Goal: Information Seeking & Learning: Learn about a topic

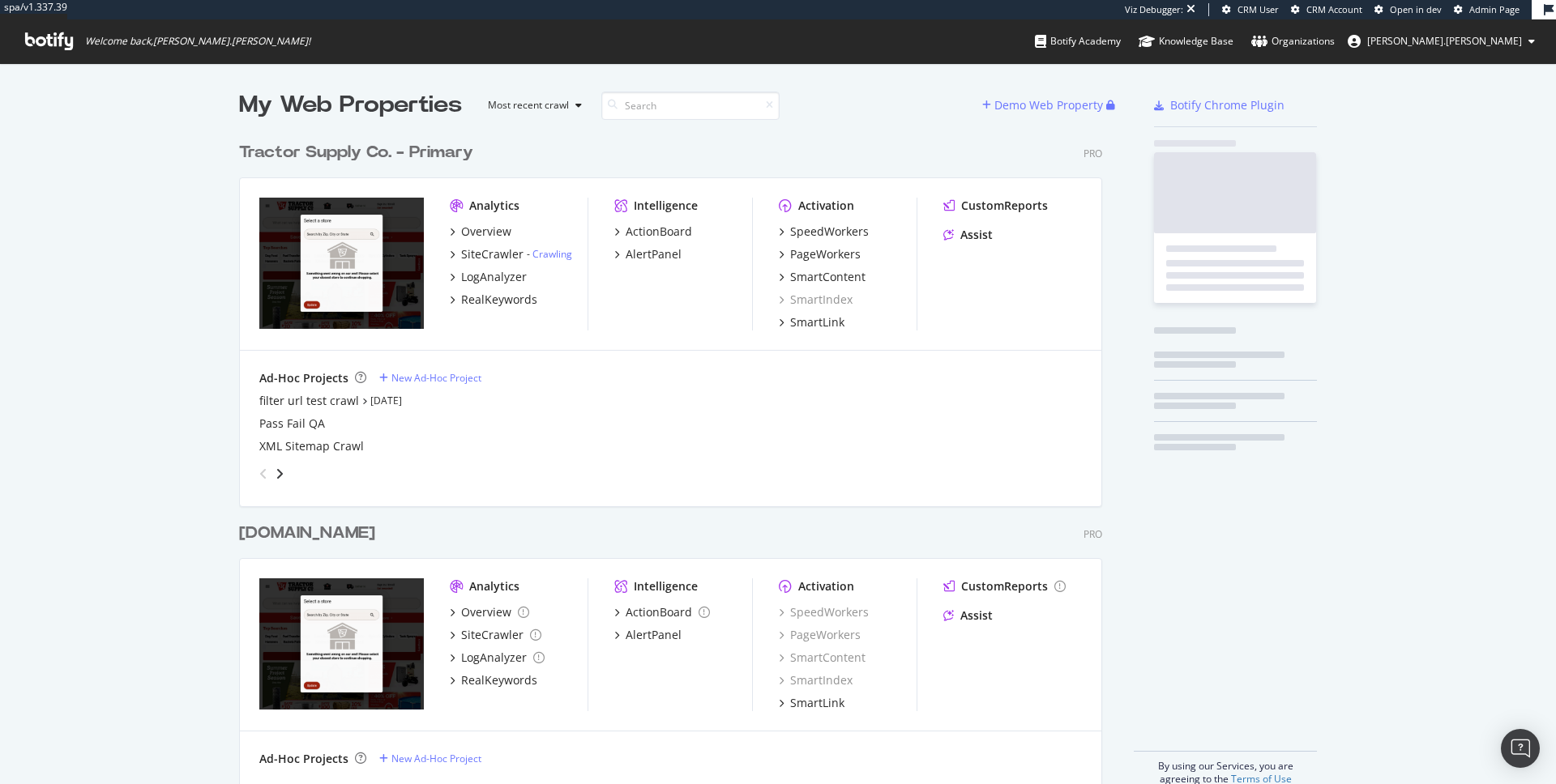
scroll to position [664, 876]
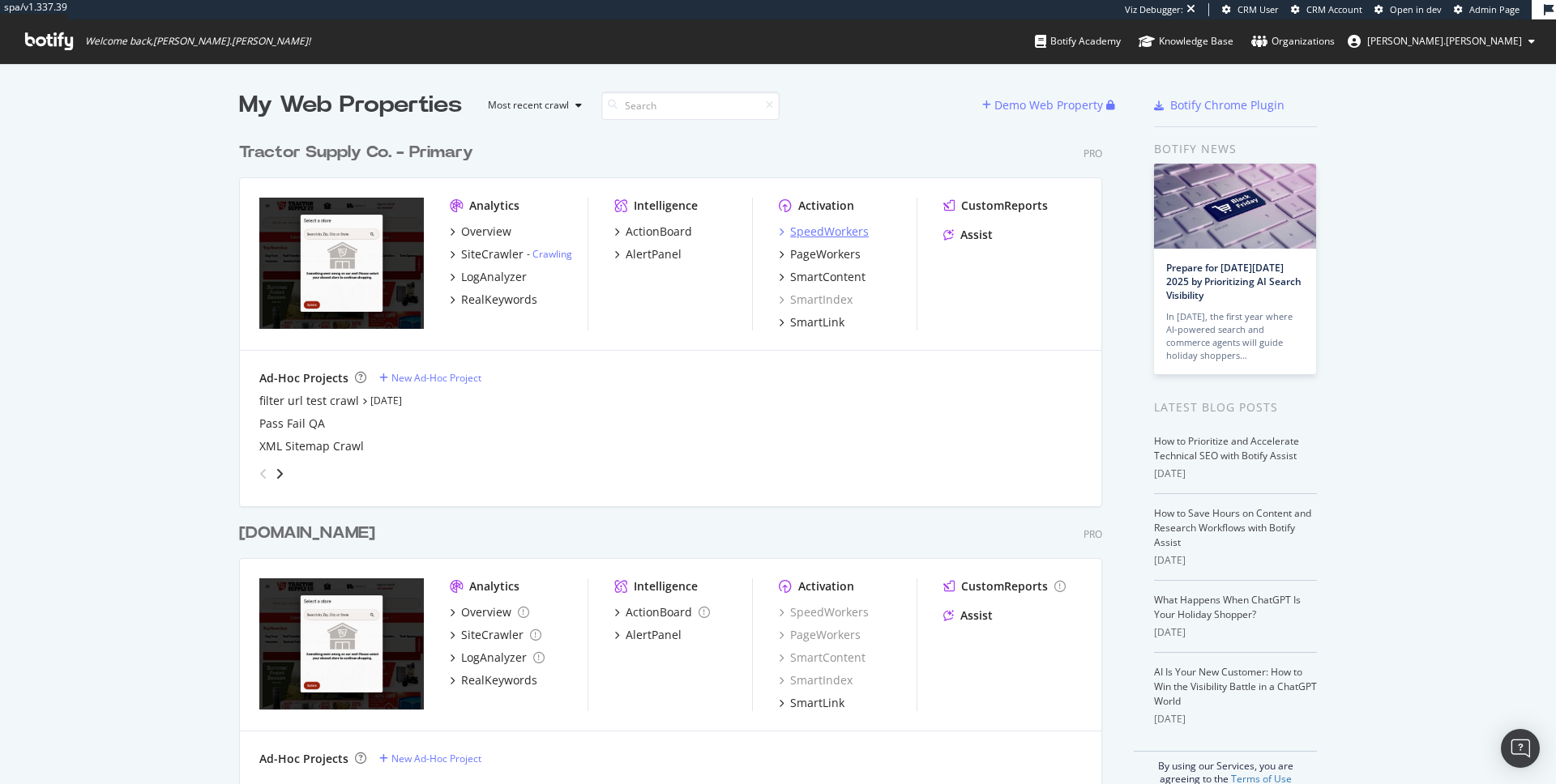
click at [818, 236] on div "SpeedWorkers" at bounding box center [829, 231] width 79 height 16
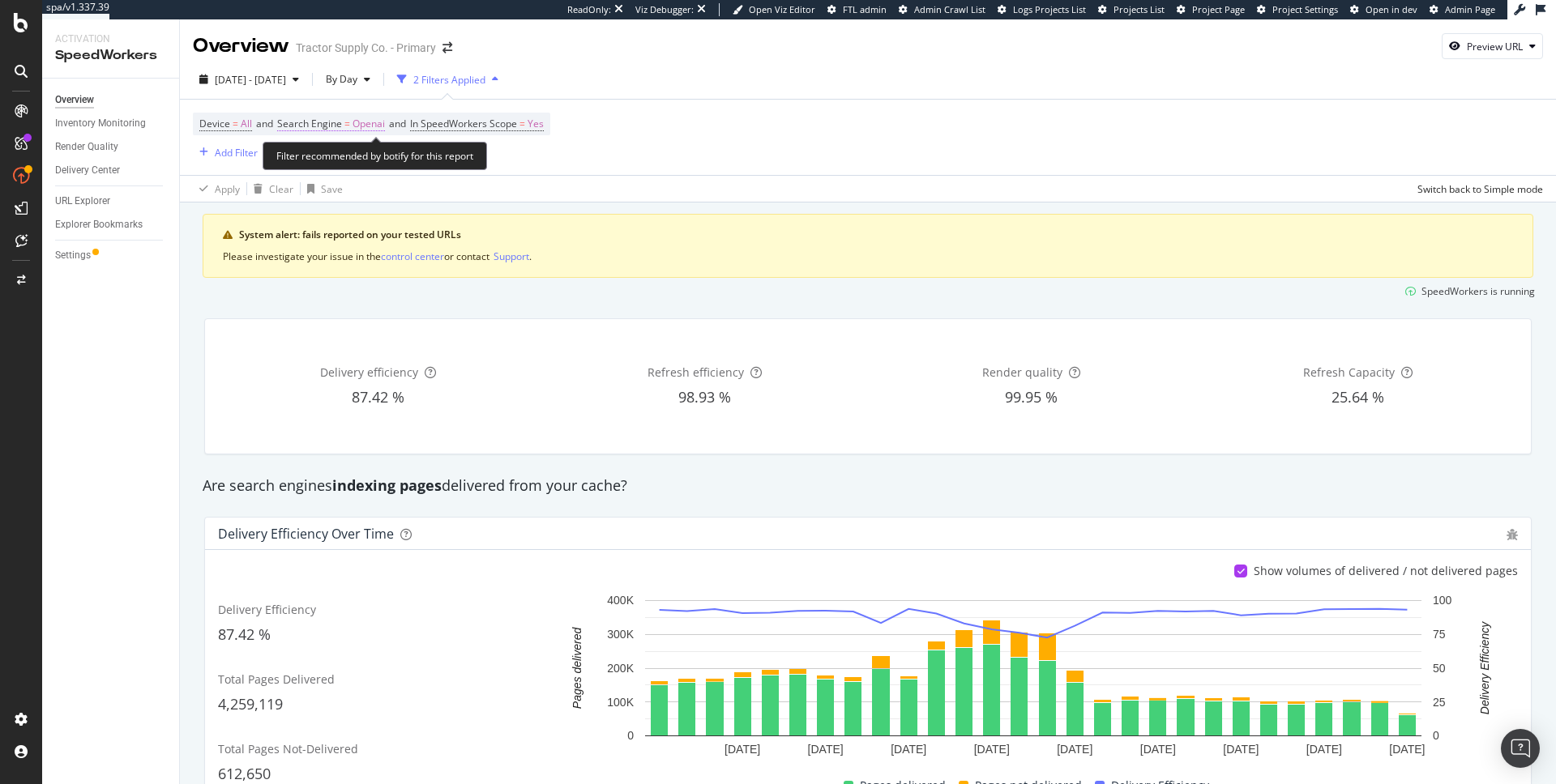
click at [325, 124] on span "Search Engine" at bounding box center [310, 123] width 65 height 14
click at [330, 164] on icon at bounding box center [335, 161] width 11 height 9
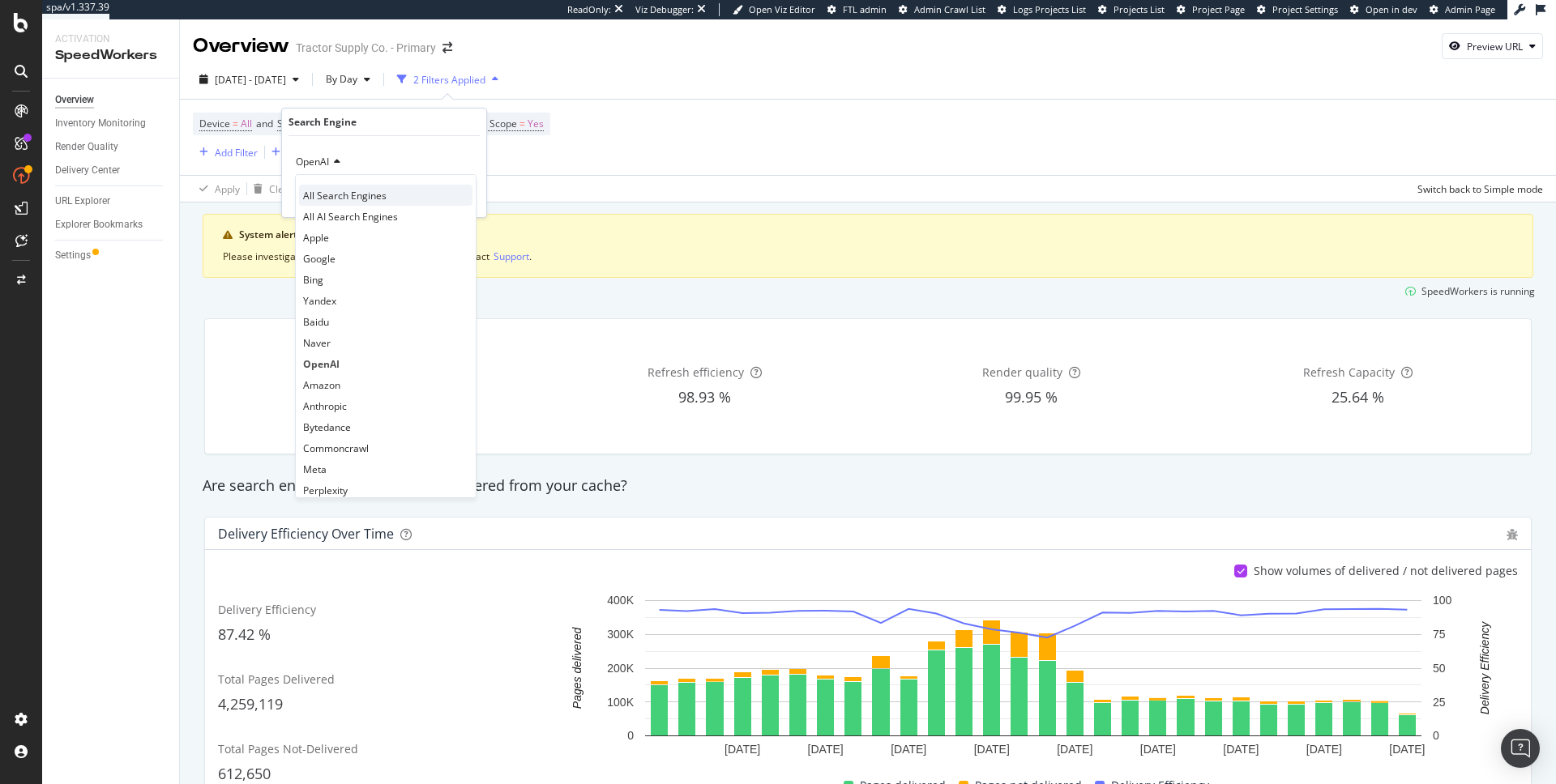
click at [333, 195] on span "All Search Engines" at bounding box center [345, 195] width 84 height 14
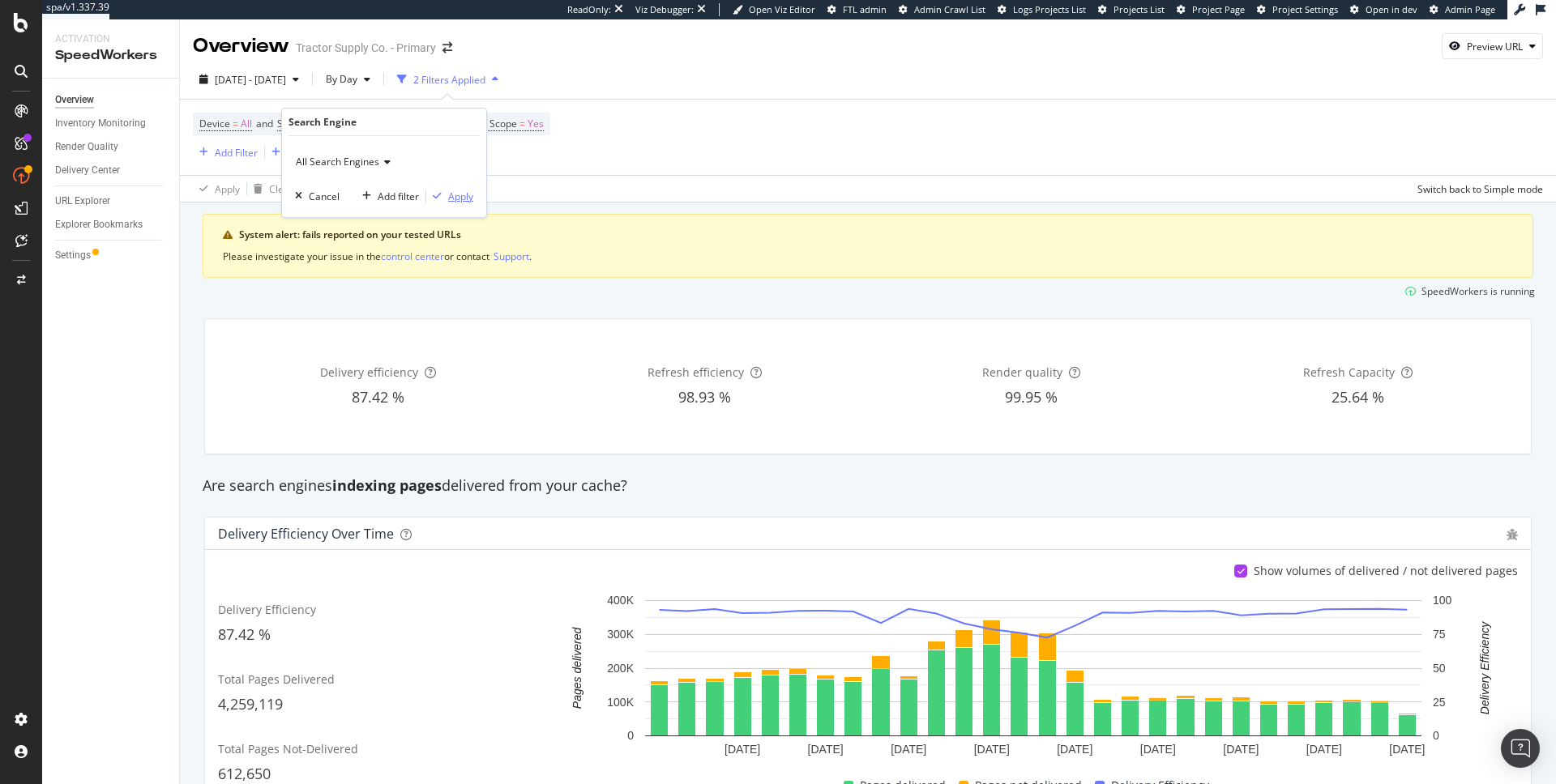
click at [463, 199] on div "Apply" at bounding box center [460, 196] width 25 height 14
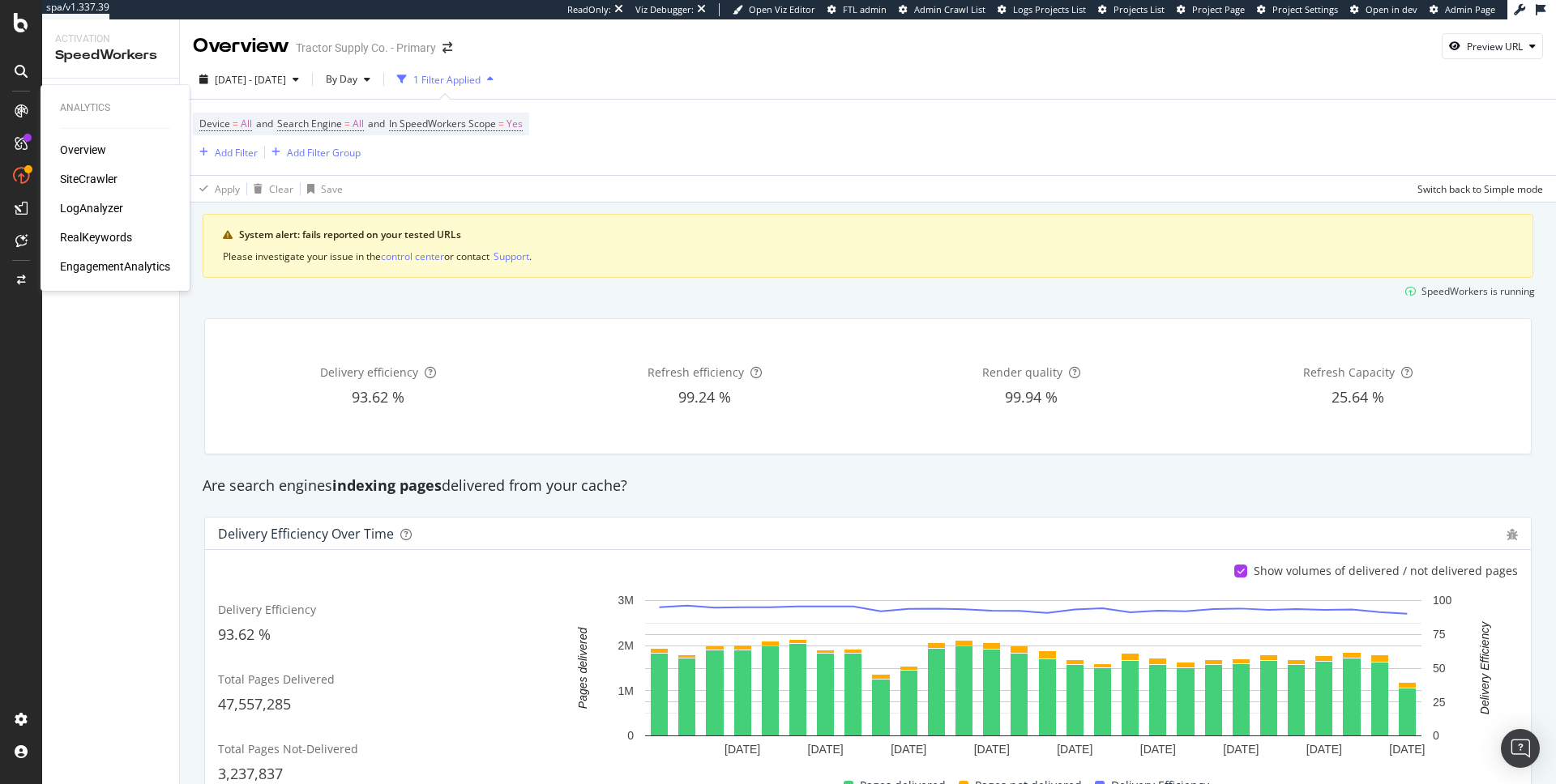
click at [94, 209] on div "LogAnalyzer" at bounding box center [92, 208] width 63 height 16
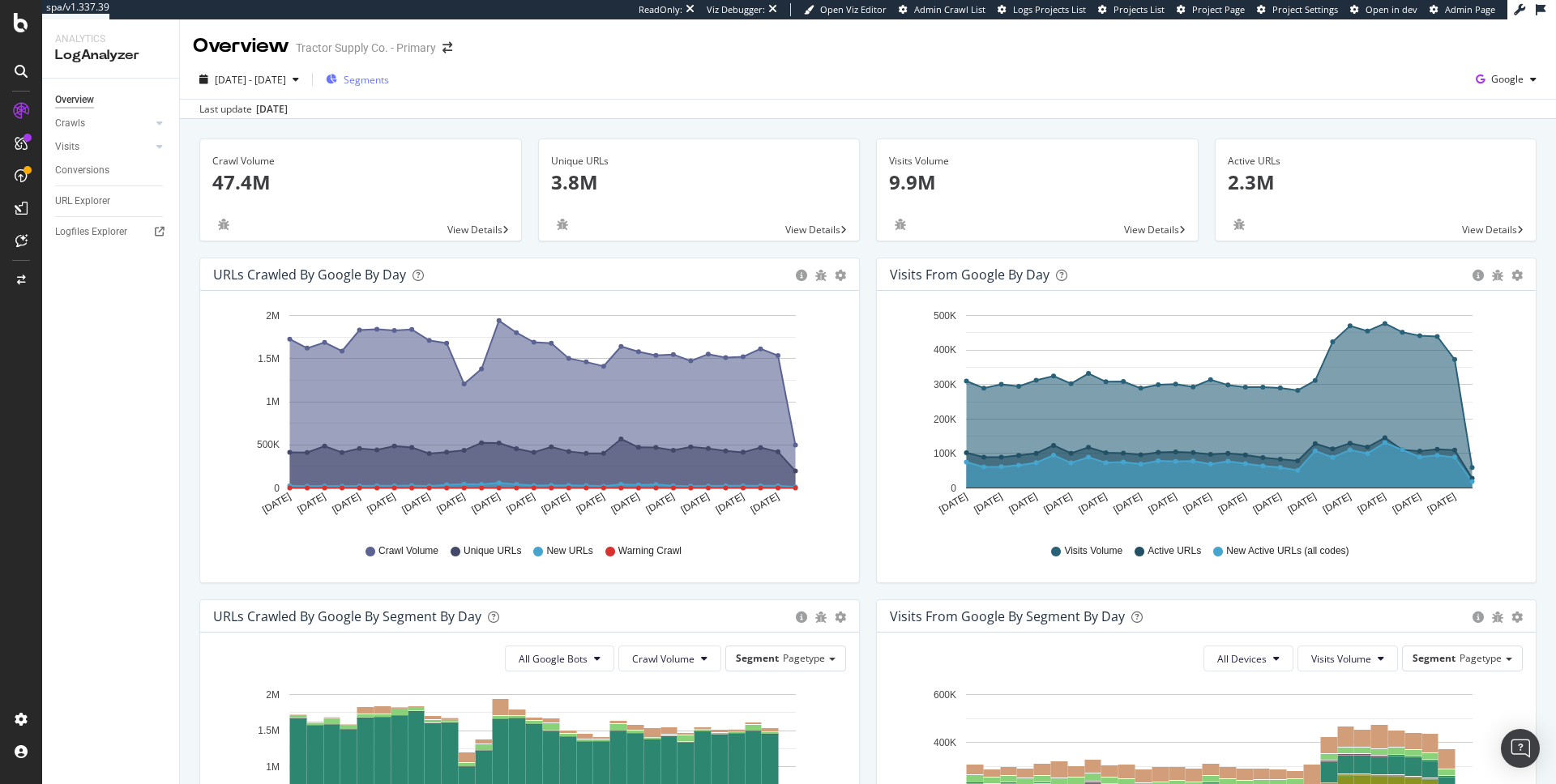
click at [389, 73] on span "Segments" at bounding box center [366, 80] width 45 height 14
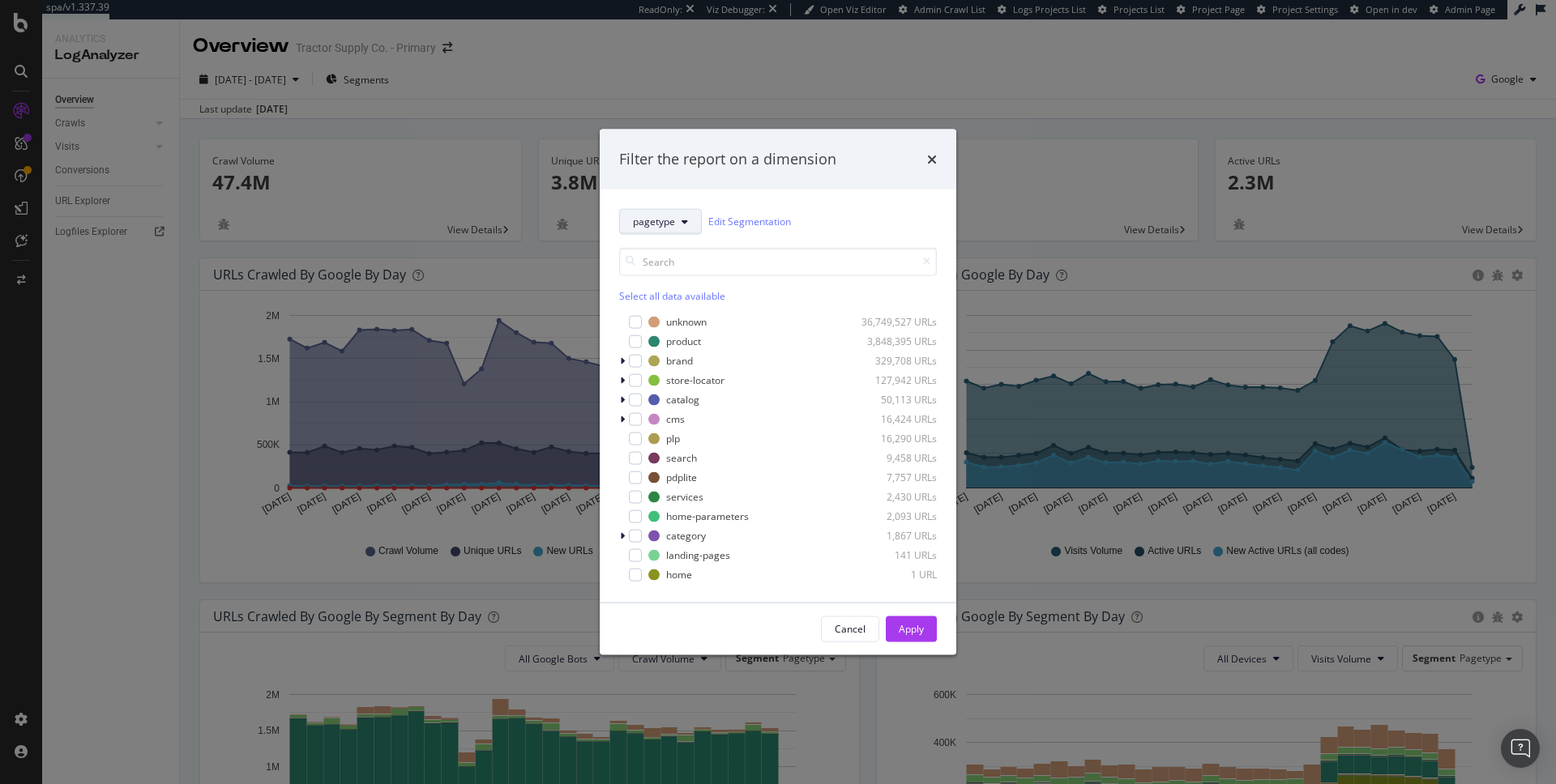
click at [674, 232] on button "pagetype" at bounding box center [660, 221] width 83 height 26
click at [686, 402] on span "crawl-waste" at bounding box center [704, 400] width 144 height 15
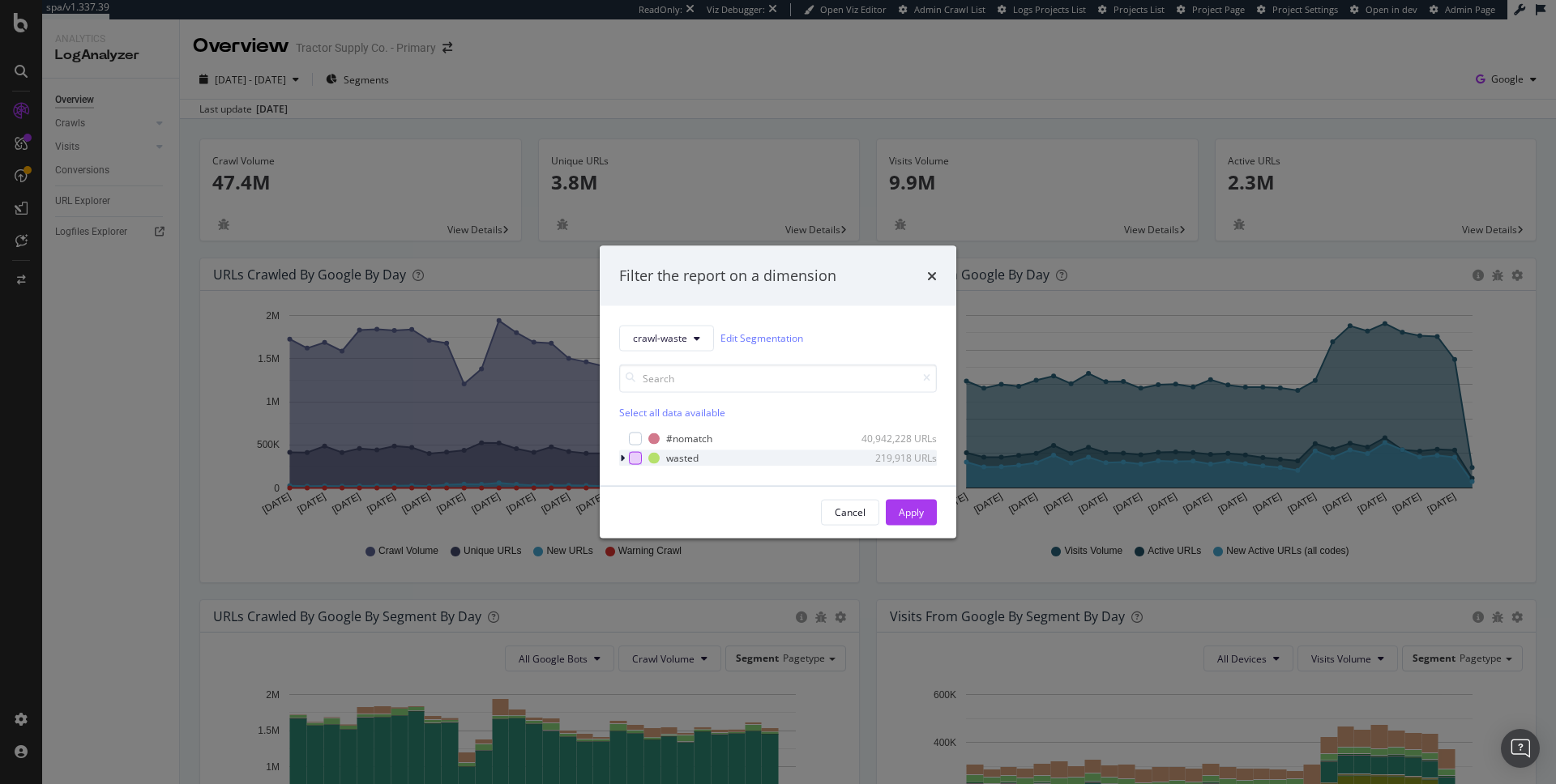
click at [630, 456] on div "modal" at bounding box center [636, 457] width 13 height 13
click at [911, 517] on div "Apply" at bounding box center [910, 512] width 25 height 14
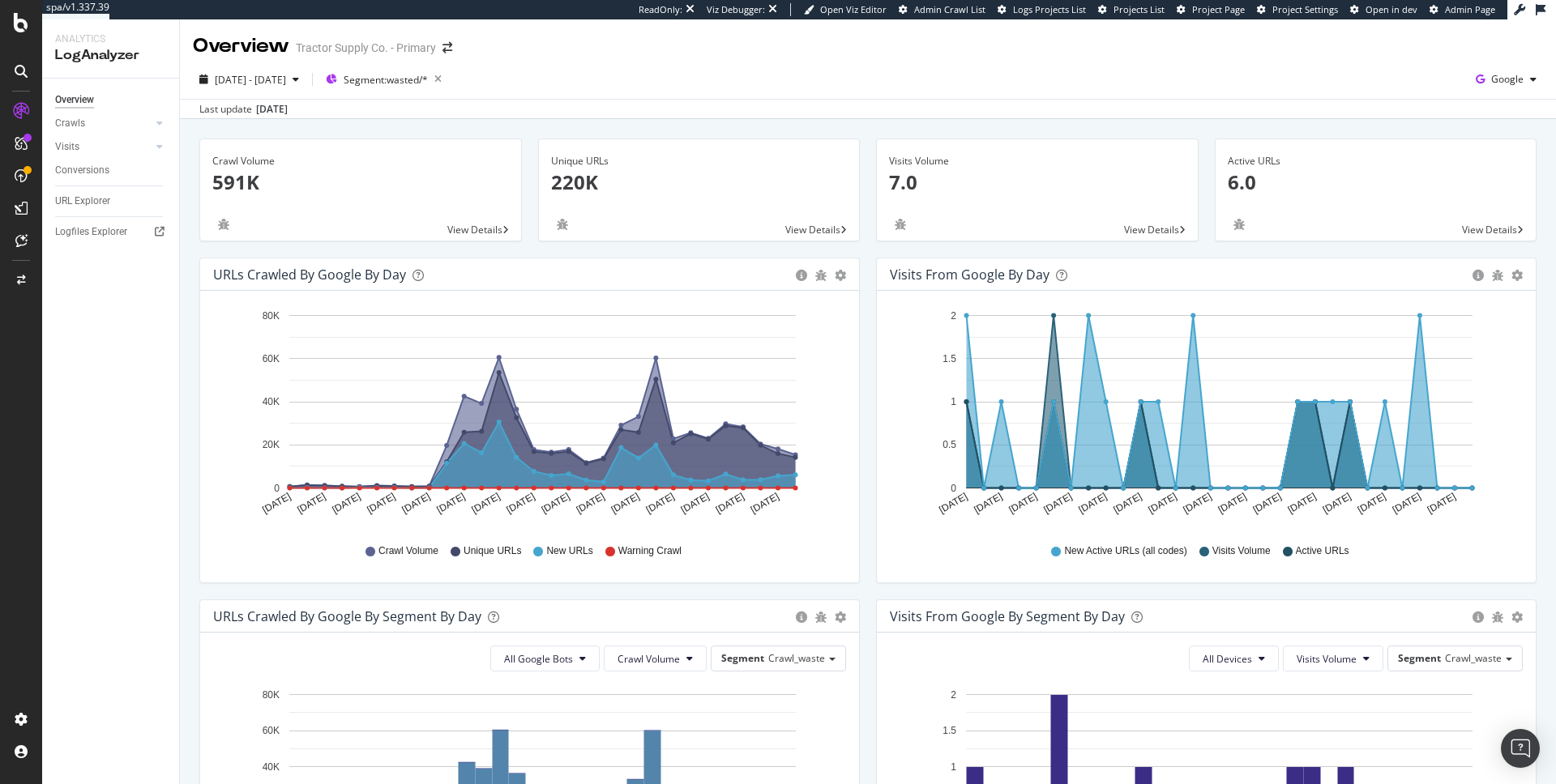
click at [643, 194] on p "220K" at bounding box center [700, 183] width 297 height 28
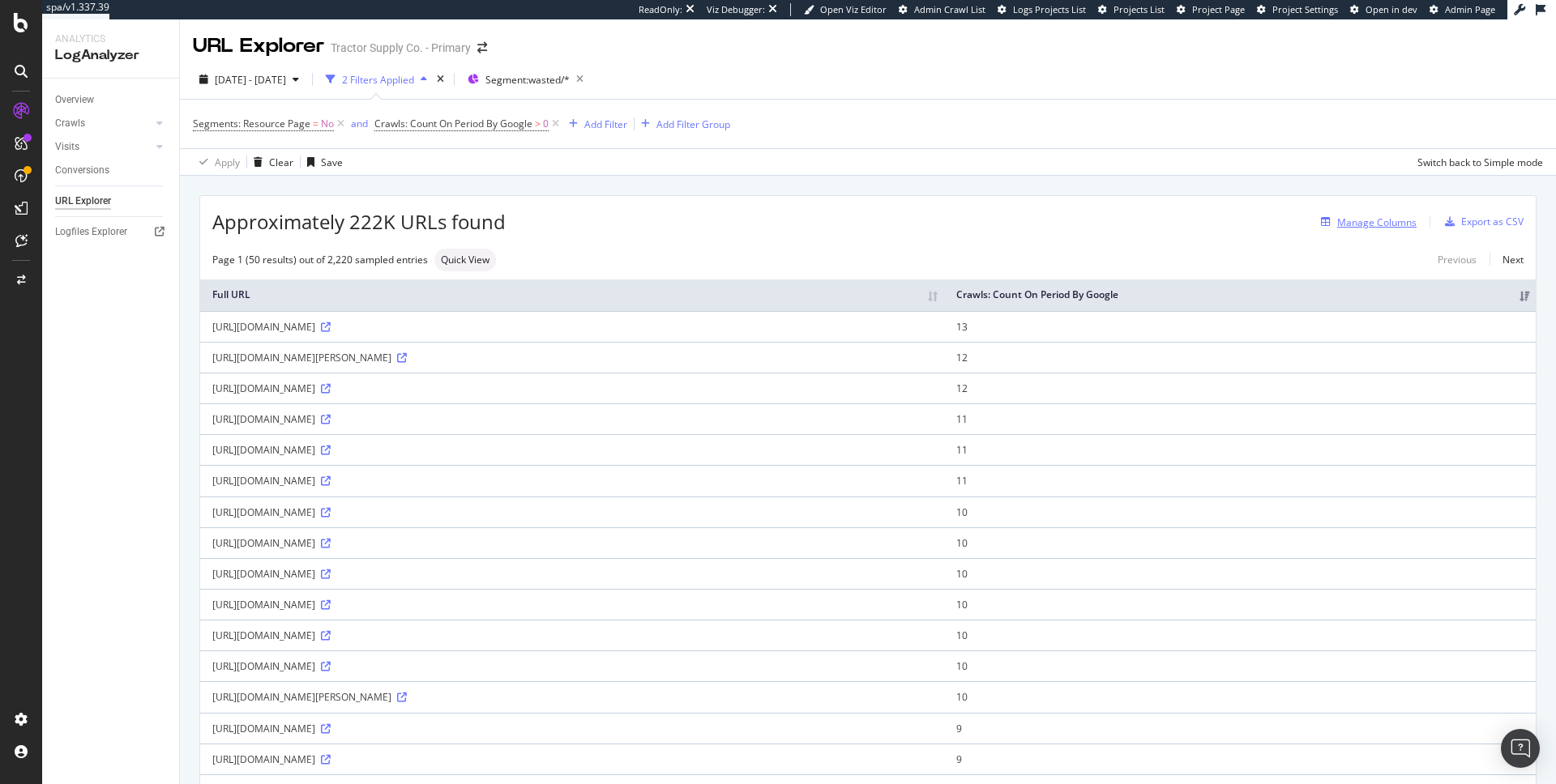
click at [1367, 220] on div "Manage Columns" at bounding box center [1377, 222] width 80 height 14
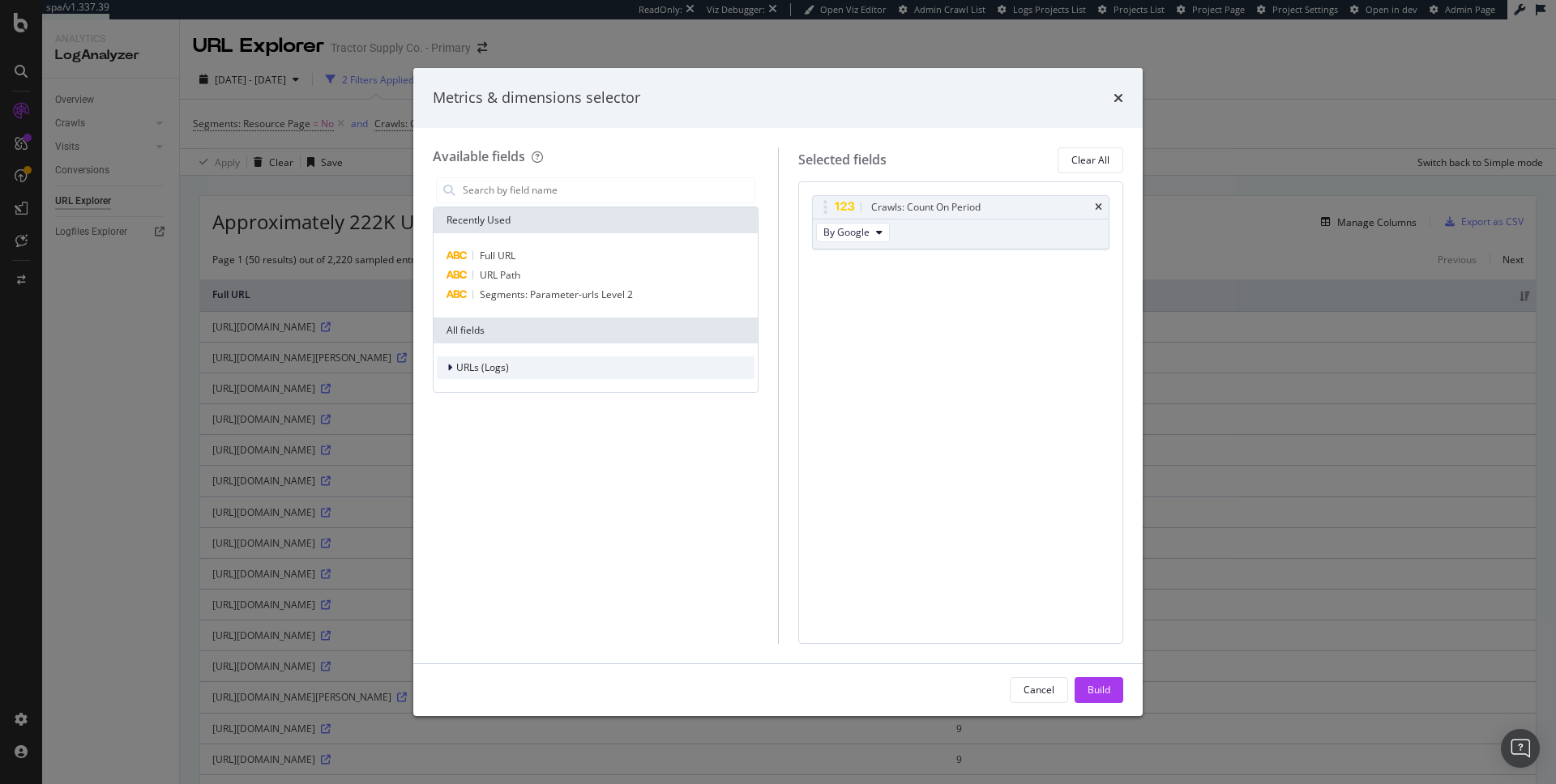
click at [482, 372] on span "URLs (Logs)" at bounding box center [482, 367] width 53 height 14
click at [486, 387] on span "URL Scheme" at bounding box center [494, 390] width 57 height 14
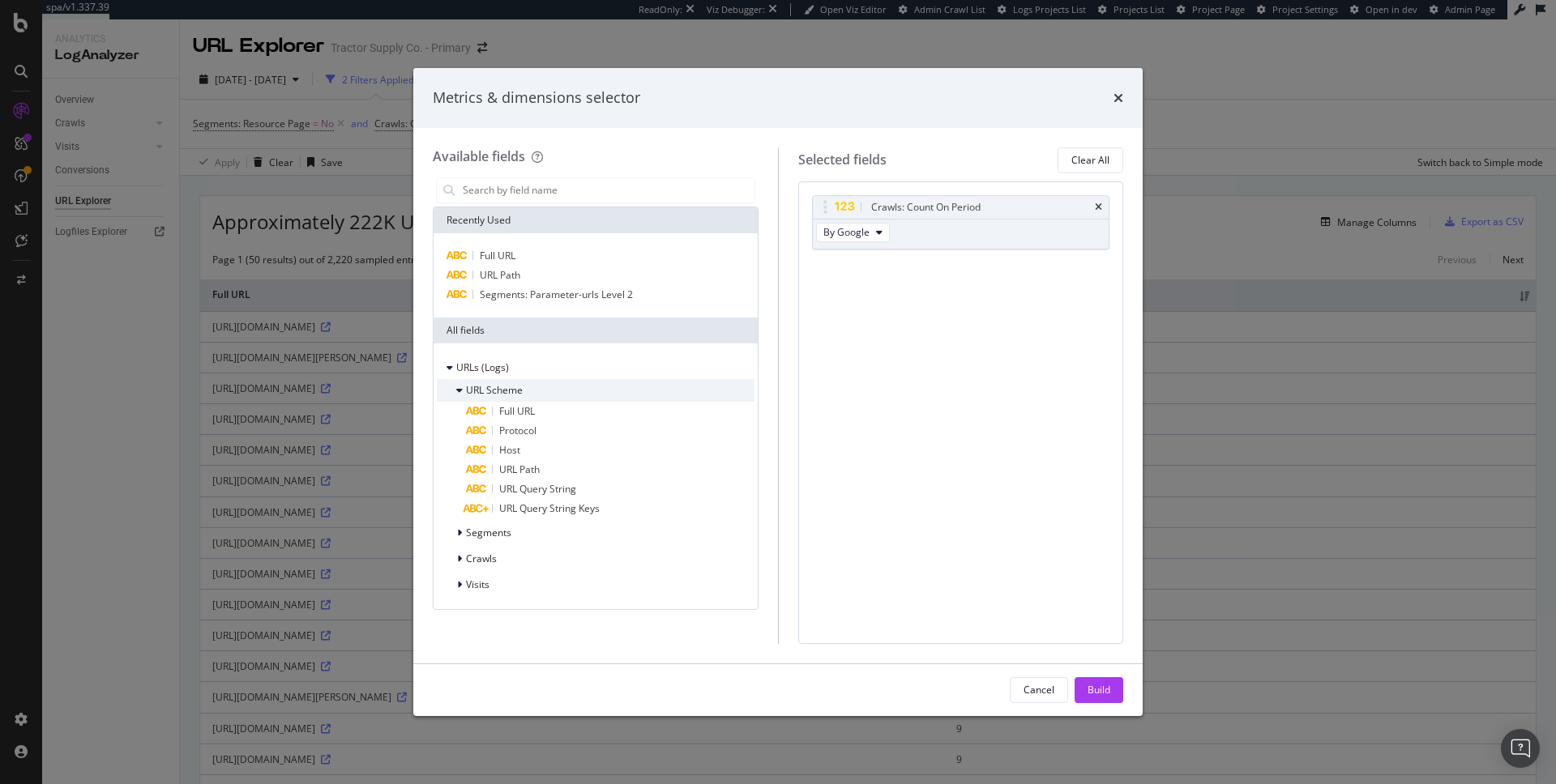
click at [486, 387] on span "URL Scheme" at bounding box center [494, 390] width 57 height 14
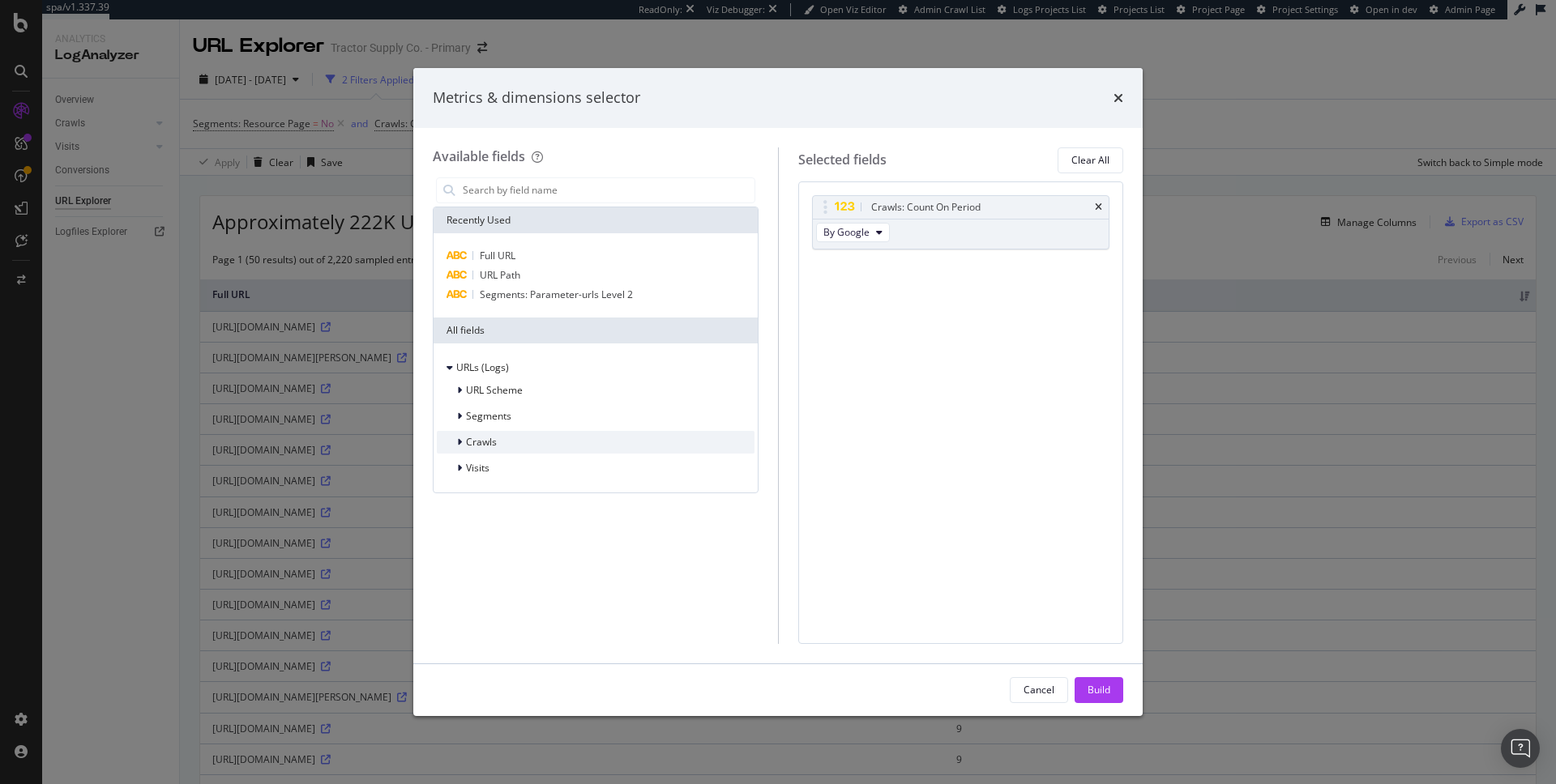
click at [482, 440] on span "Crawls" at bounding box center [481, 442] width 31 height 14
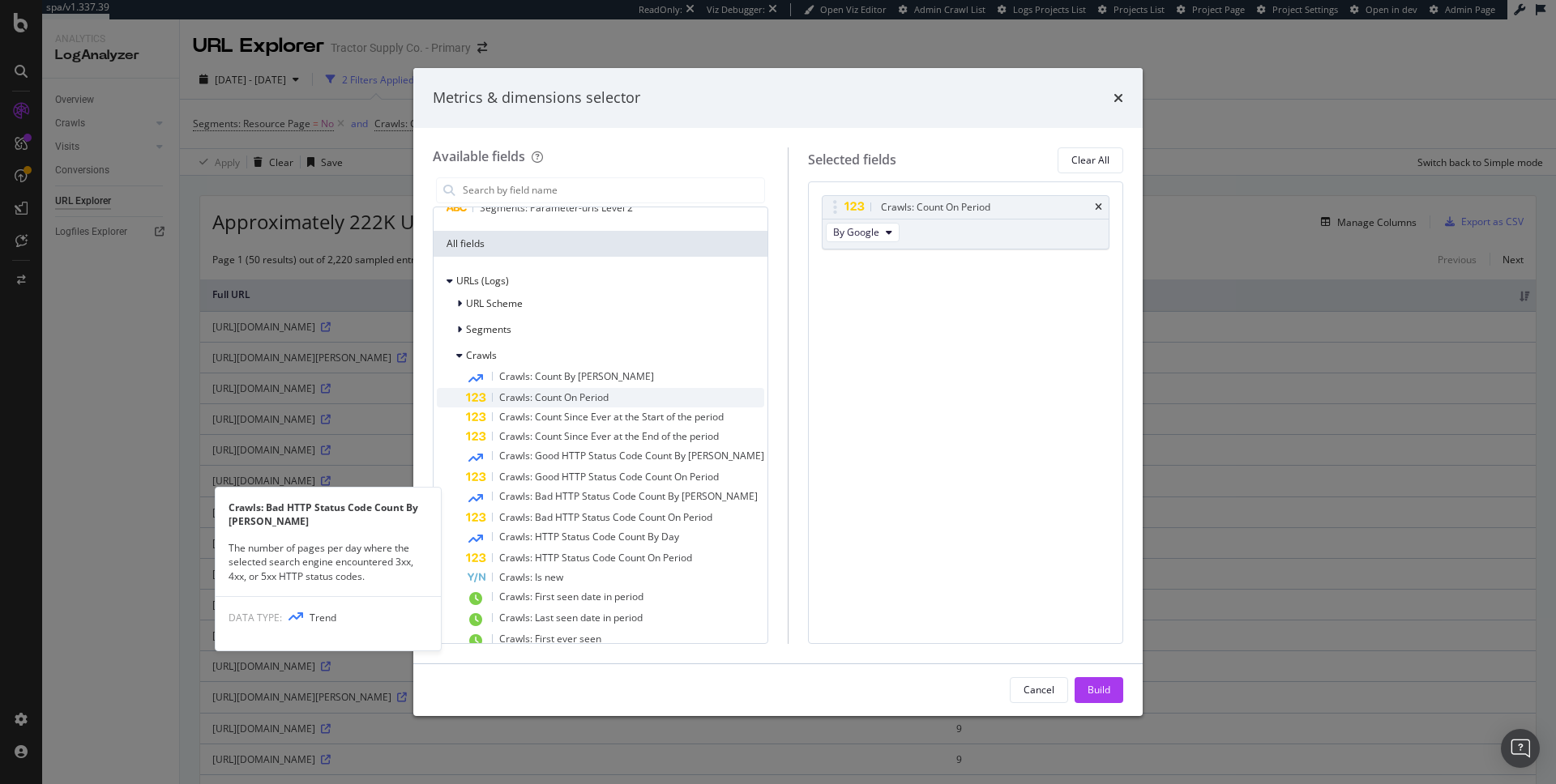
scroll to position [91, 0]
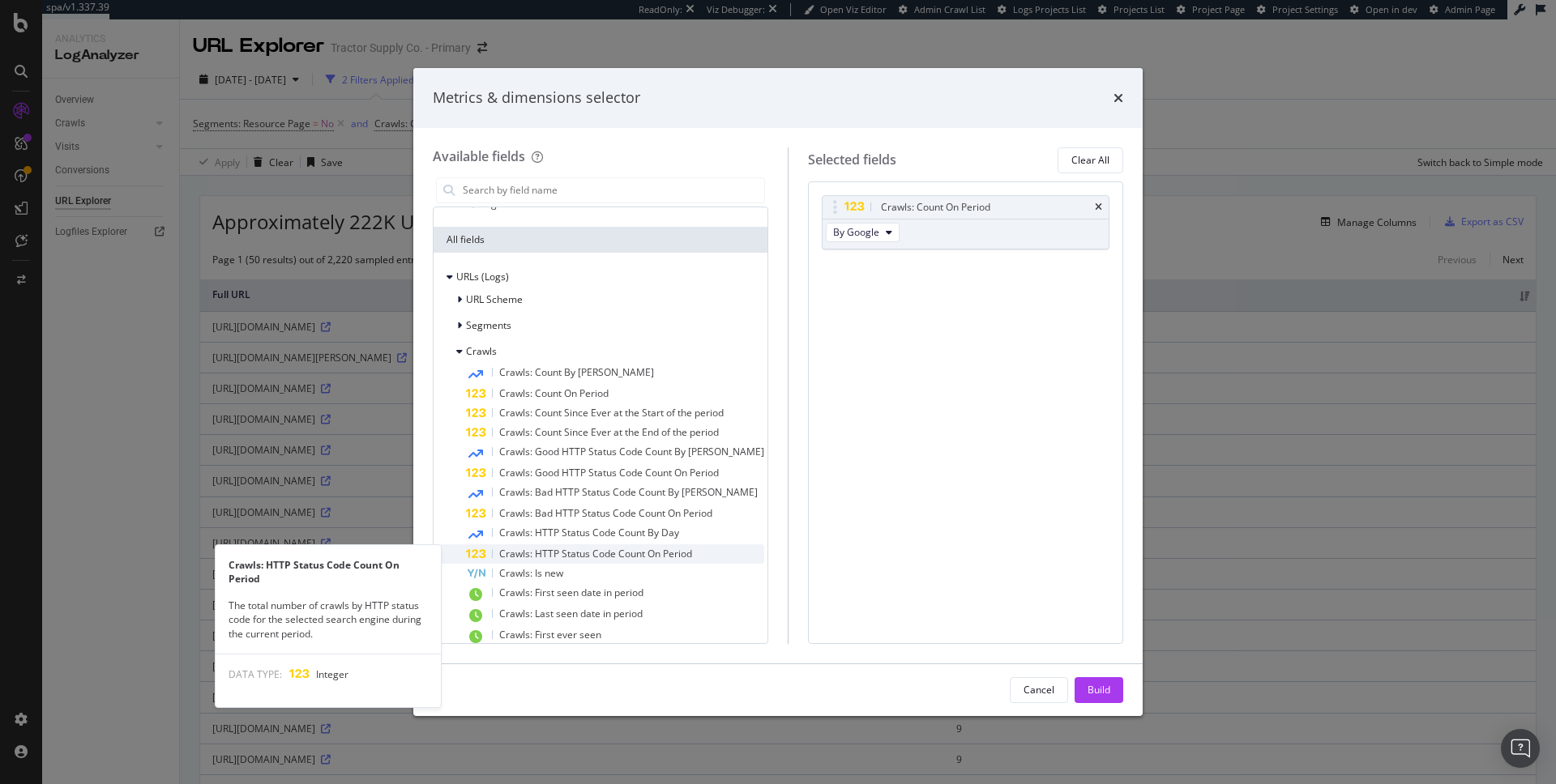
click at [582, 547] on span "Crawls: HTTP Status Code Count On Period" at bounding box center [596, 553] width 193 height 14
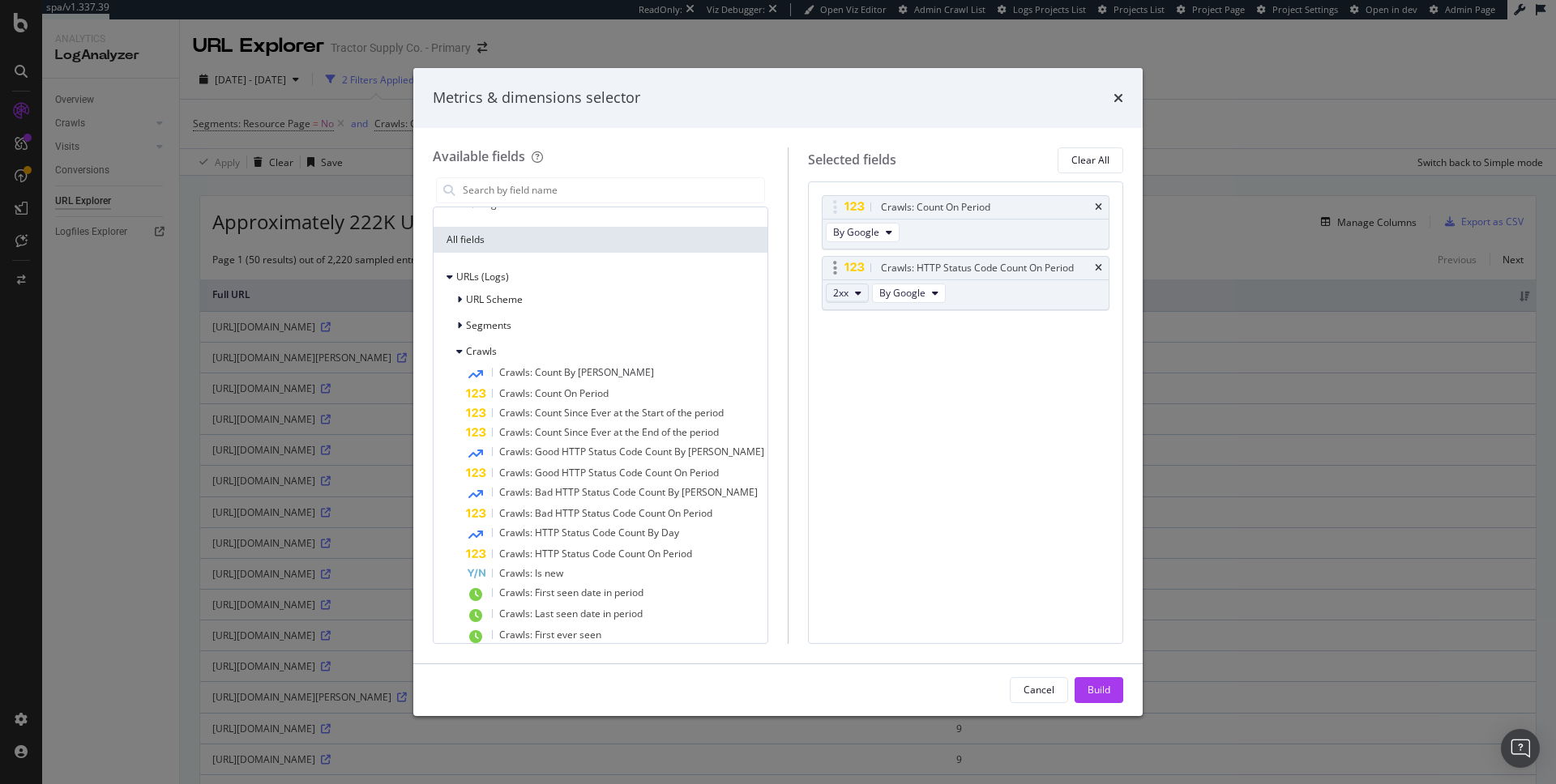
click at [842, 290] on button "2xx" at bounding box center [847, 293] width 43 height 19
click at [860, 387] on span "4xx" at bounding box center [851, 382] width 44 height 15
click at [1102, 688] on div "Build" at bounding box center [1099, 689] width 22 height 14
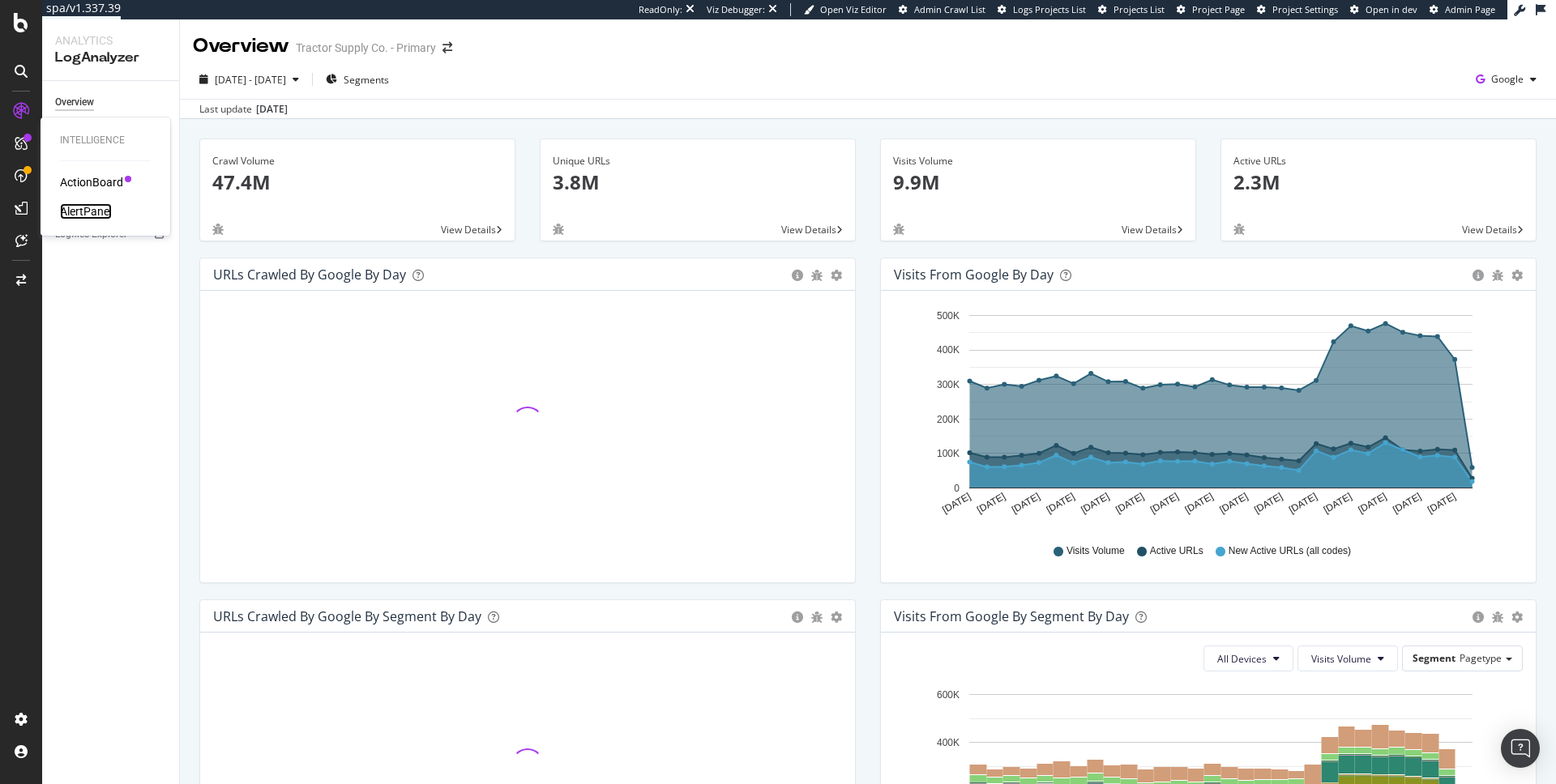
click at [87, 214] on div "AlertPanel" at bounding box center [86, 211] width 52 height 16
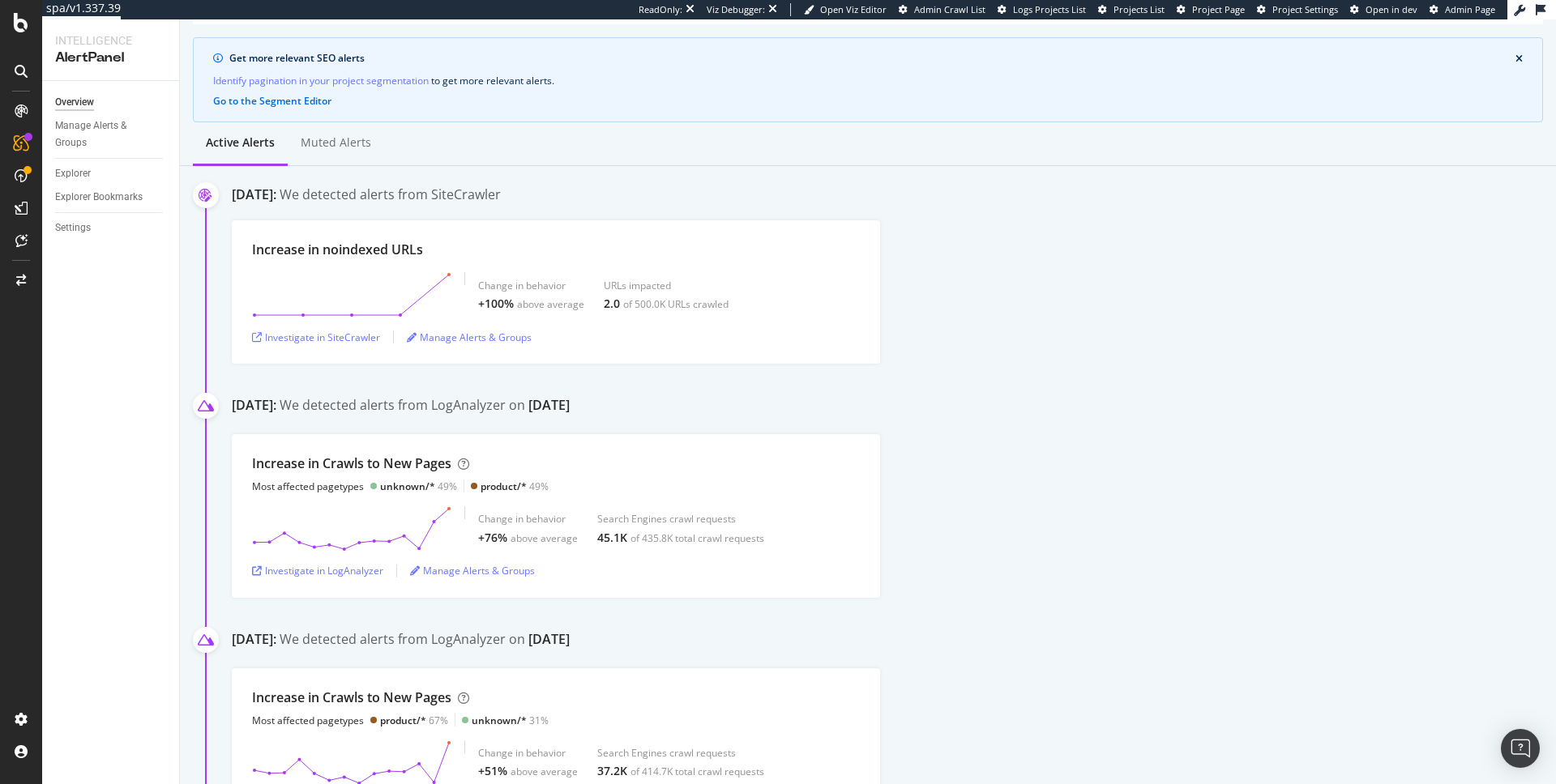
scroll to position [175, 0]
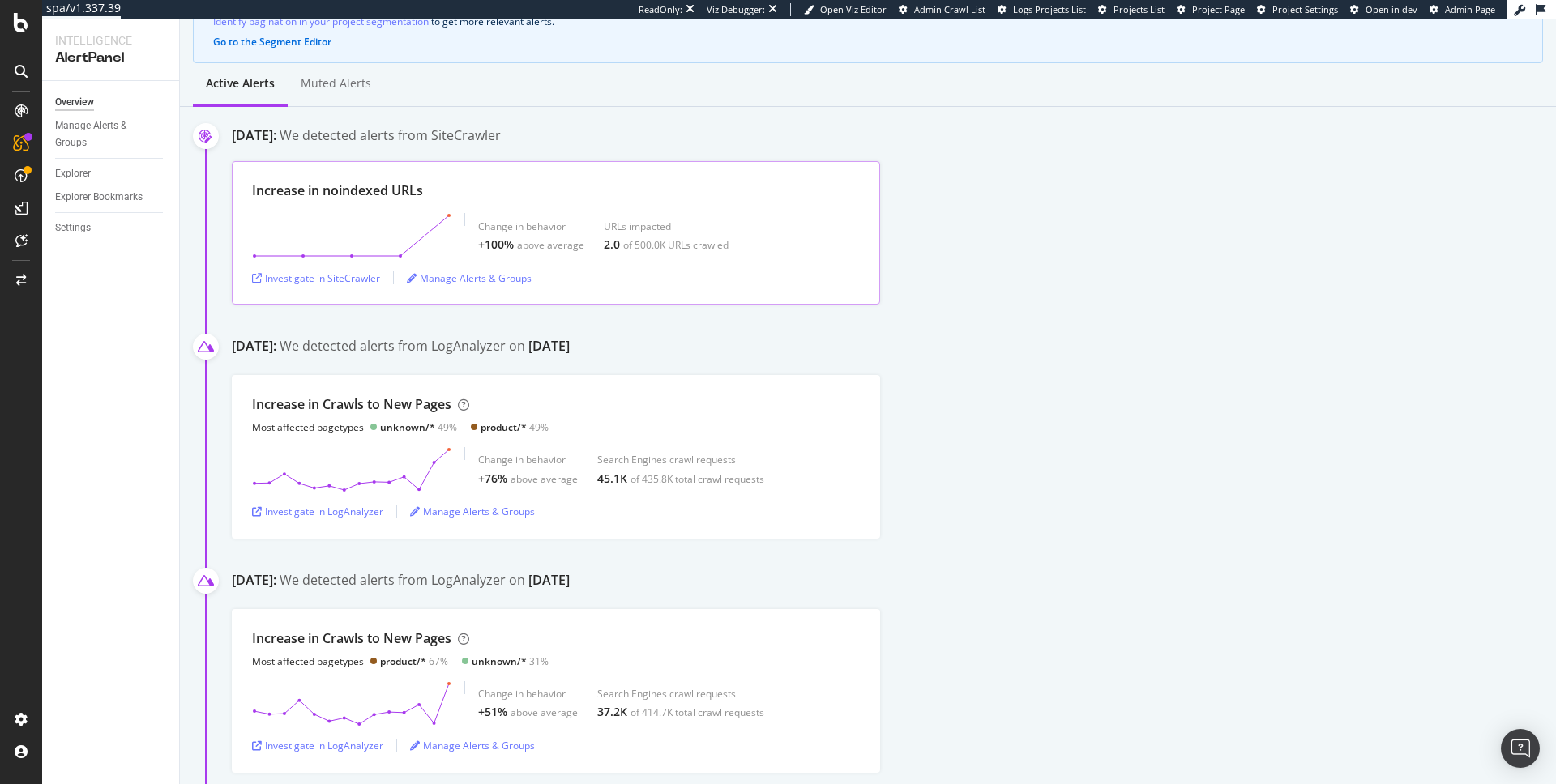
click at [333, 276] on div "Investigate in SiteCrawler" at bounding box center [316, 278] width 128 height 14
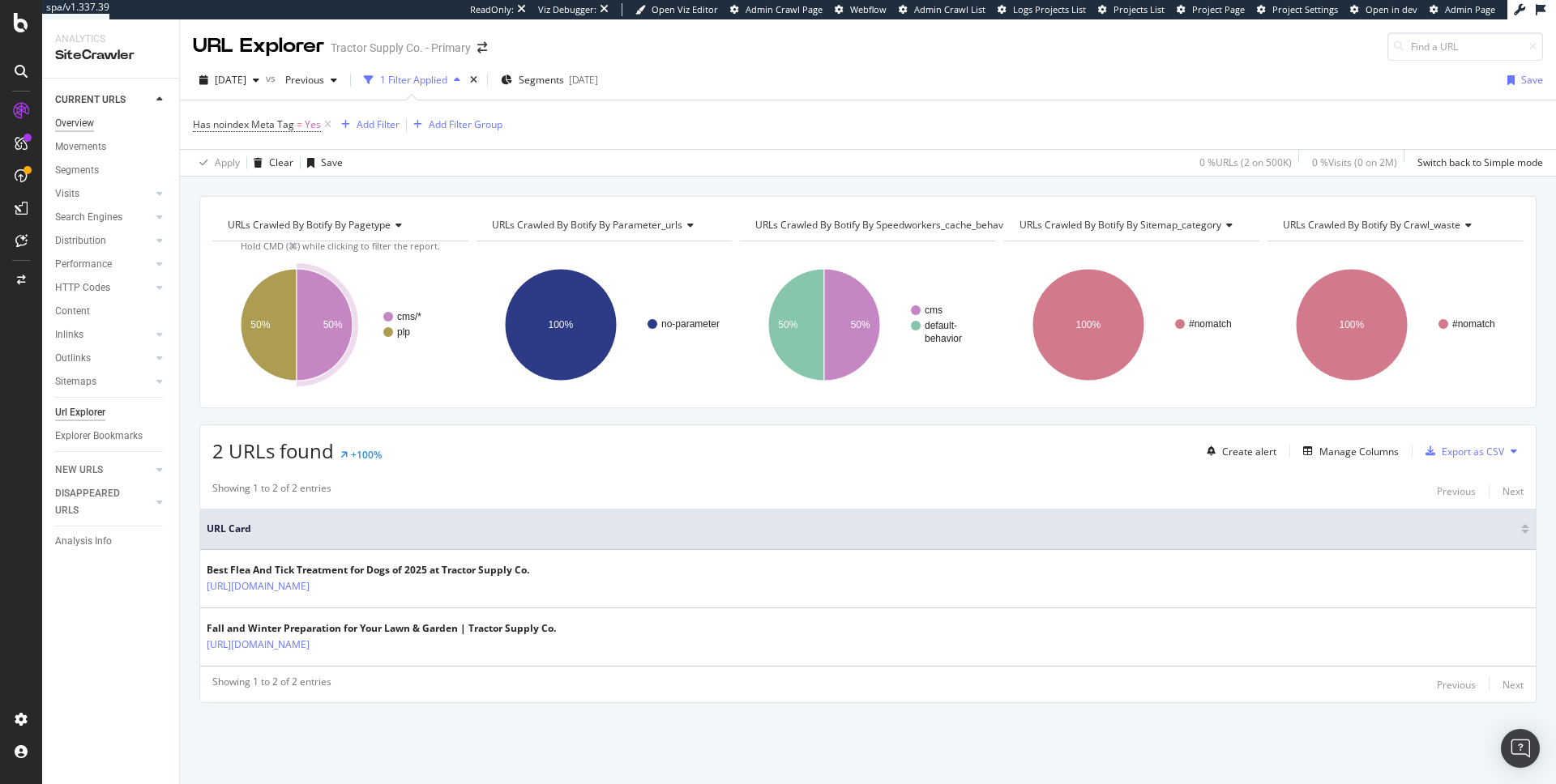
click at [91, 121] on div "Overview" at bounding box center [74, 123] width 39 height 17
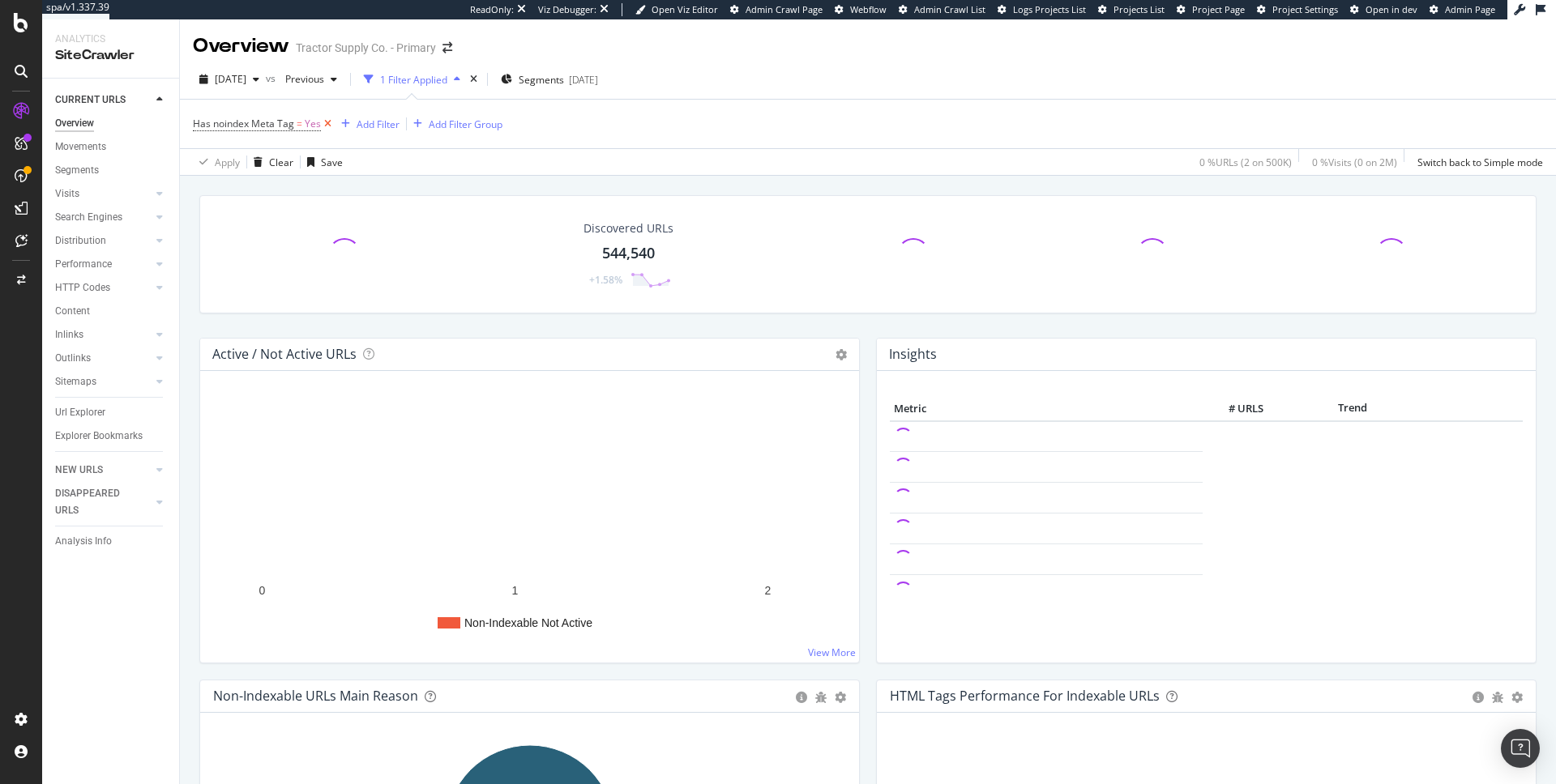
click at [328, 119] on icon at bounding box center [328, 123] width 14 height 16
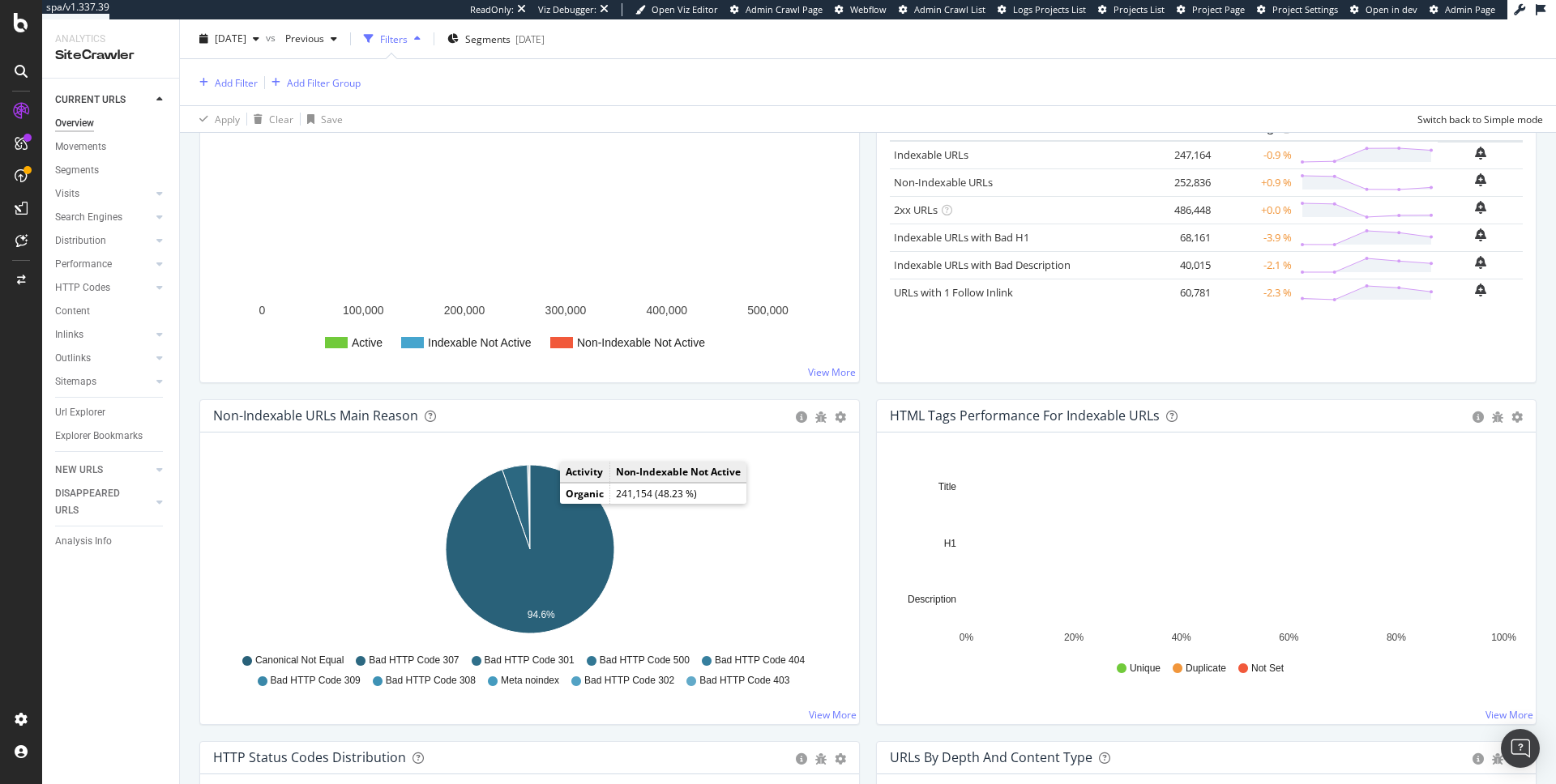
scroll to position [445, 0]
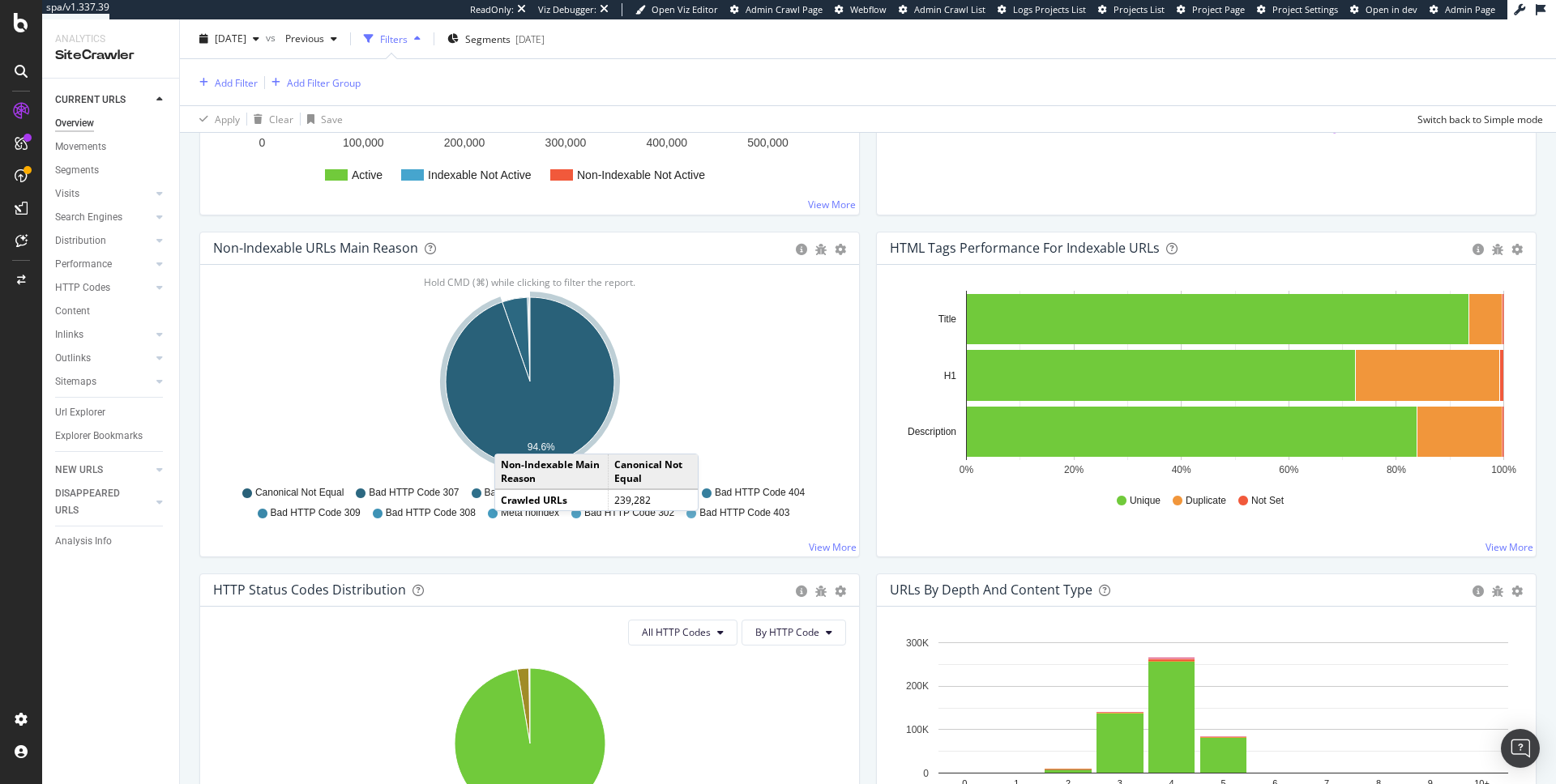
click at [510, 438] on icon "A chart." at bounding box center [530, 381] width 169 height 169
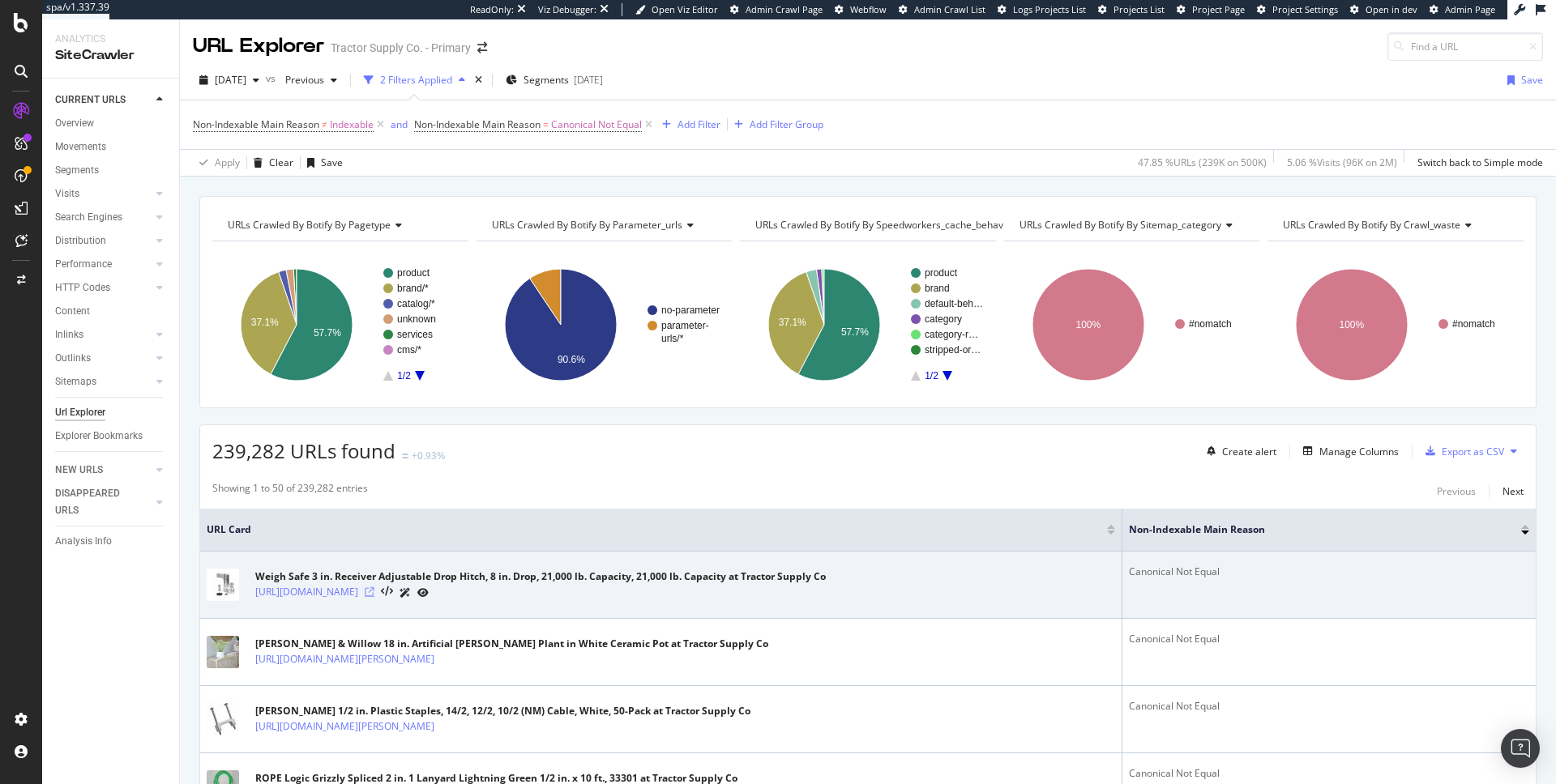
click at [374, 594] on icon at bounding box center [369, 592] width 9 height 9
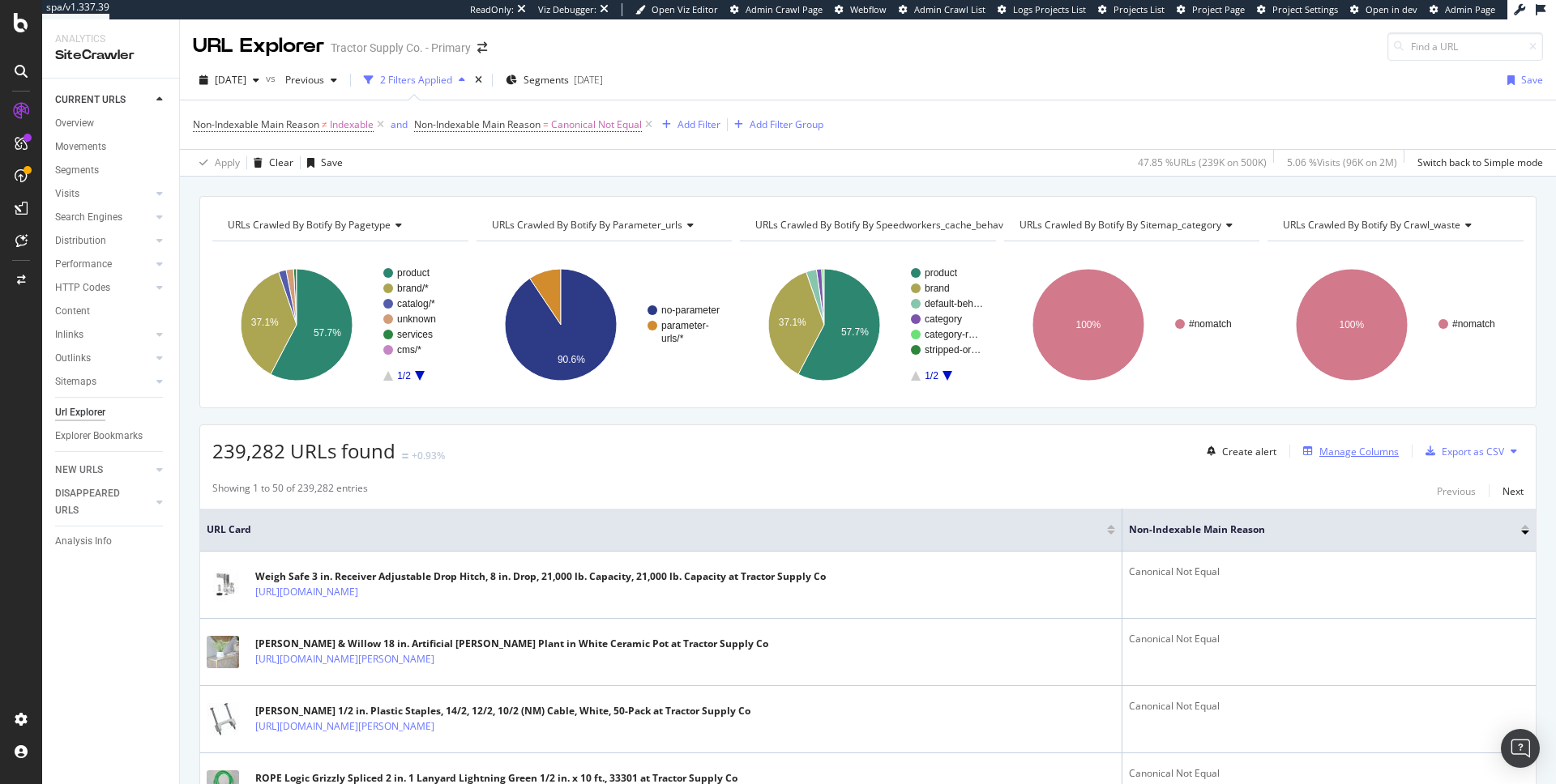
click at [1352, 446] on div "Manage Columns" at bounding box center [1359, 451] width 80 height 14
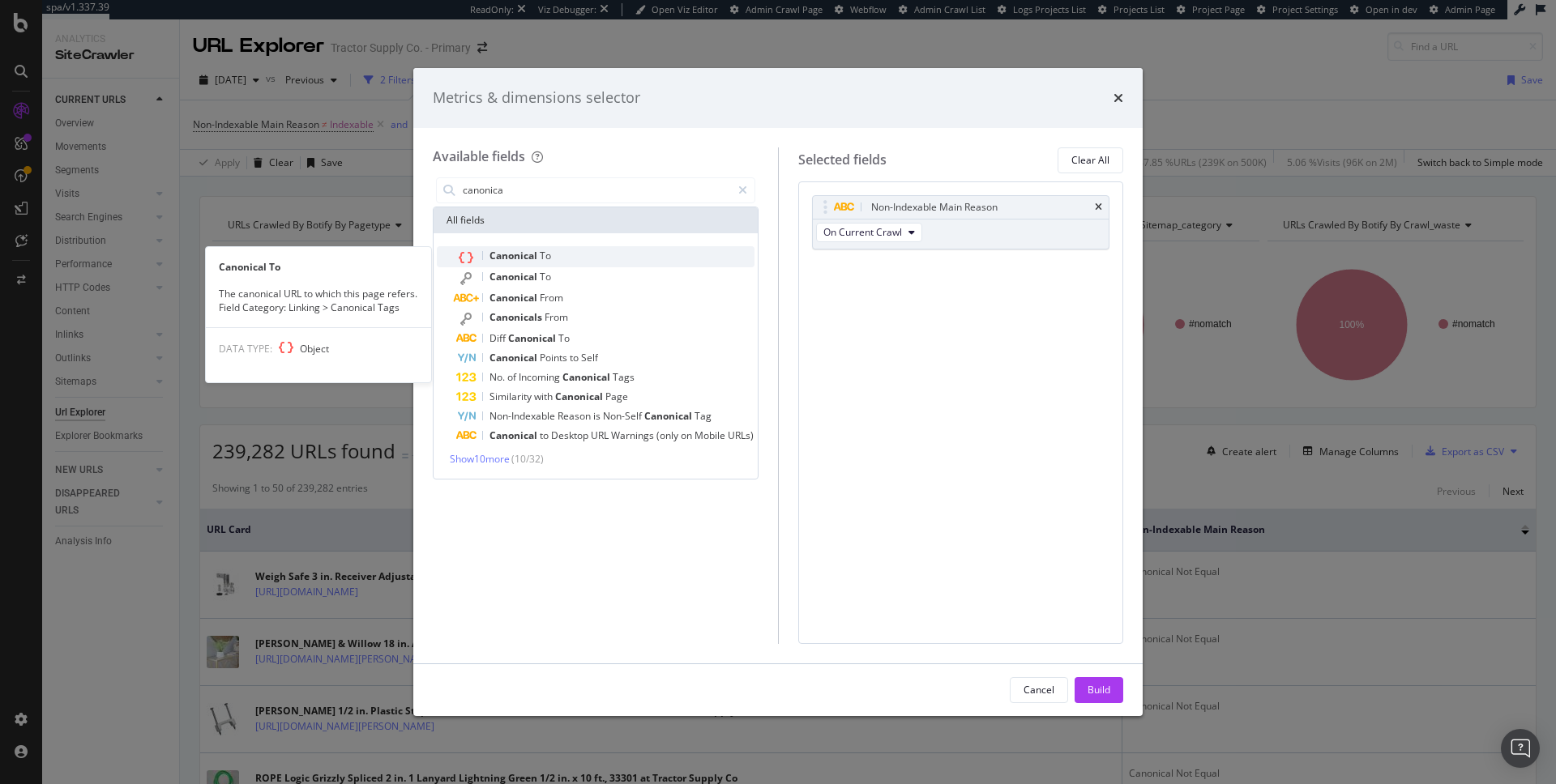
type input "canonica"
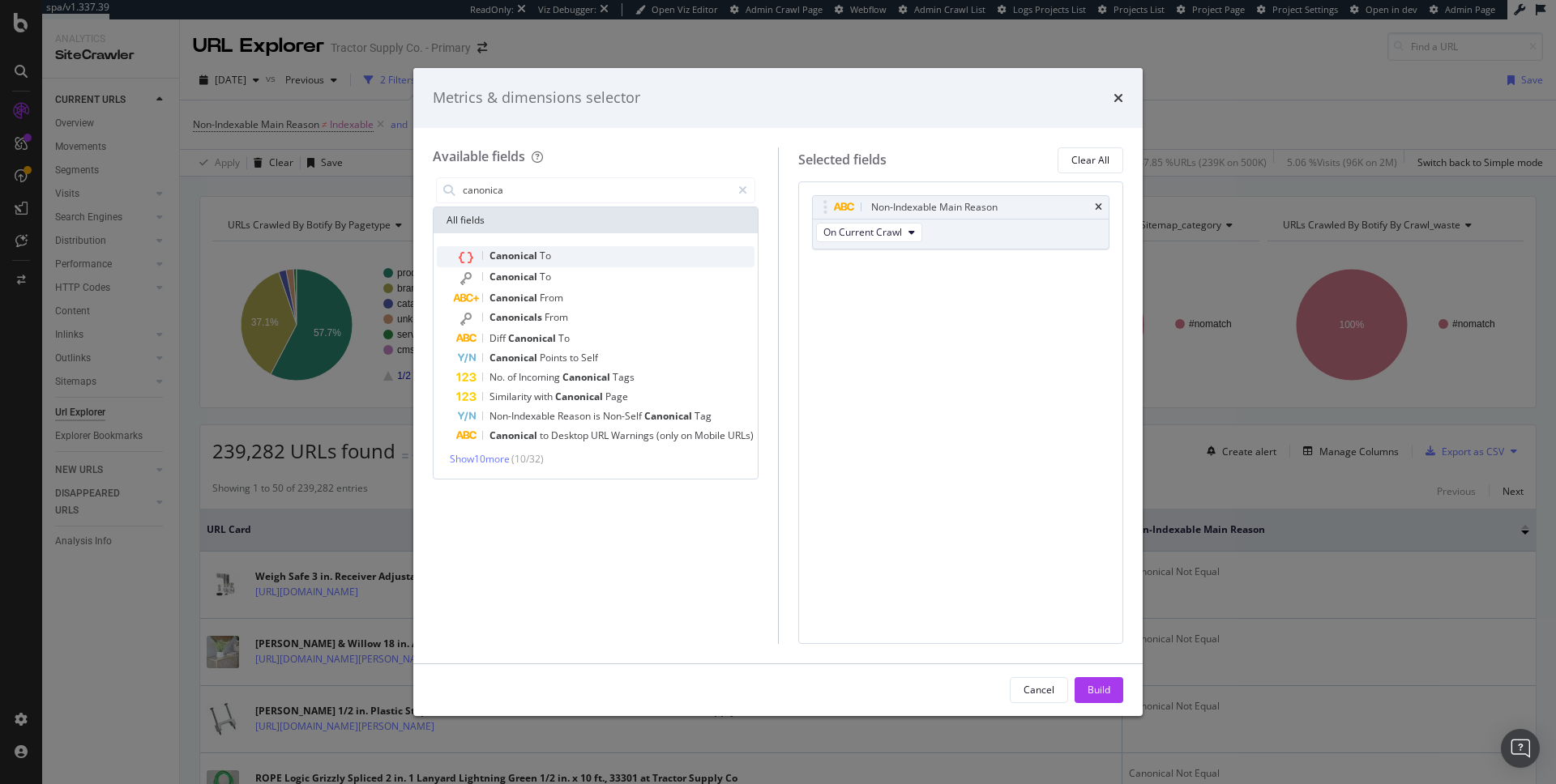
click at [531, 263] on div "Canonical To" at bounding box center [605, 256] width 298 height 21
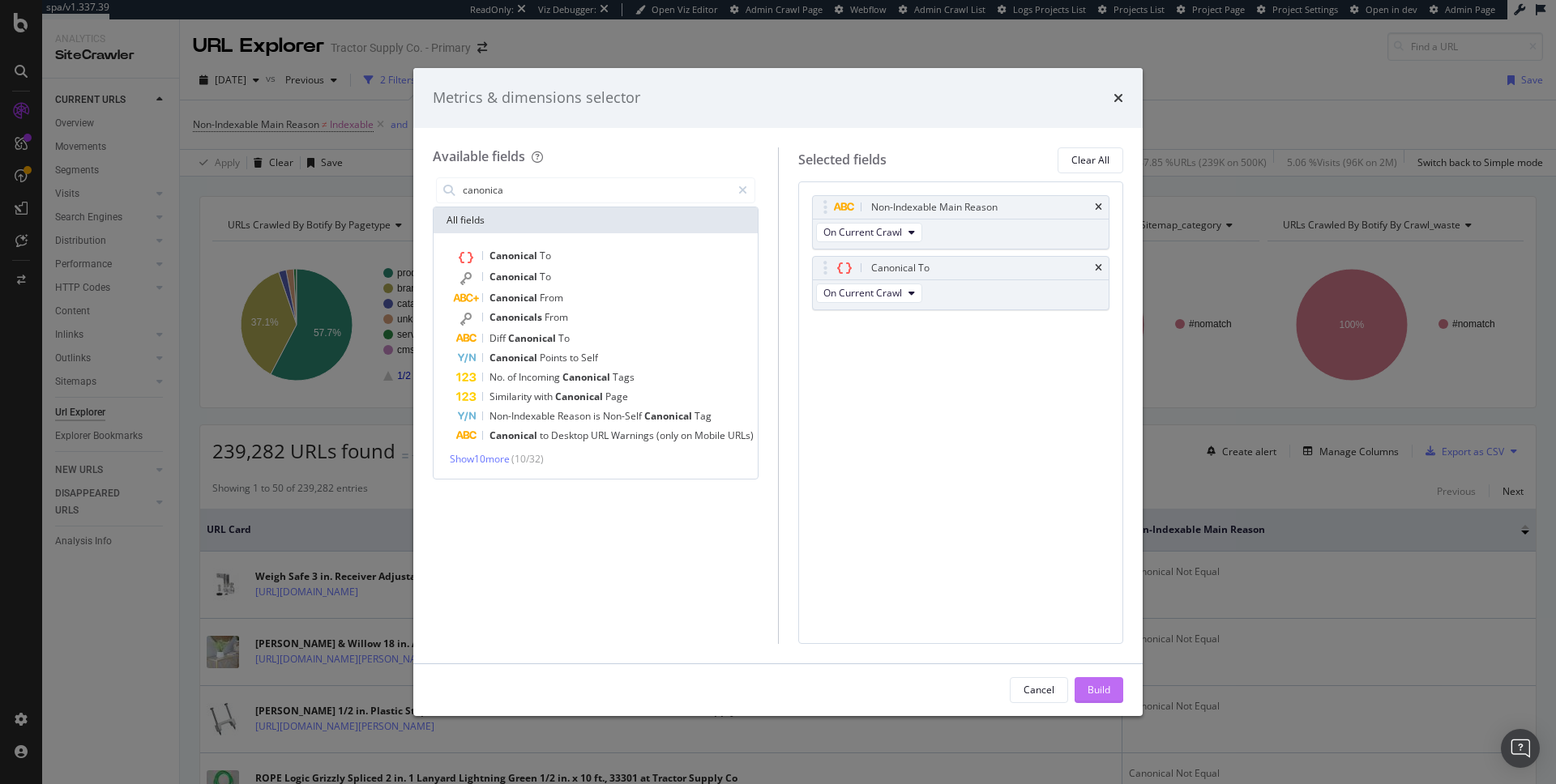
click at [1114, 691] on button "Build" at bounding box center [1099, 690] width 48 height 26
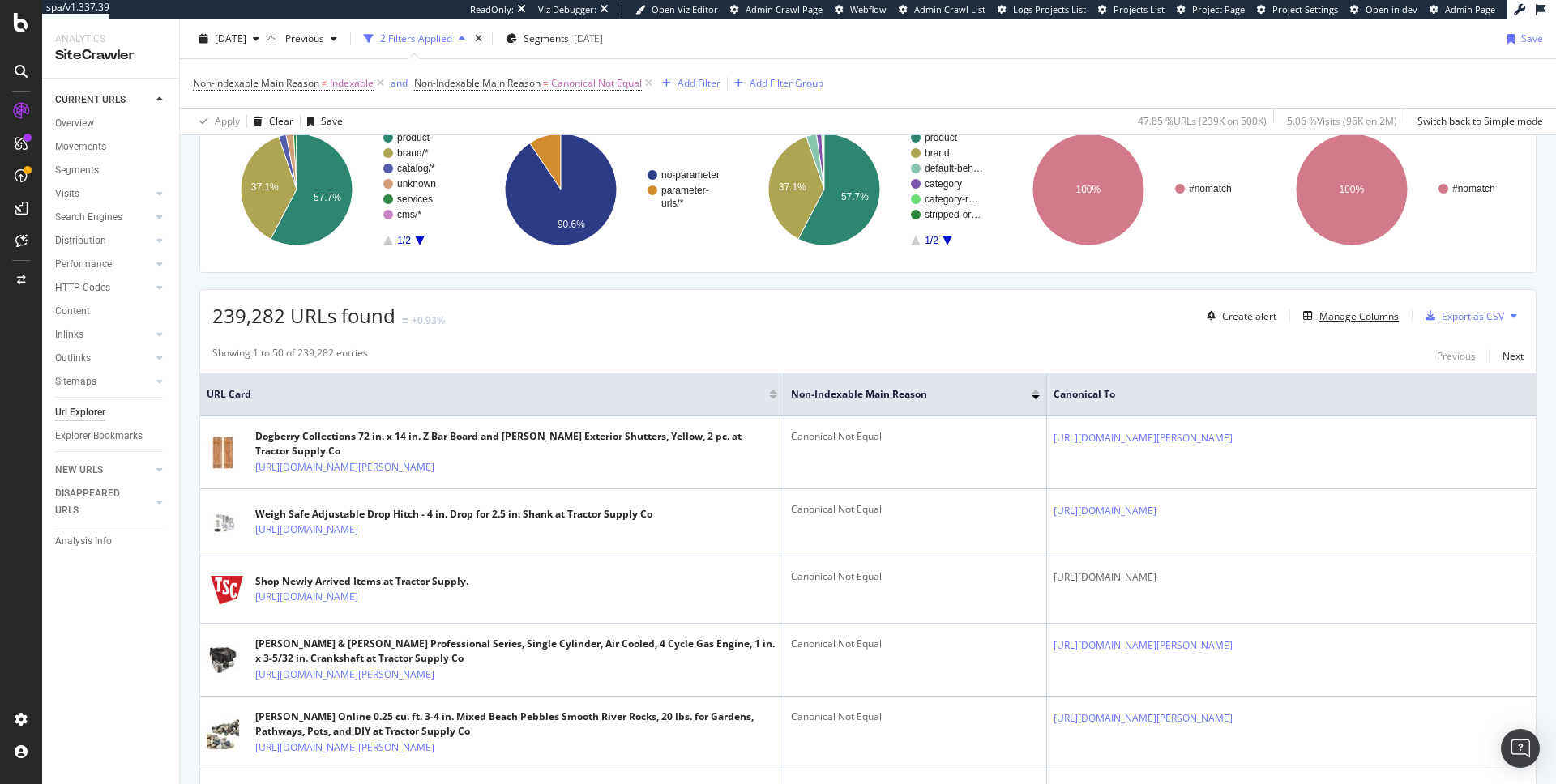
scroll to position [136, 0]
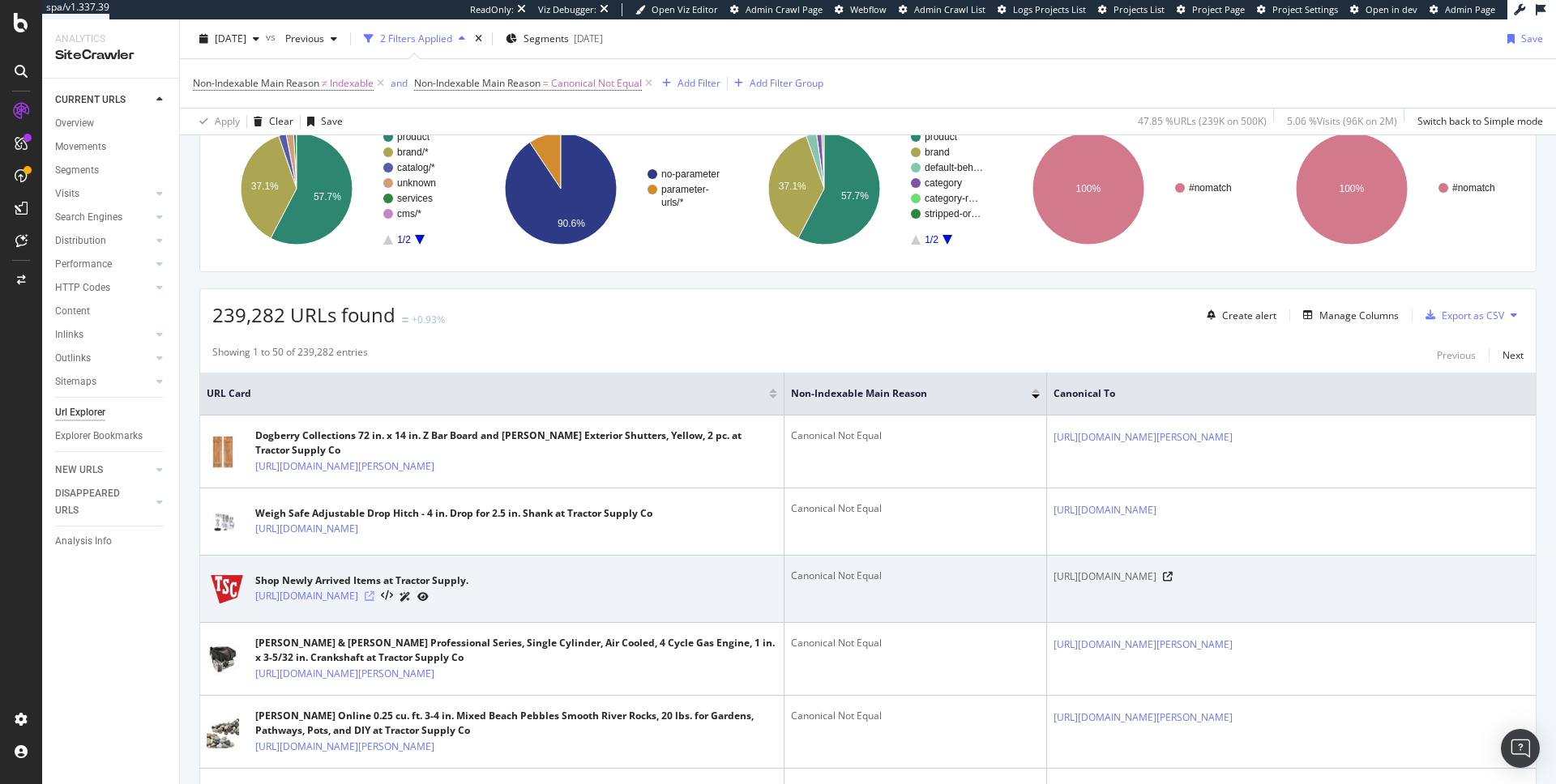
click at [374, 601] on icon at bounding box center [369, 596] width 9 height 9
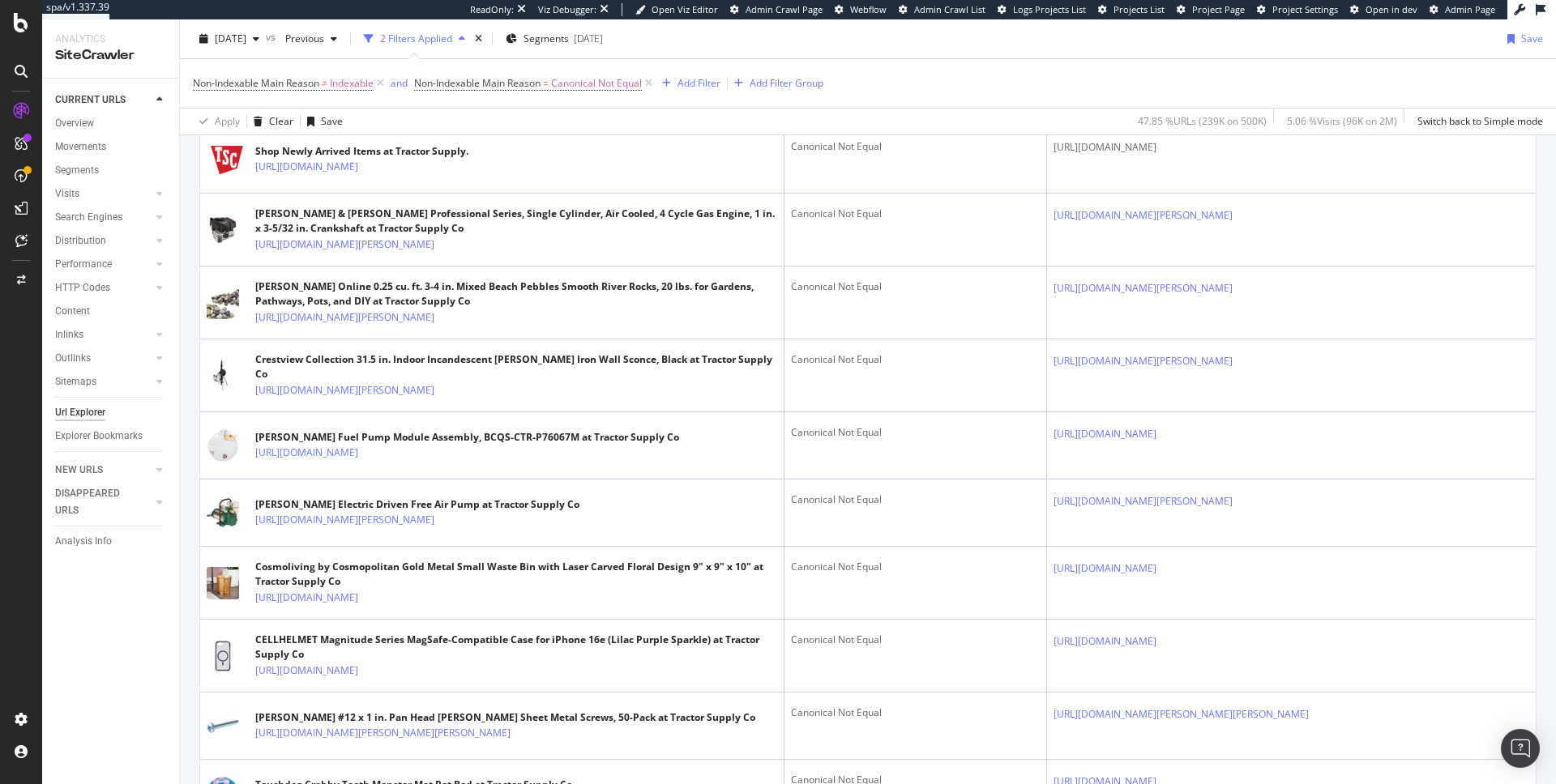
scroll to position [572, 0]
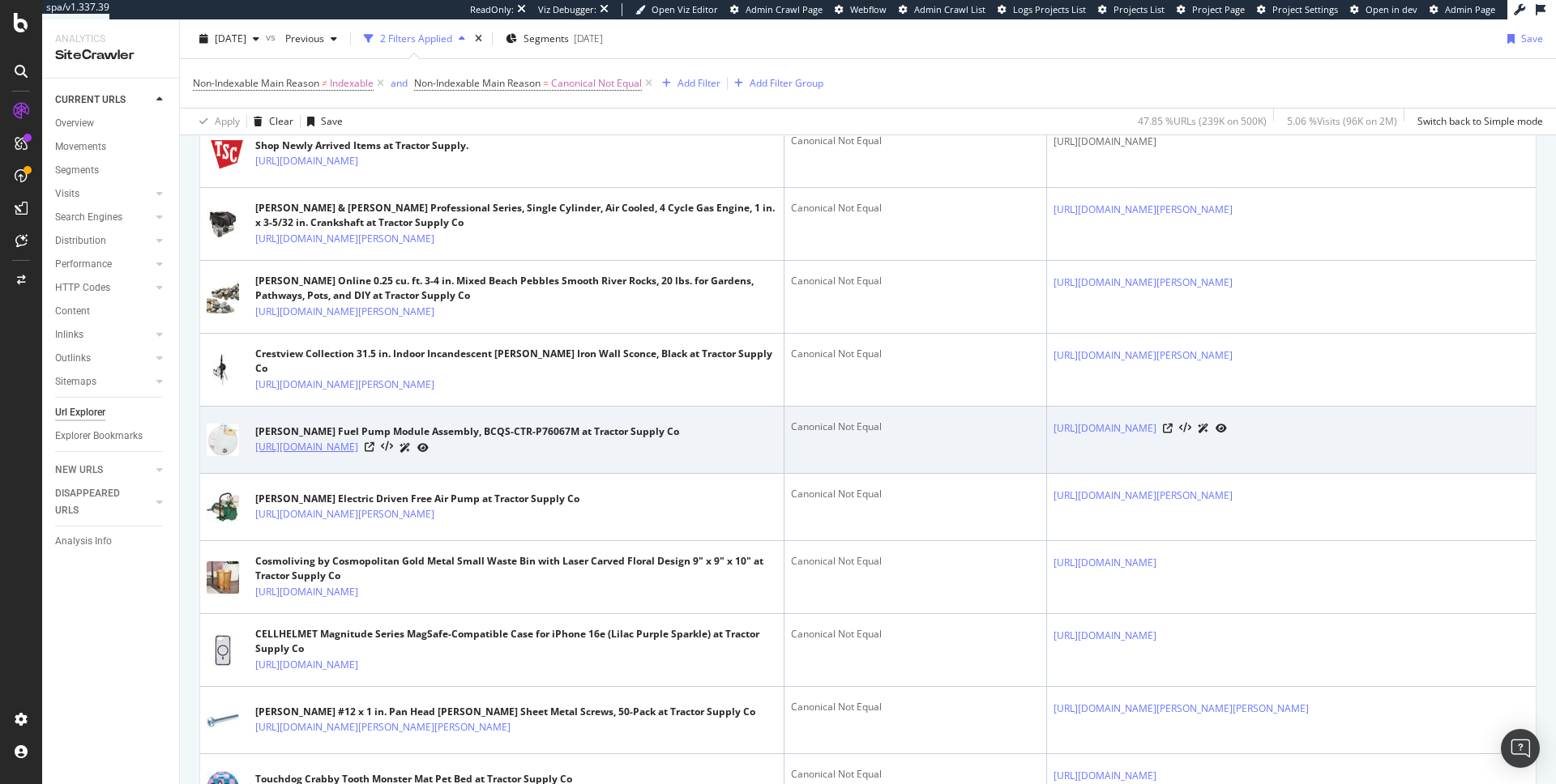
click at [358, 456] on link "https://www.tractorsupply.com/tsc/product/carters-fuel-pump-module-assembly-bcq…" at bounding box center [306, 446] width 103 height 16
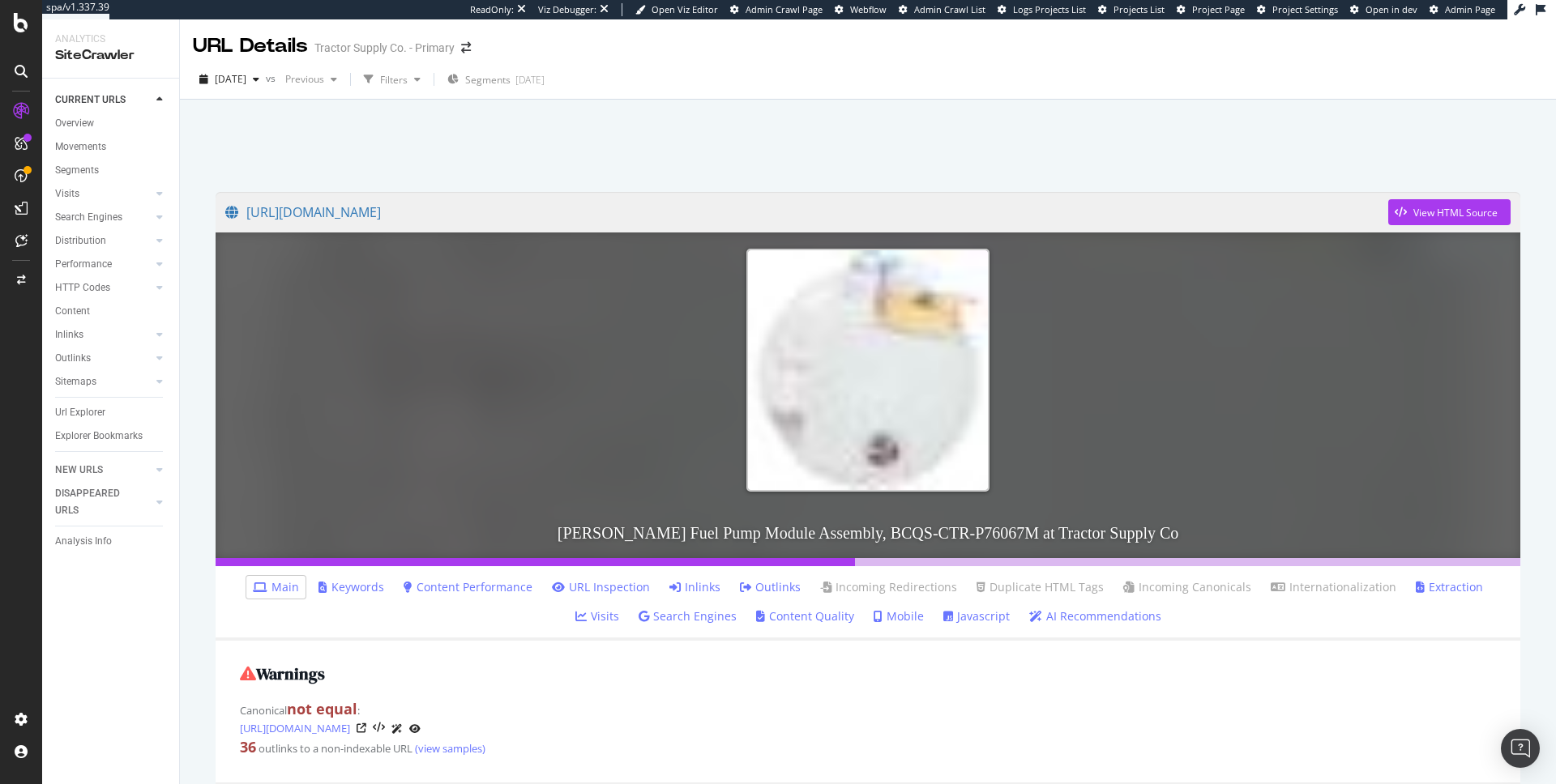
scroll to position [38, 0]
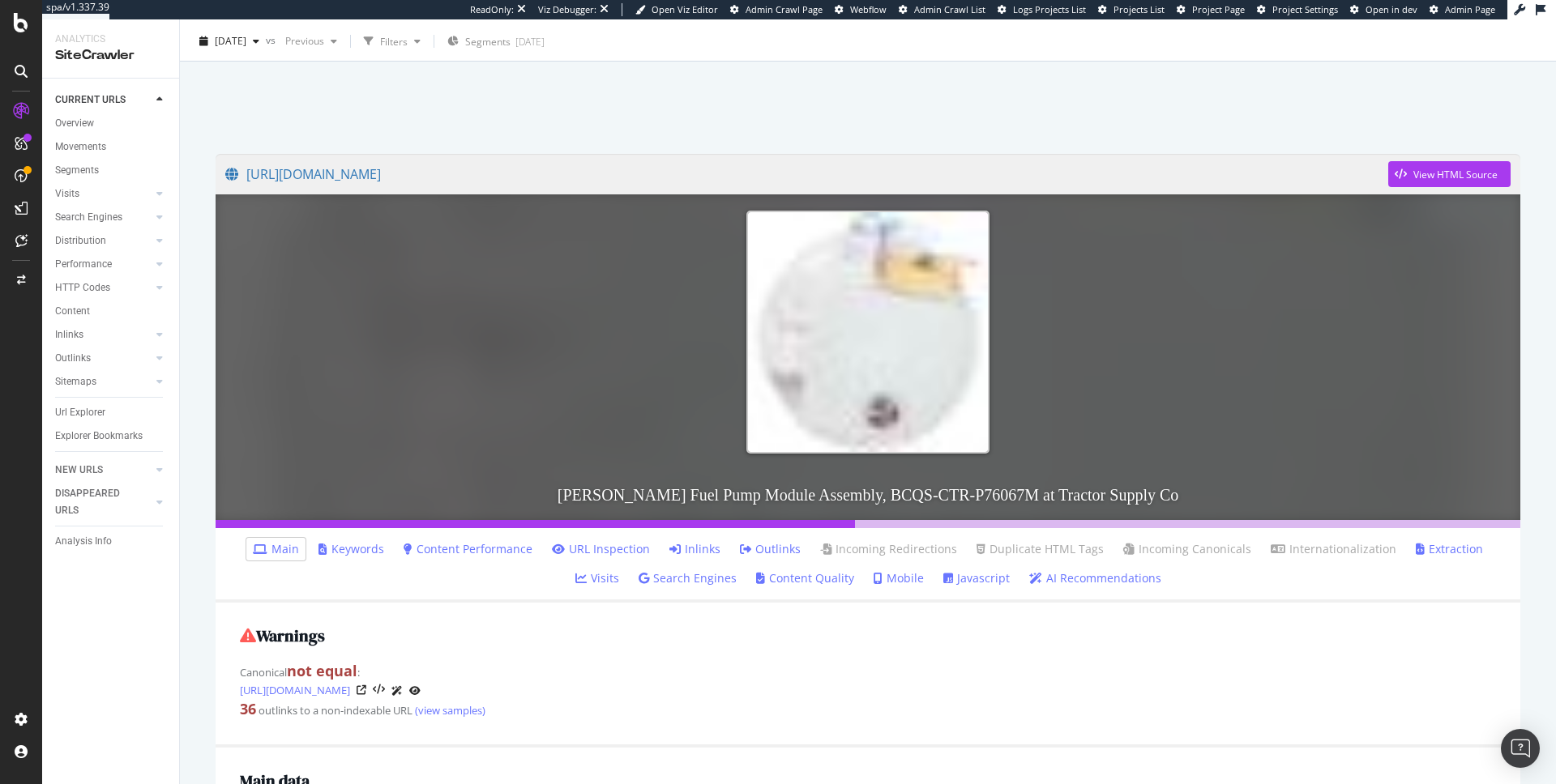
click at [672, 544] on link "Inlinks" at bounding box center [694, 548] width 51 height 16
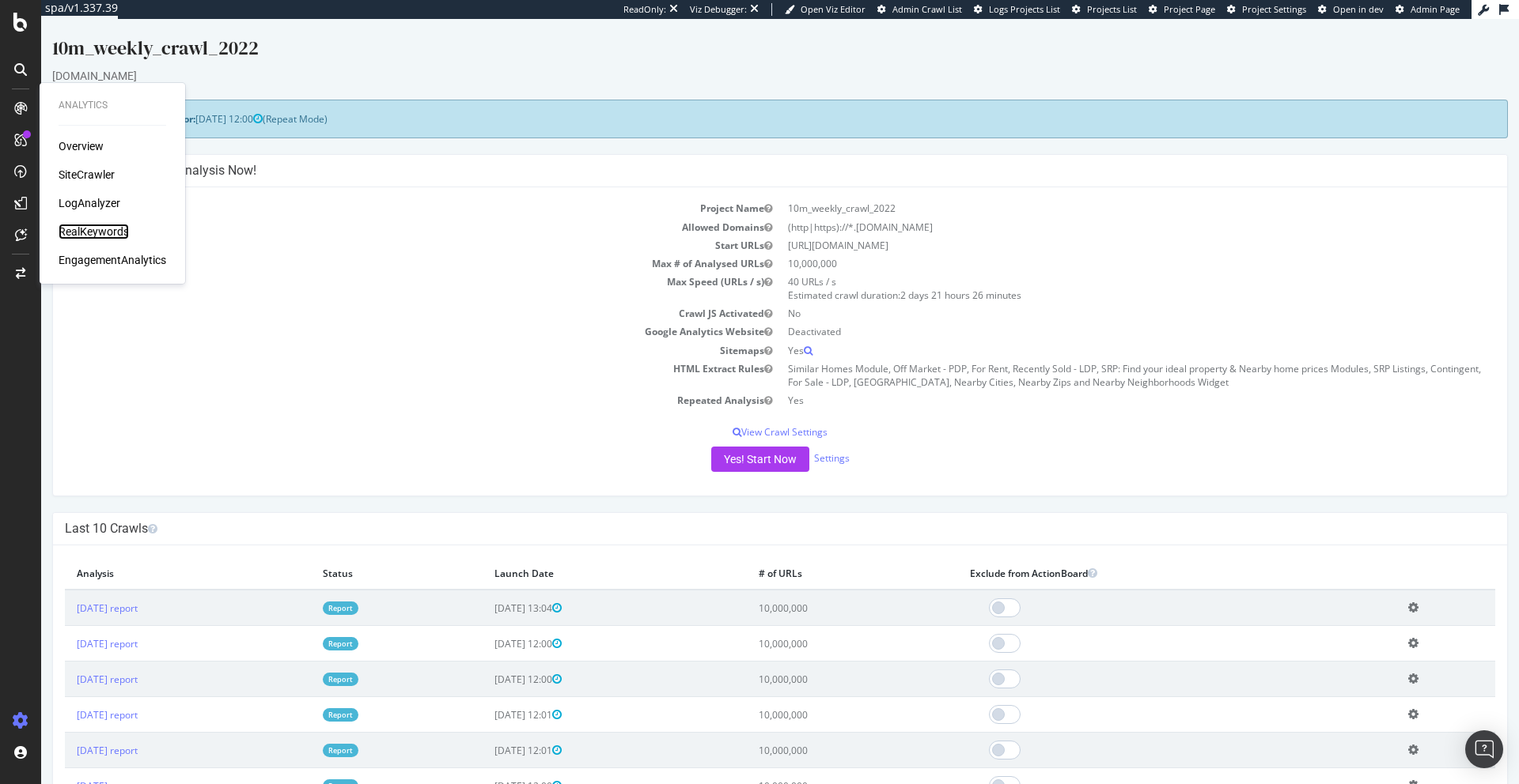
click at [84, 226] on div "RealKeywords" at bounding box center [94, 231] width 71 height 15
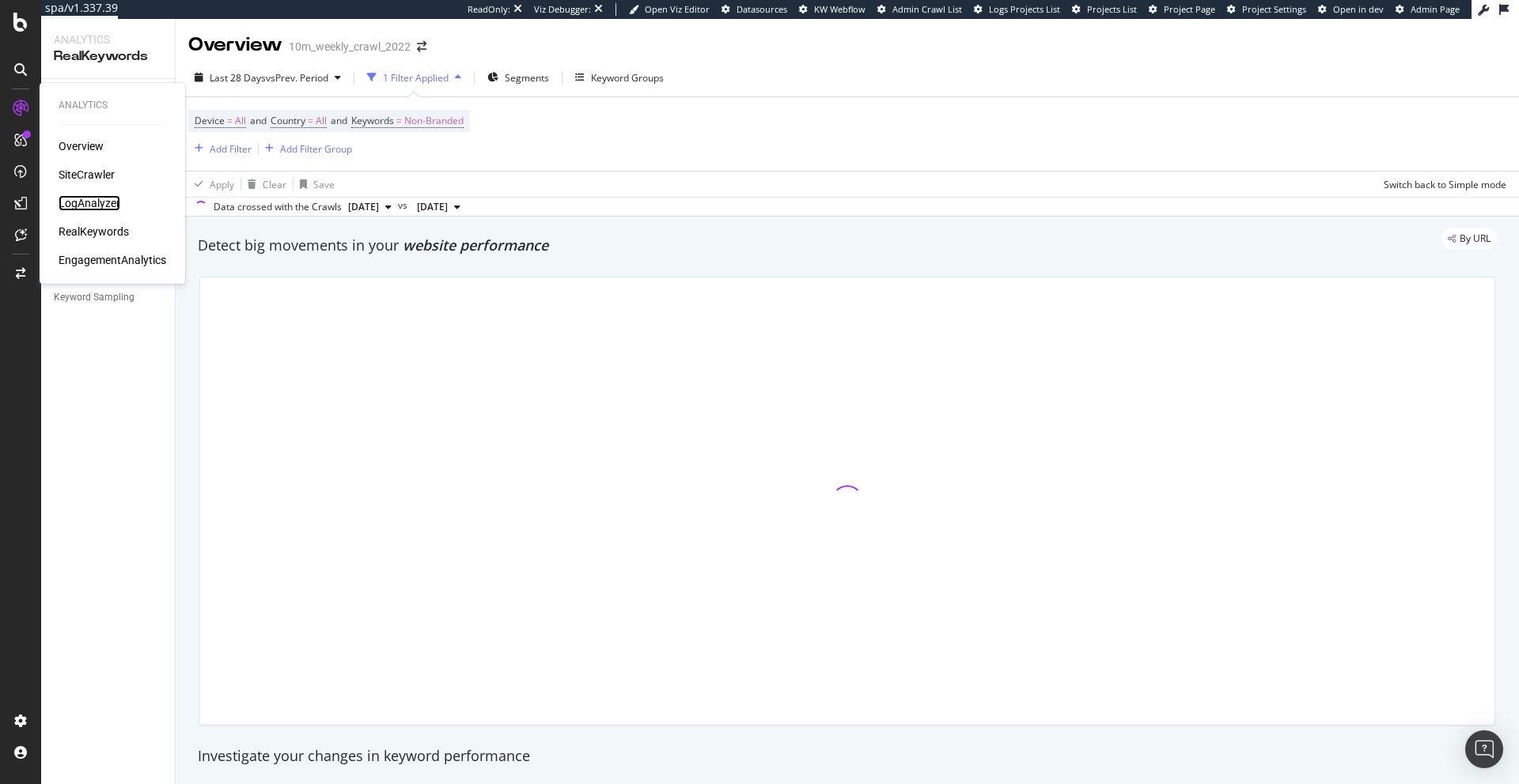
click at [89, 203] on div "LogAnalyzer" at bounding box center [90, 203] width 62 height 15
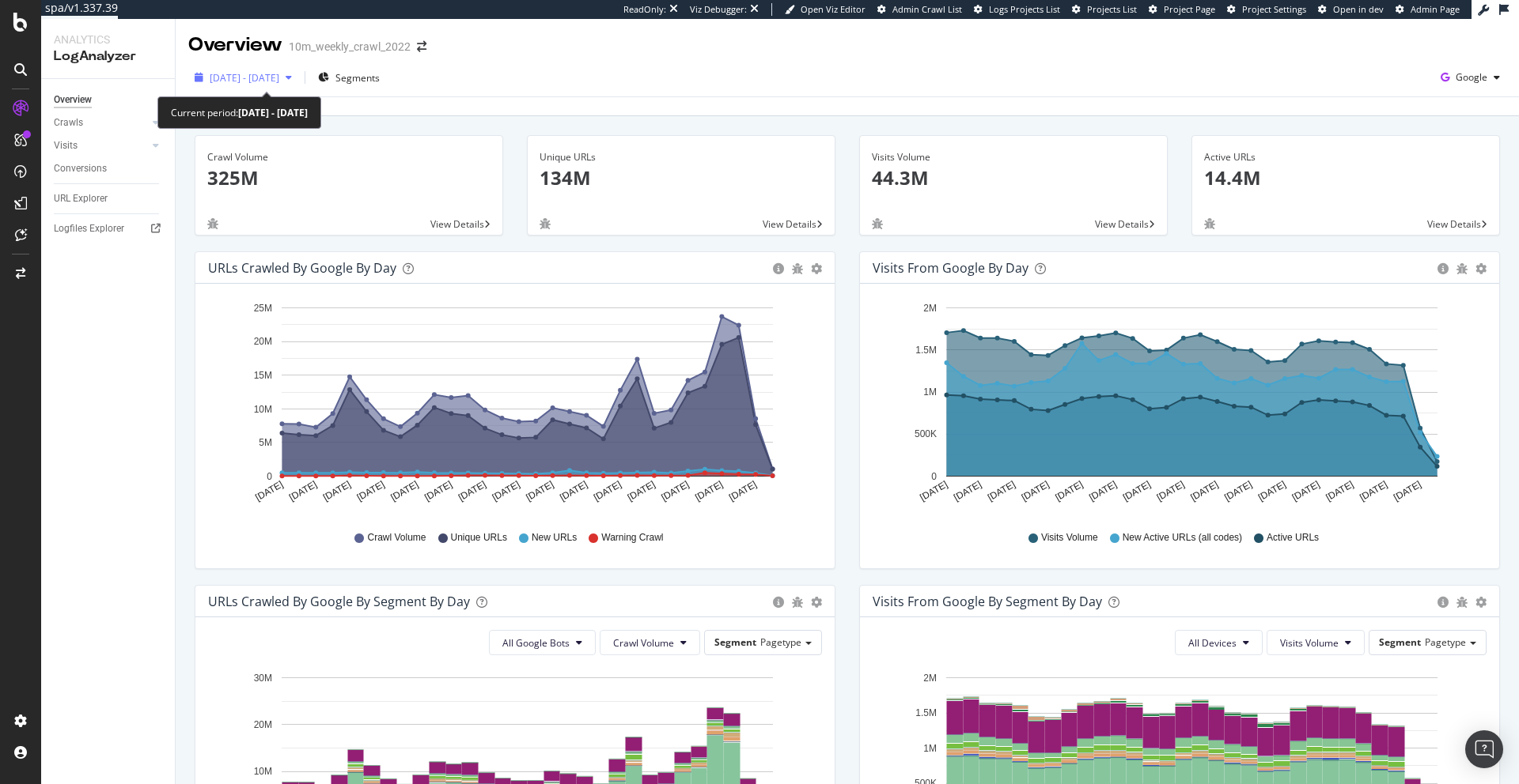
click at [258, 72] on span "2025 Aug. 25th - Sep. 23rd" at bounding box center [244, 78] width 70 height 14
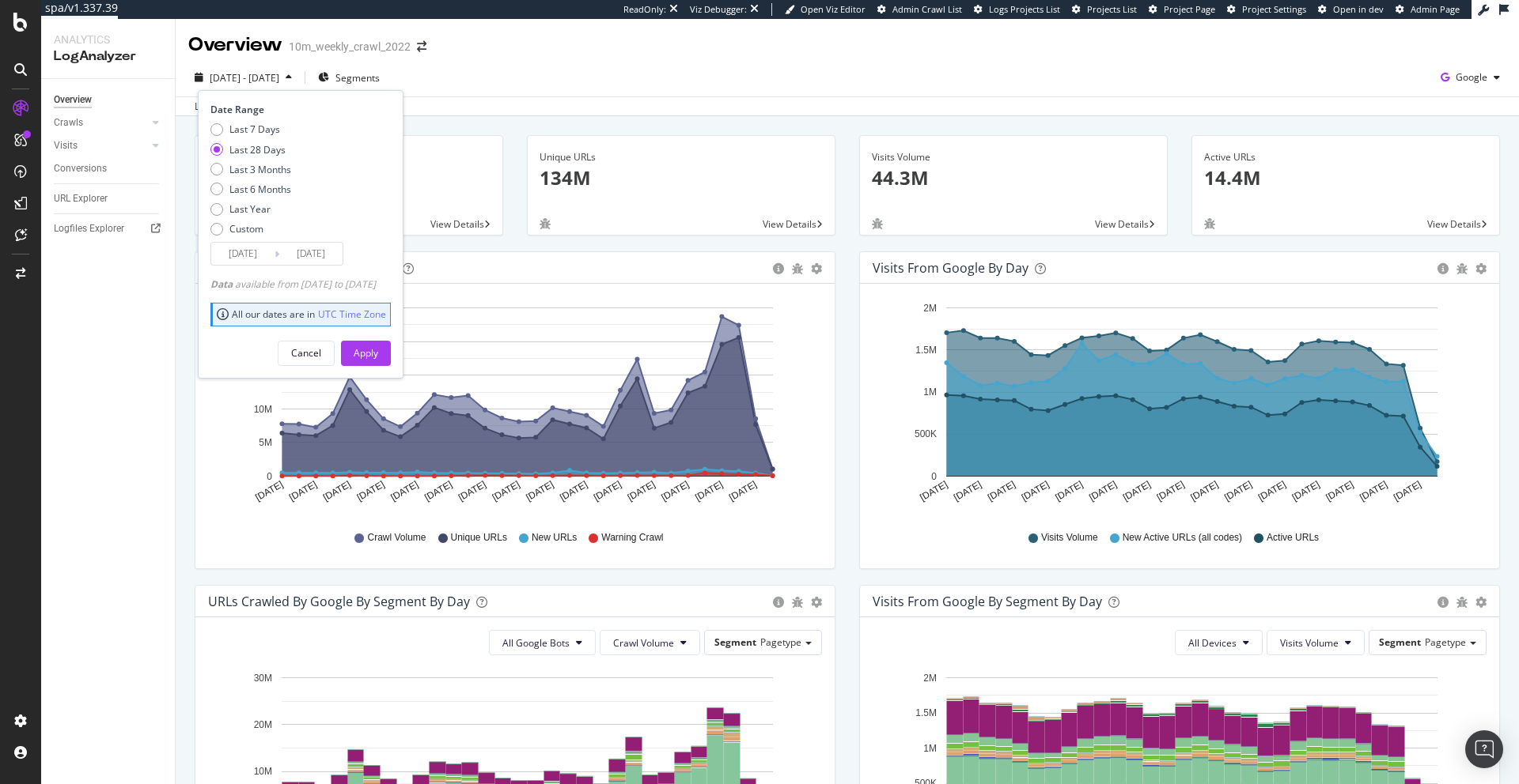
click at [249, 253] on input "2025/08/27" at bounding box center [243, 253] width 63 height 22
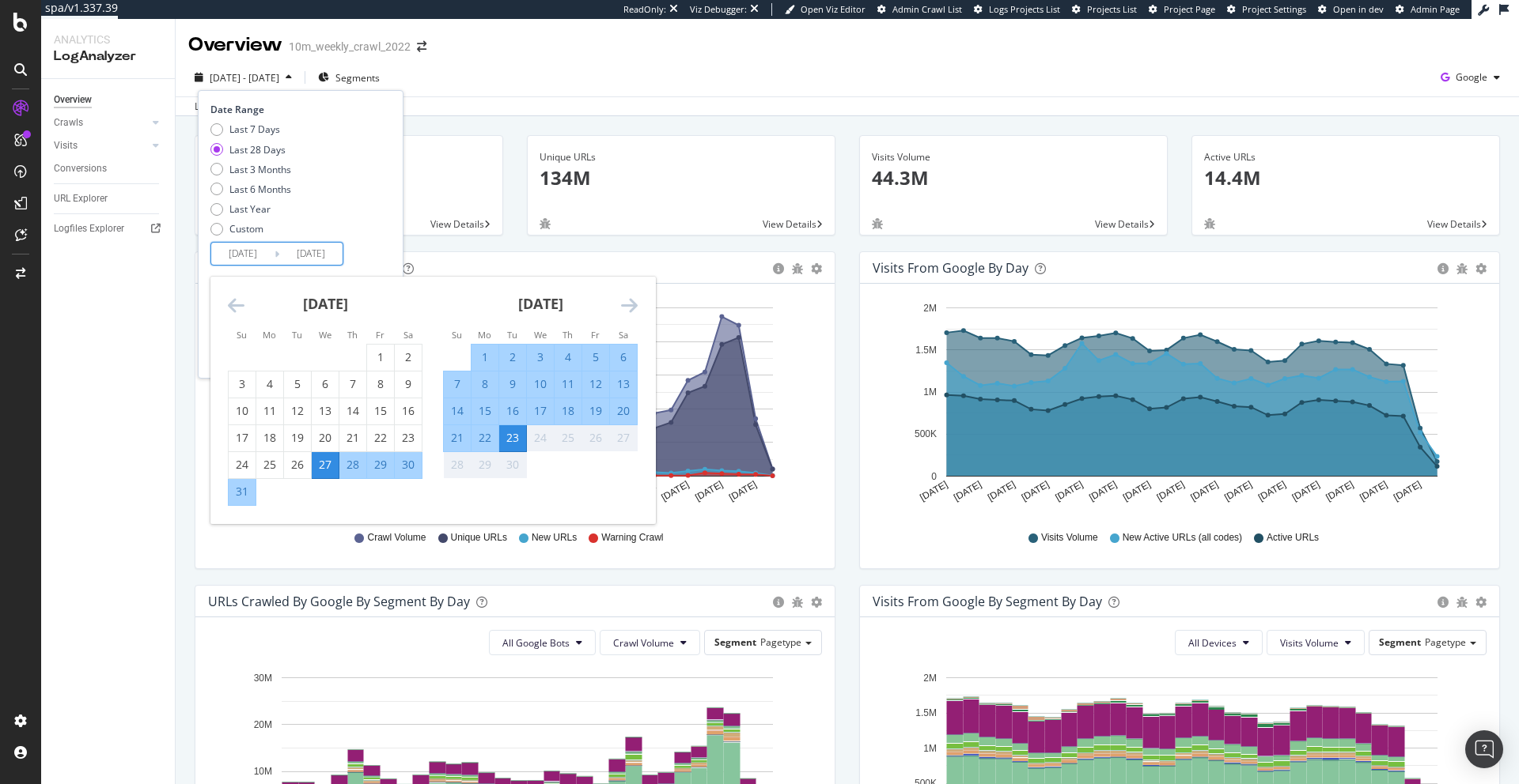
click at [228, 307] on icon "Move backward to switch to the previous month." at bounding box center [236, 305] width 16 height 19
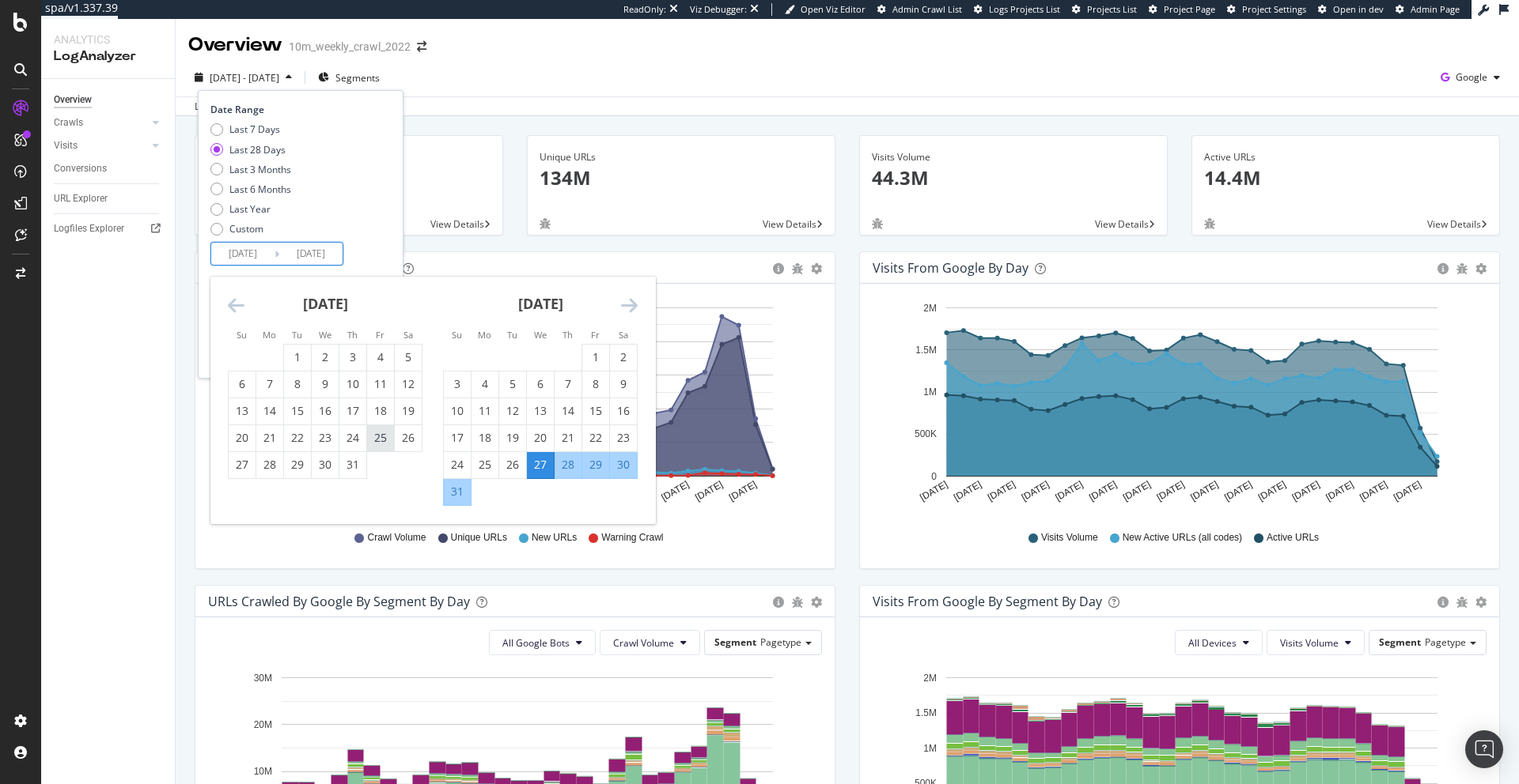
click at [379, 441] on div "25" at bounding box center [380, 437] width 27 height 15
type input "2025/07/25"
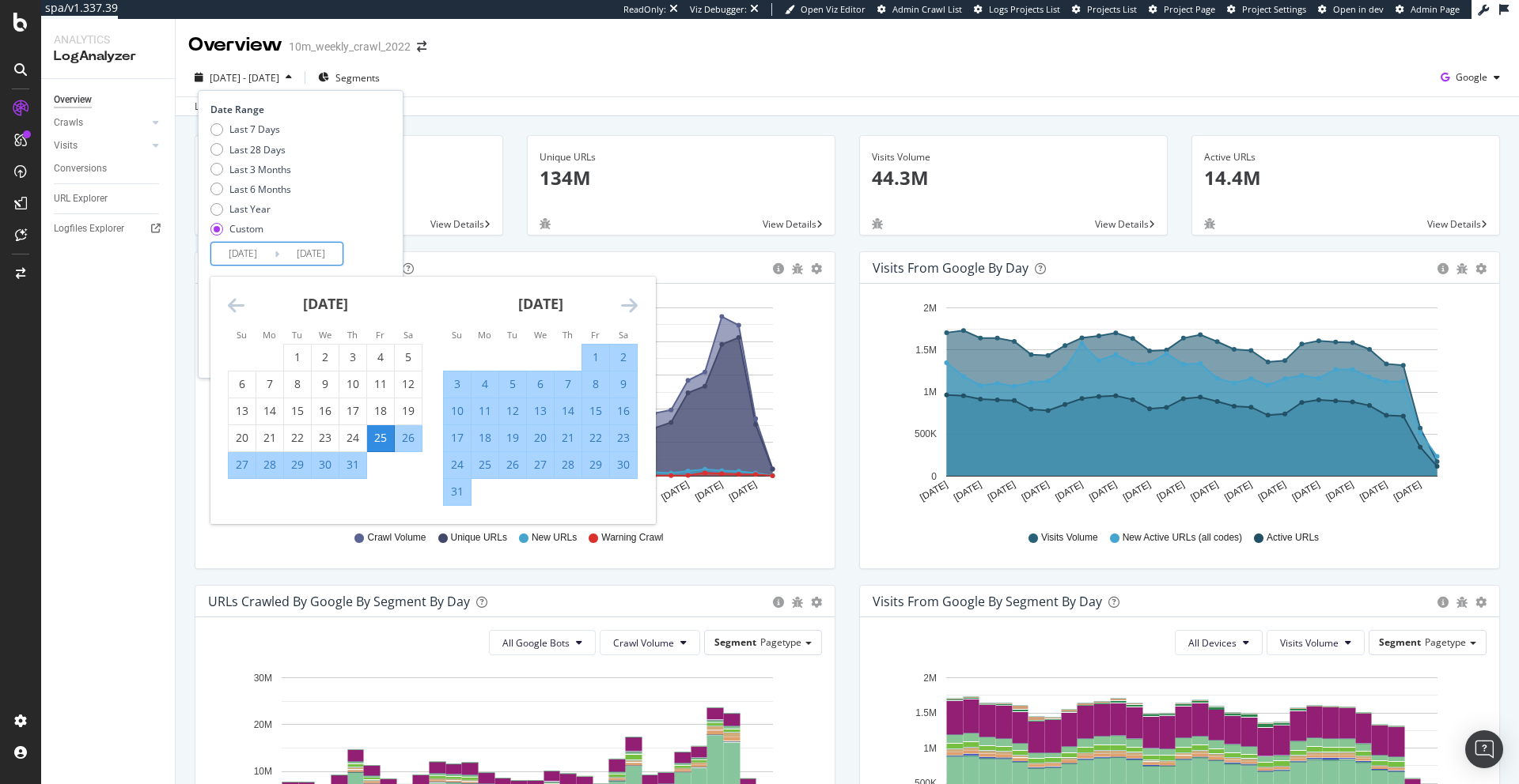
click at [506, 464] on div "26" at bounding box center [513, 464] width 27 height 15
type input "2025/08/26"
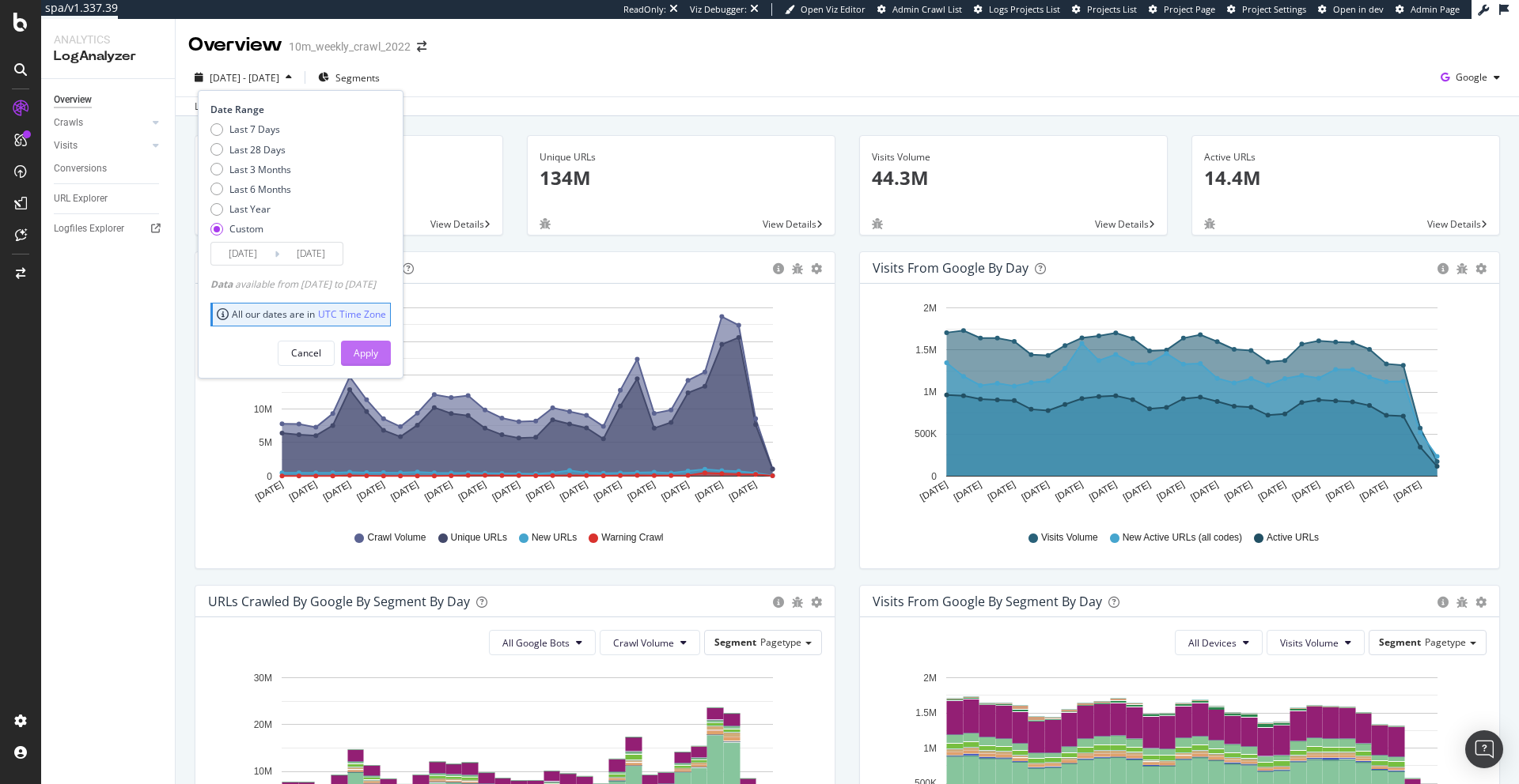
click at [378, 349] on div "Apply" at bounding box center [365, 352] width 24 height 14
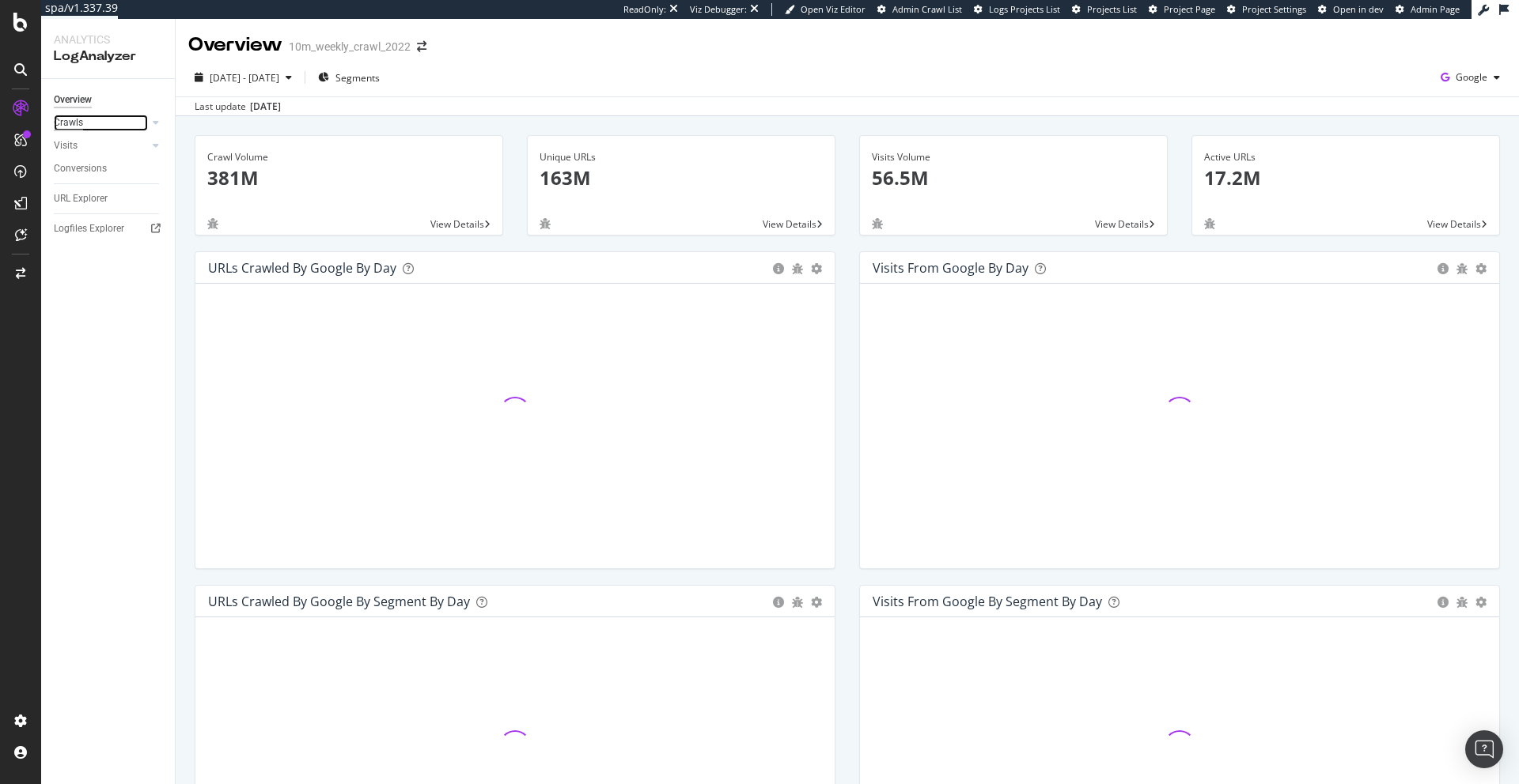
click at [70, 128] on div "Crawls" at bounding box center [68, 123] width 29 height 16
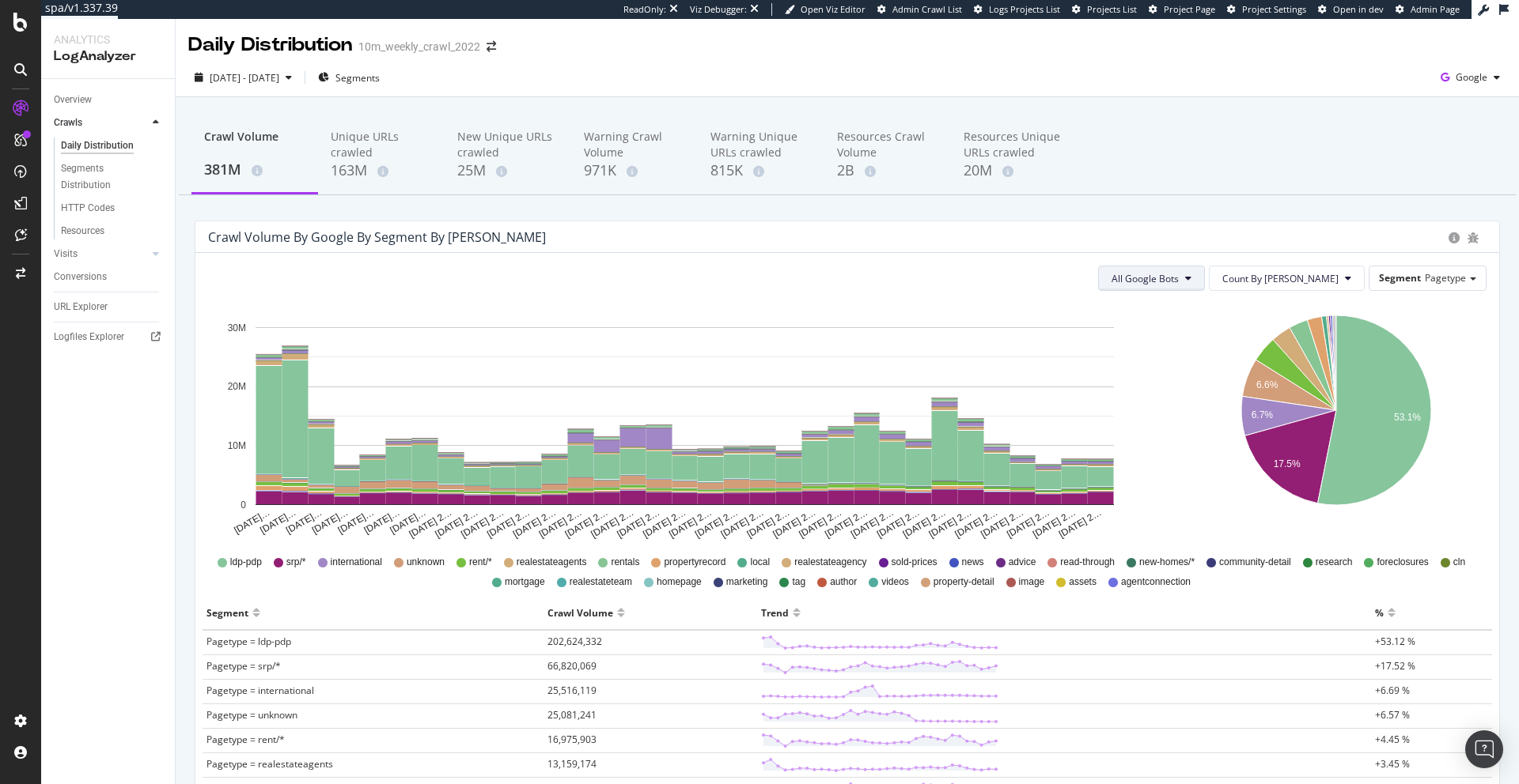
click at [1178, 282] on span "All Google Bots" at bounding box center [1145, 278] width 67 height 14
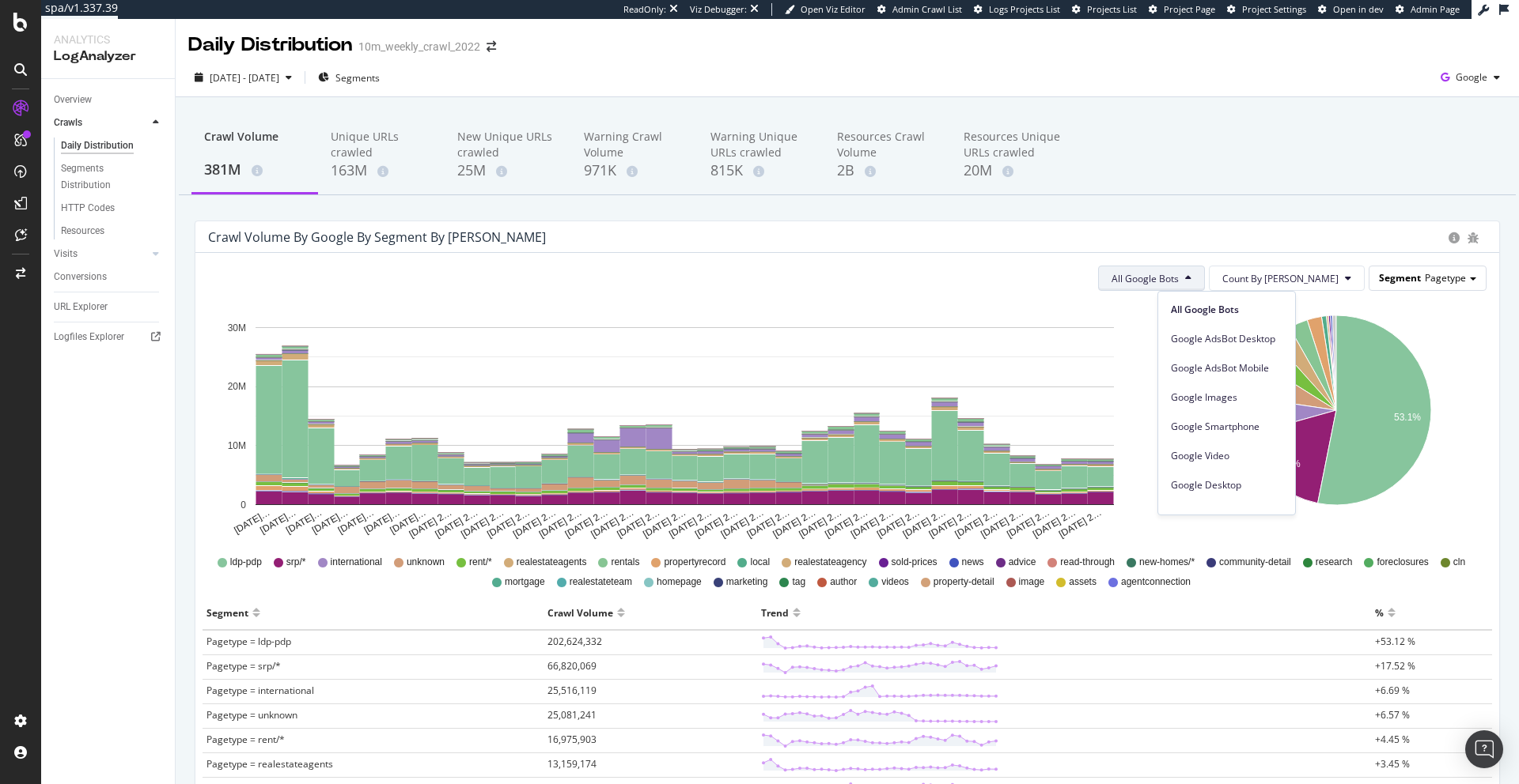
click at [1432, 267] on div "Segment Pagetype" at bounding box center [1428, 277] width 116 height 23
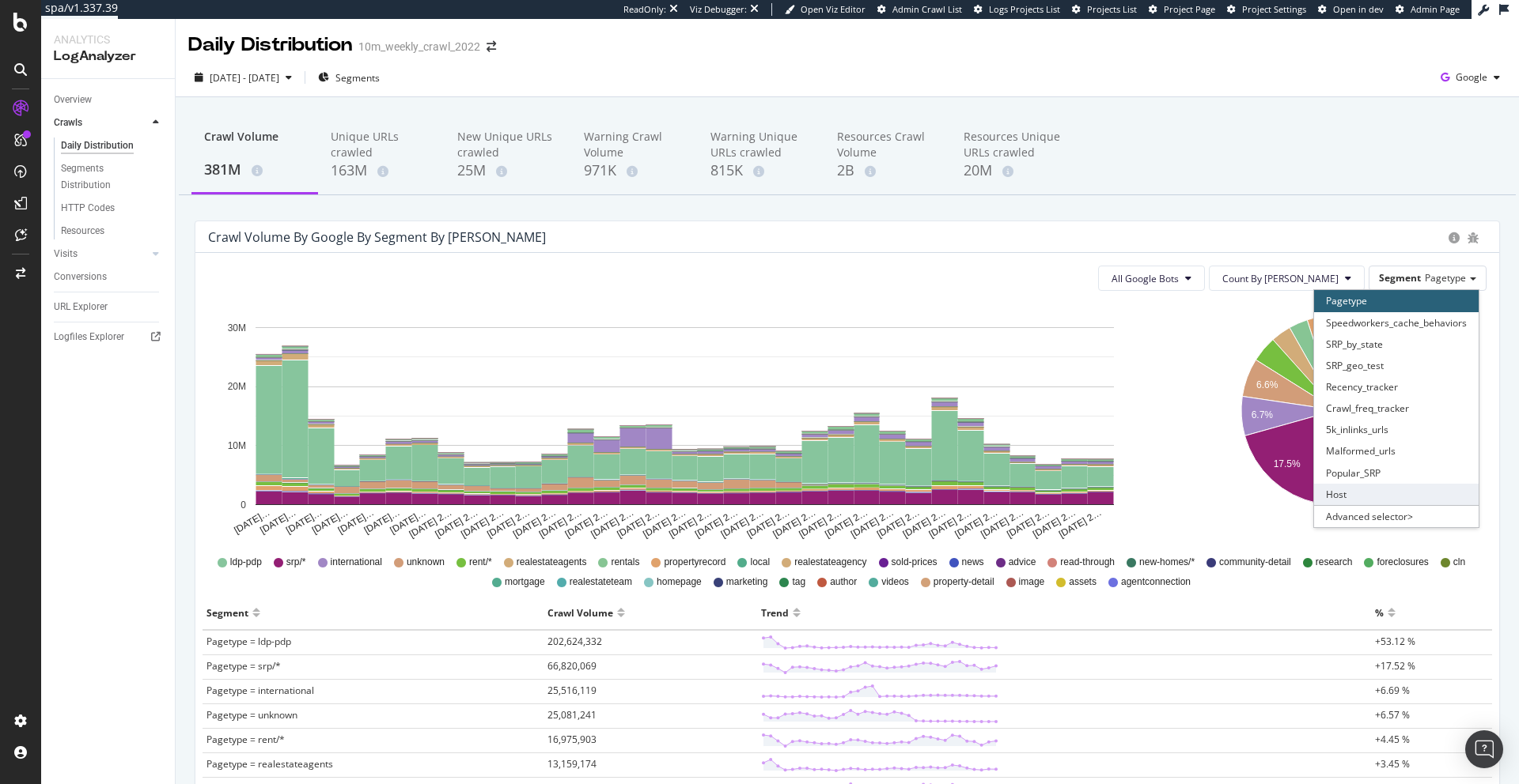
click at [1378, 497] on div "Host" at bounding box center [1396, 494] width 165 height 22
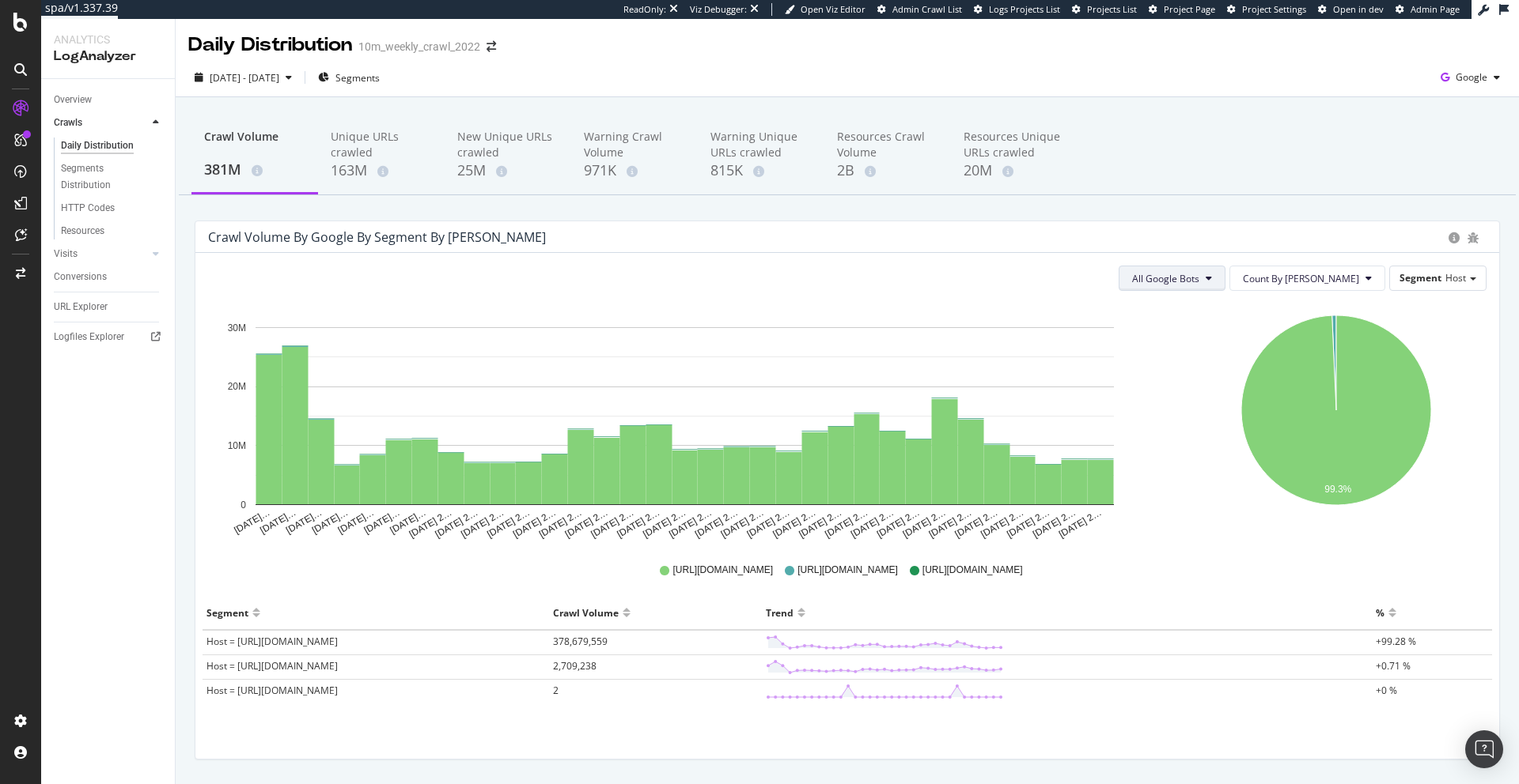
click at [1199, 278] on span "All Google Bots" at bounding box center [1166, 278] width 67 height 14
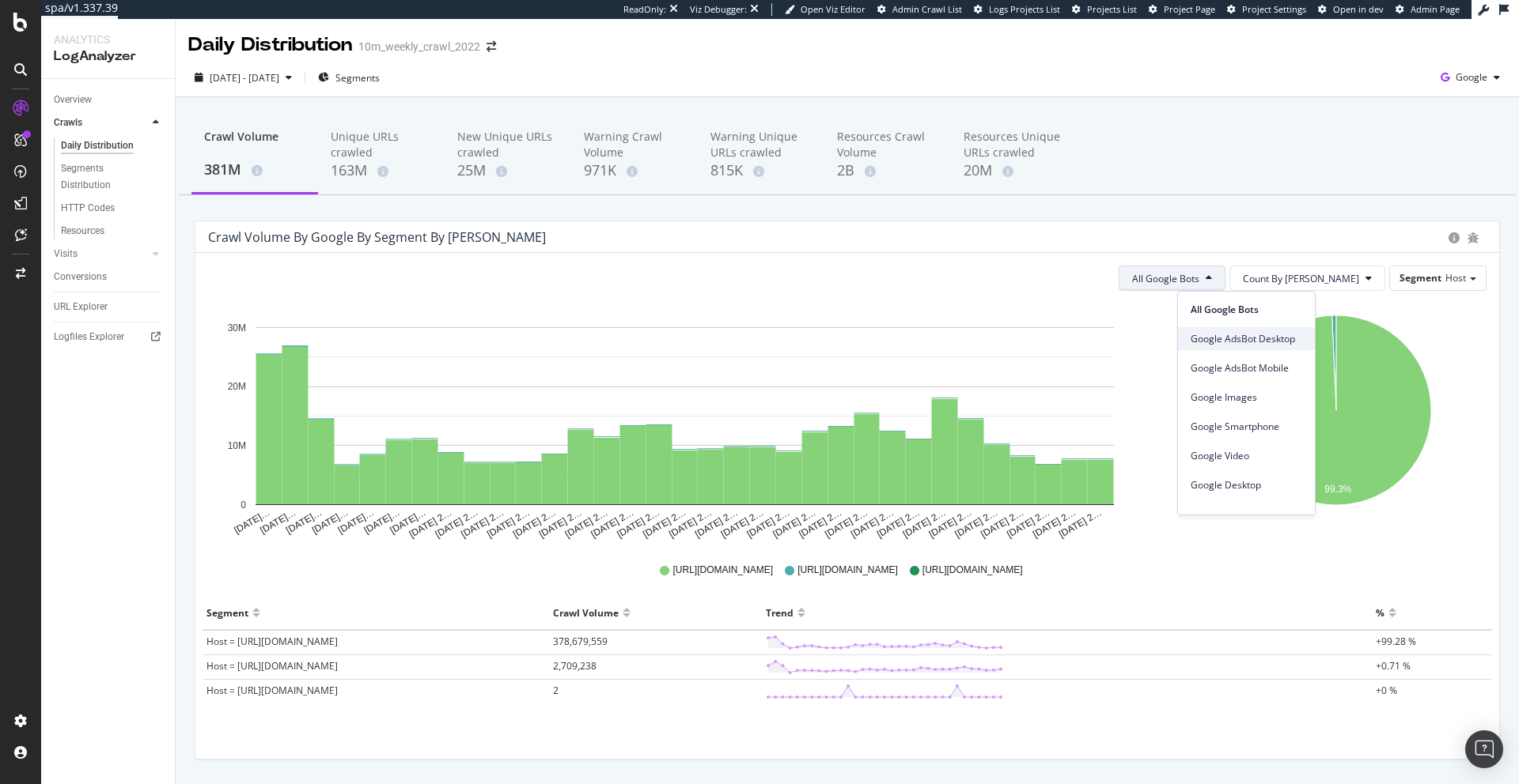
click at [1230, 338] on span "Google AdsBot Desktop" at bounding box center [1245, 339] width 111 height 14
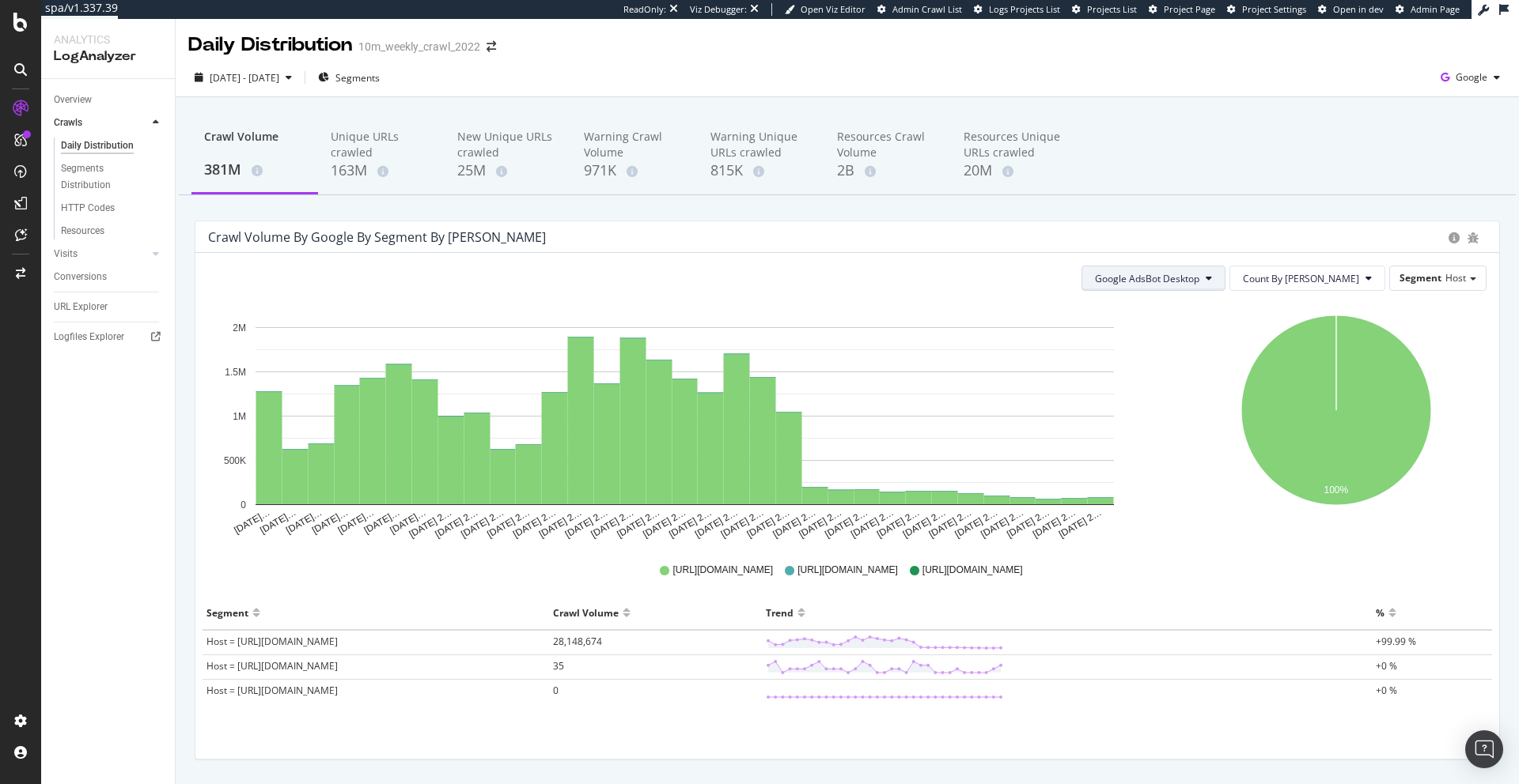
click at [1199, 272] on span "Google AdsBot Desktop" at bounding box center [1147, 278] width 104 height 14
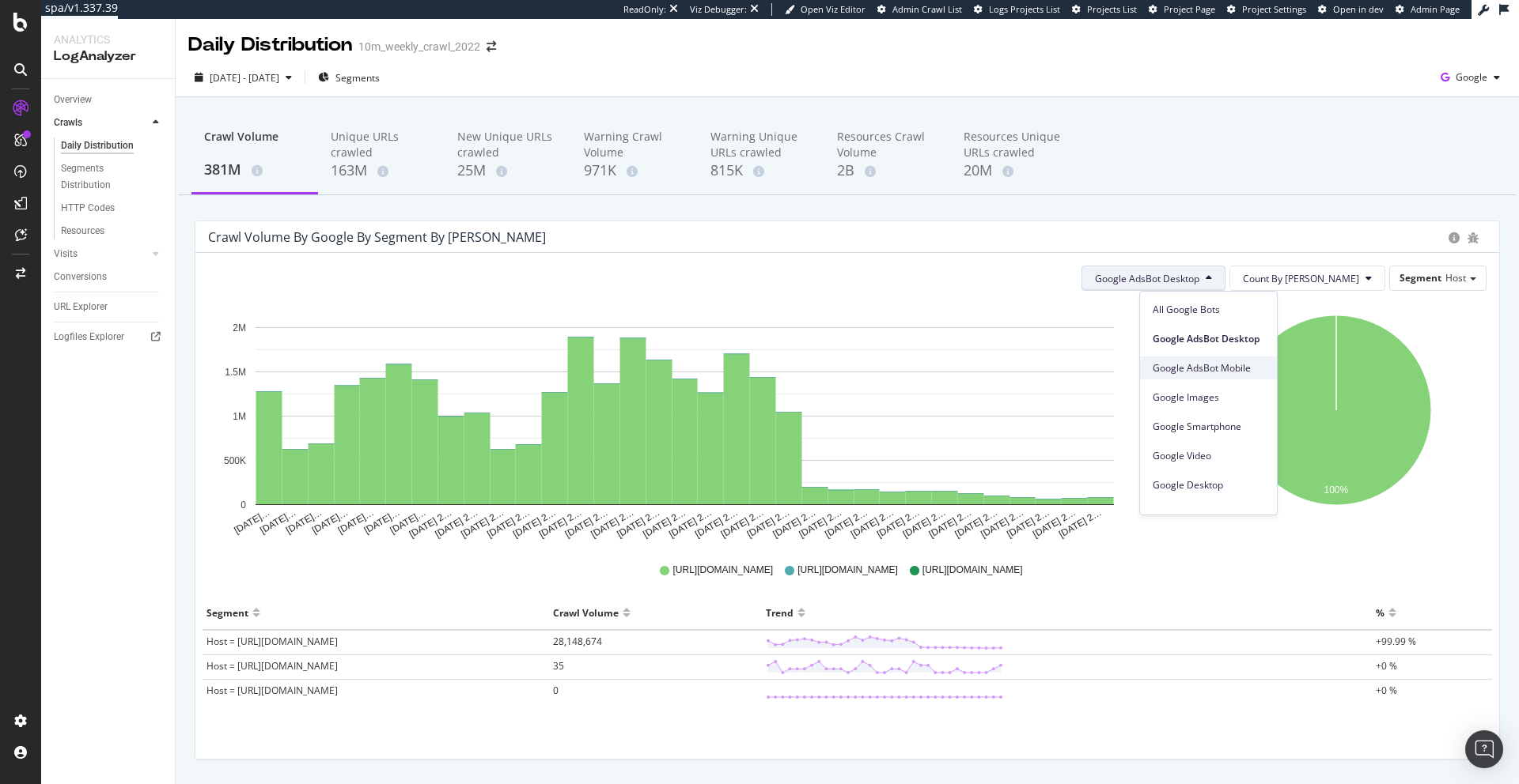
click at [1197, 366] on span "Google AdsBot Mobile" at bounding box center [1207, 368] width 111 height 14
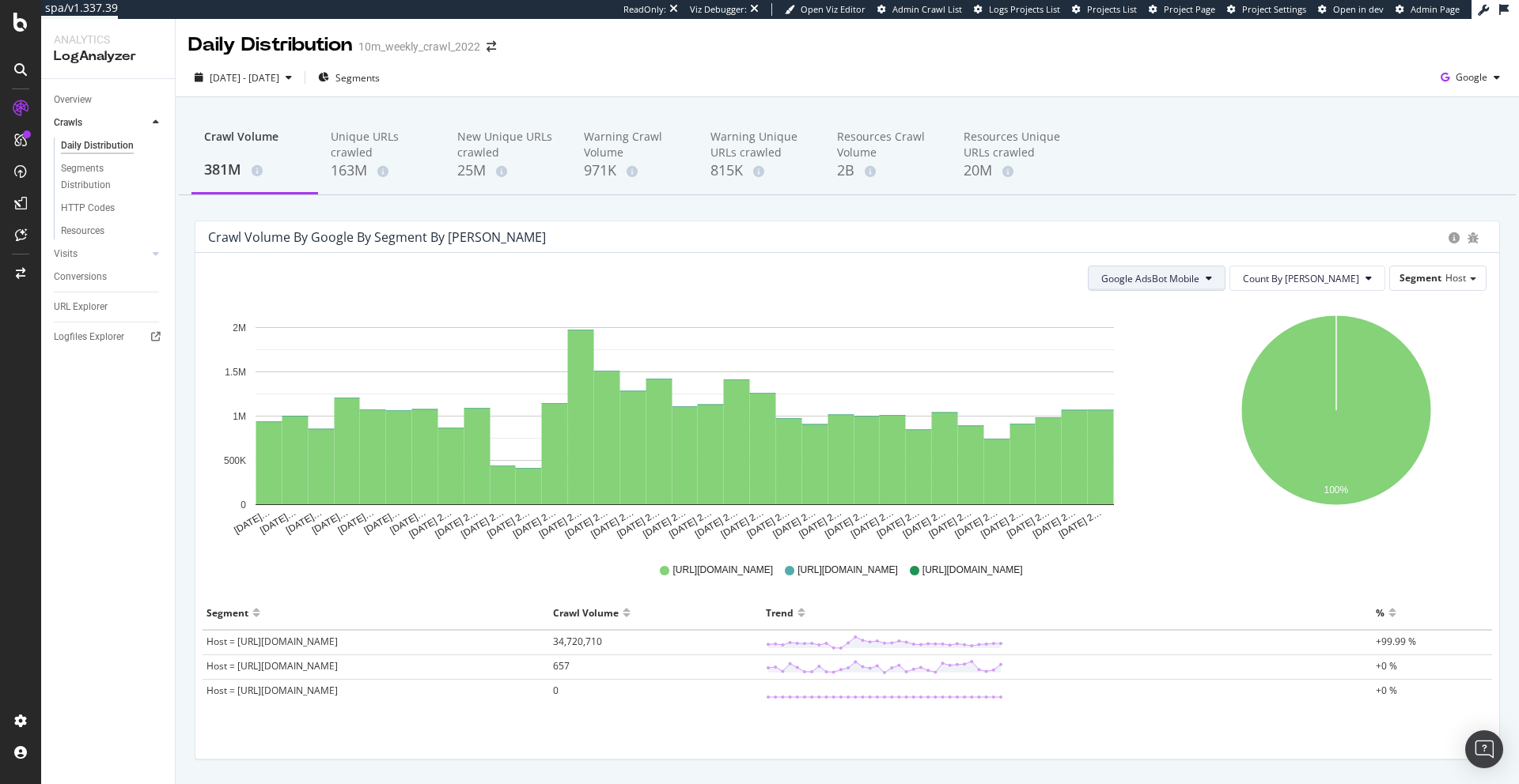
click at [1226, 285] on button "Google AdsBot Mobile" at bounding box center [1157, 278] width 138 height 25
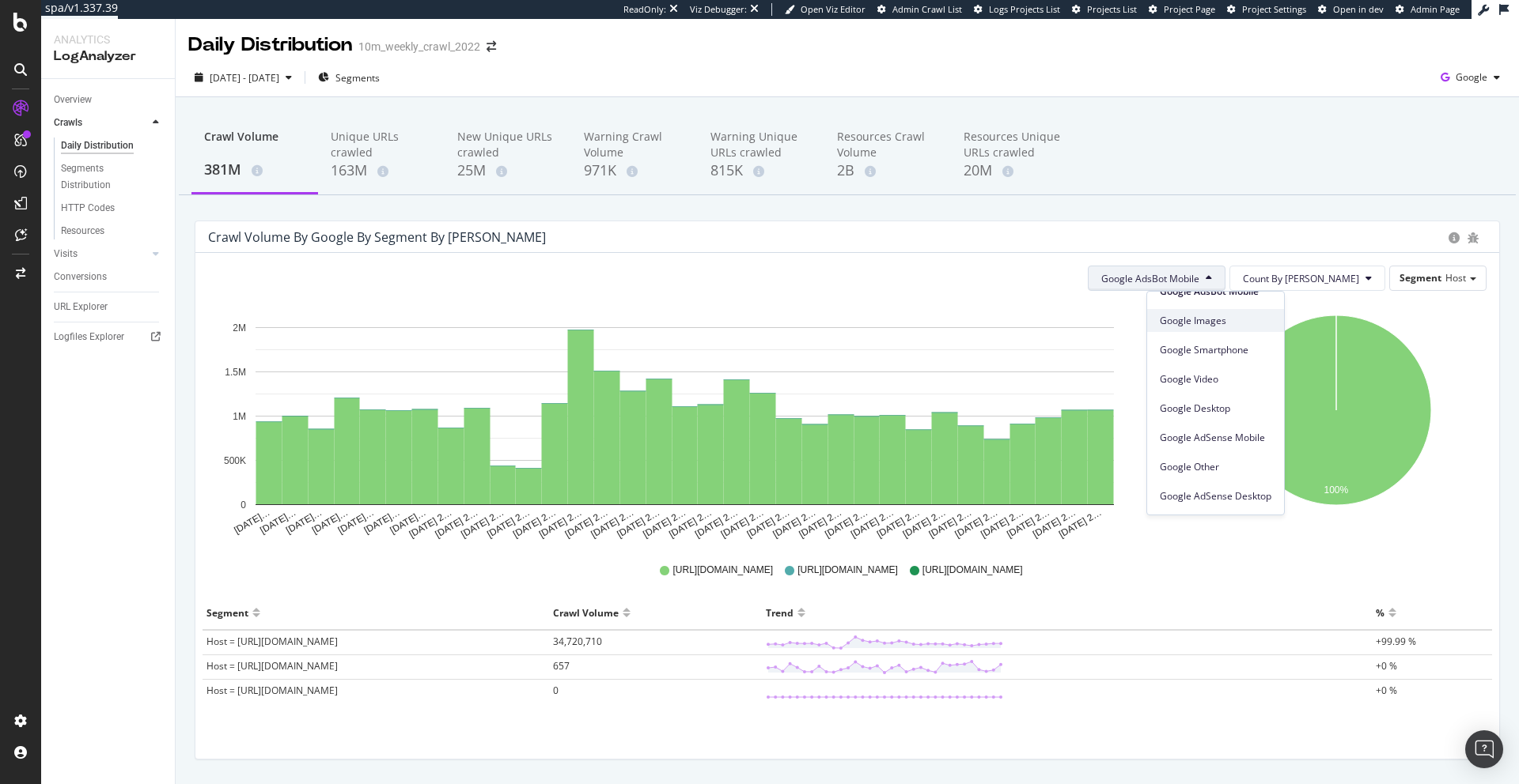
scroll to position [87, 0]
click at [1194, 428] on span "Google AdSense Mobile" at bounding box center [1215, 428] width 111 height 14
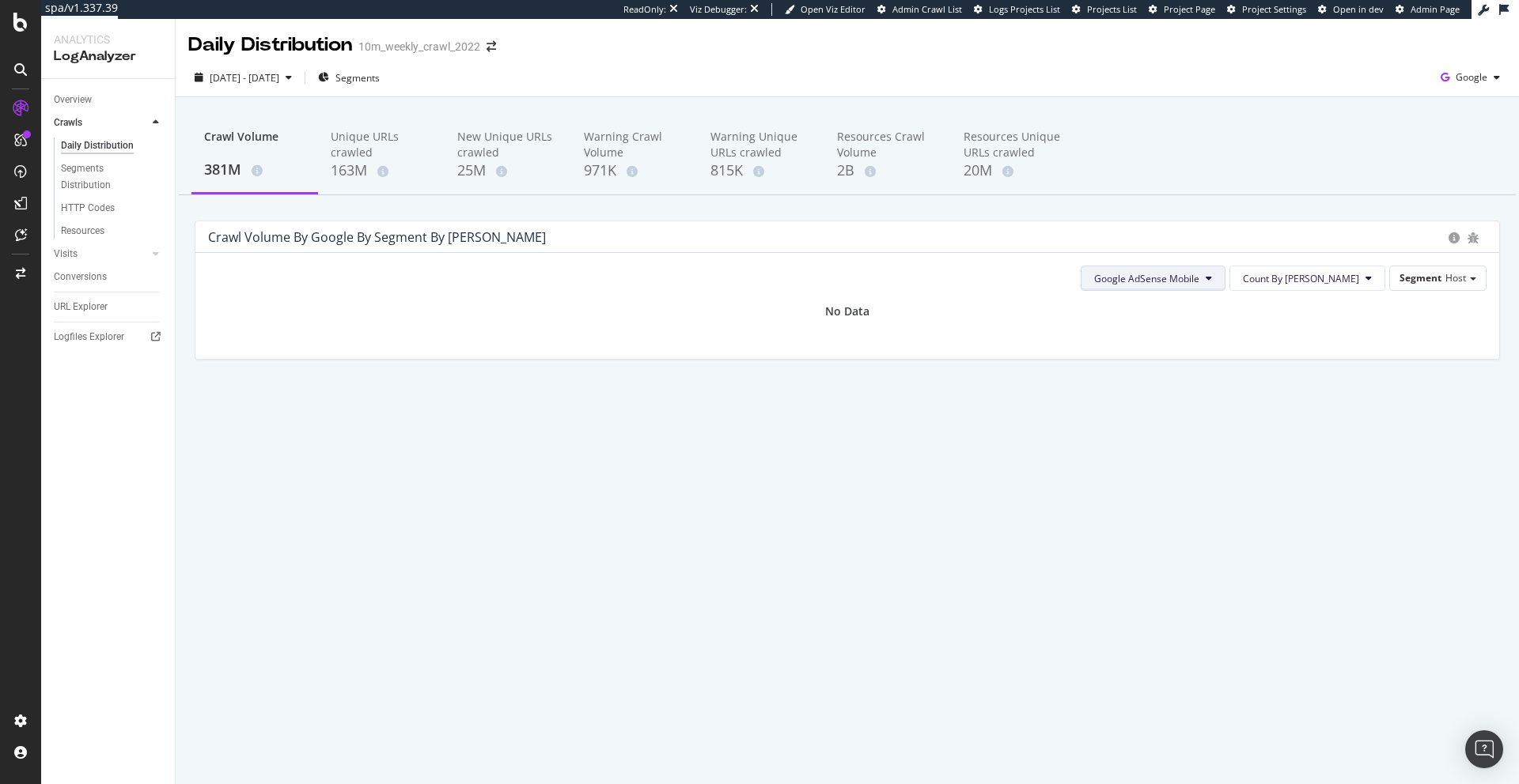
click at [1226, 281] on button "Google AdSense Mobile" at bounding box center [1153, 278] width 145 height 25
click at [1216, 458] on span "Google AdSense Desktop" at bounding box center [1207, 456] width 111 height 14
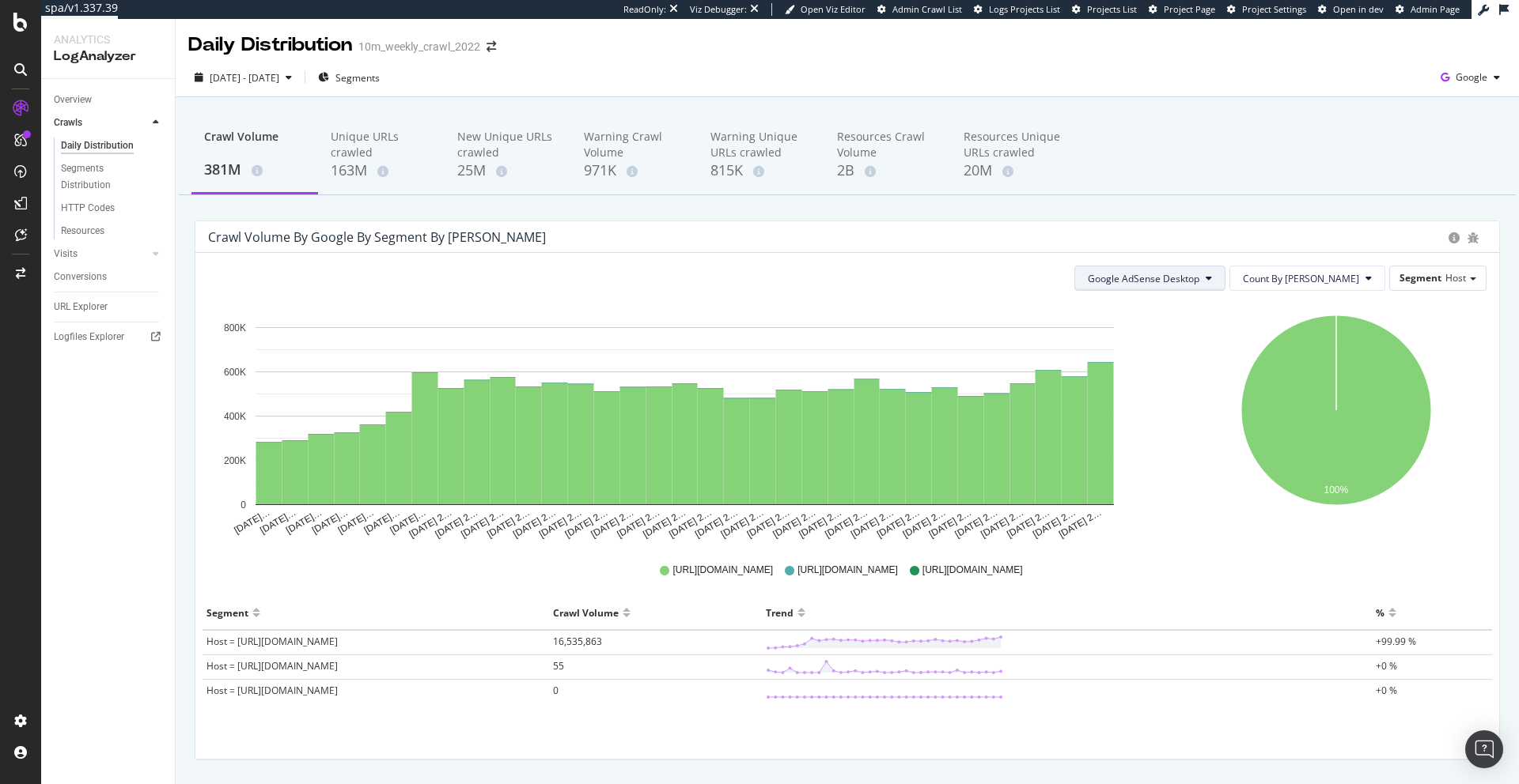
click at [1199, 277] on span "Google AdSense Desktop" at bounding box center [1143, 278] width 111 height 14
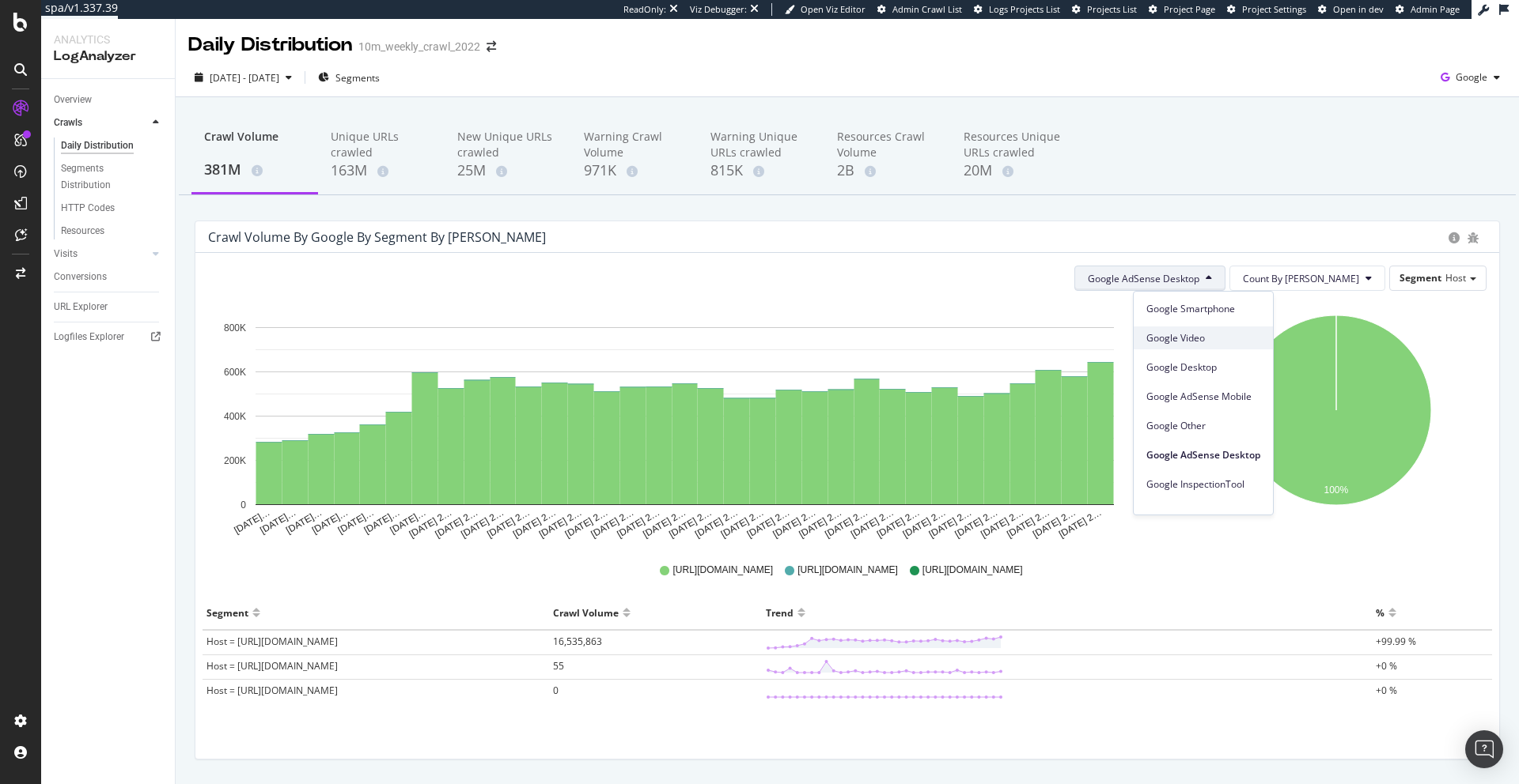
scroll to position [134, 0]
click at [1195, 499] on span "Google Storebot" at bounding box center [1203, 497] width 114 height 14
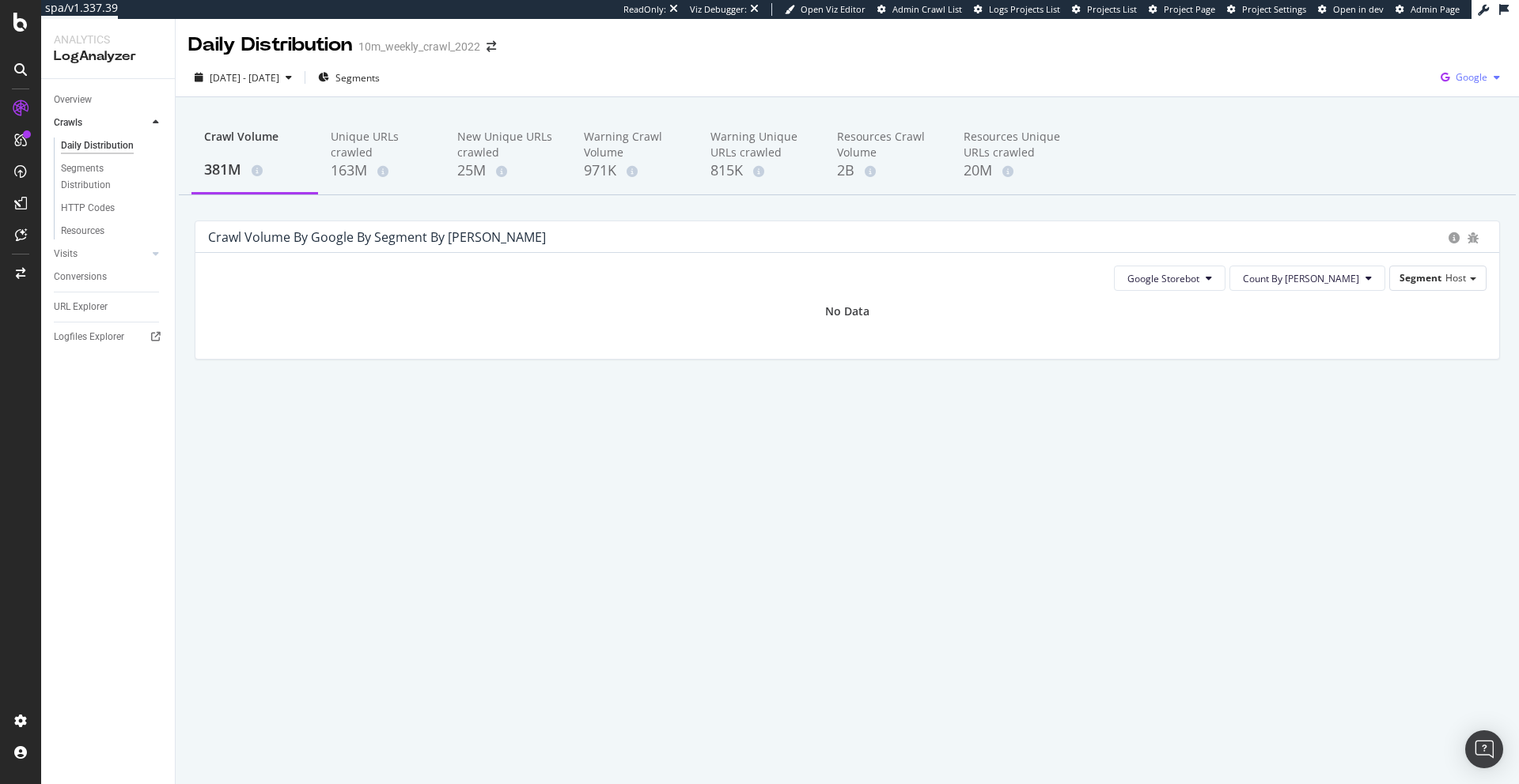
click at [1462, 67] on div "Google" at bounding box center [1469, 77] width 72 height 24
click at [1374, 68] on span "Bing" at bounding box center [1392, 63] width 59 height 14
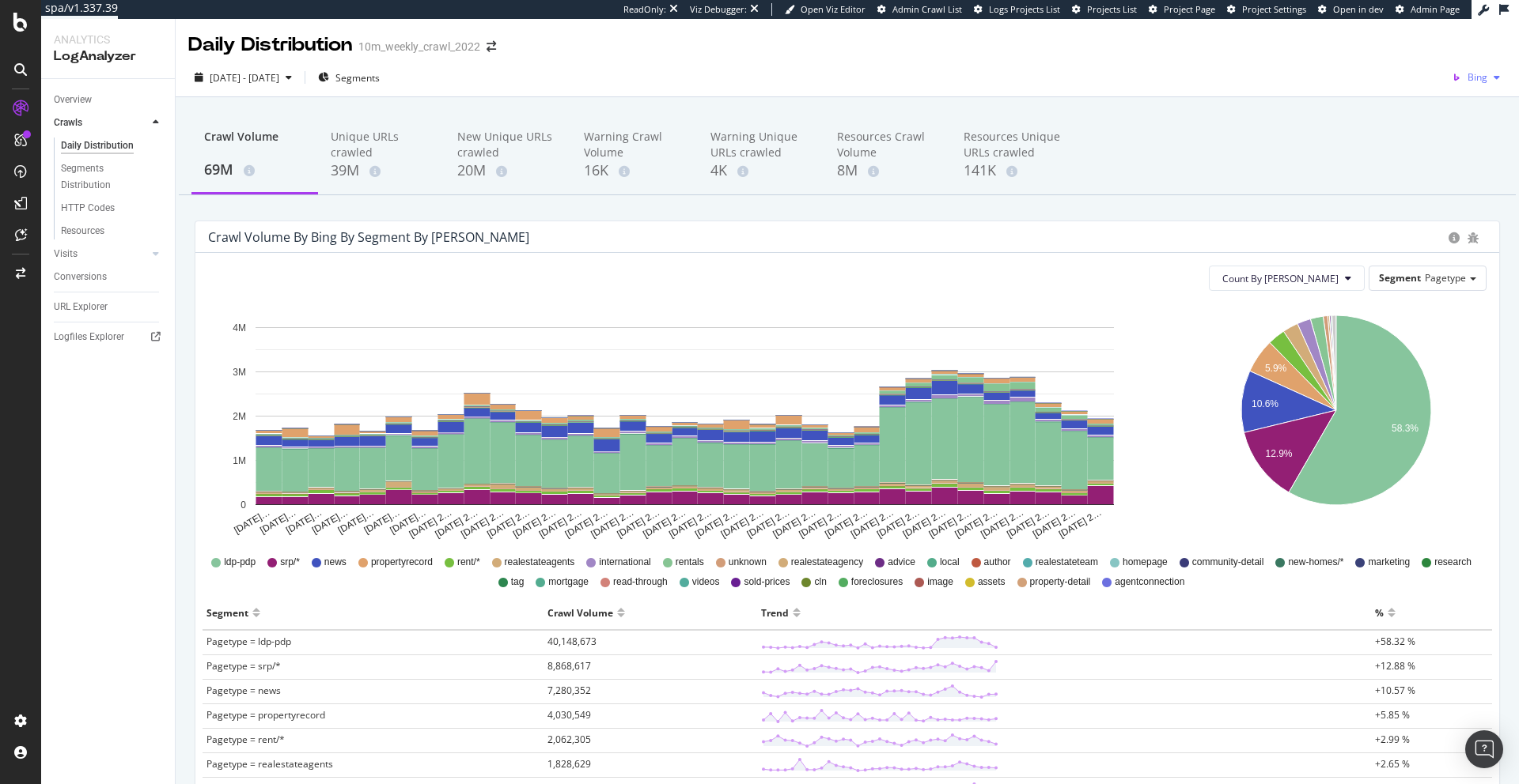
click at [1470, 84] on div "Bing" at bounding box center [1475, 77] width 61 height 24
click at [1400, 100] on div "OpenAI" at bounding box center [1390, 91] width 110 height 23
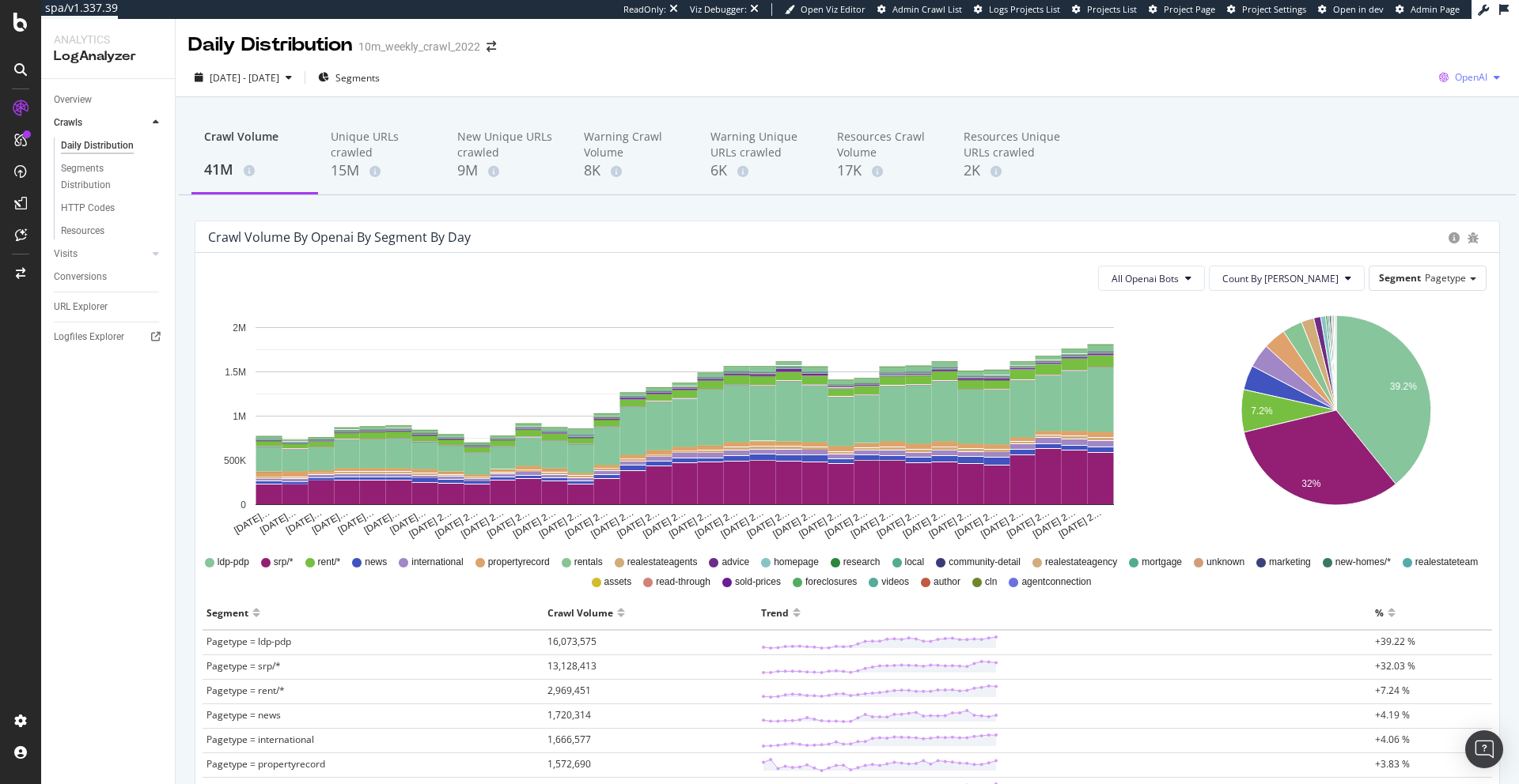
click at [1463, 67] on div "OpenAI" at bounding box center [1468, 77] width 73 height 24
click at [1411, 127] on span "Other AI Bots" at bounding box center [1389, 122] width 59 height 14
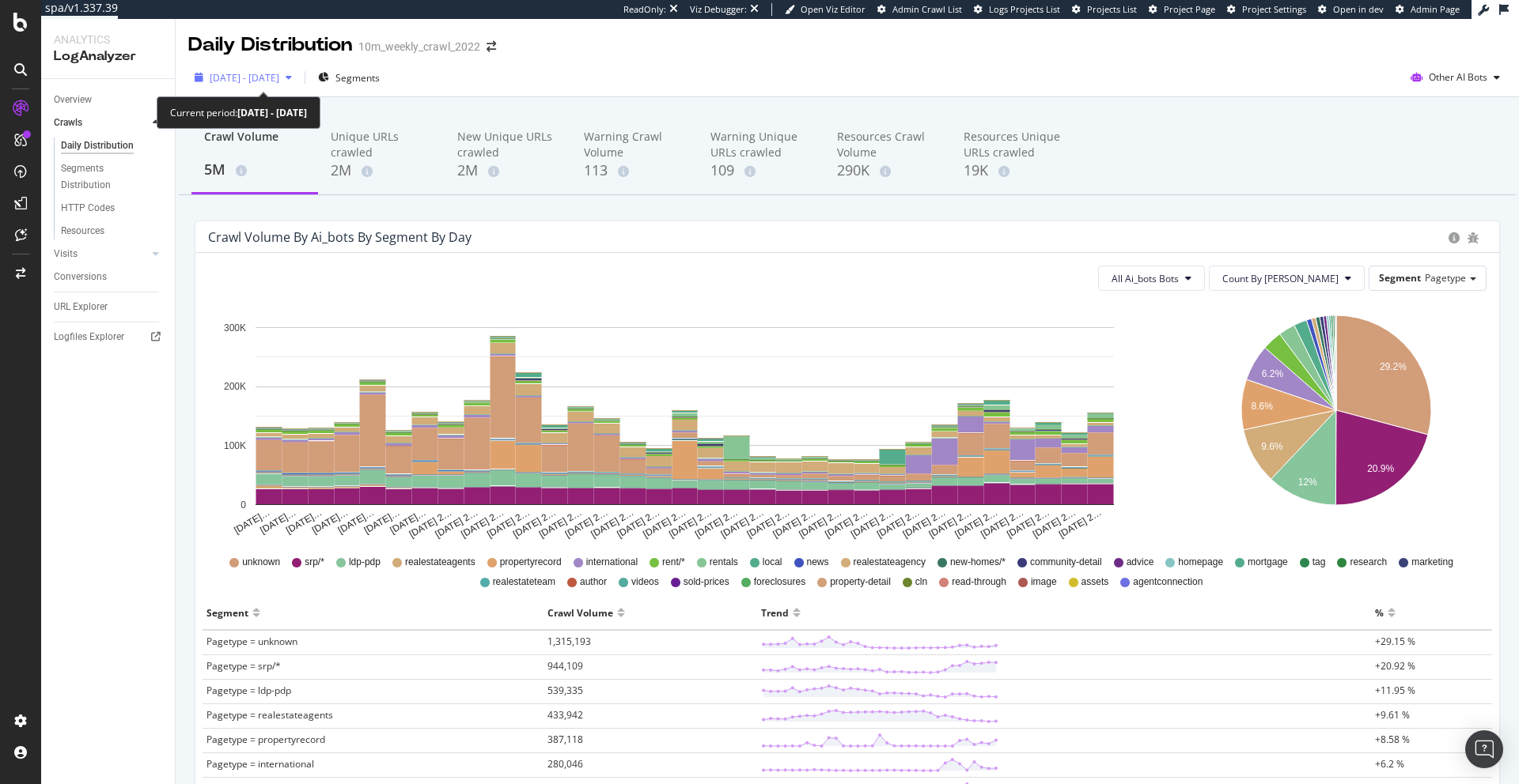
click at [279, 79] on span "2025 Jul. 25th - Aug. 26th" at bounding box center [244, 78] width 70 height 14
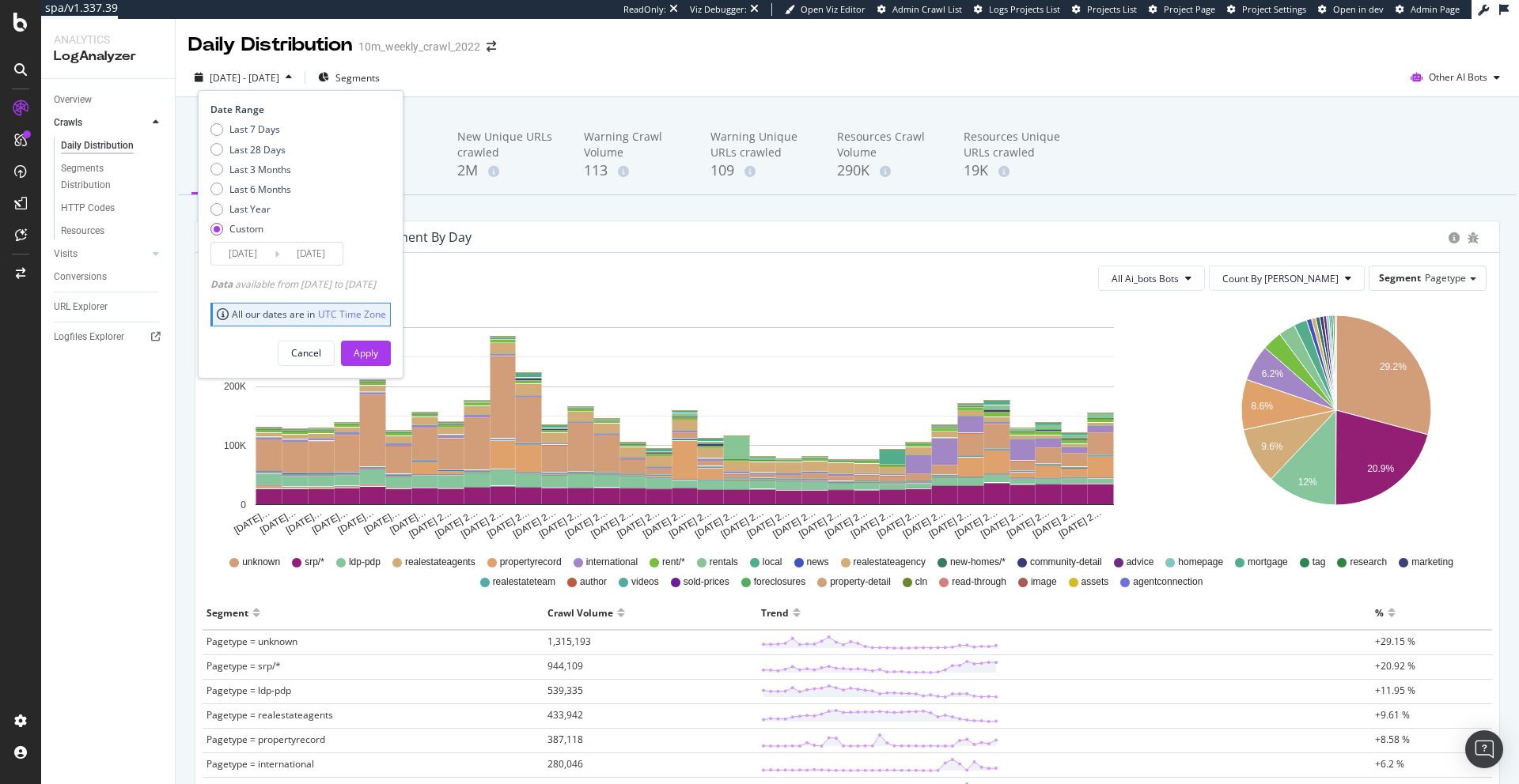
click at [251, 251] on input "2025/07/25" at bounding box center [243, 253] width 63 height 22
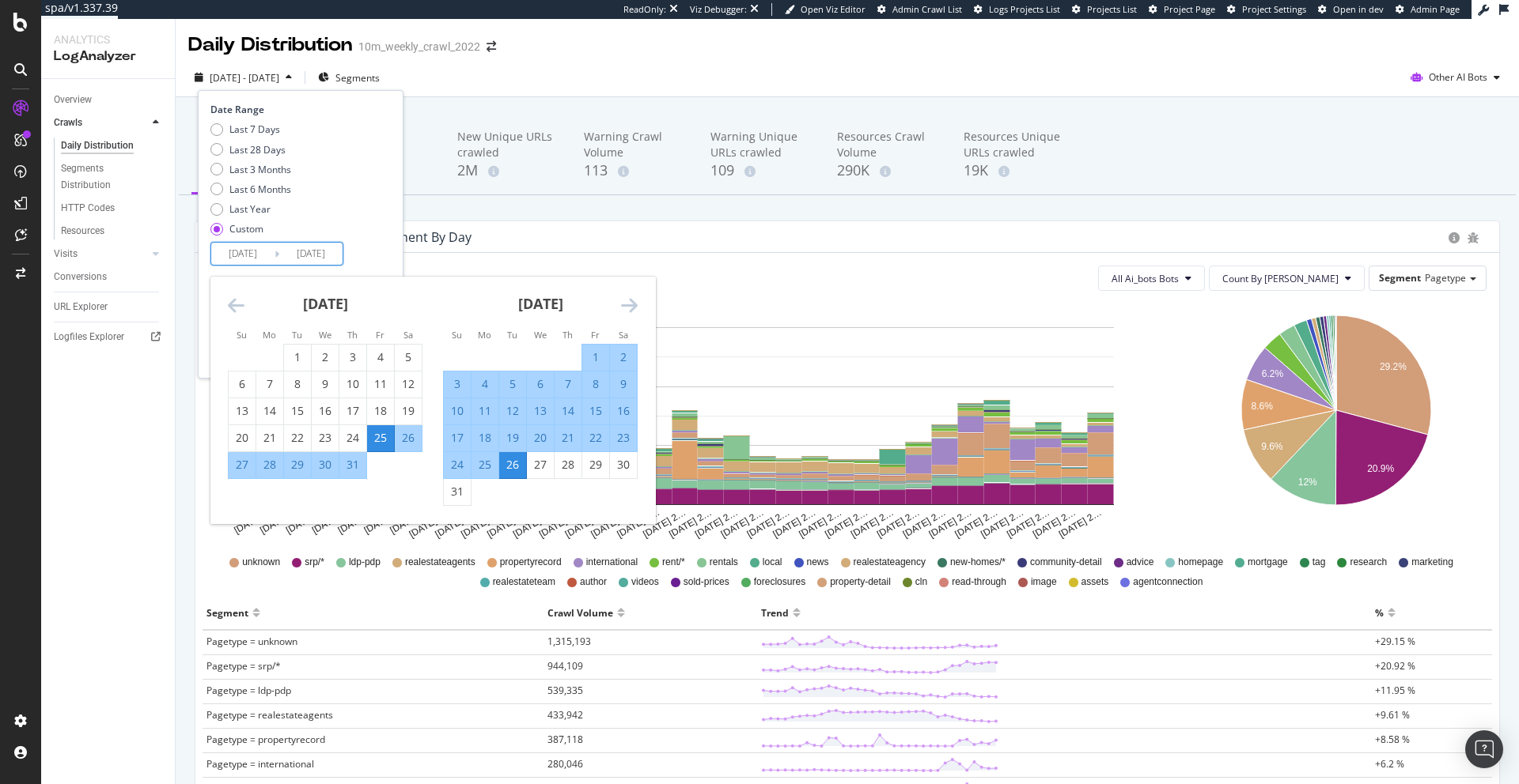
click at [228, 297] on icon "Move backward to switch to the previous month." at bounding box center [236, 305] width 16 height 19
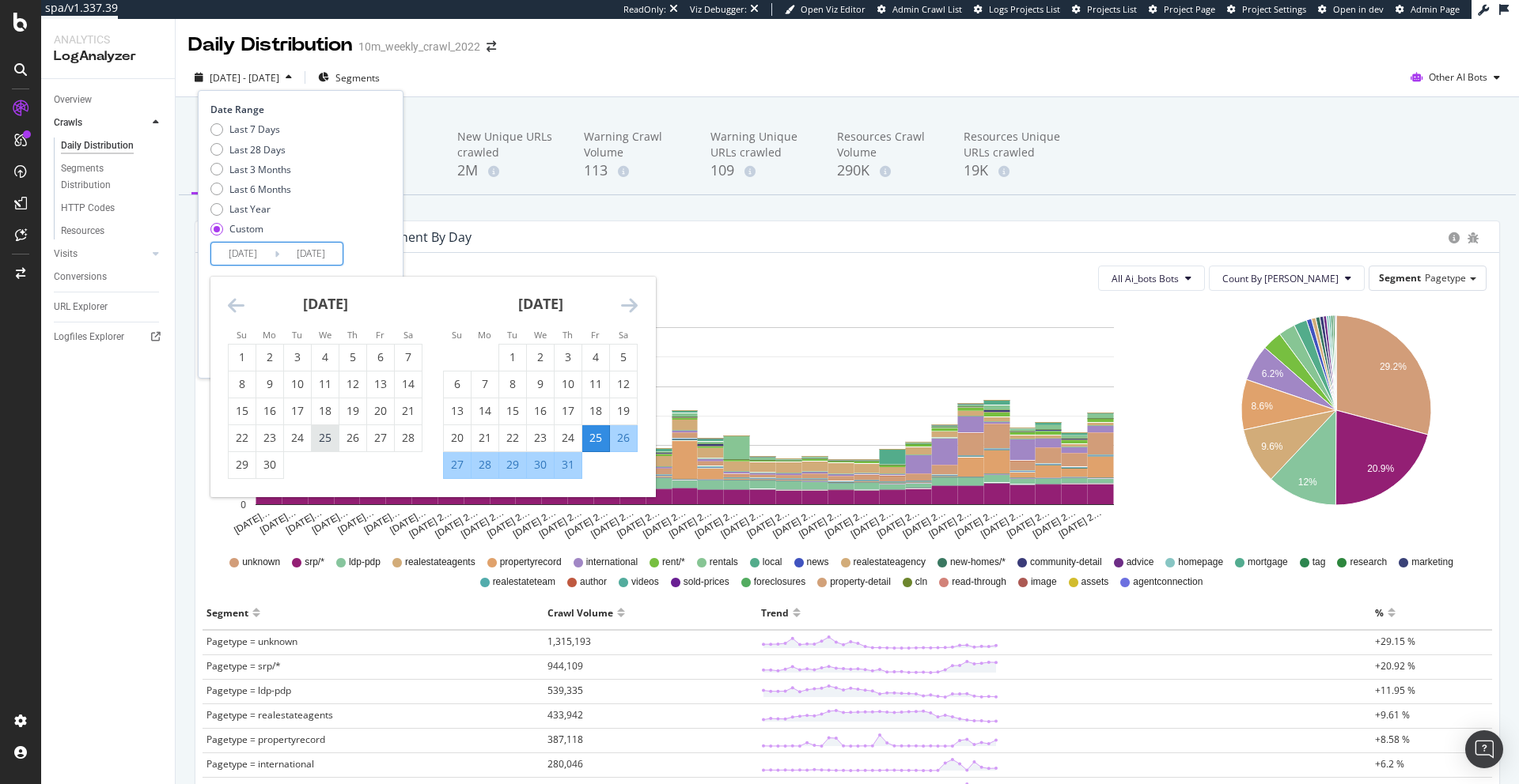
click at [324, 440] on div "25" at bounding box center [325, 437] width 27 height 15
type input "2025/06/25"
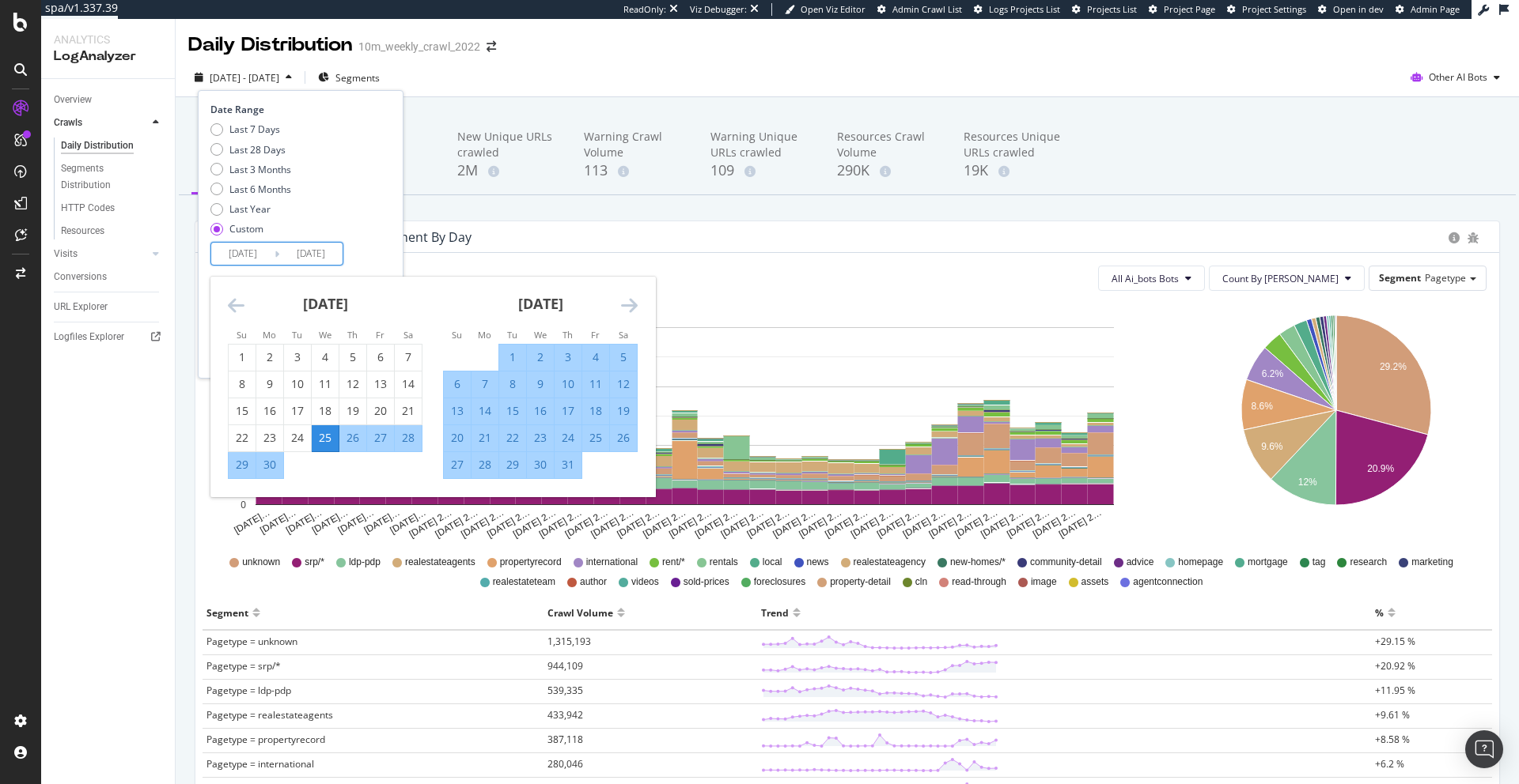
click at [565, 438] on div "24" at bounding box center [568, 437] width 27 height 15
type input "2025/07/24"
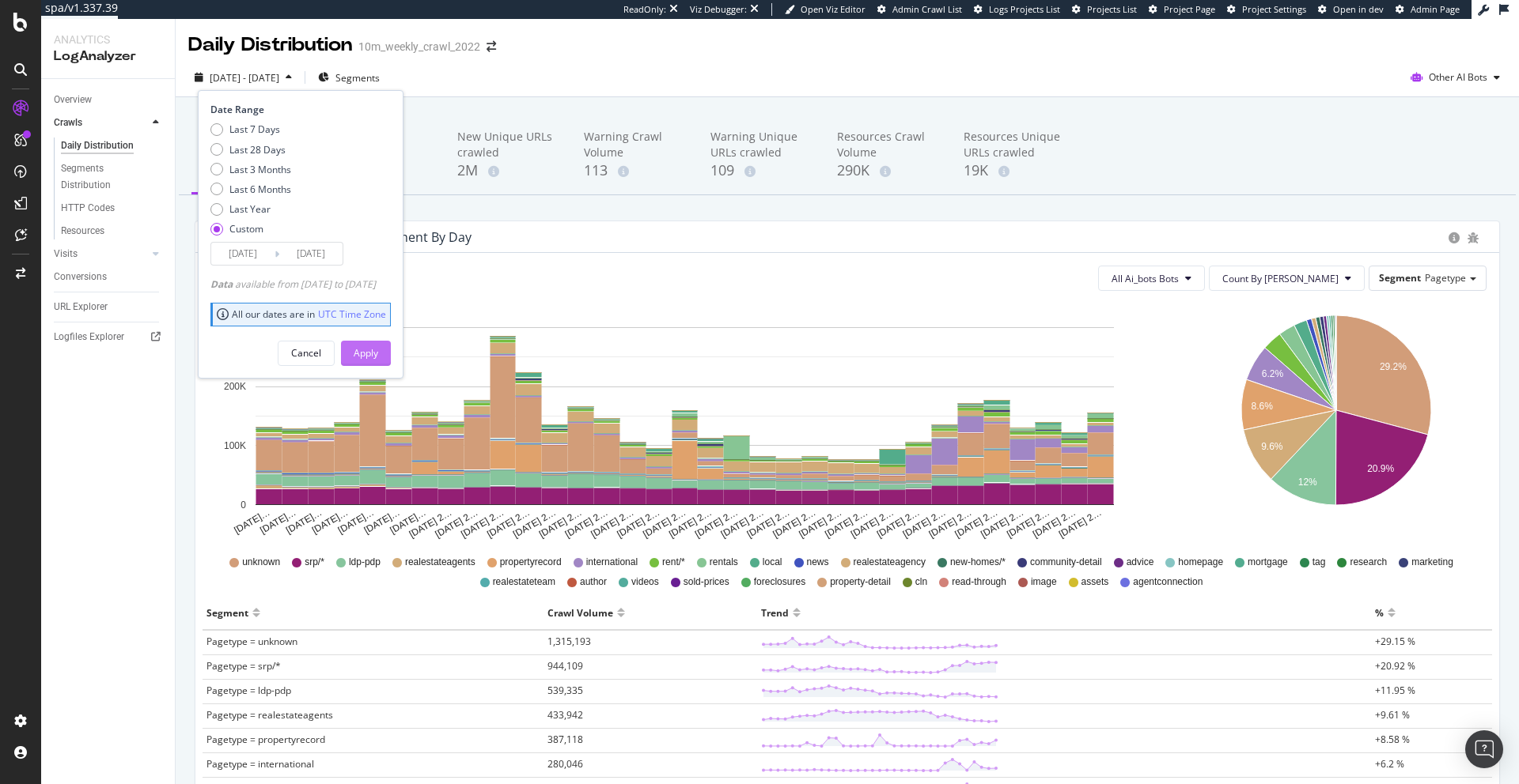
click at [378, 355] on div "Apply" at bounding box center [365, 352] width 24 height 14
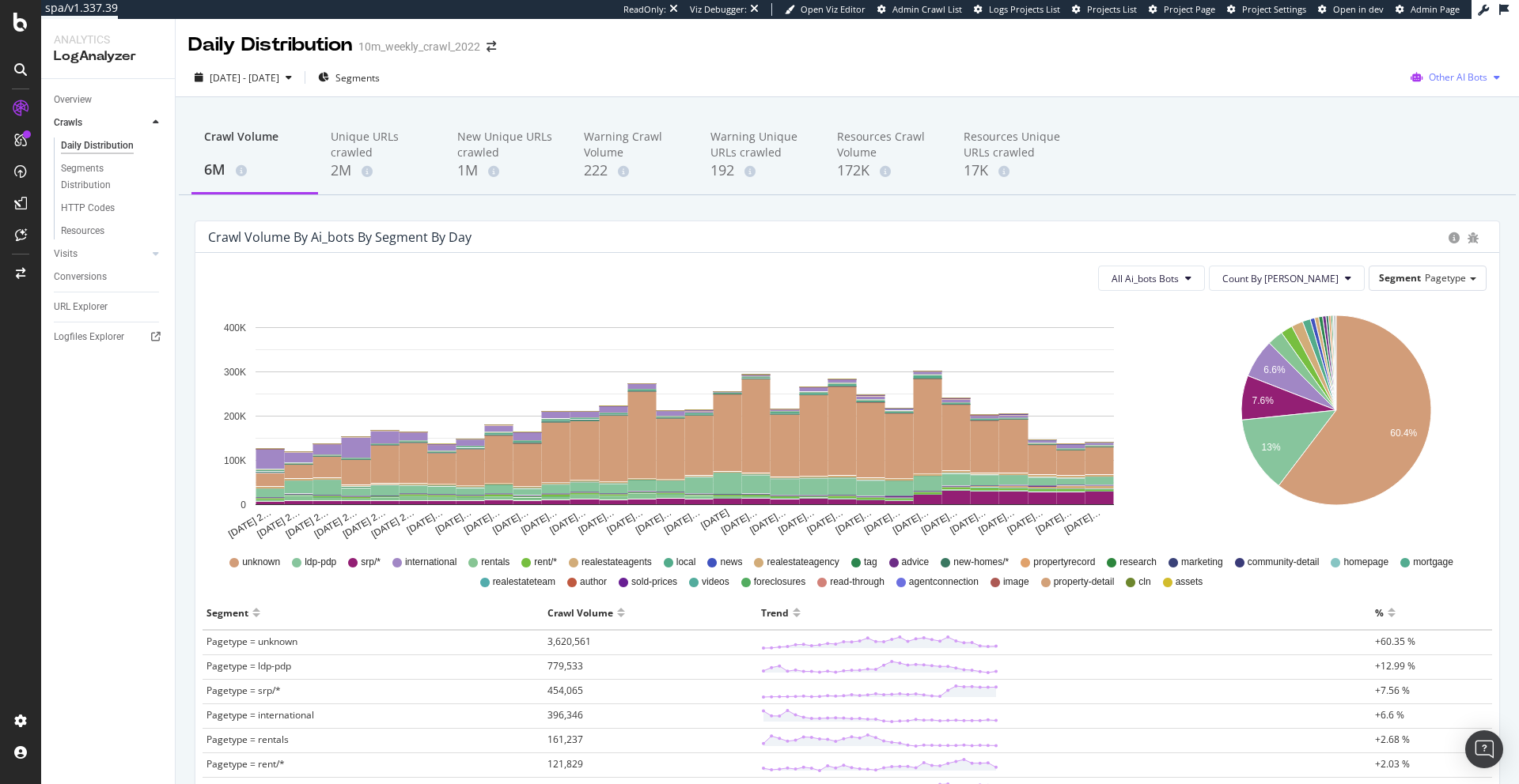
click at [1458, 69] on div "Other AI Bots" at bounding box center [1455, 77] width 102 height 24
click at [1369, 99] on span "OpenAI" at bounding box center [1360, 92] width 62 height 14
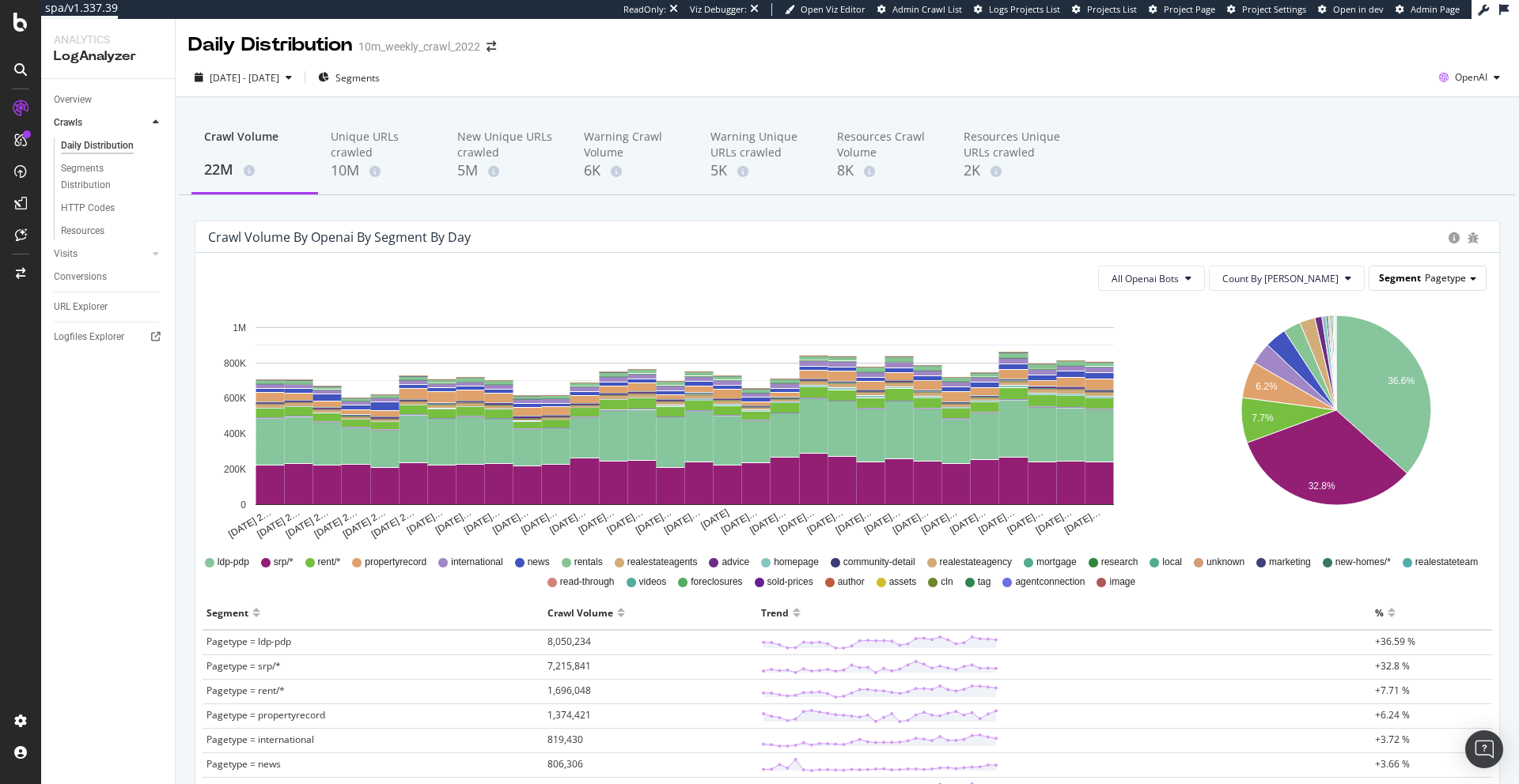
click at [1423, 273] on div "Segment Pagetype" at bounding box center [1428, 277] width 116 height 23
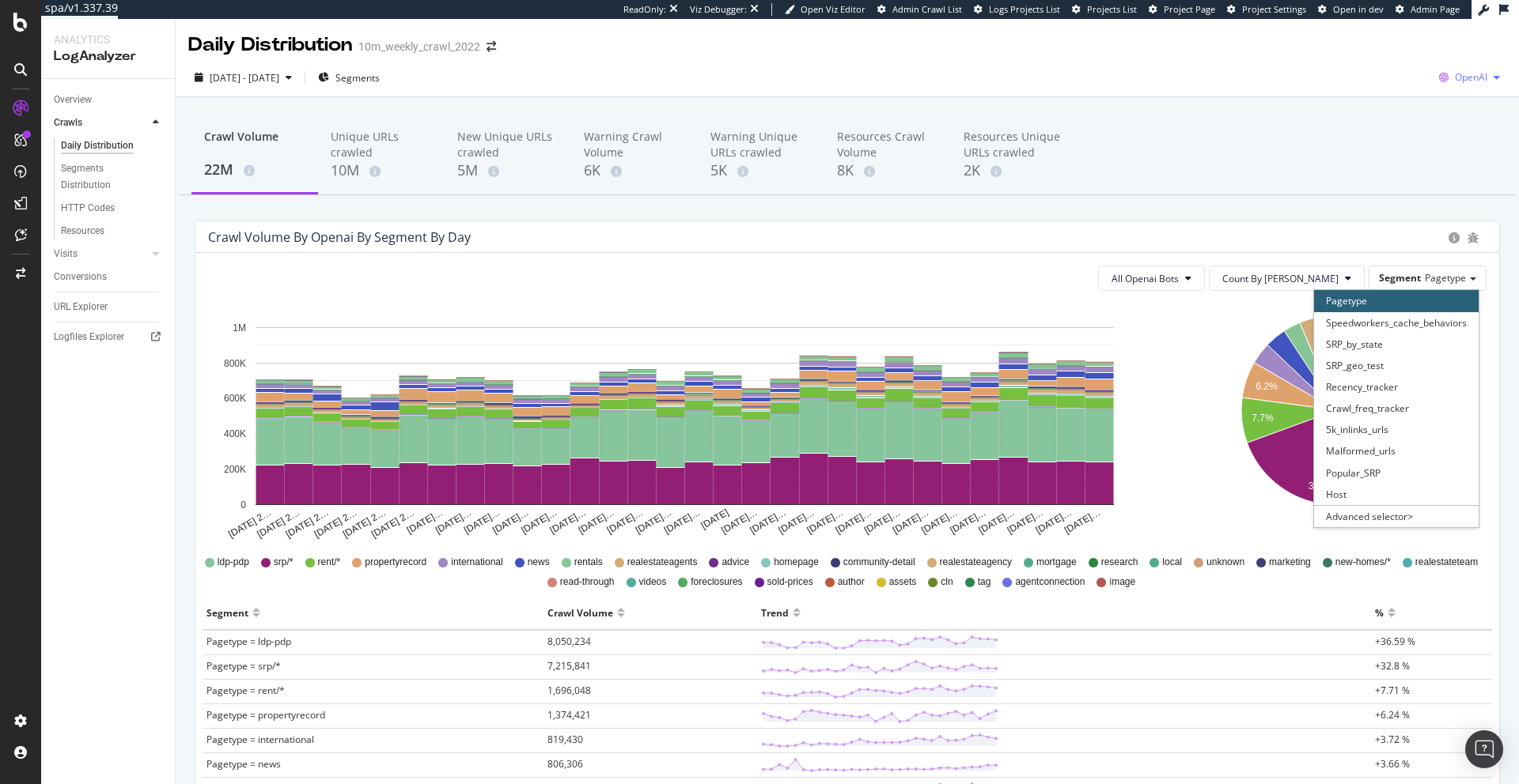
click at [1463, 73] on span "OpenAI" at bounding box center [1471, 77] width 33 height 14
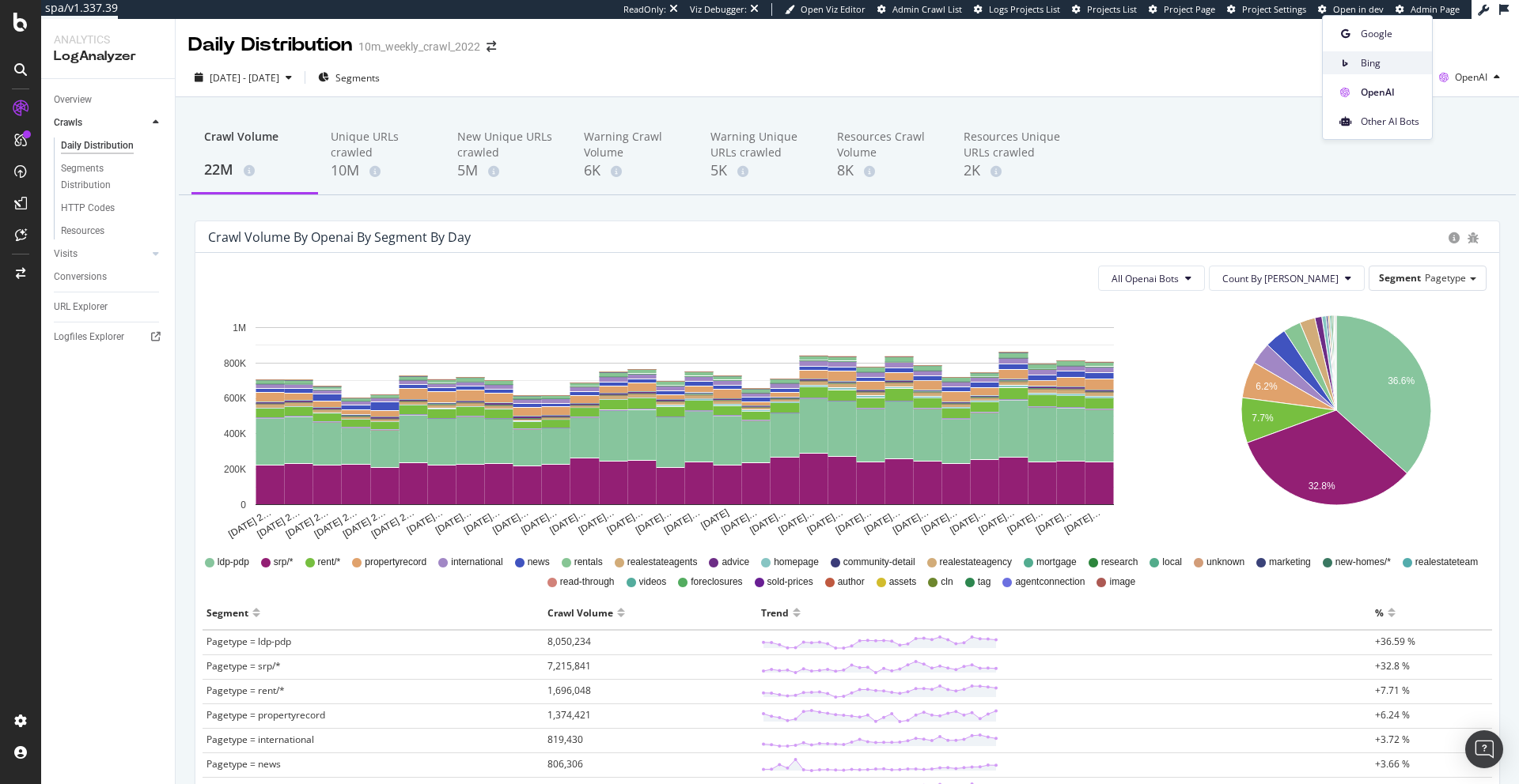
click at [1402, 66] on span "Bing" at bounding box center [1389, 63] width 59 height 14
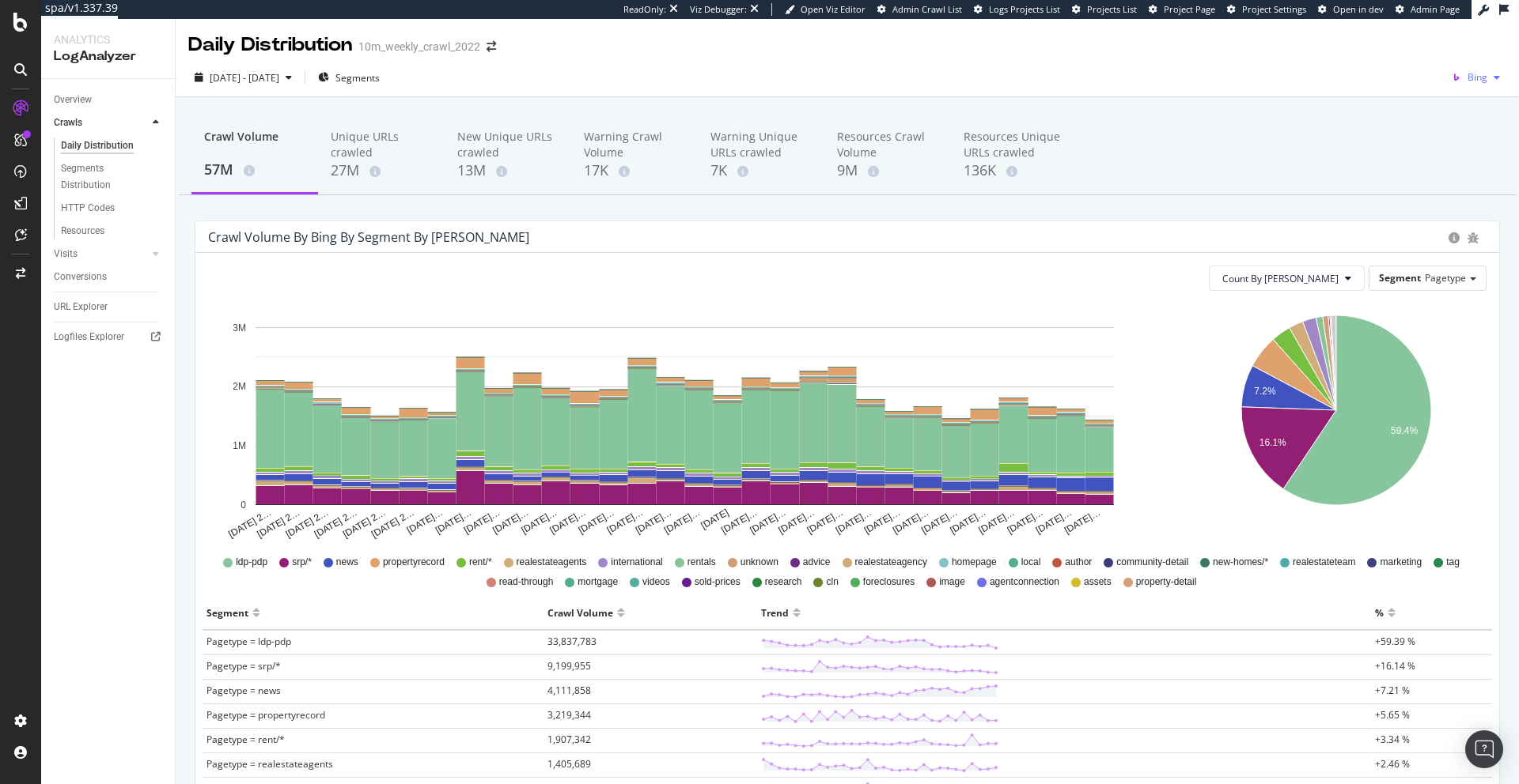
click at [1472, 72] on span "Bing" at bounding box center [1477, 77] width 20 height 14
click at [1401, 32] on span "Google" at bounding box center [1403, 34] width 59 height 14
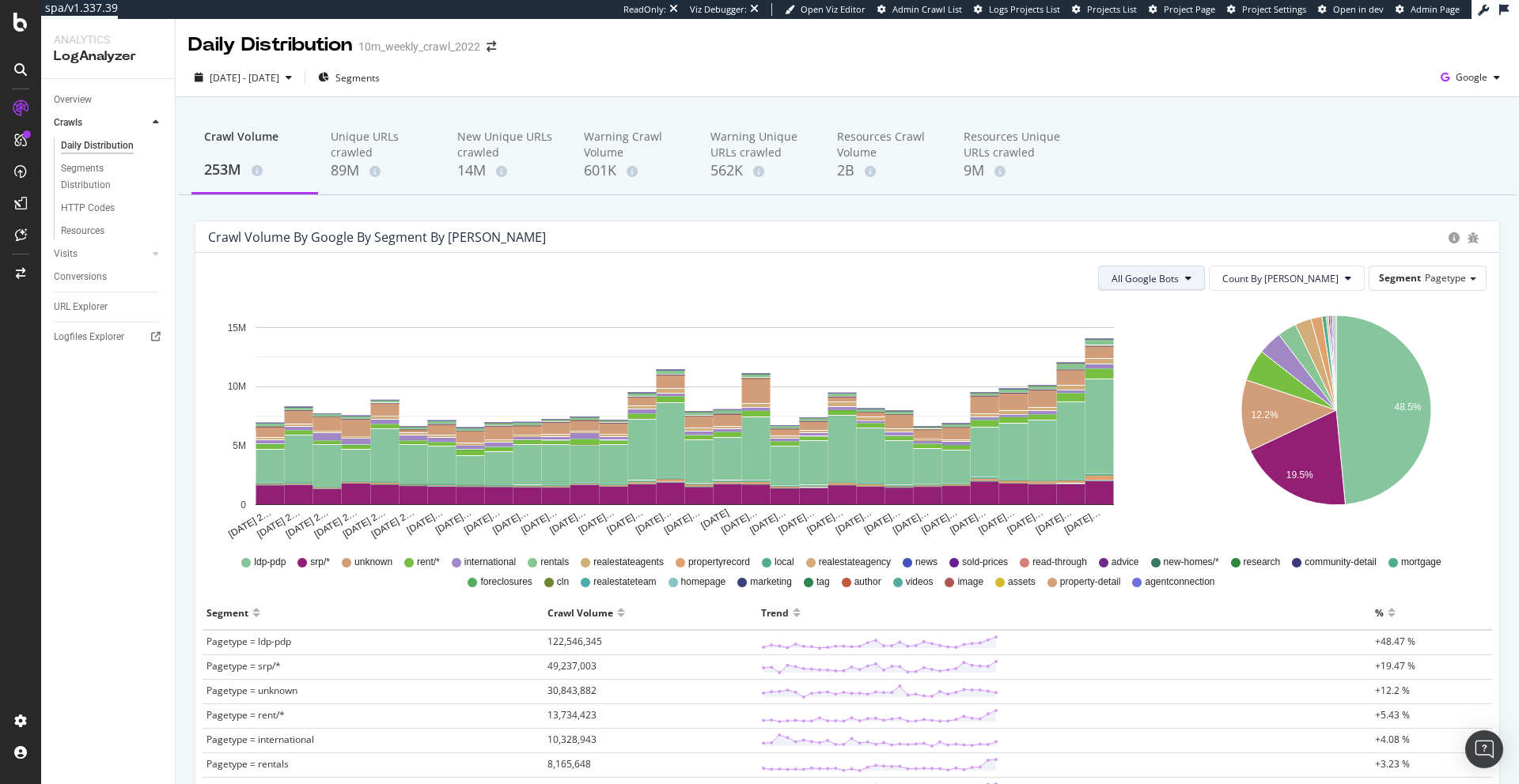
click at [1178, 280] on span "All Google Bots" at bounding box center [1145, 278] width 67 height 14
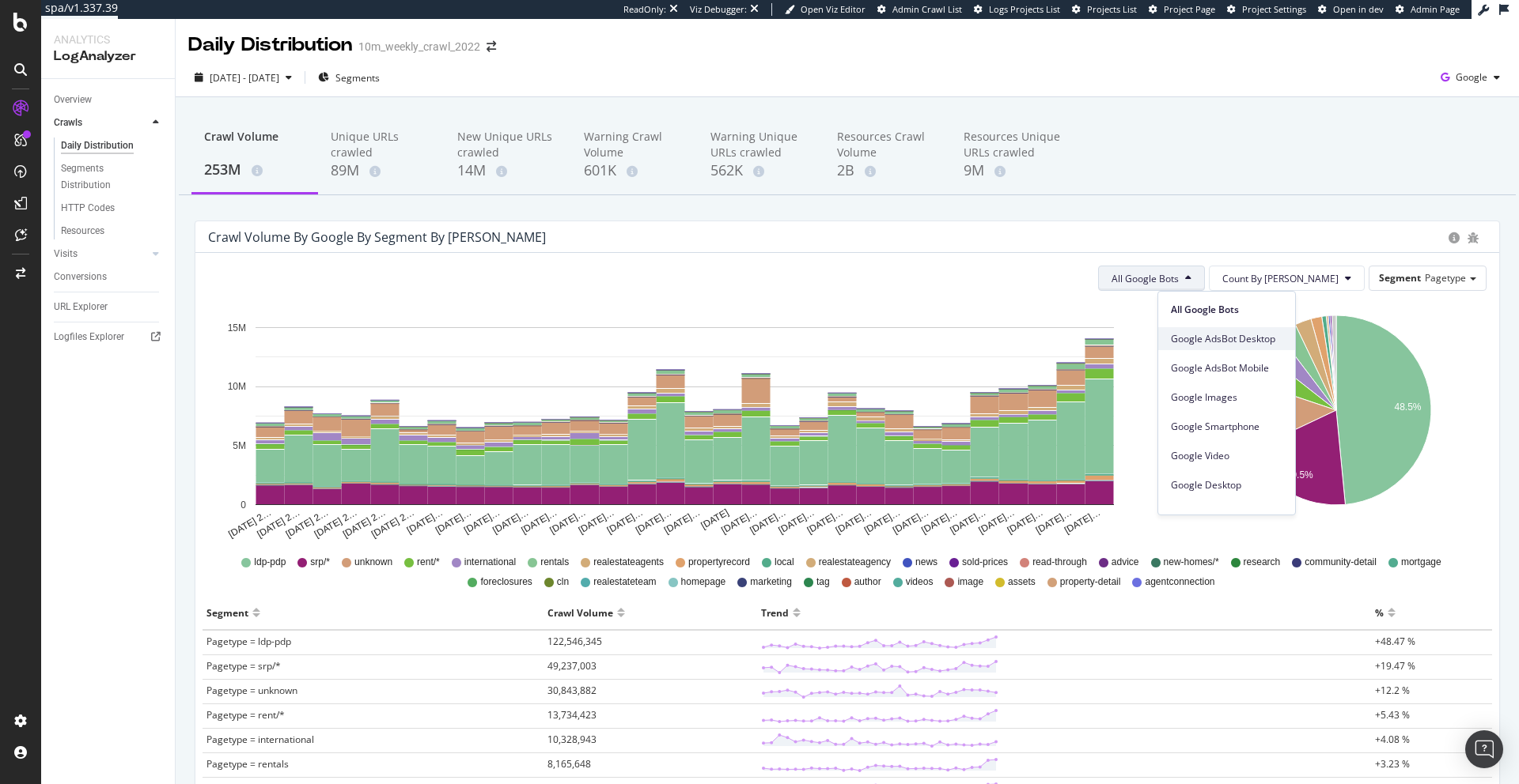
click at [1205, 338] on span "Google AdsBot Desktop" at bounding box center [1226, 339] width 111 height 14
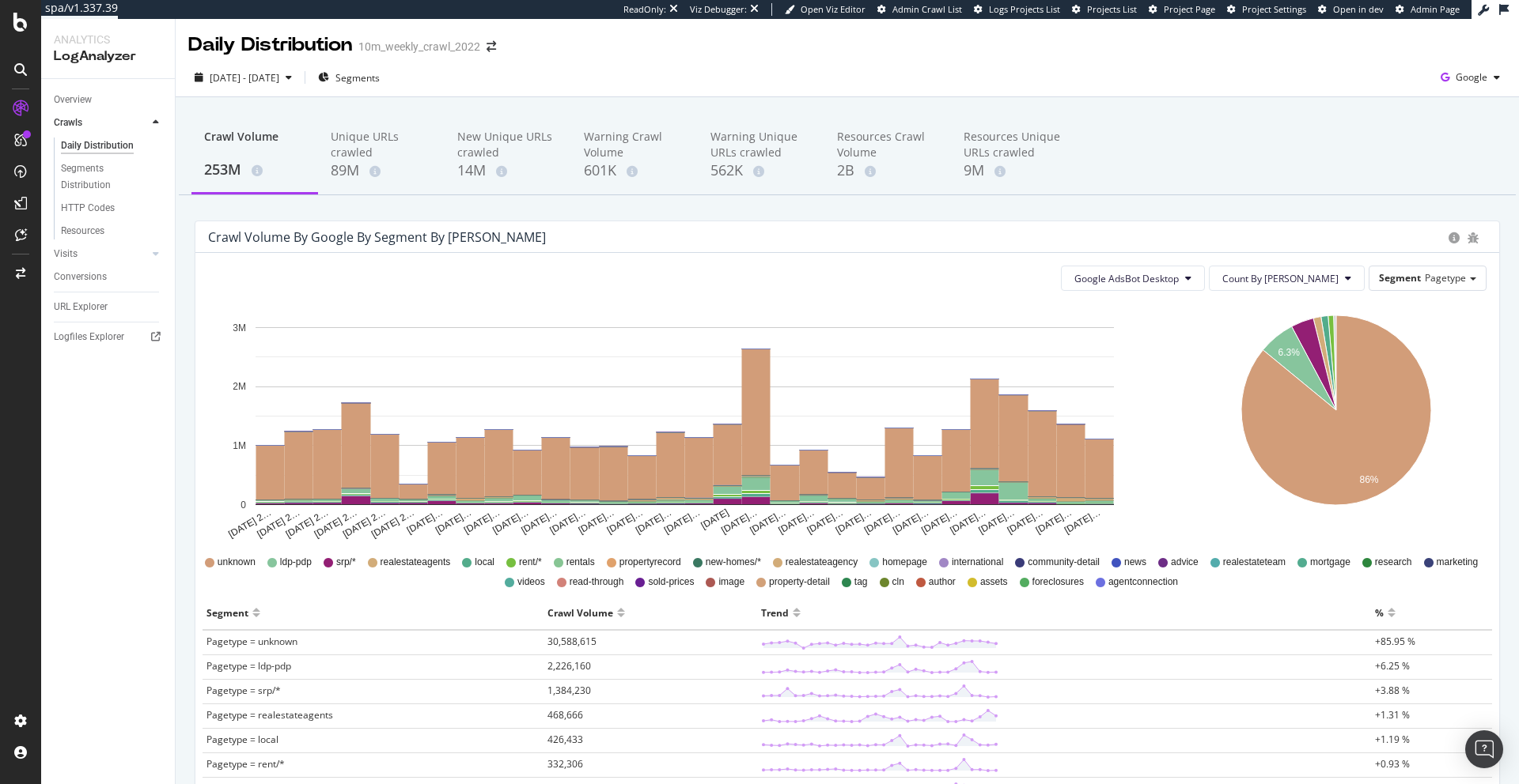
click at [1442, 275] on span "Pagetype" at bounding box center [1445, 278] width 41 height 14
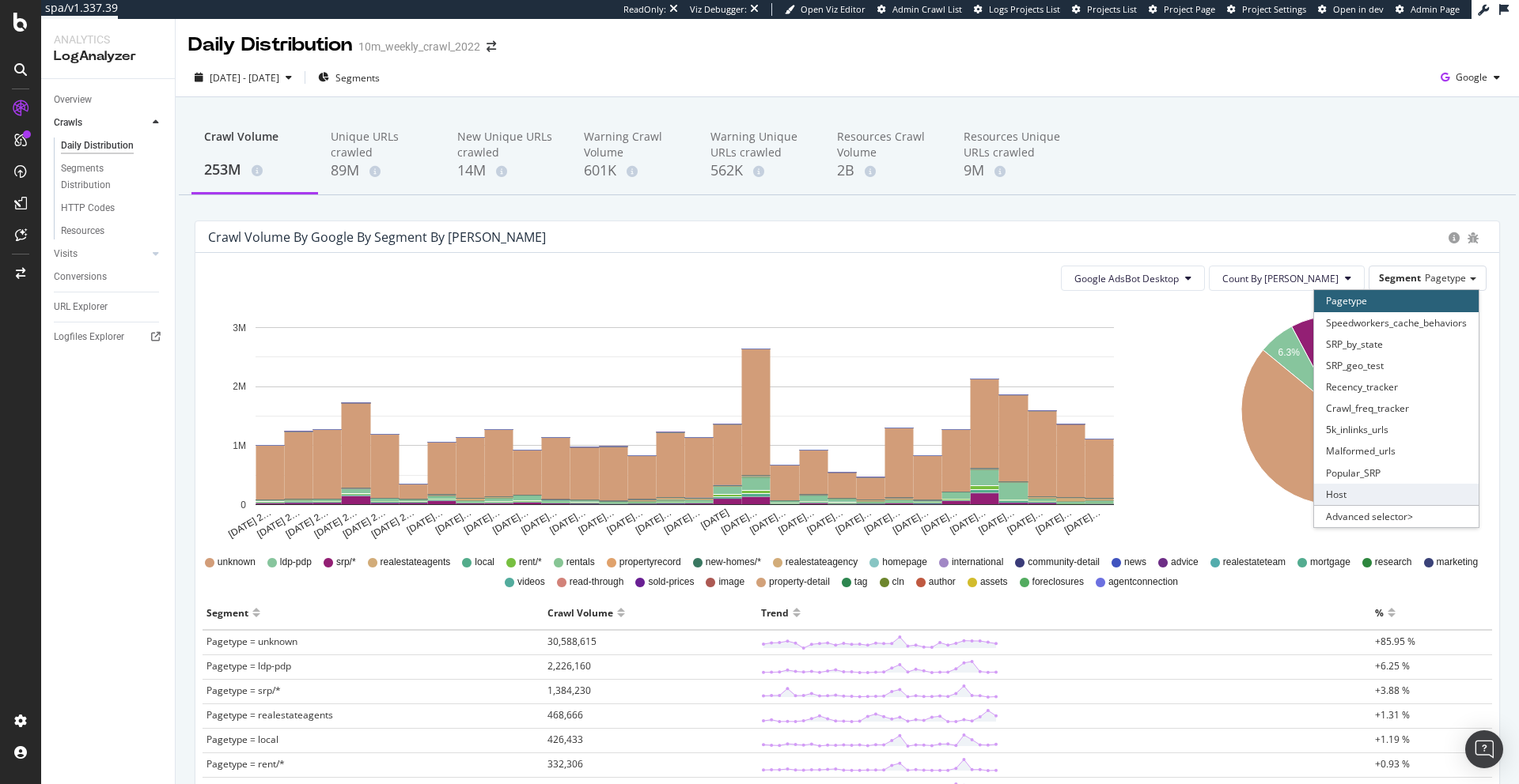
click at [1373, 496] on div "Host" at bounding box center [1396, 494] width 165 height 22
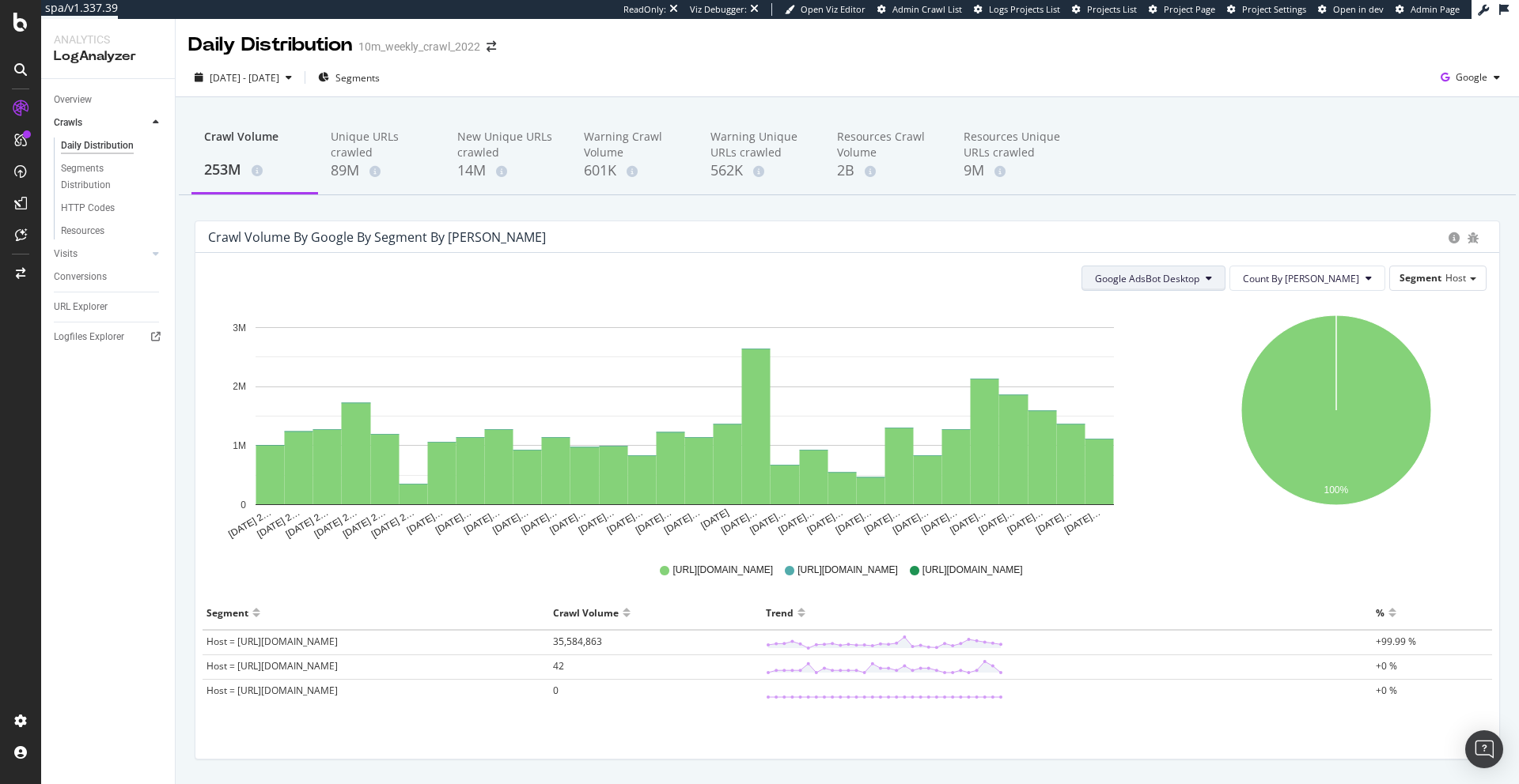
click at [1199, 282] on span "Google AdsBot Desktop" at bounding box center [1147, 278] width 104 height 14
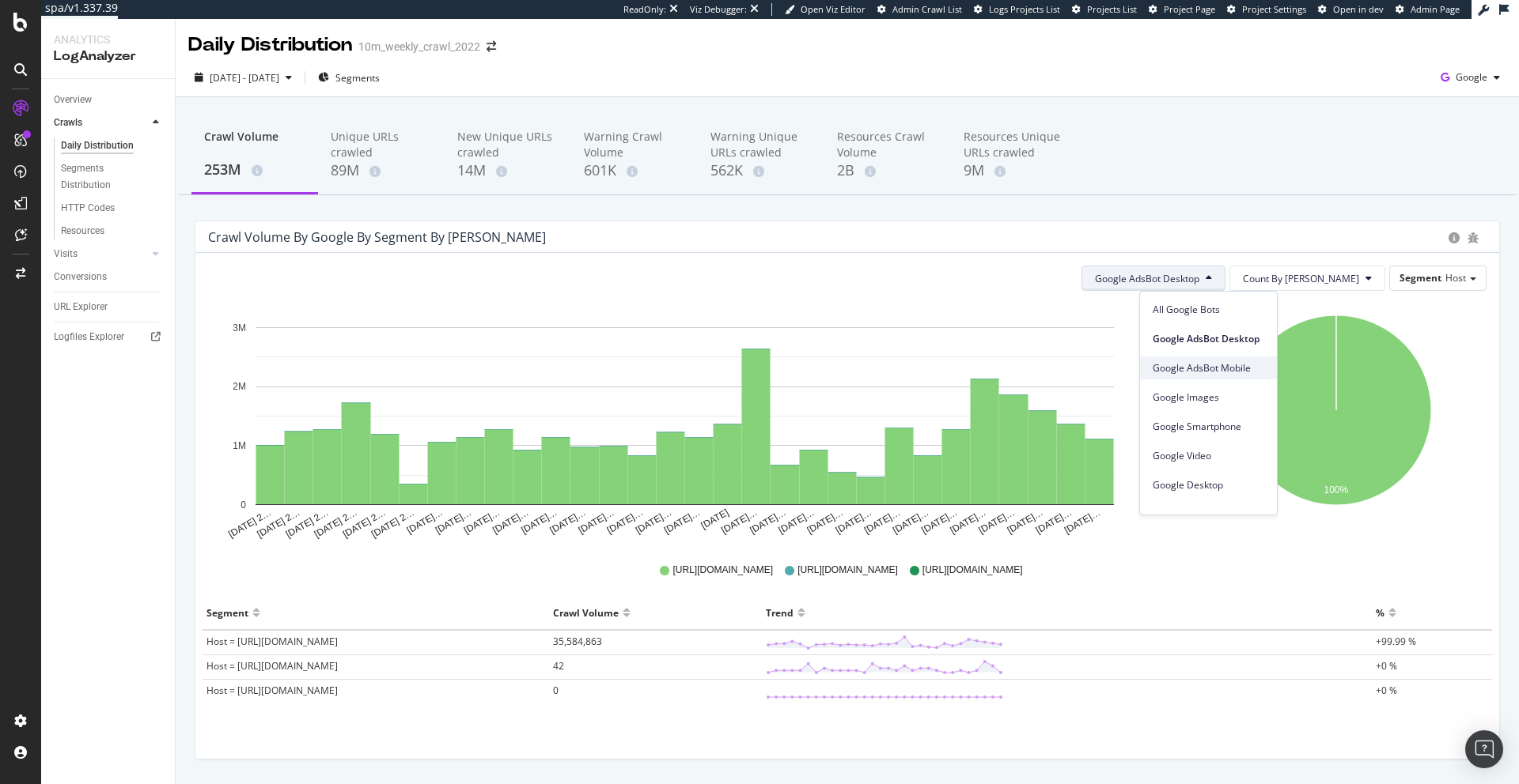
click at [1206, 366] on span "Google AdsBot Mobile" at bounding box center [1207, 368] width 111 height 14
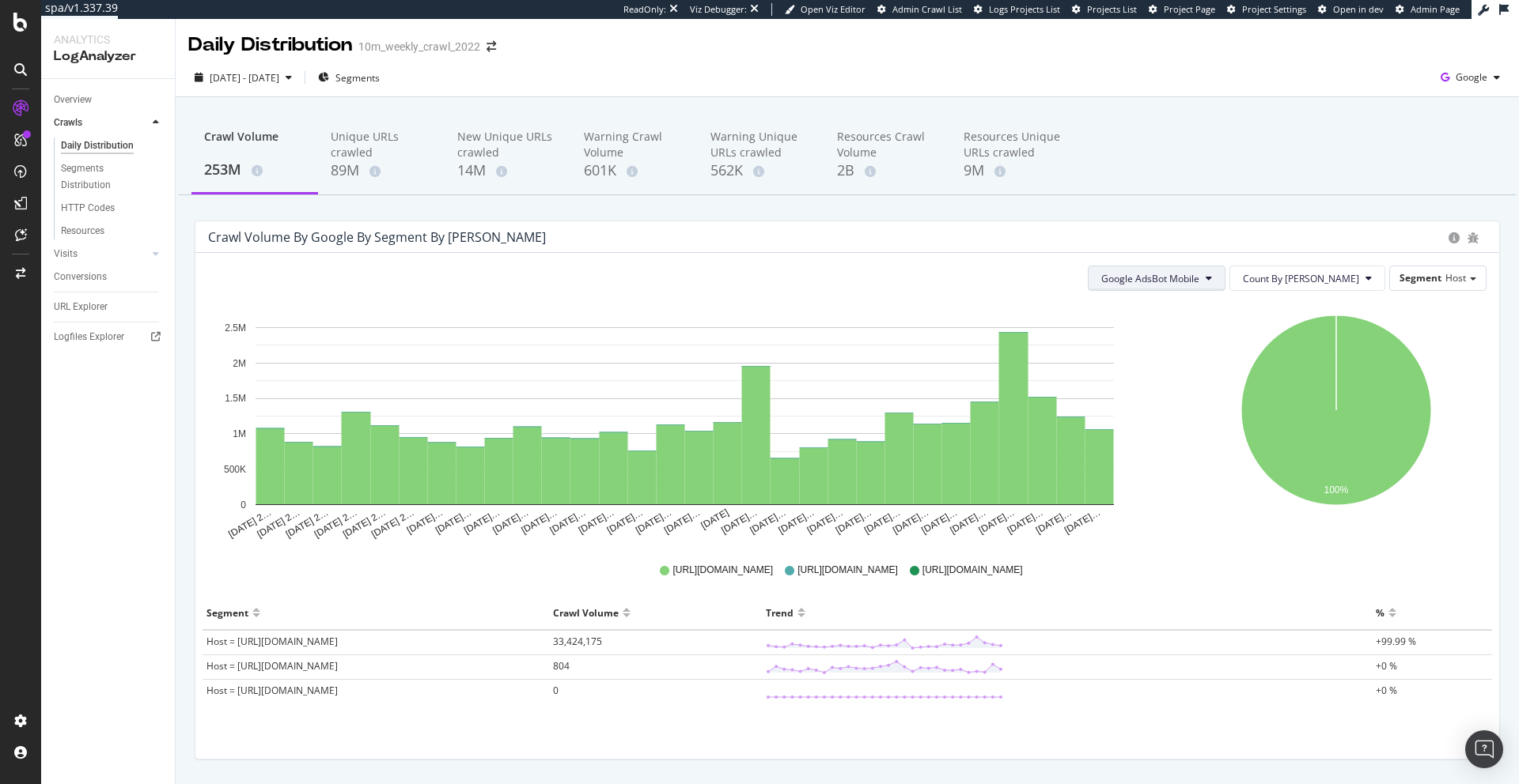
click at [1199, 275] on span "Google AdsBot Mobile" at bounding box center [1150, 278] width 98 height 14
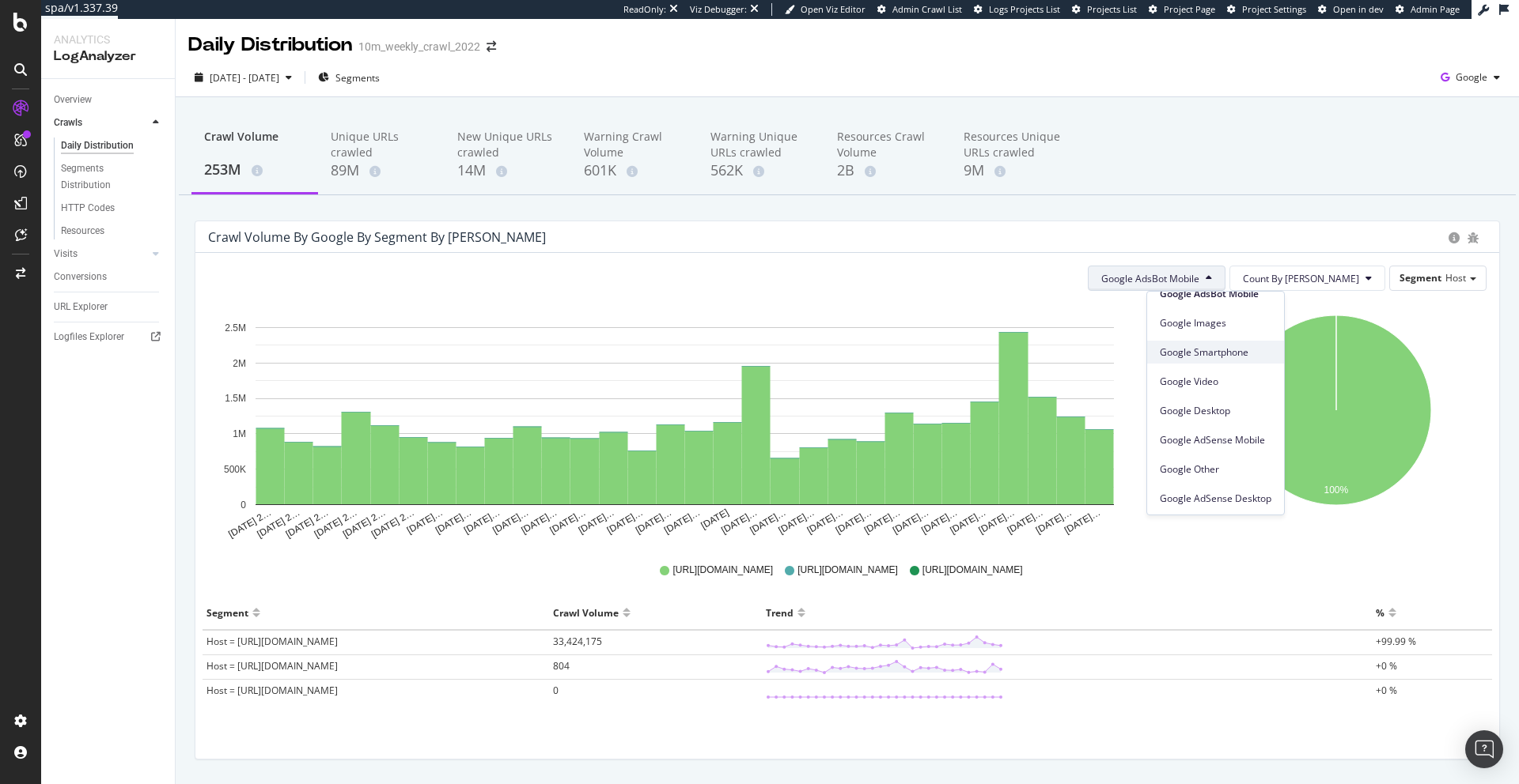
scroll to position [95, 0]
click at [1206, 478] on span "Google AdSense Desktop" at bounding box center [1215, 478] width 111 height 14
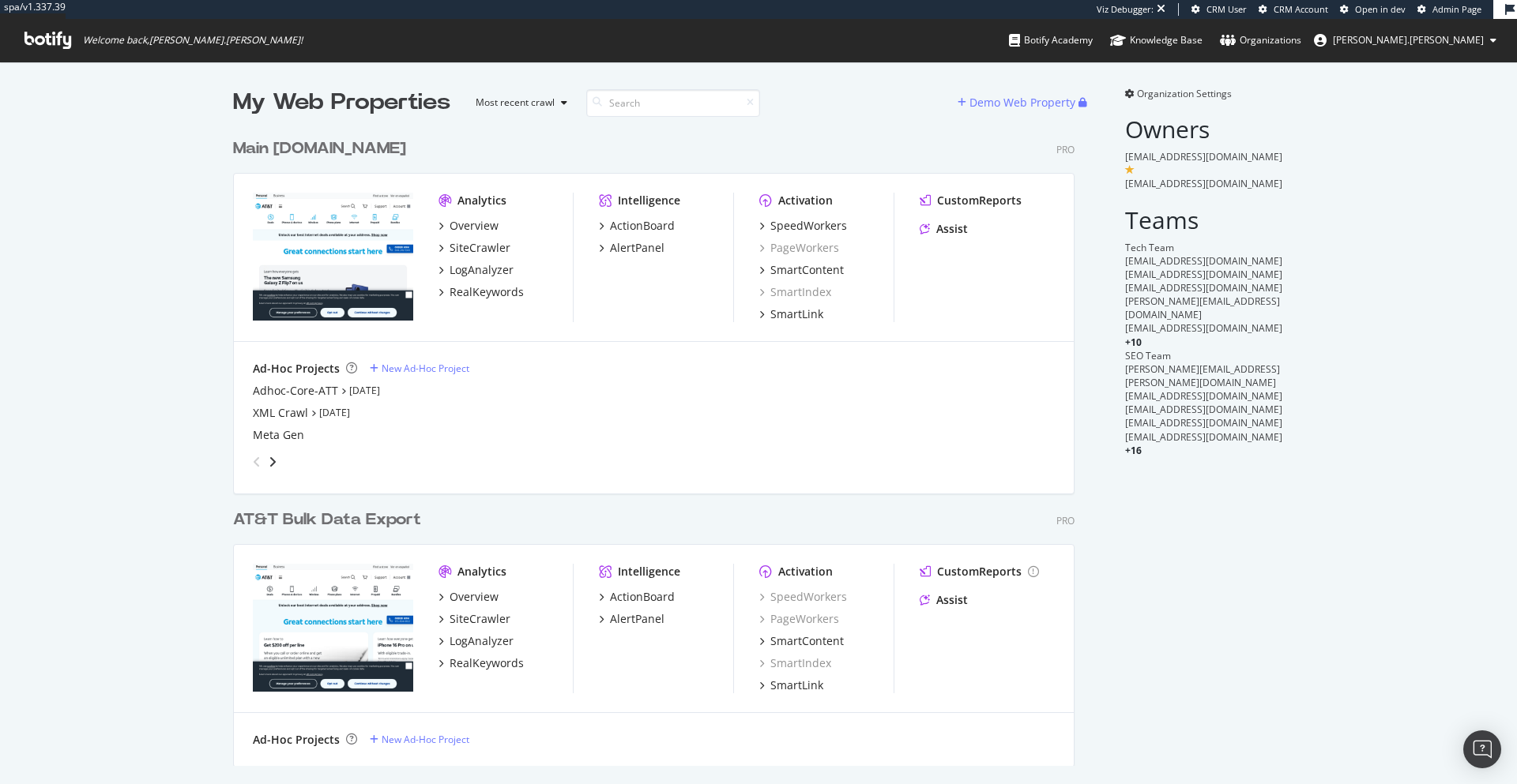
scroll to position [647, 854]
click at [816, 226] on div "SpeedWorkers" at bounding box center [808, 225] width 77 height 15
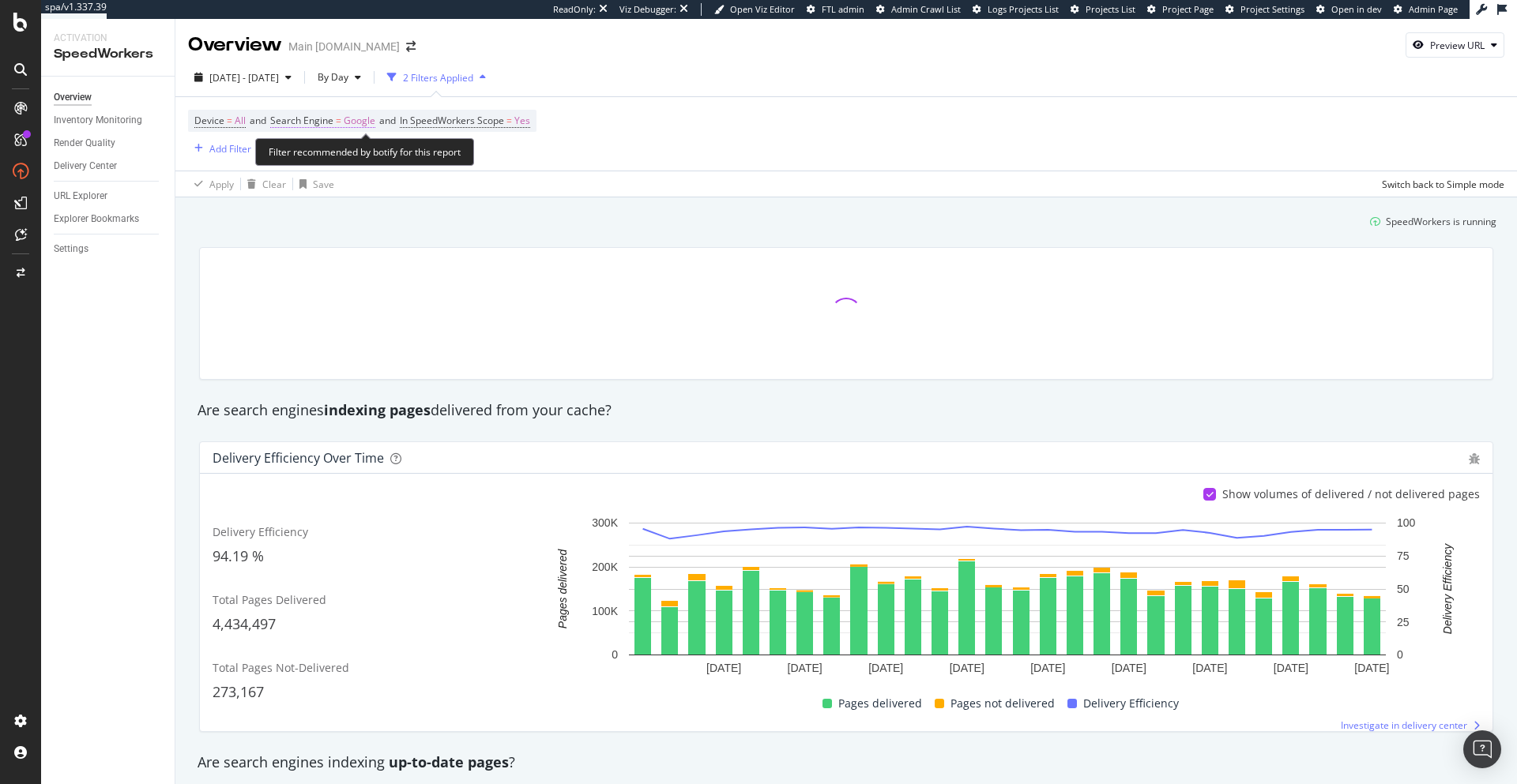
click at [337, 121] on span "Search Engine = Google" at bounding box center [323, 121] width 105 height 14
click at [324, 162] on icon at bounding box center [326, 157] width 11 height 9
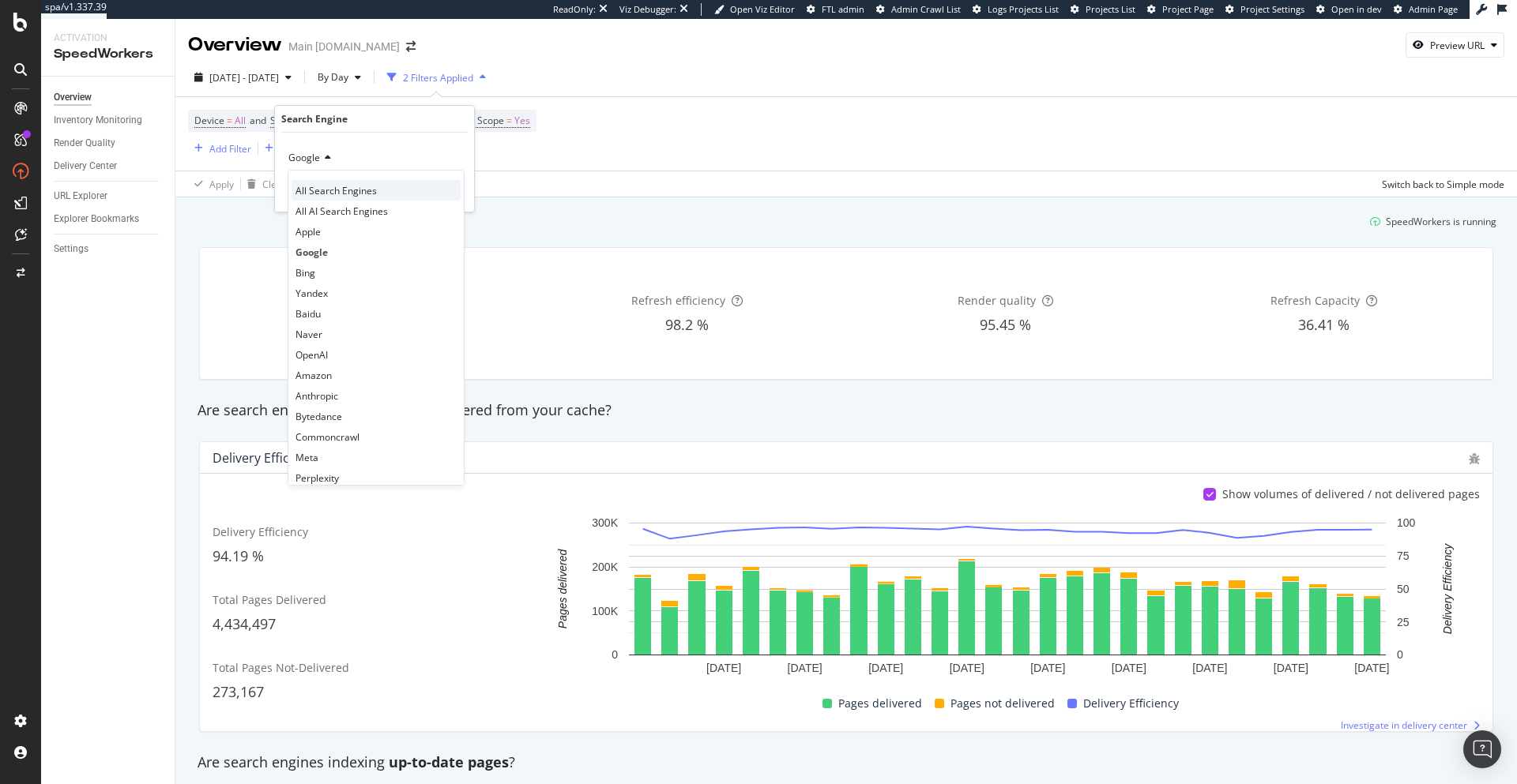
click at [322, 190] on span "All Search Engines" at bounding box center [337, 190] width 81 height 14
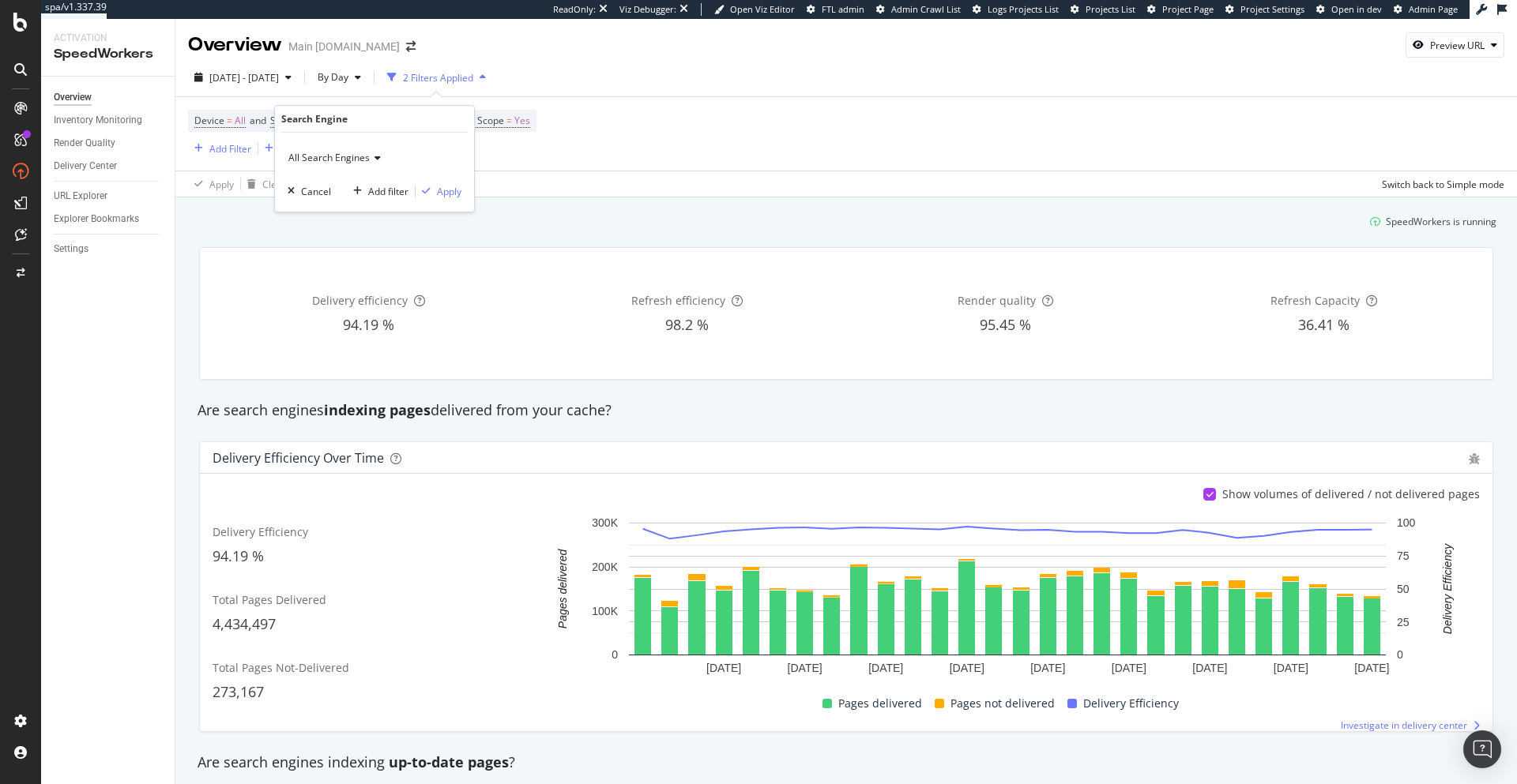
click at [450, 201] on div "All Search Engines Cancel Add filter Apply" at bounding box center [375, 172] width 199 height 79
click at [451, 191] on div "Apply" at bounding box center [449, 191] width 24 height 14
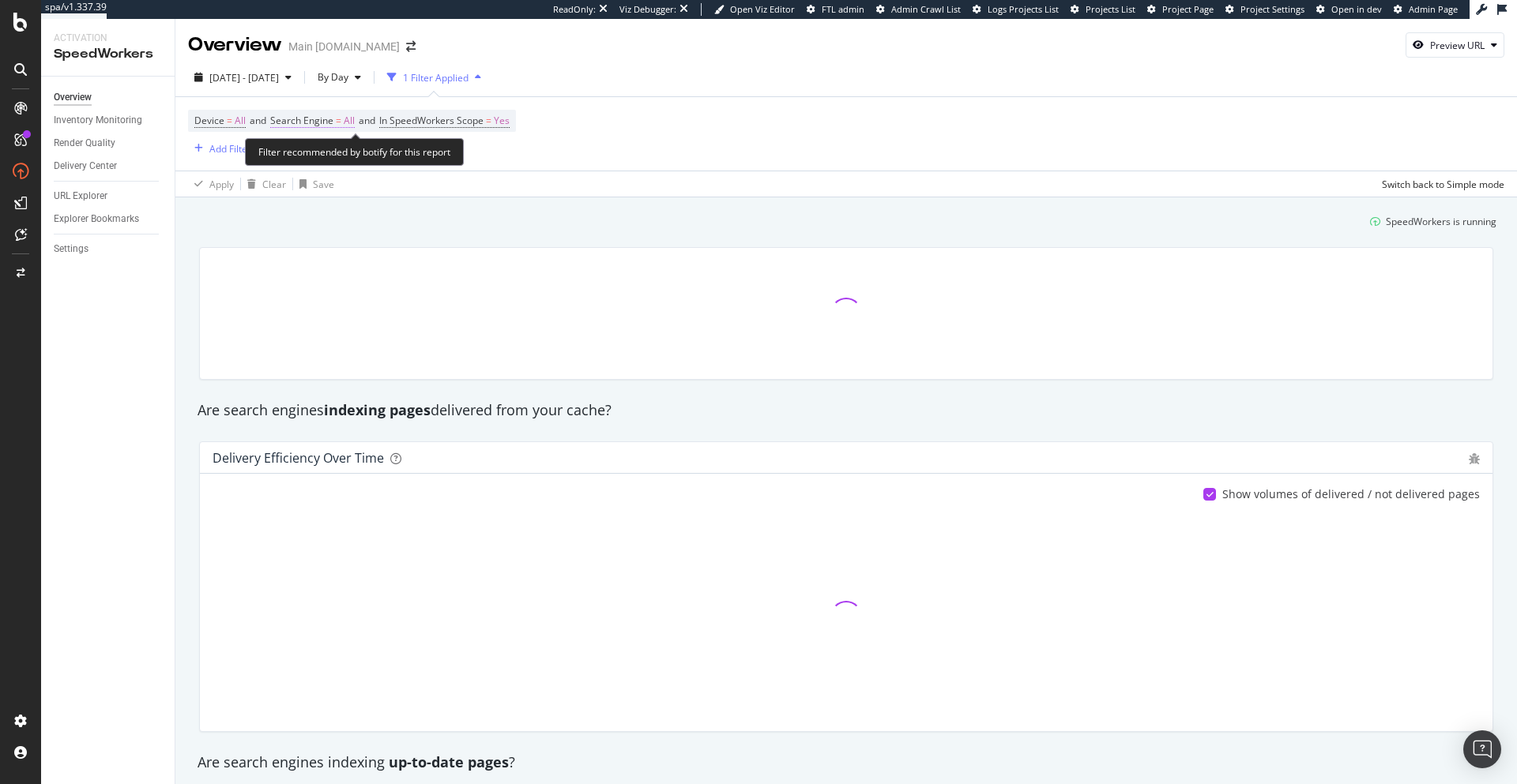
click at [331, 125] on span "Search Engine" at bounding box center [302, 120] width 63 height 14
click at [330, 146] on div "All Search Engines" at bounding box center [375, 158] width 174 height 25
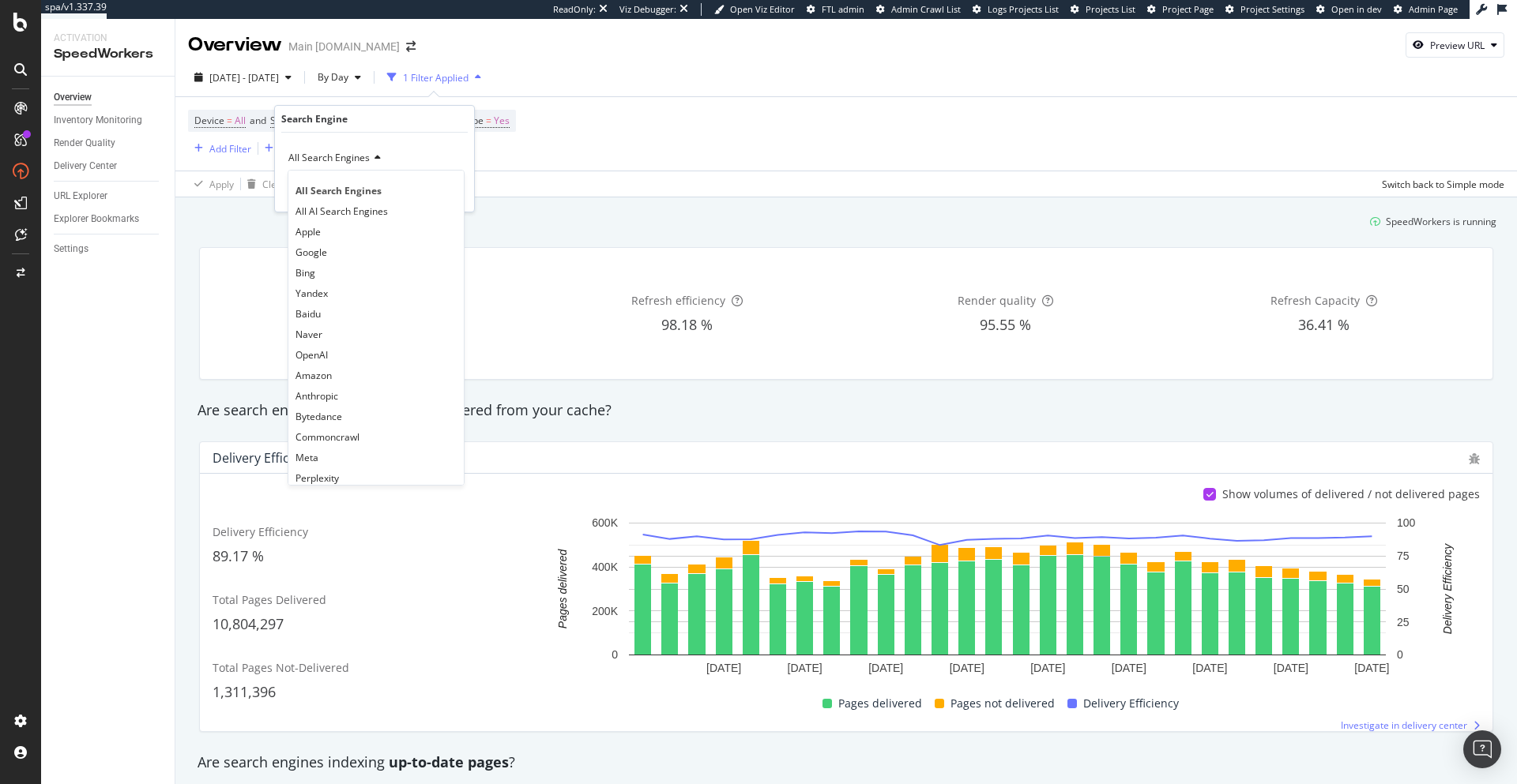
click at [607, 227] on div "SpeedWorkers is running" at bounding box center [846, 222] width 1313 height 26
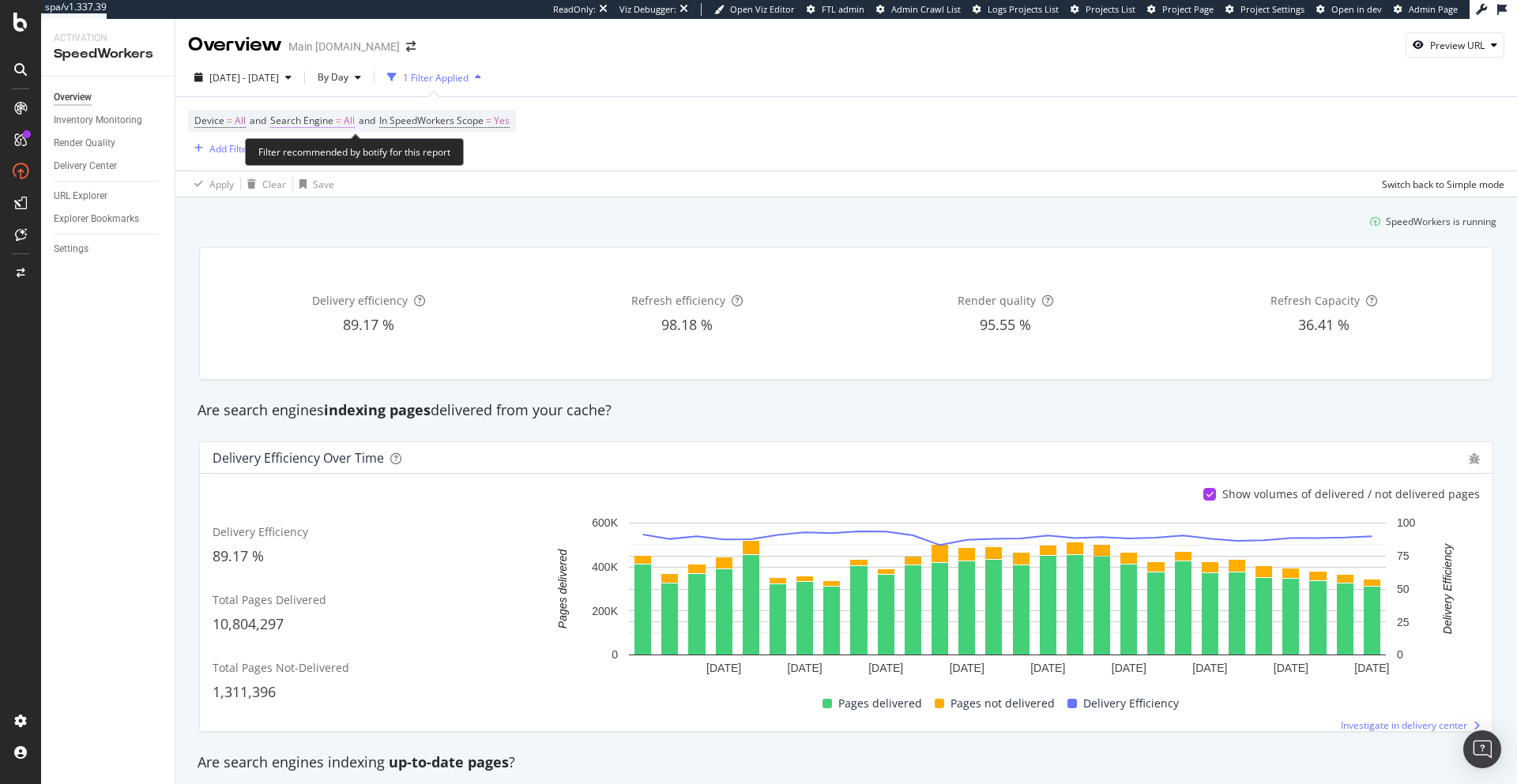
click at [312, 125] on span "Search Engine" at bounding box center [302, 120] width 63 height 14
click at [309, 152] on span "All Search Engines" at bounding box center [329, 157] width 81 height 14
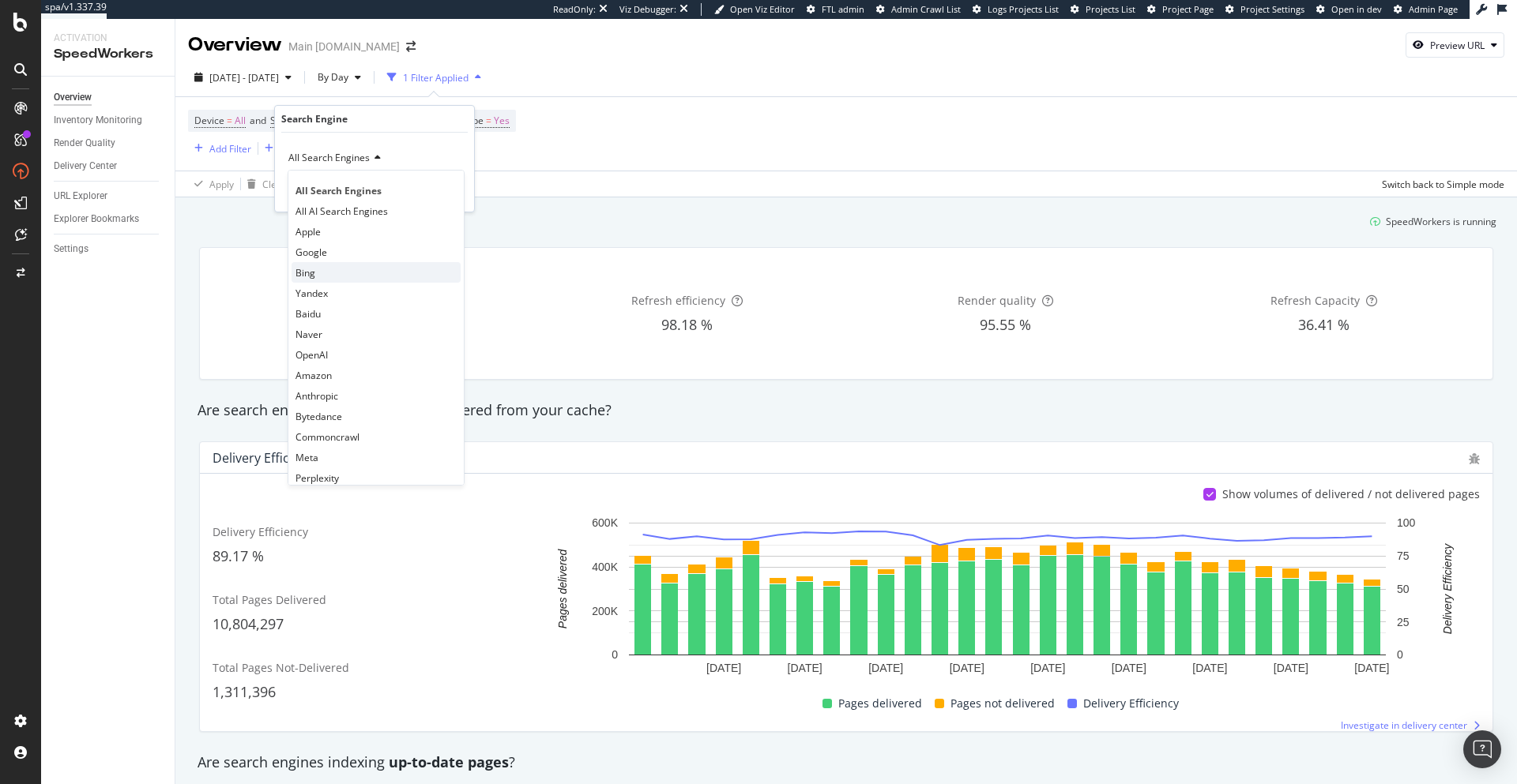
click at [309, 280] on div "Bing" at bounding box center [375, 272] width 169 height 21
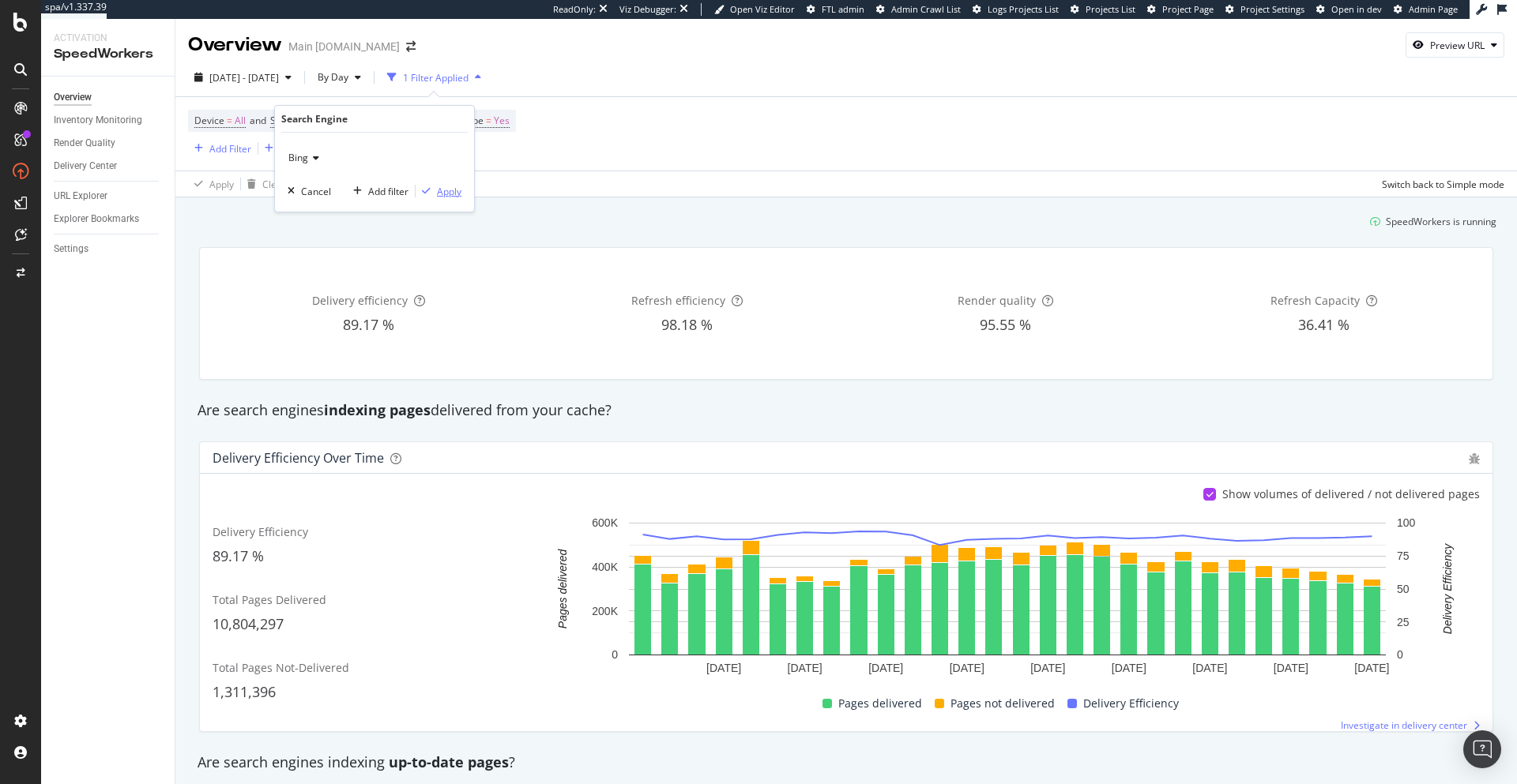
click at [445, 188] on div "Apply" at bounding box center [449, 191] width 24 height 14
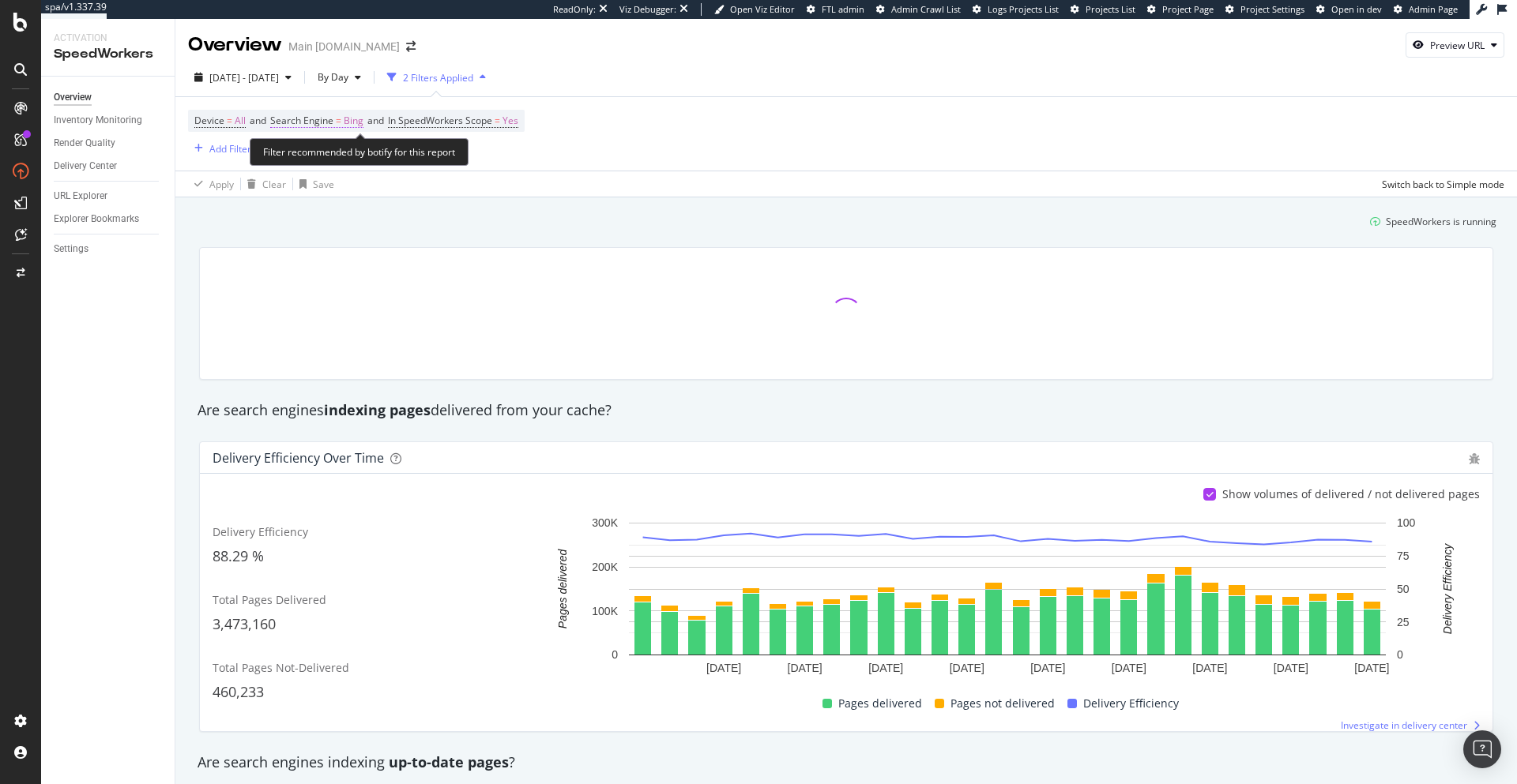
click at [326, 127] on span "Search Engine" at bounding box center [302, 120] width 63 height 14
click at [313, 159] on icon at bounding box center [314, 157] width 11 height 9
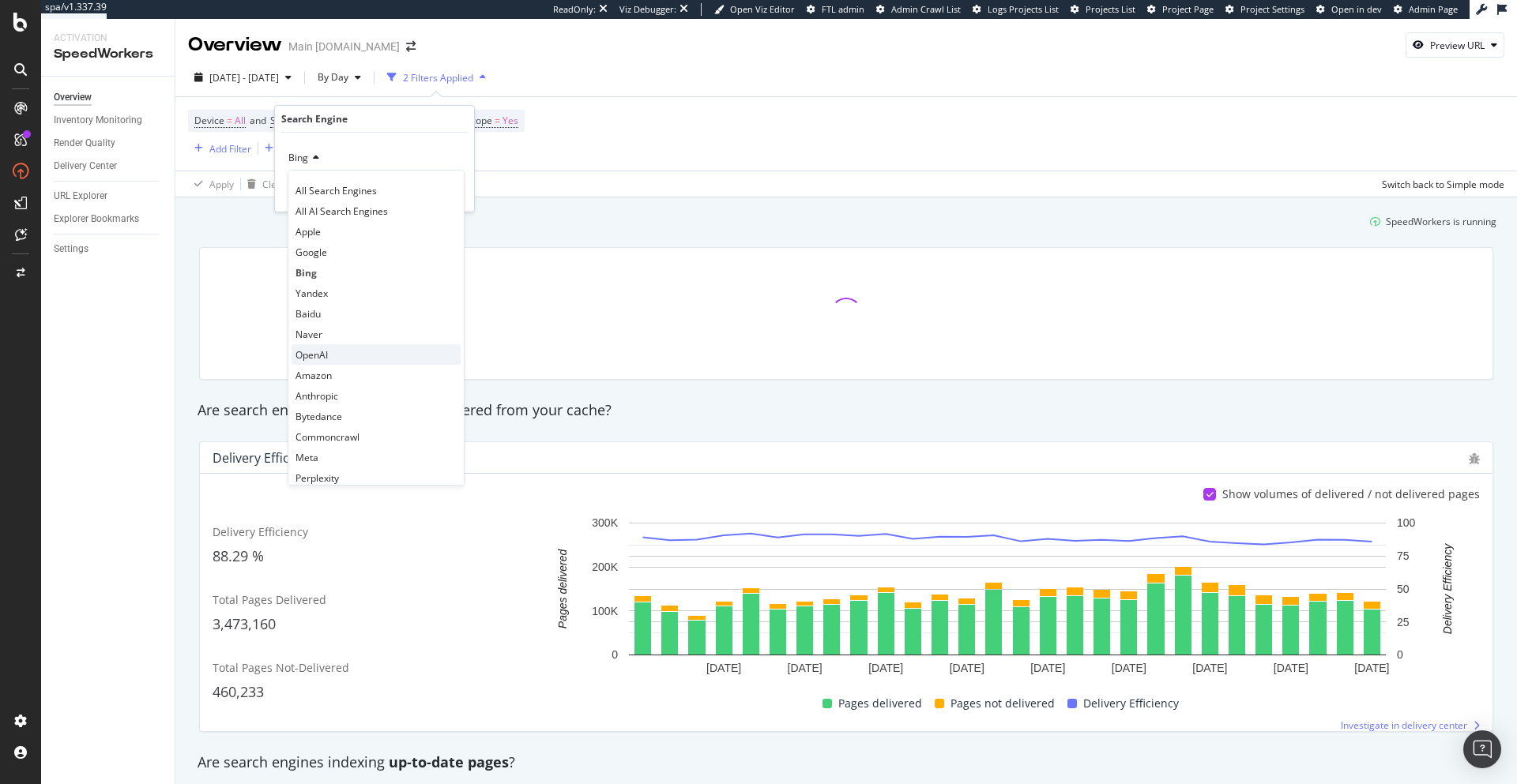
click at [327, 354] on span "OpenAI" at bounding box center [312, 354] width 33 height 14
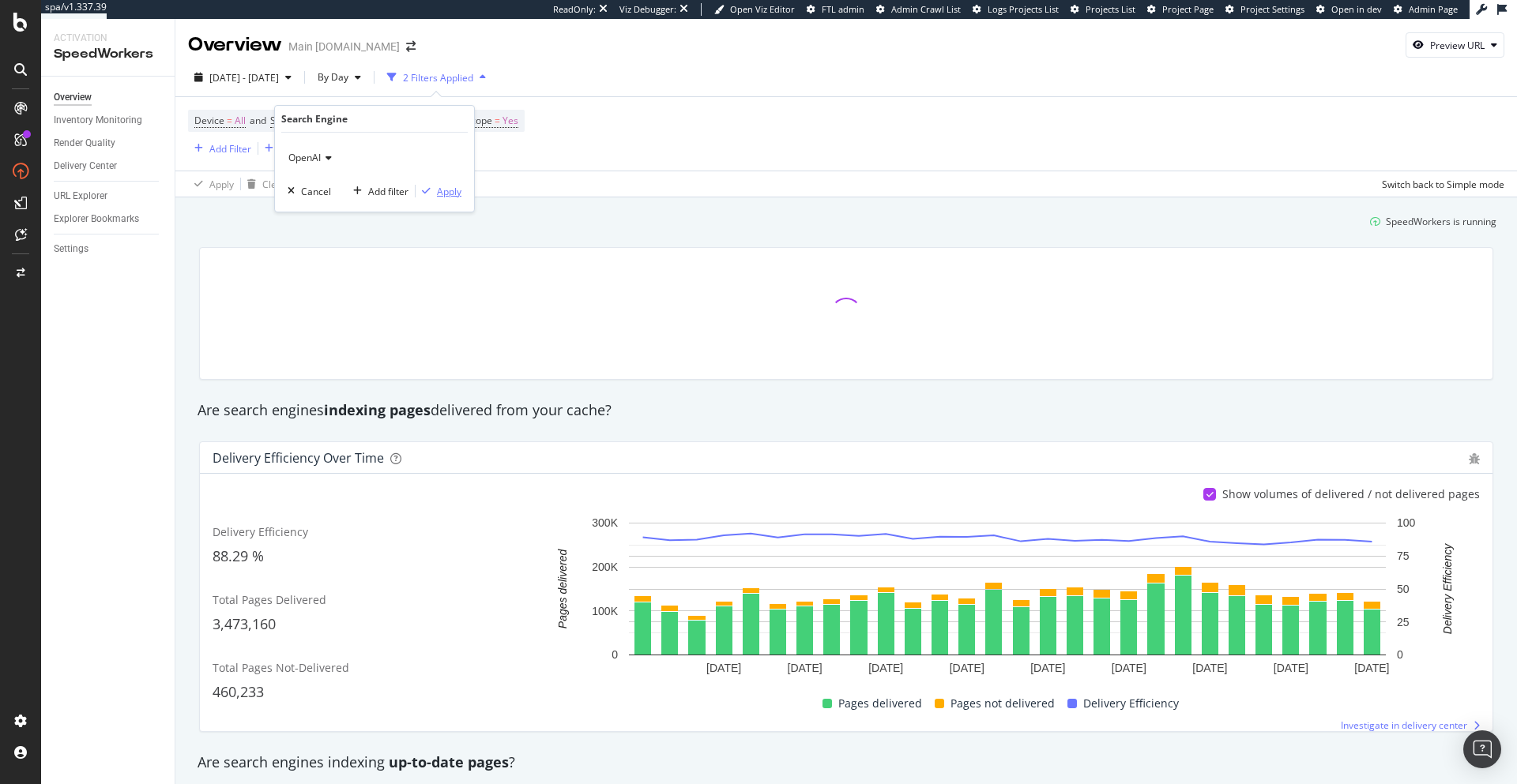
click at [445, 191] on div "Apply" at bounding box center [449, 191] width 24 height 14
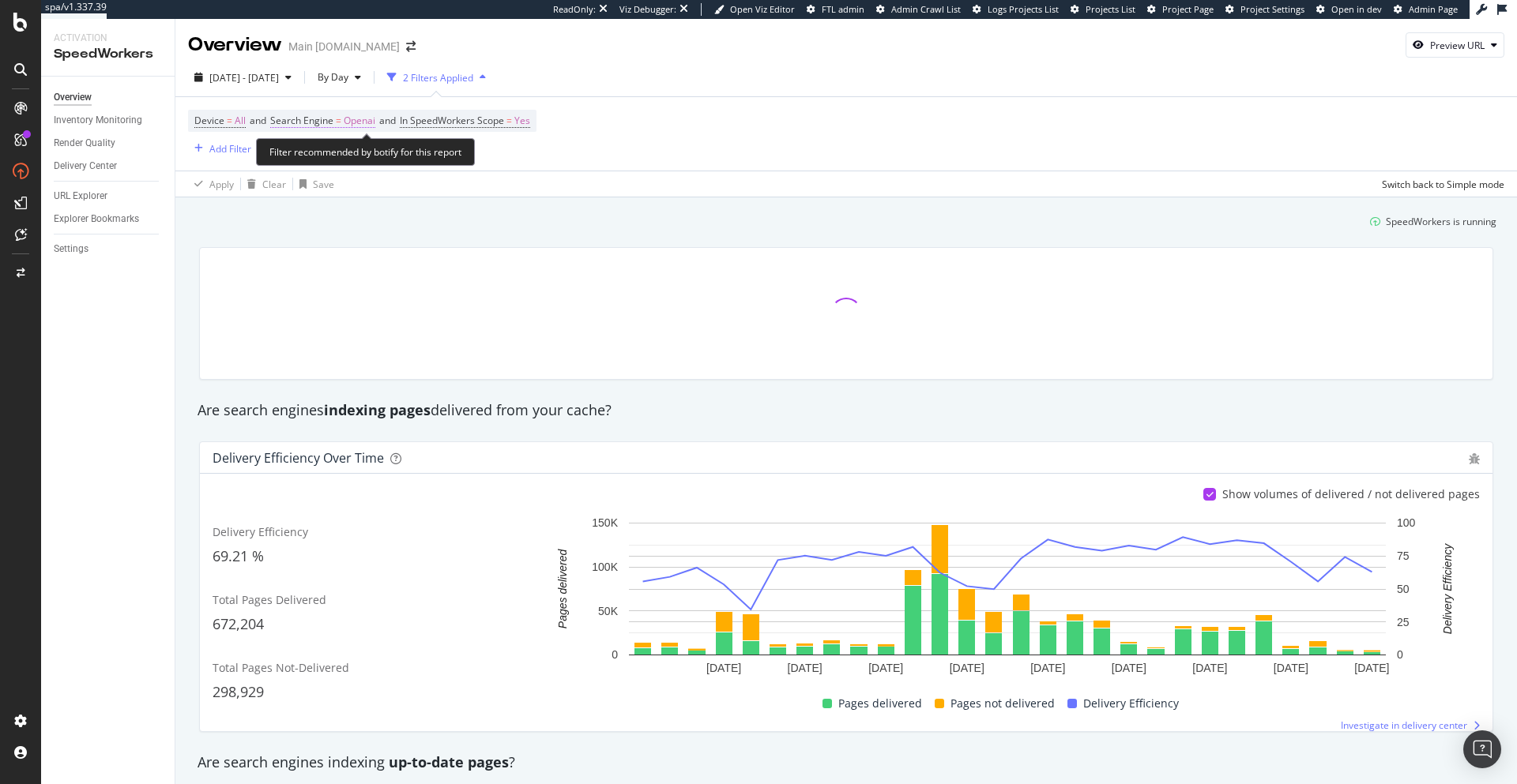
click at [329, 115] on span "Search Engine" at bounding box center [302, 120] width 63 height 14
click at [333, 156] on div "OpenAI" at bounding box center [375, 158] width 174 height 25
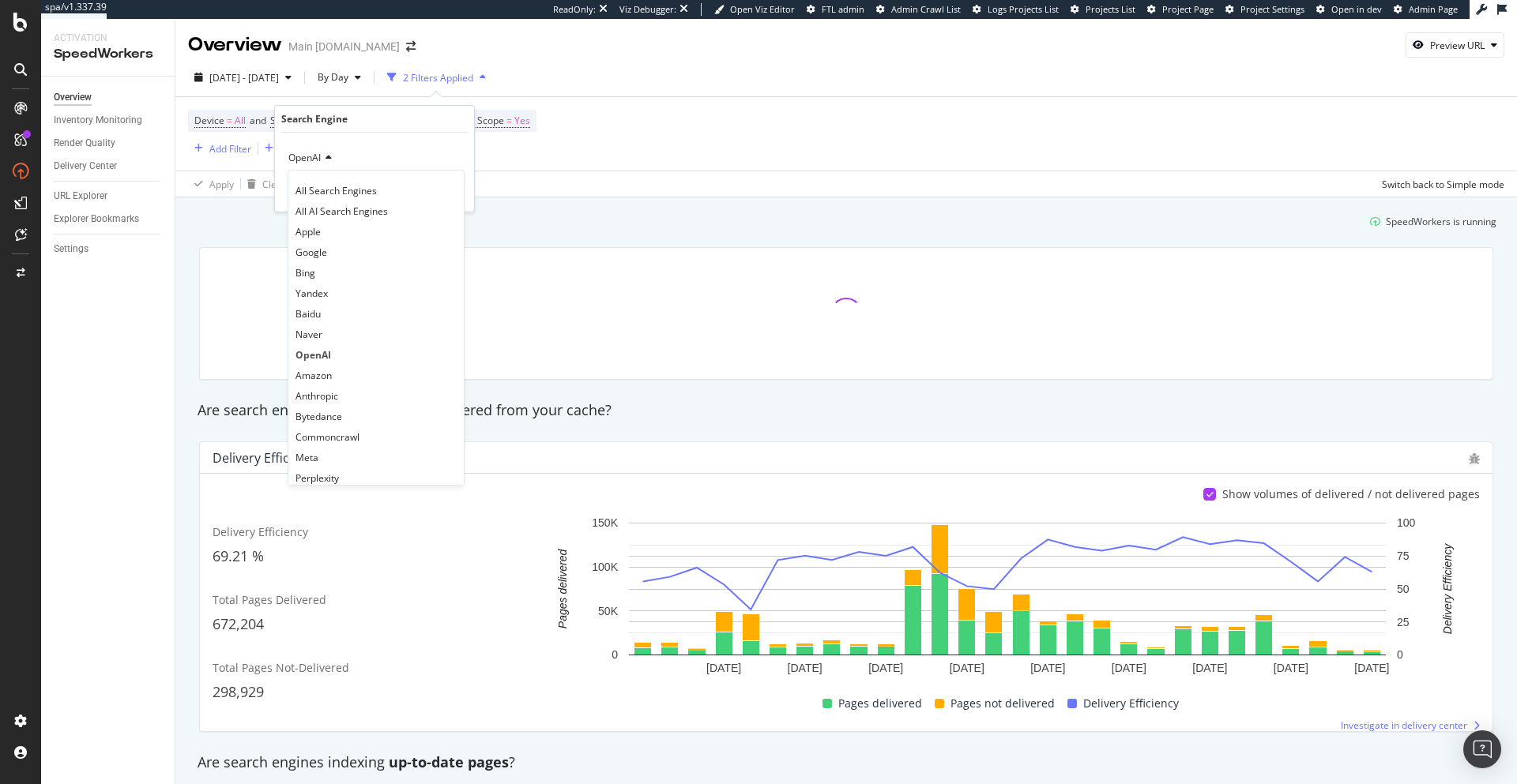
click at [322, 177] on div "All Search Engines All AI Search Engines Apple Google Bing Yandex Baidu Naver O…" at bounding box center [376, 327] width 177 height 316
click at [323, 195] on span "All Search Engines" at bounding box center [337, 190] width 81 height 14
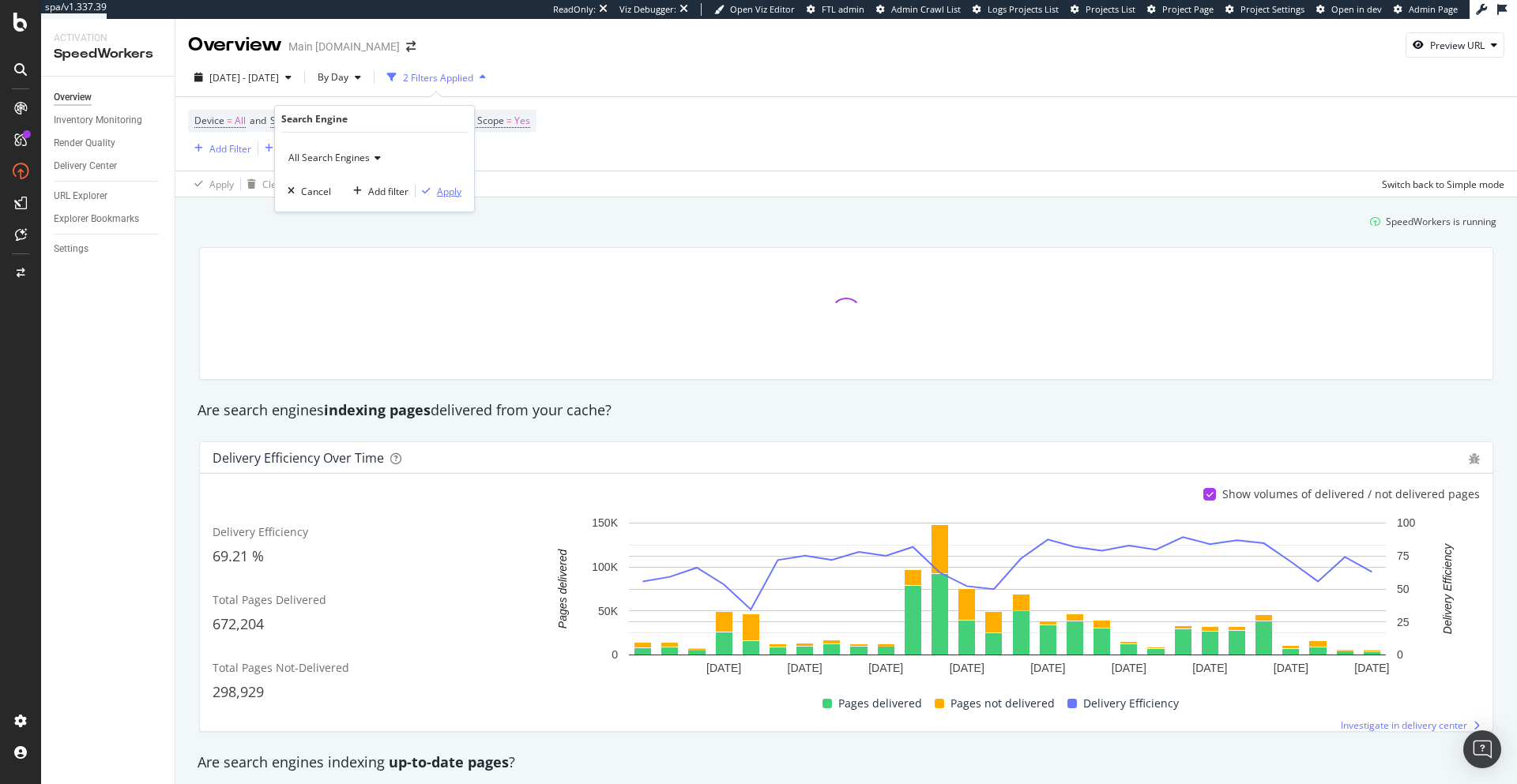
click at [444, 196] on div "Apply" at bounding box center [449, 191] width 24 height 14
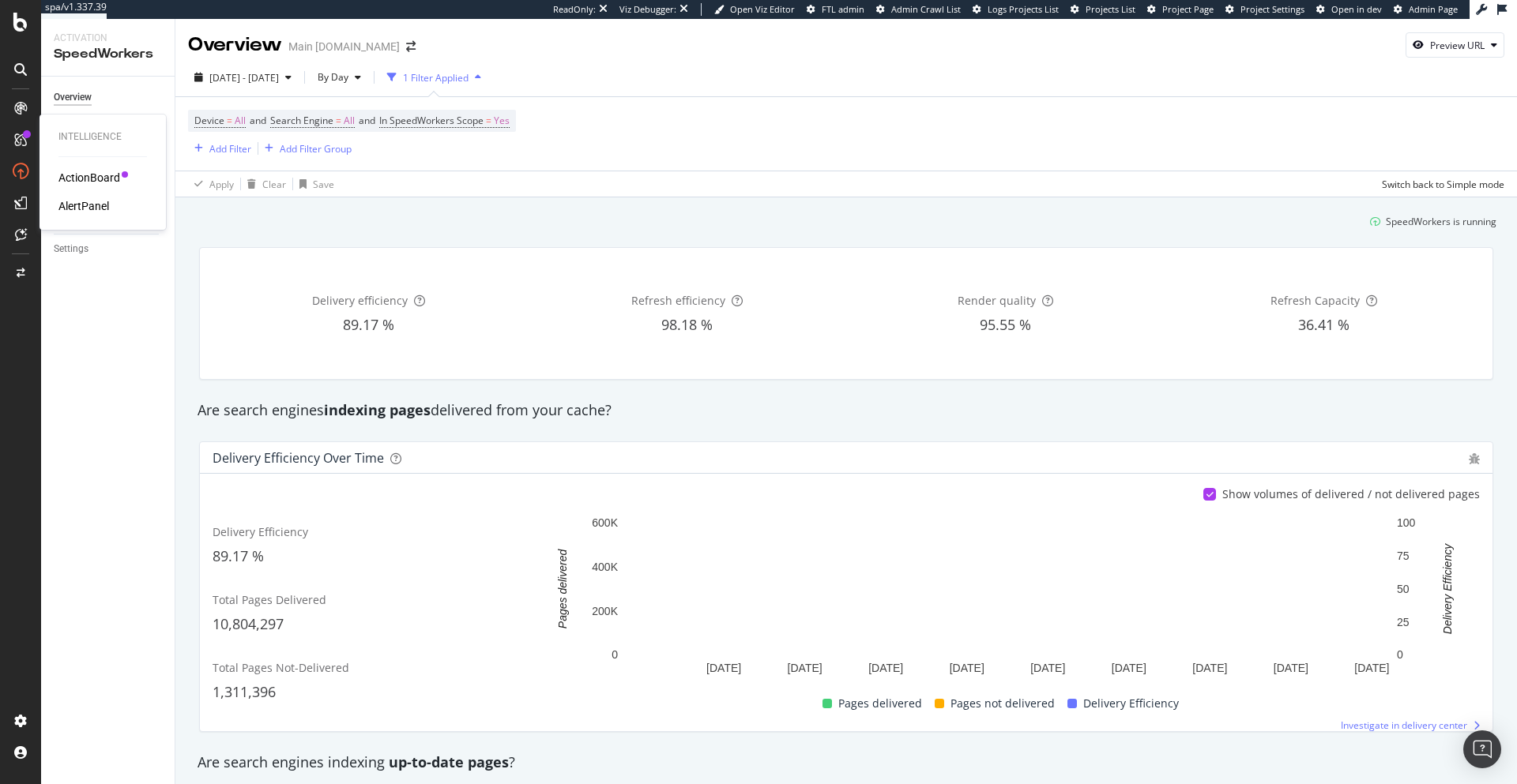
click at [102, 209] on div "AlertPanel" at bounding box center [84, 205] width 51 height 15
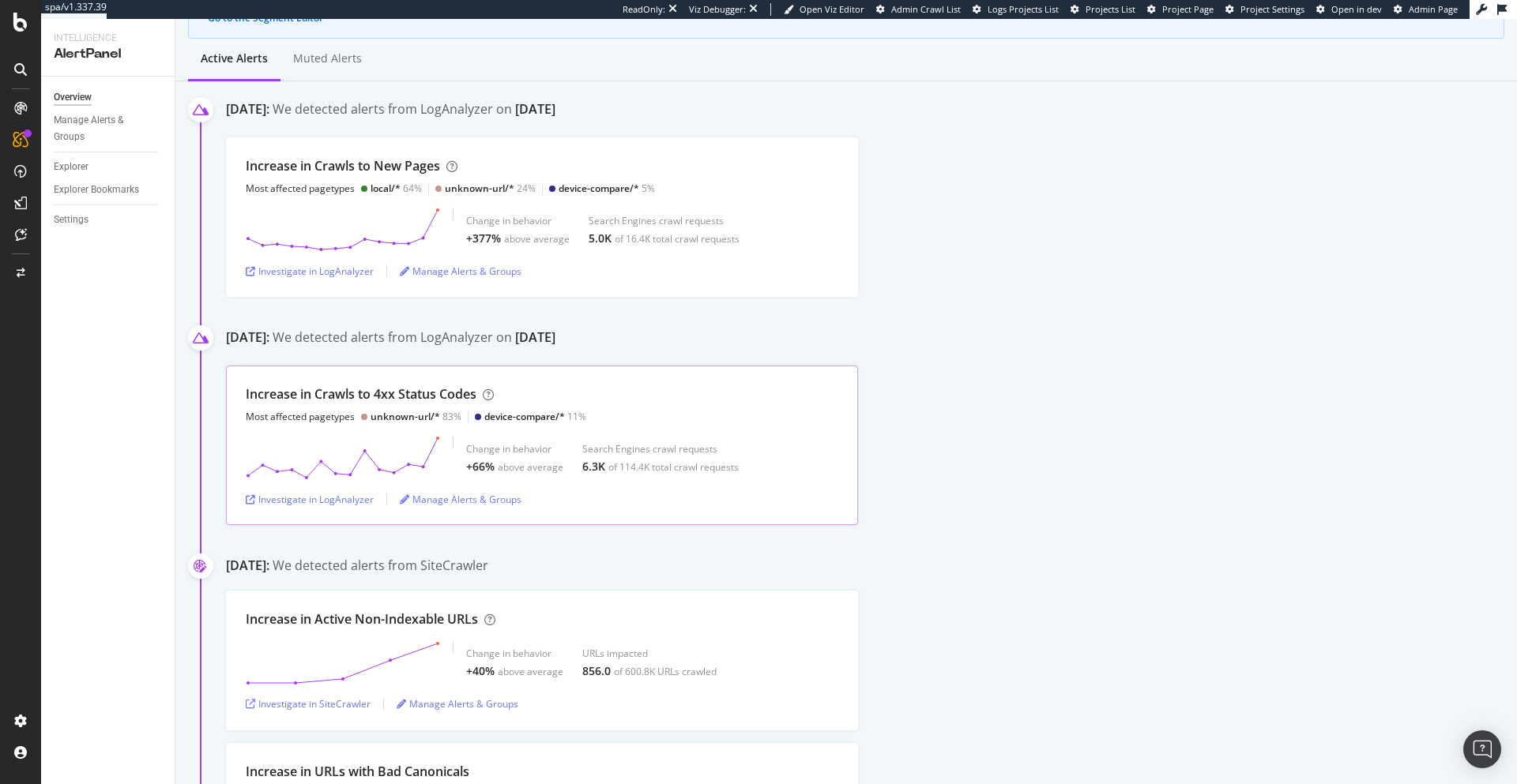
scroll to position [176, 0]
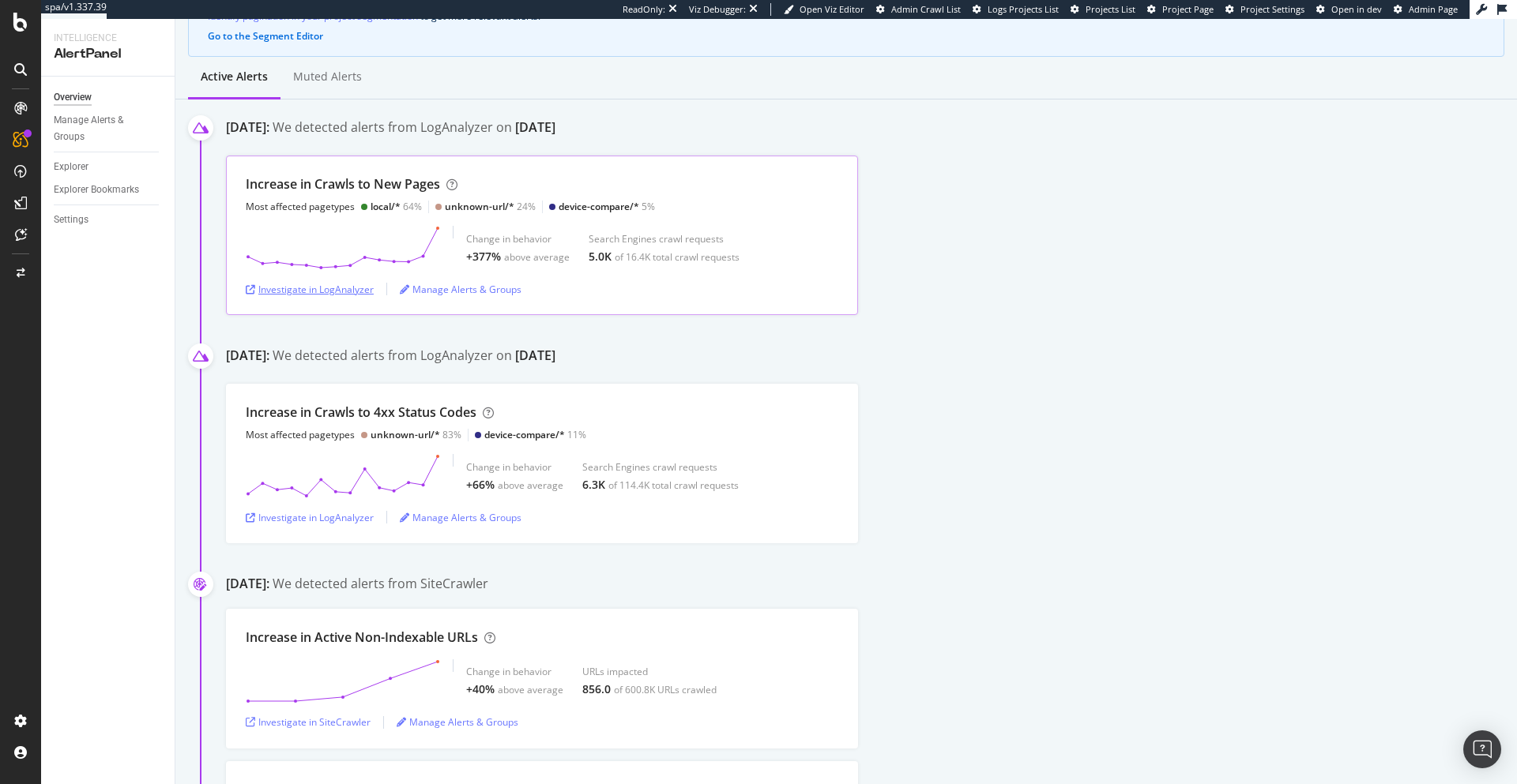
click at [311, 292] on div "Investigate in LogAnalyzer" at bounding box center [309, 289] width 128 height 14
click at [86, 177] on div "SiteCrawler" at bounding box center [87, 174] width 56 height 15
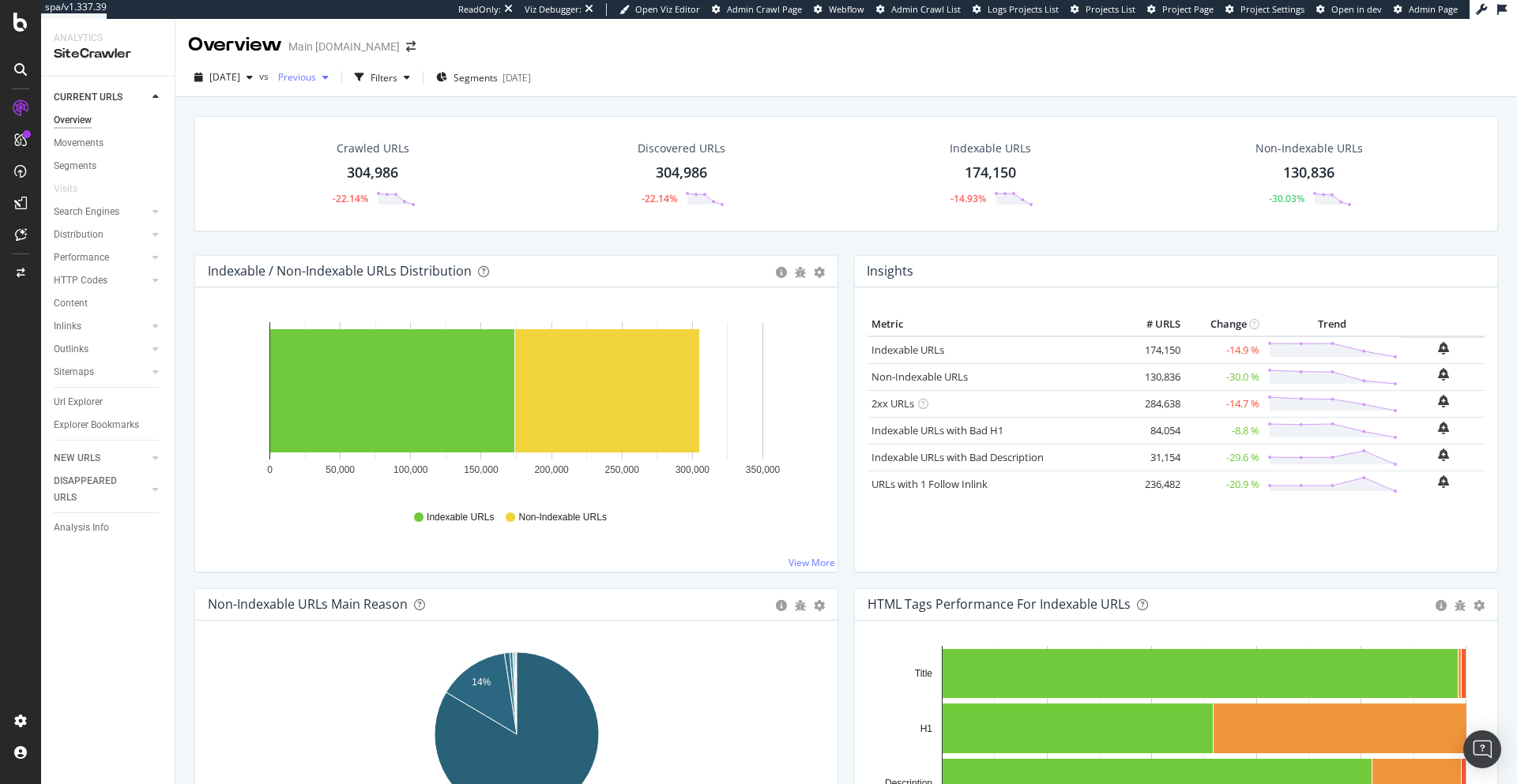
click at [316, 71] on span "Previous" at bounding box center [293, 77] width 44 height 14
click at [418, 198] on div "2025 Sep. 7th" at bounding box center [378, 193] width 143 height 14
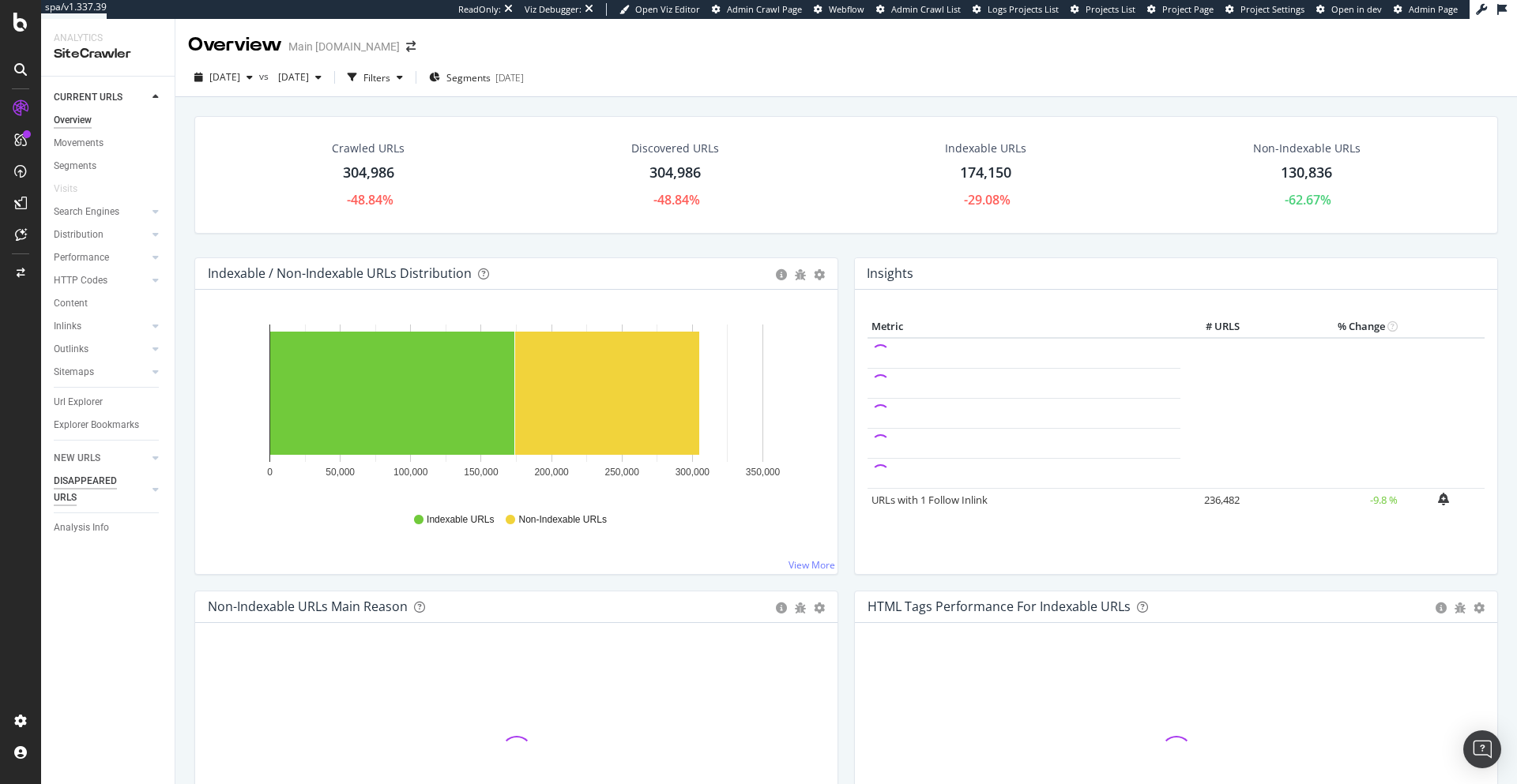
click at [86, 482] on div "DISAPPEARED URLS" at bounding box center [93, 489] width 80 height 33
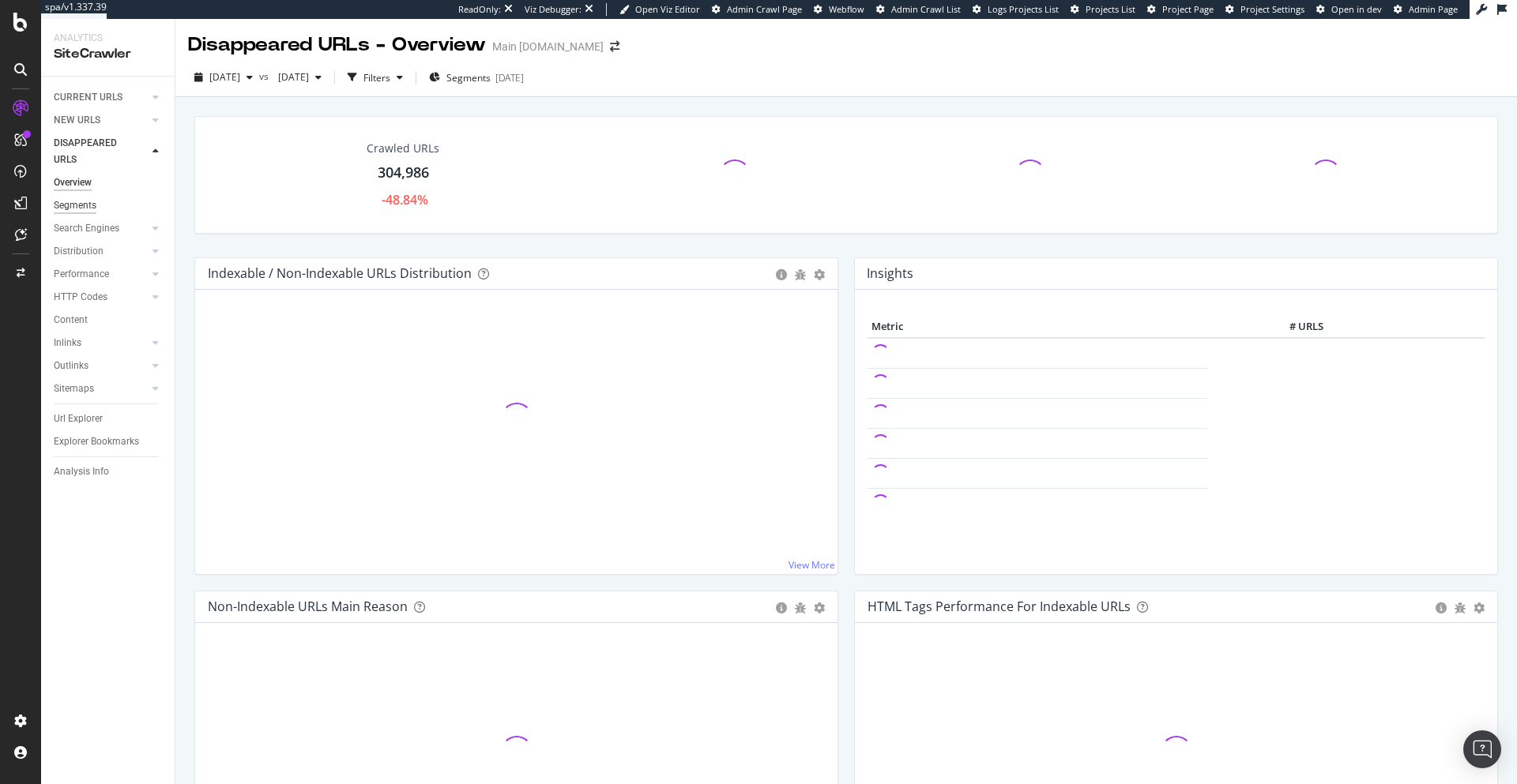
click at [87, 204] on div "Segments" at bounding box center [74, 205] width 43 height 16
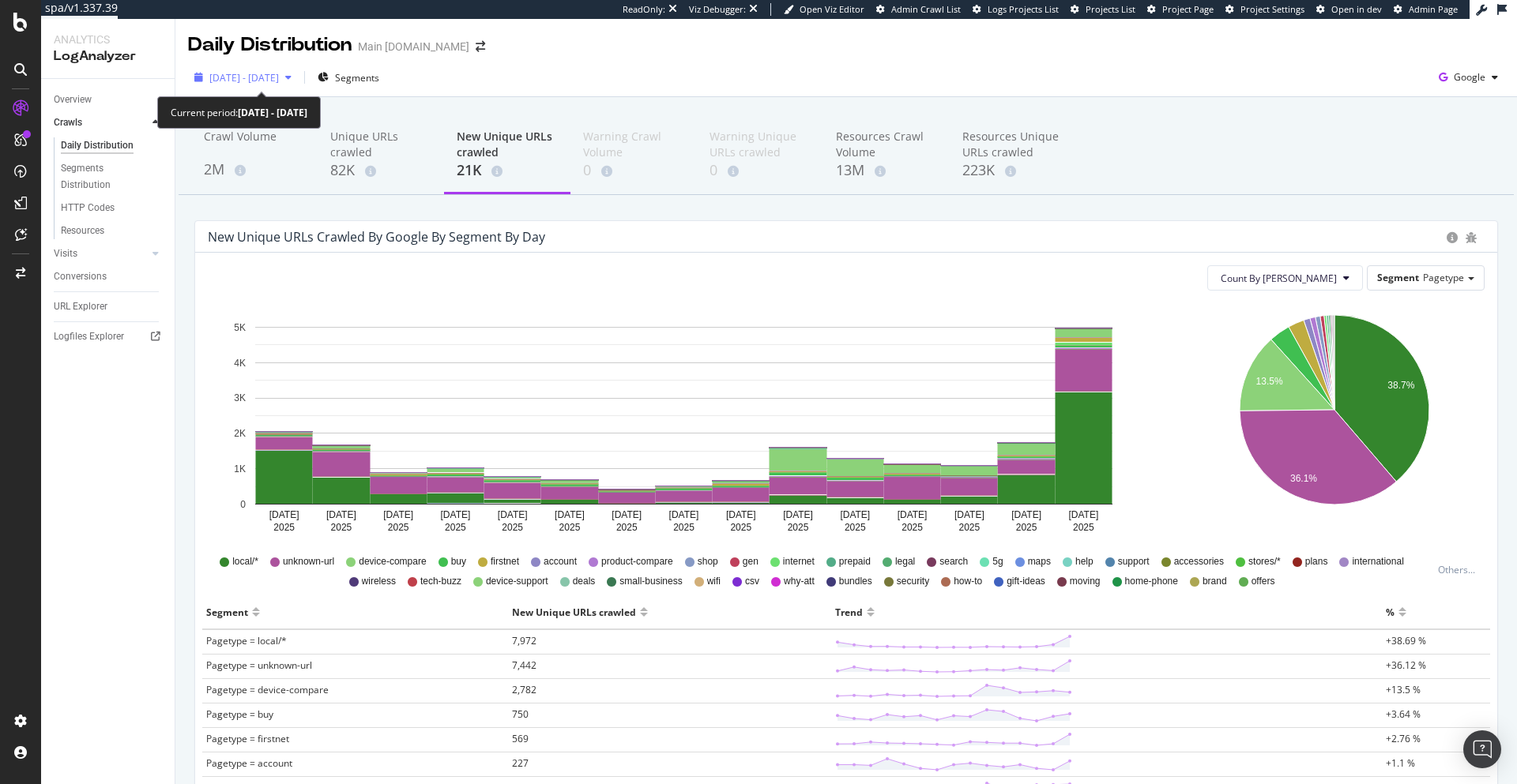
click at [279, 80] on span "[DATE] - [DATE]" at bounding box center [243, 78] width 70 height 14
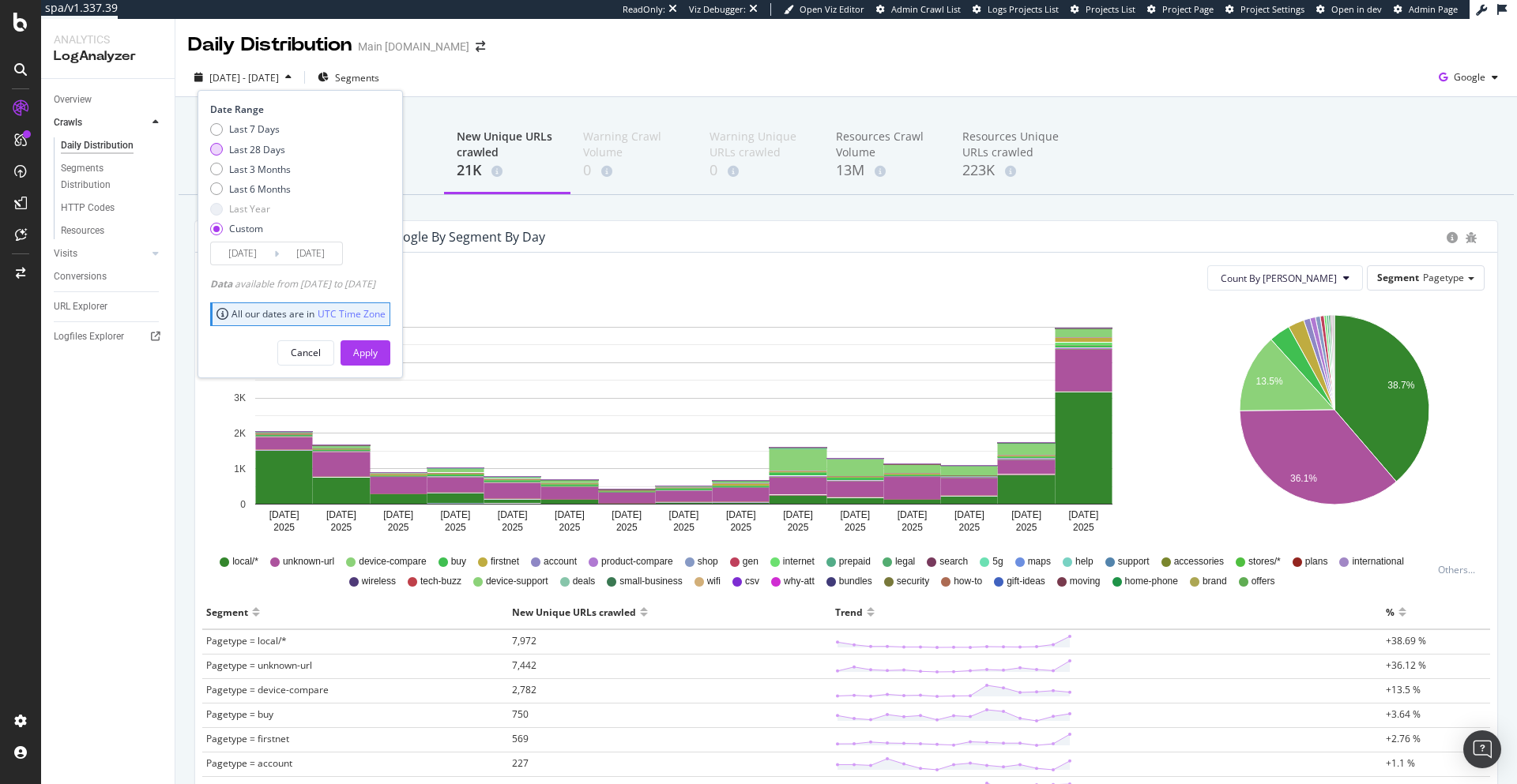
click at [258, 145] on div "Last 28 Days" at bounding box center [257, 149] width 56 height 14
type input "[DATE]"
click at [377, 354] on div "Apply" at bounding box center [365, 352] width 24 height 14
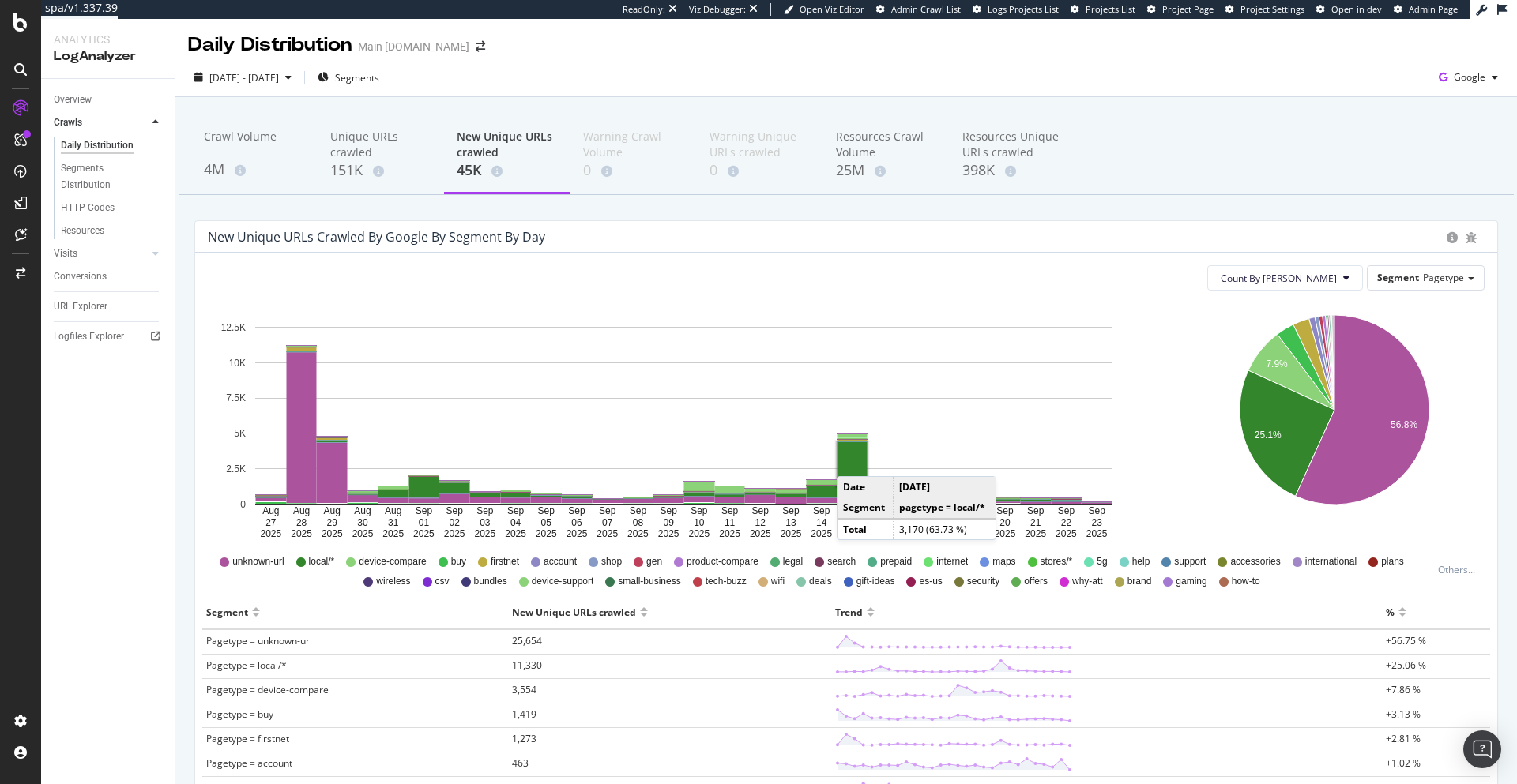
click at [852, 460] on rect "A chart." at bounding box center [852, 464] width 30 height 44
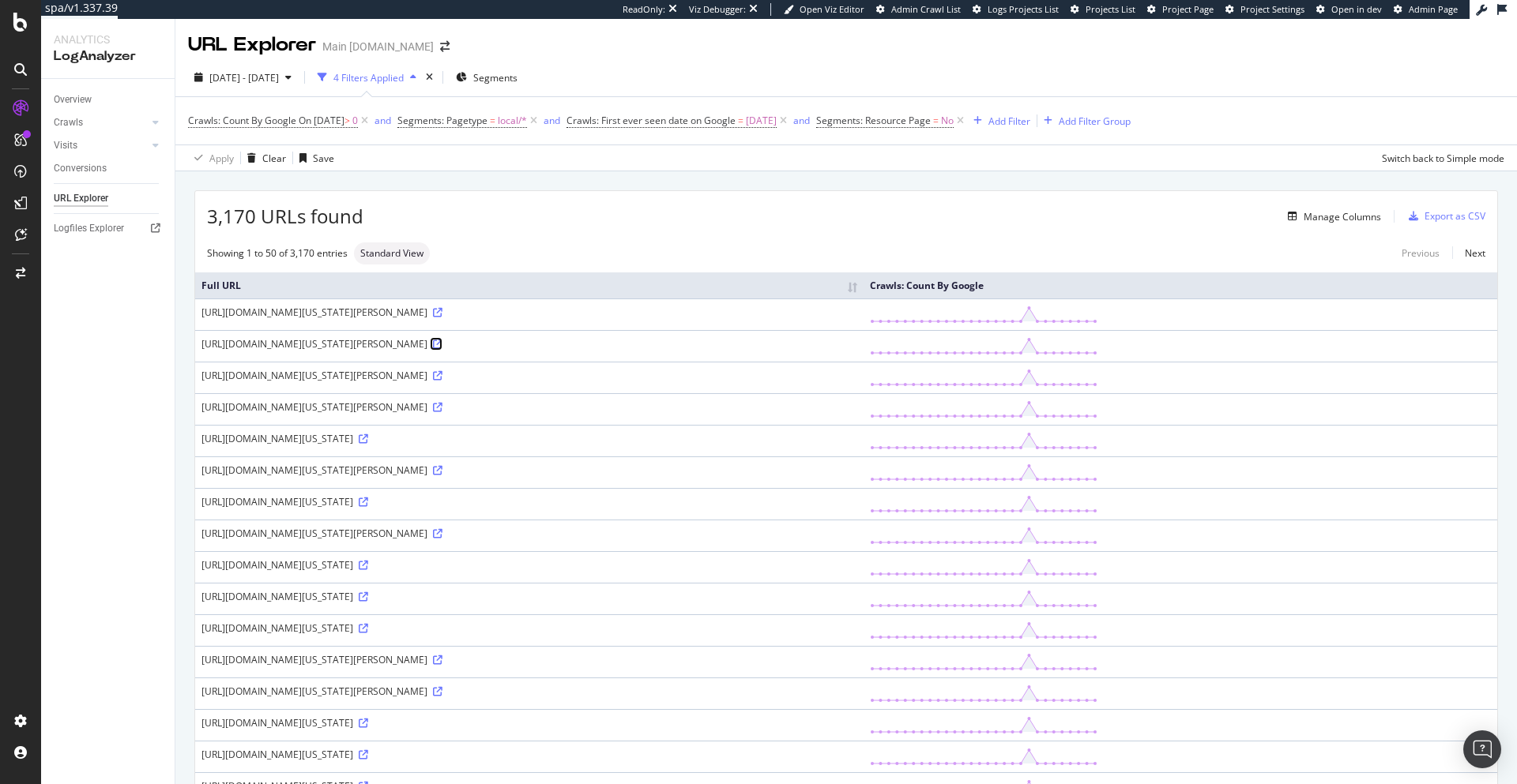
click at [442, 341] on icon at bounding box center [438, 344] width 9 height 9
click at [71, 97] on div "Overview" at bounding box center [72, 99] width 38 height 16
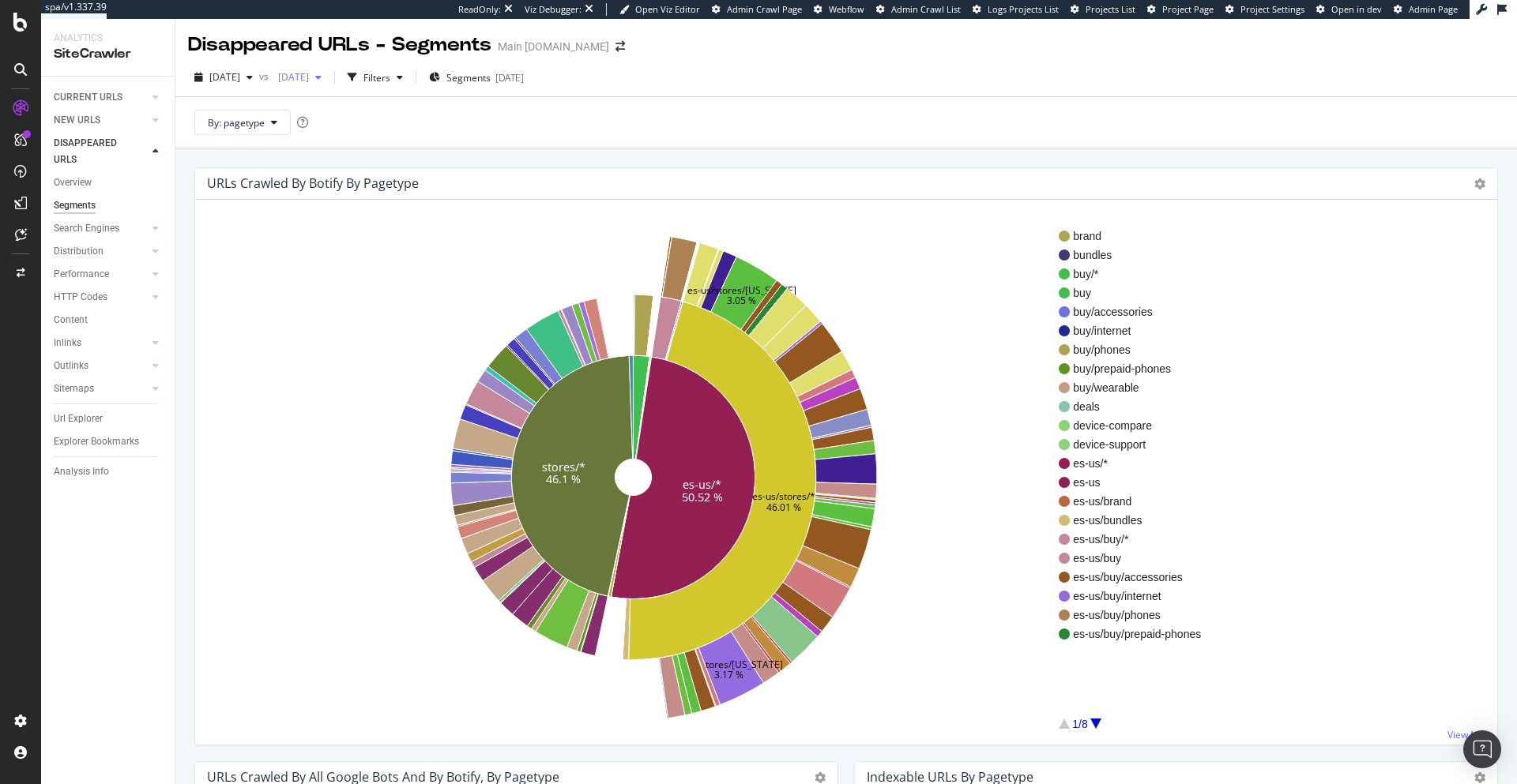
click at [308, 78] on span "[DATE]" at bounding box center [289, 77] width 37 height 14
click at [658, 151] on div "URLs Crawled By Botify By pagetype Sunburst Treemap Table Expand Export as CSV …" at bounding box center [846, 531] width 1342 height 765
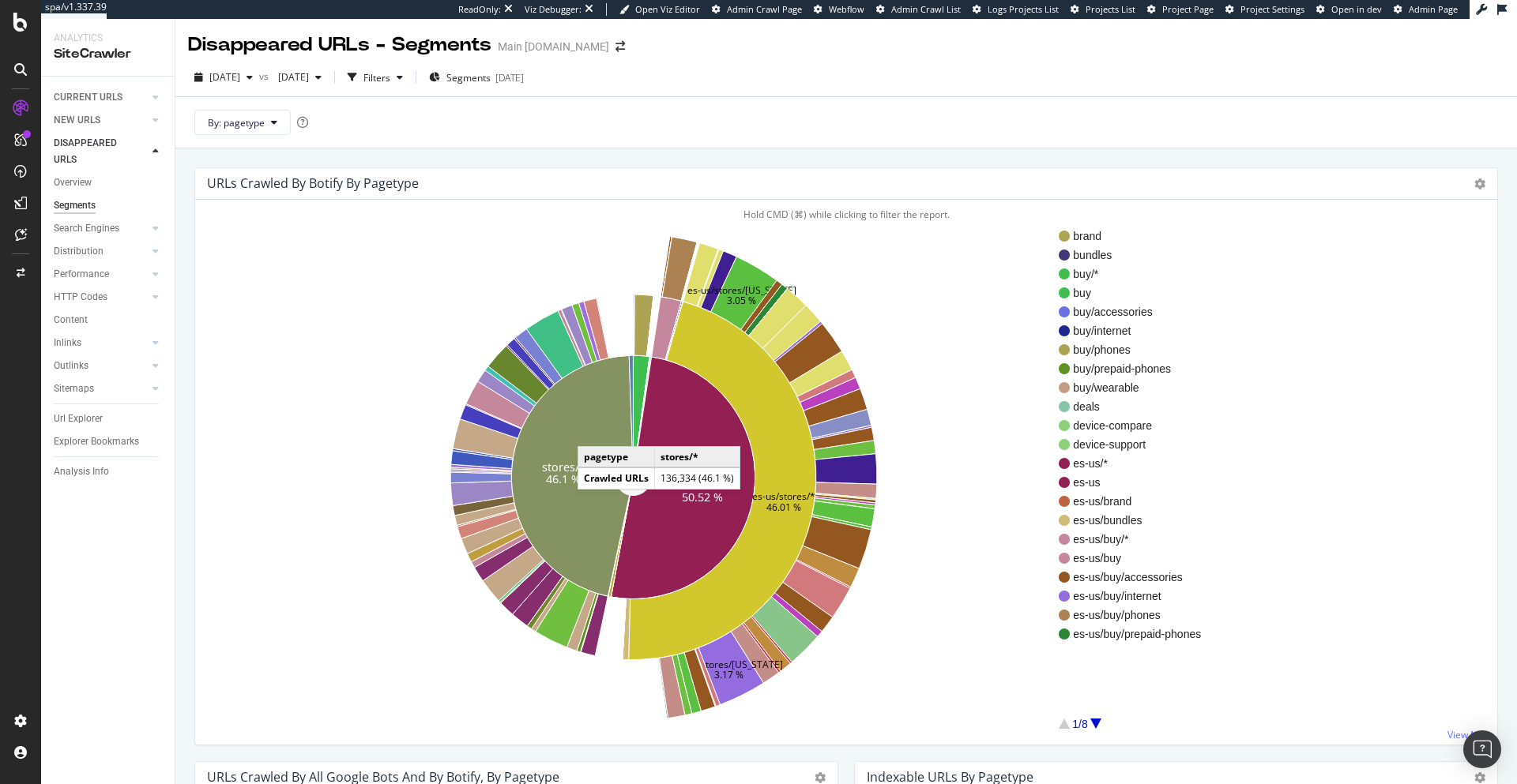
click at [593, 430] on icon at bounding box center [572, 476] width 121 height 241
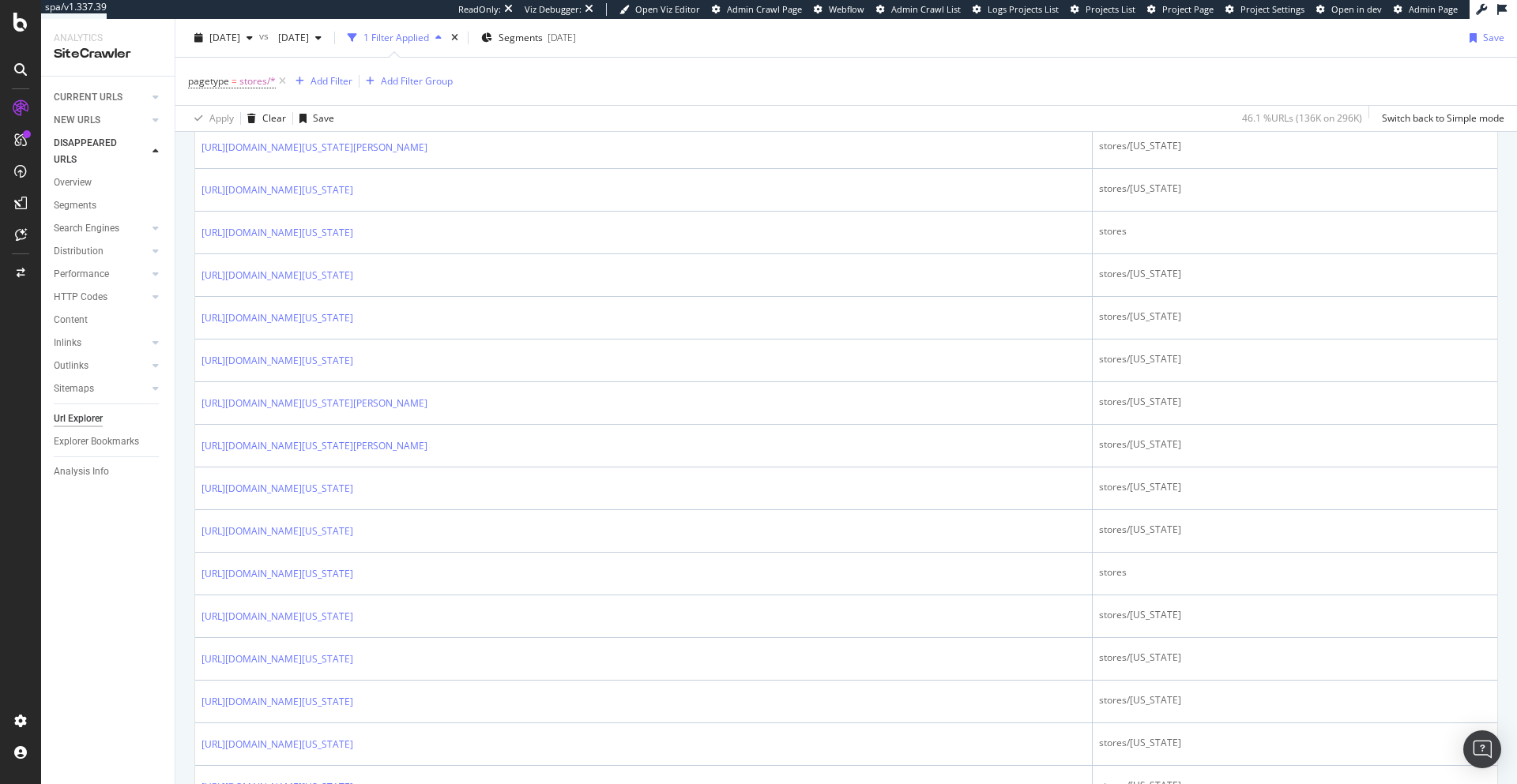
scroll to position [1576, 0]
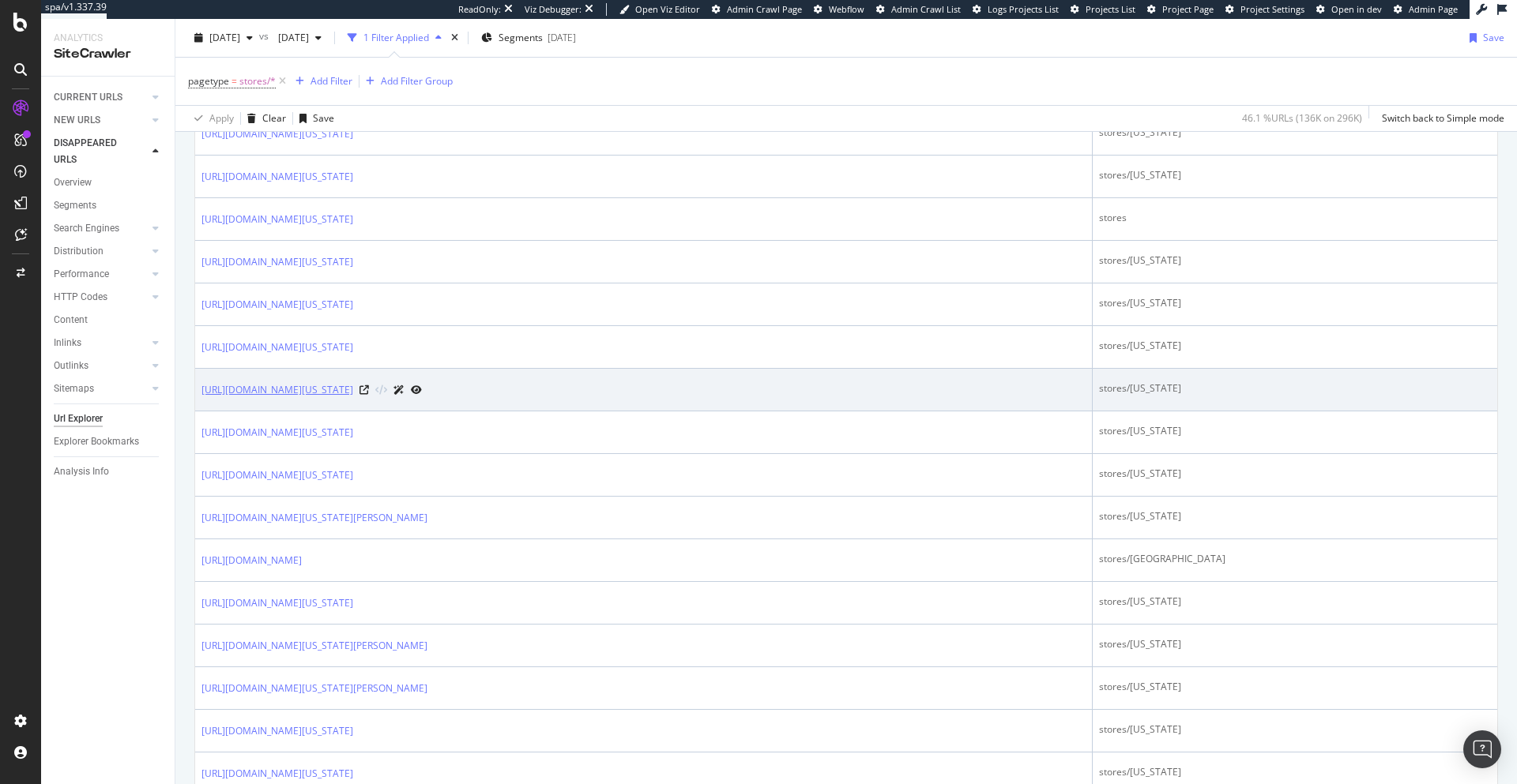
drag, startPoint x: 196, startPoint y: 388, endPoint x: 376, endPoint y: 391, distance: 180.0
click at [376, 391] on td "[URL][DOMAIN_NAME][US_STATE]" at bounding box center [644, 390] width 897 height 43
copy link "[URL][DOMAIN_NAME][US_STATE]"
click at [369, 391] on icon at bounding box center [364, 390] width 9 height 9
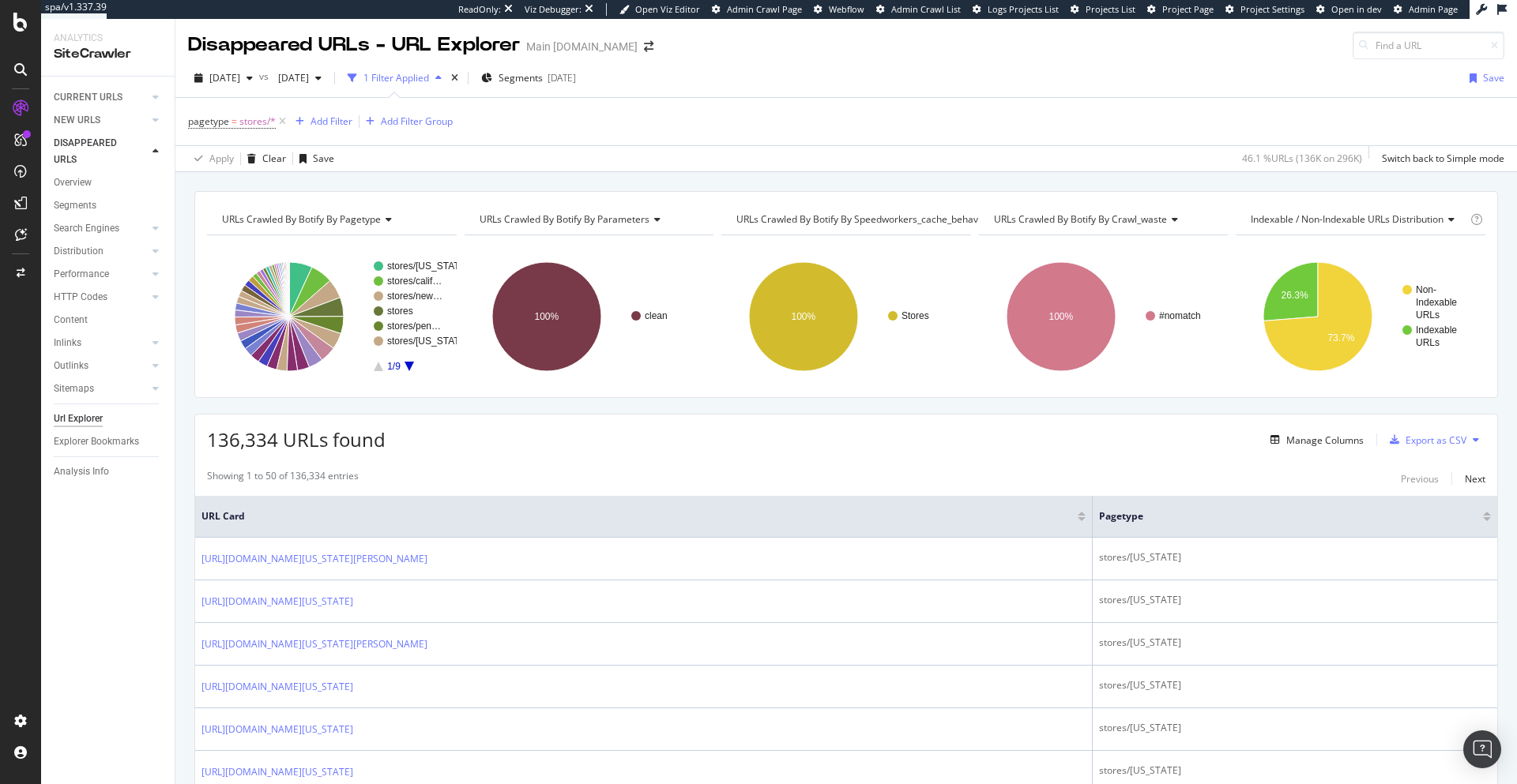
click at [459, 139] on div "pagetype = stores/* Add Filter Add Filter Group" at bounding box center [846, 121] width 1316 height 47
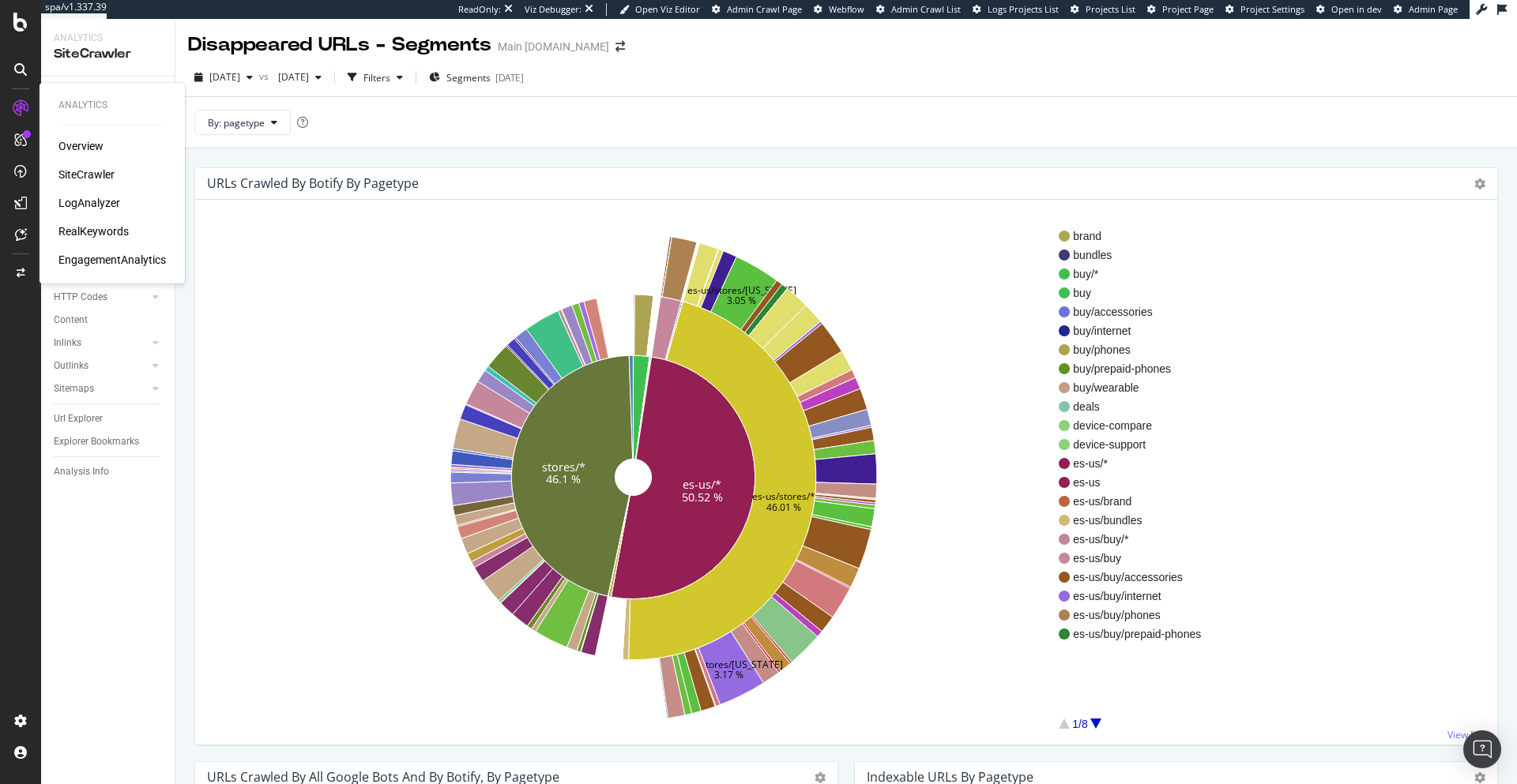
click at [77, 227] on div "RealKeywords" at bounding box center [94, 231] width 71 height 15
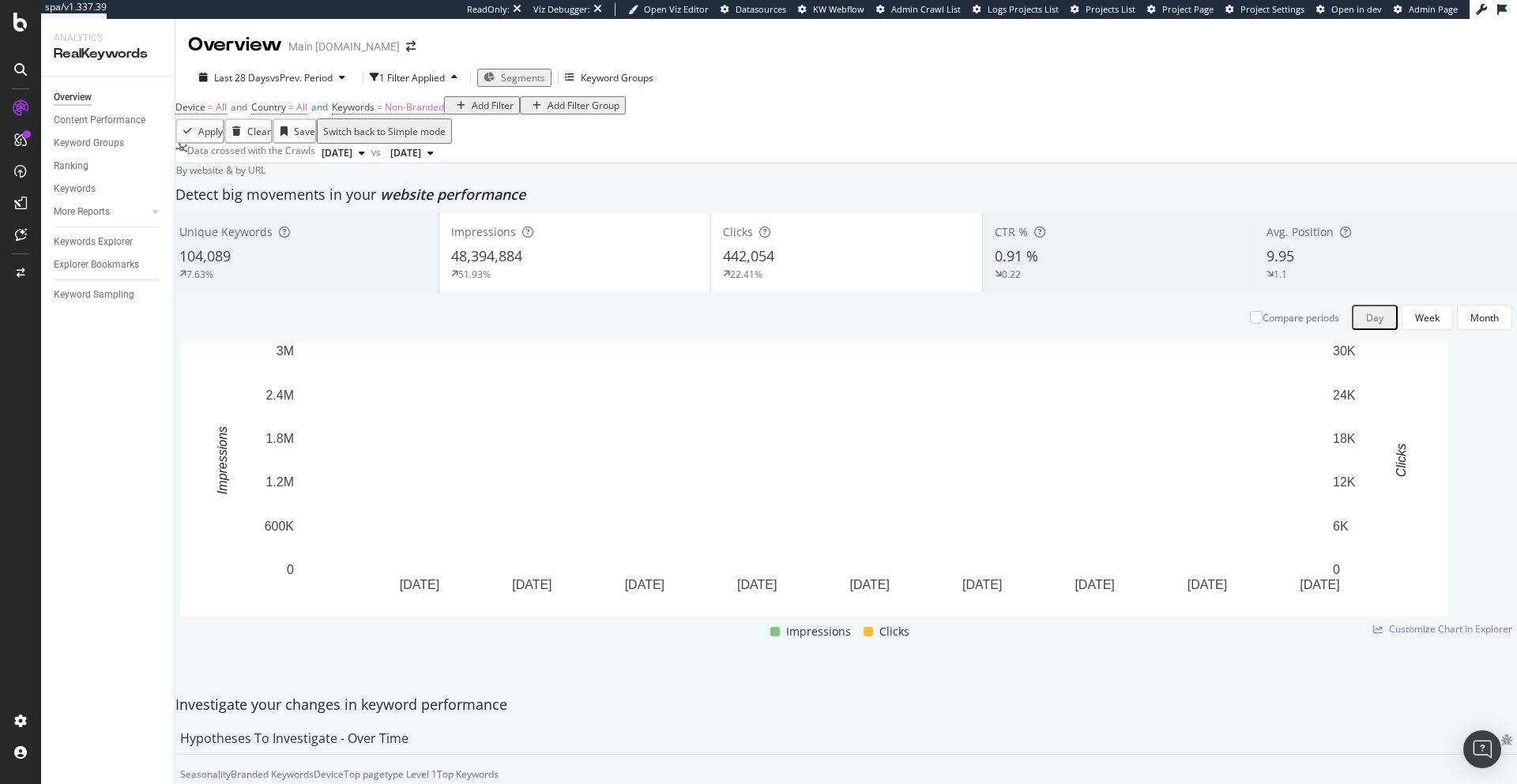
scroll to position [505, 0]
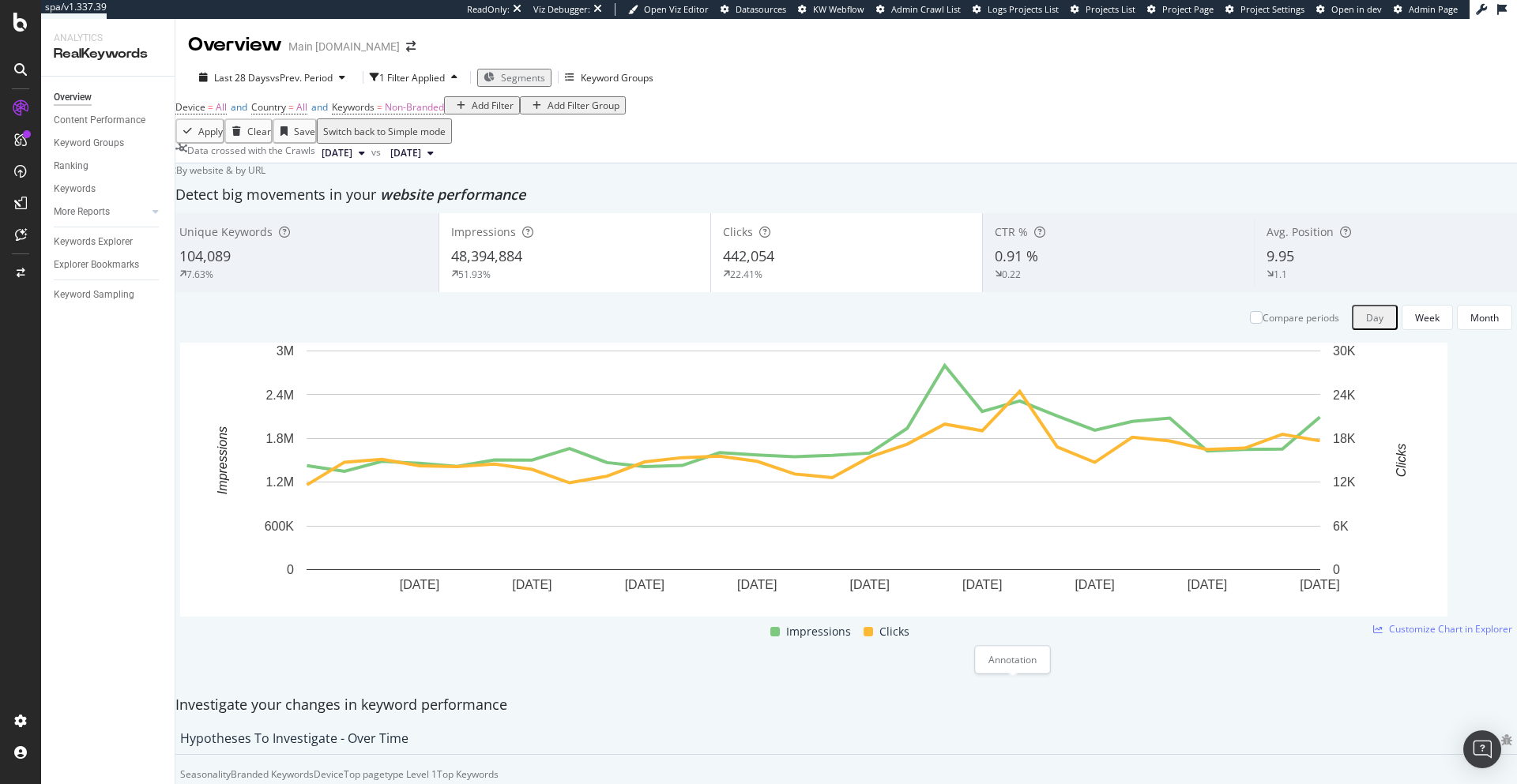
type textarea "E"
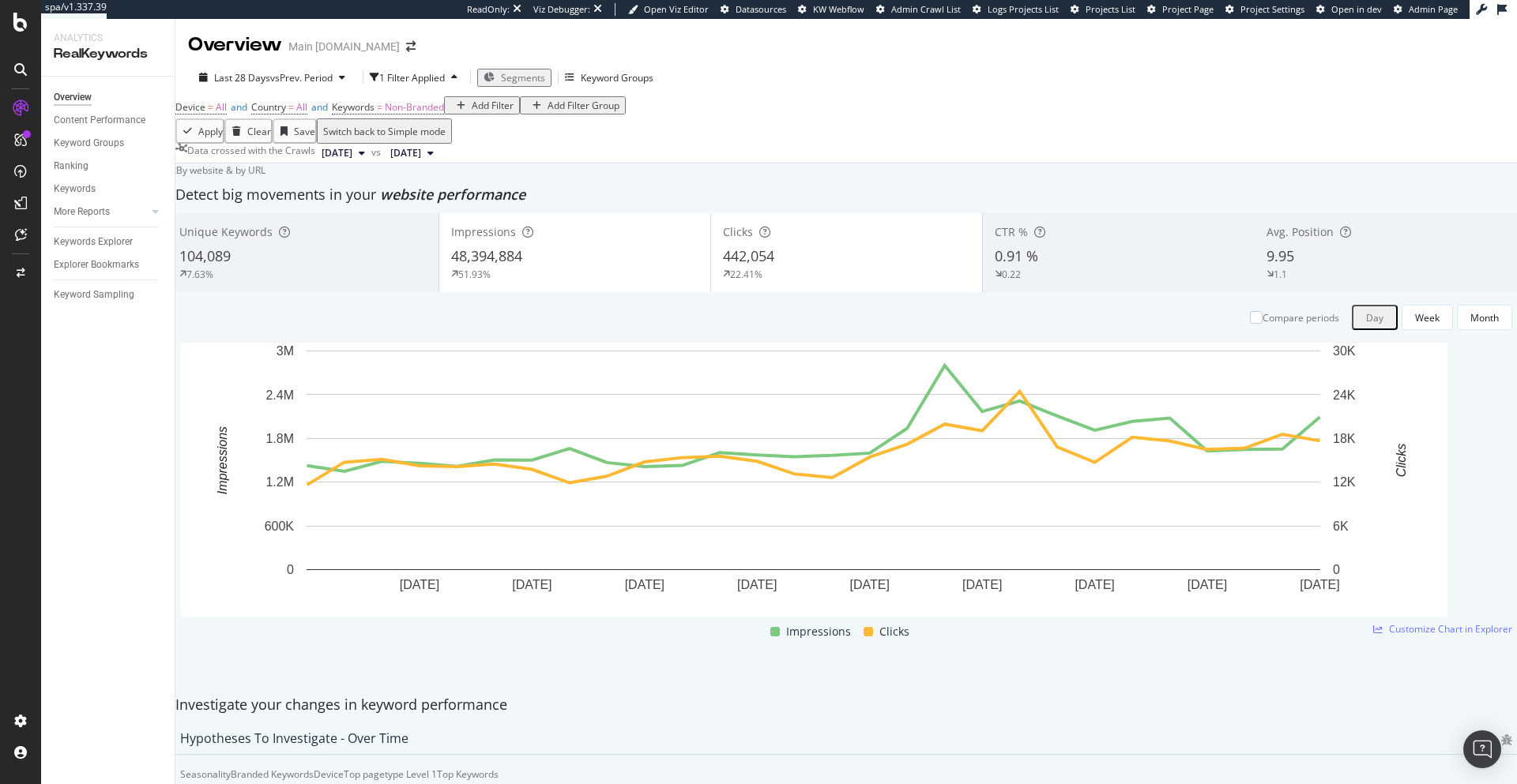
type textarea "Redesigned stores experience, removed mass redirects from site architecture"
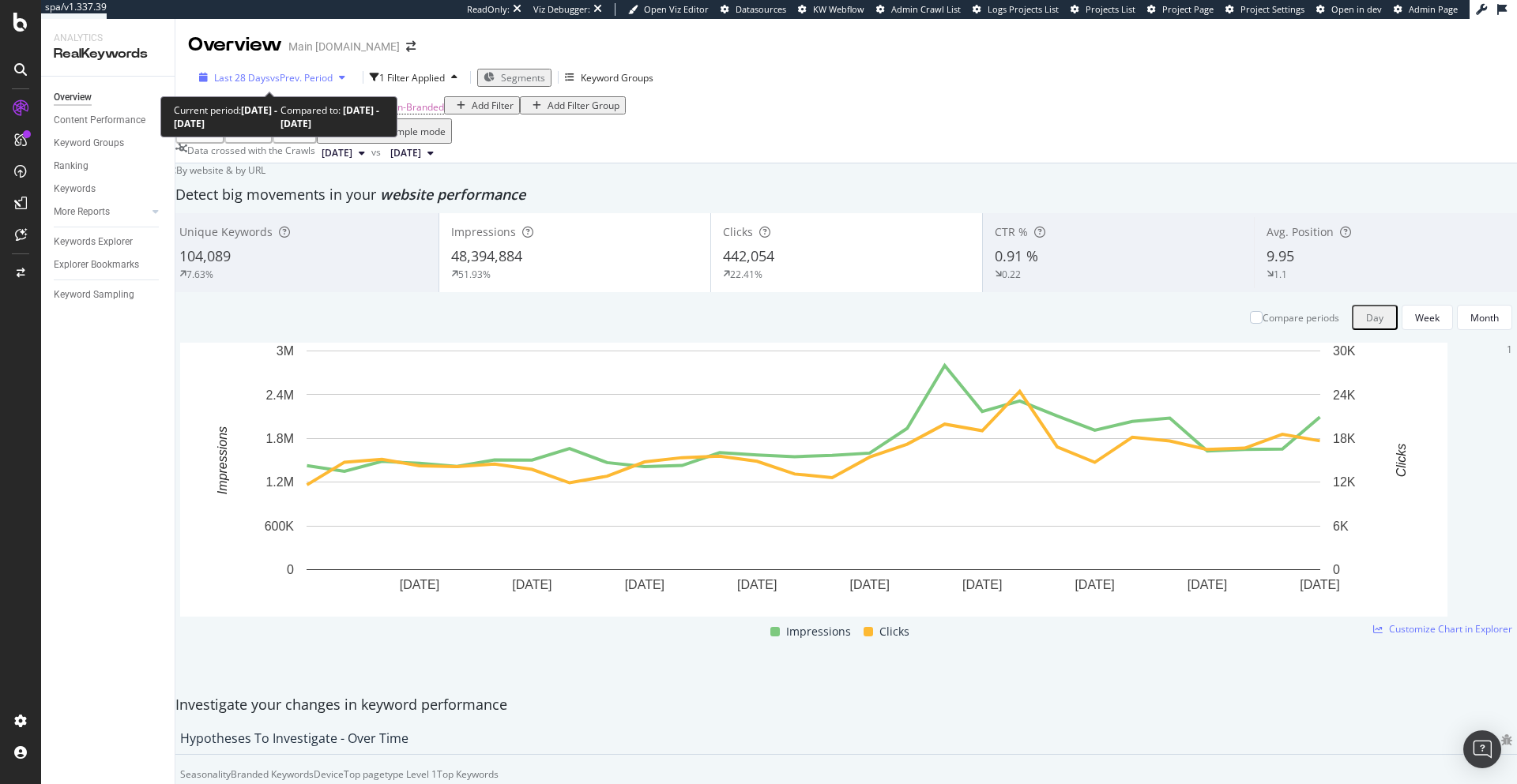
click at [308, 80] on span "vs Prev. Period" at bounding box center [301, 78] width 62 height 14
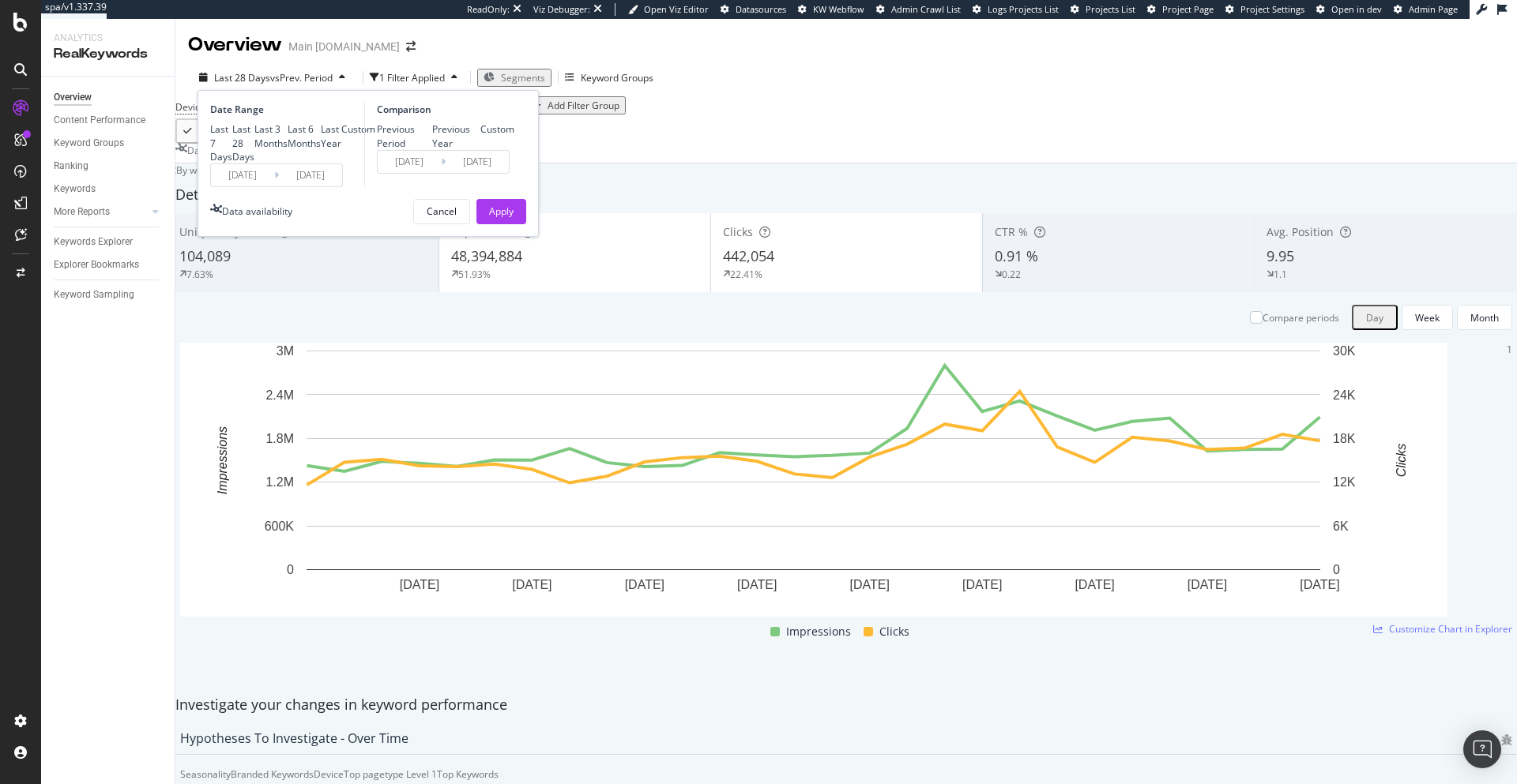
click at [432, 144] on div "Previous Year" at bounding box center [457, 136] width 49 height 27
type input "[DATE]"
click at [510, 218] on div "Apply" at bounding box center [501, 211] width 24 height 14
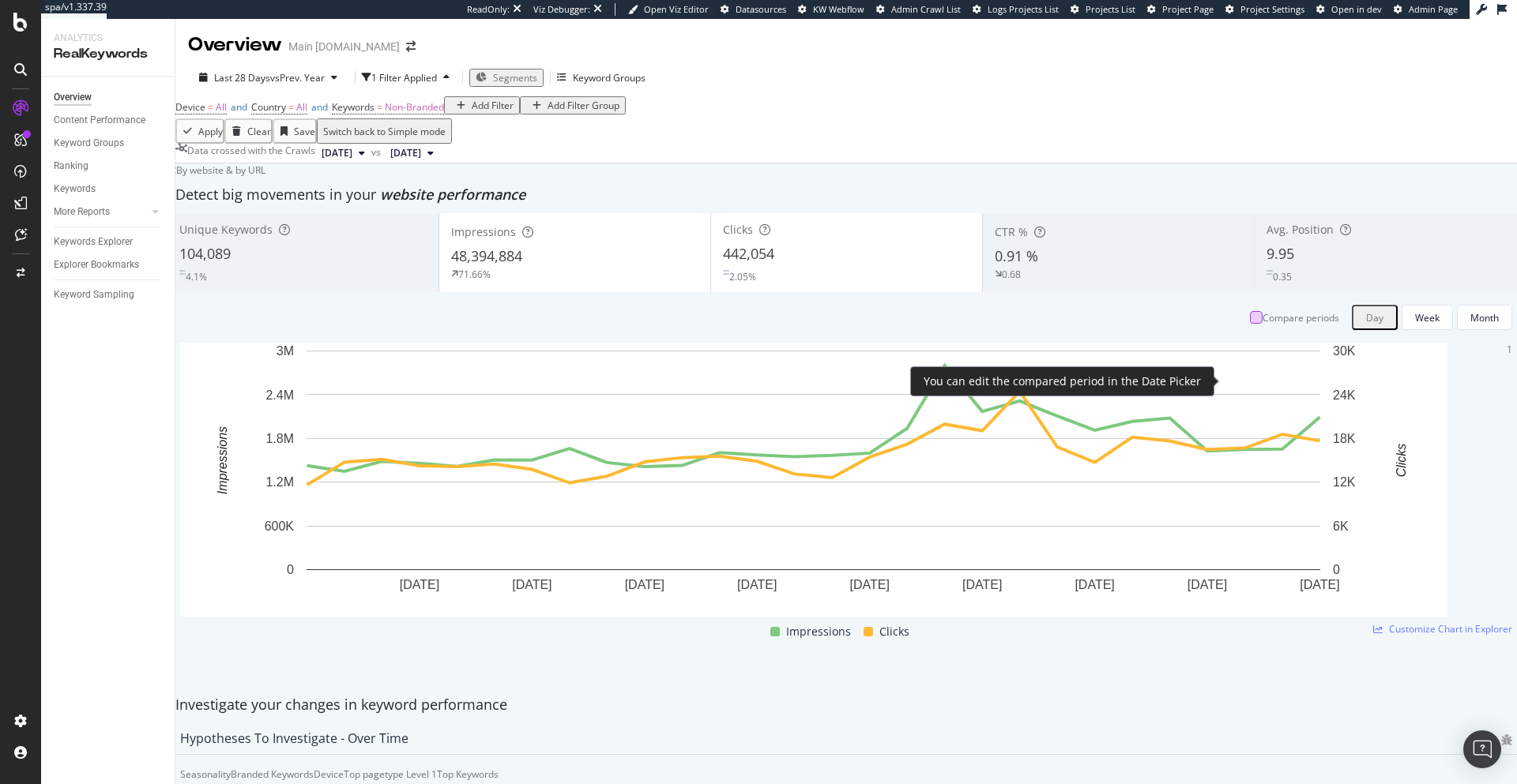
click at [1249, 324] on div at bounding box center [1256, 317] width 13 height 13
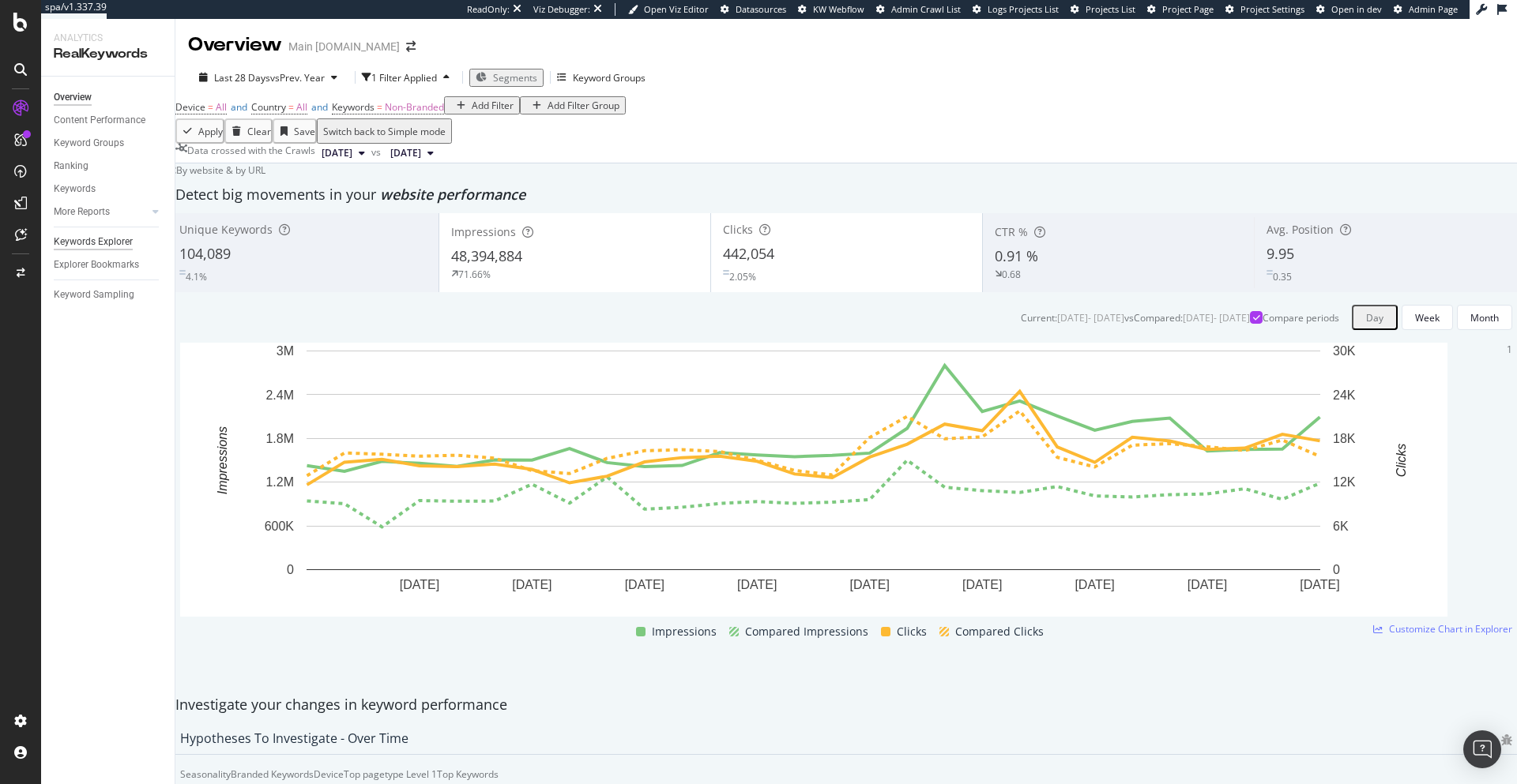
click at [67, 242] on div "Keywords Explorer" at bounding box center [92, 241] width 79 height 16
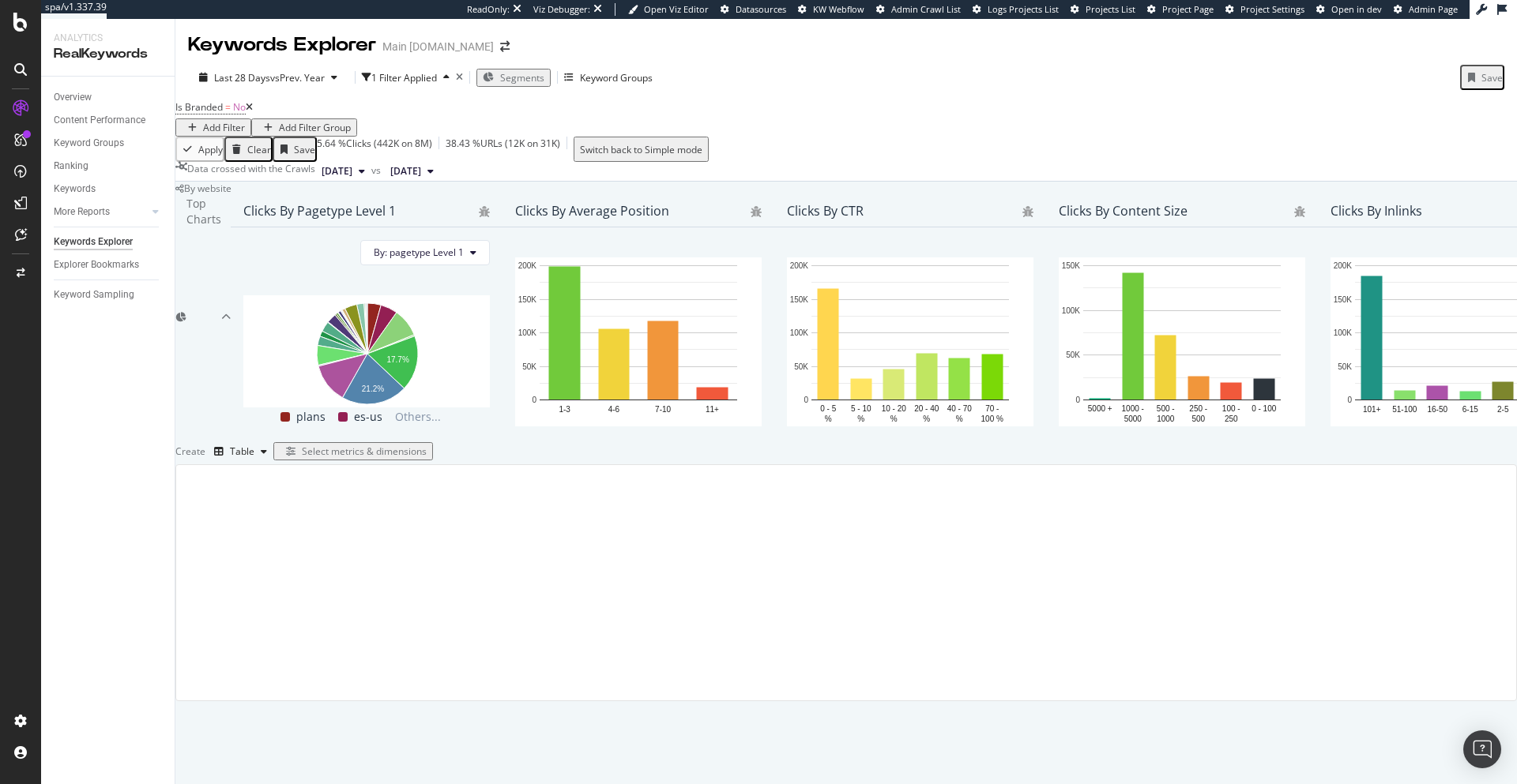
click at [427, 458] on div "Select metrics & dimensions" at bounding box center [365, 451] width 125 height 14
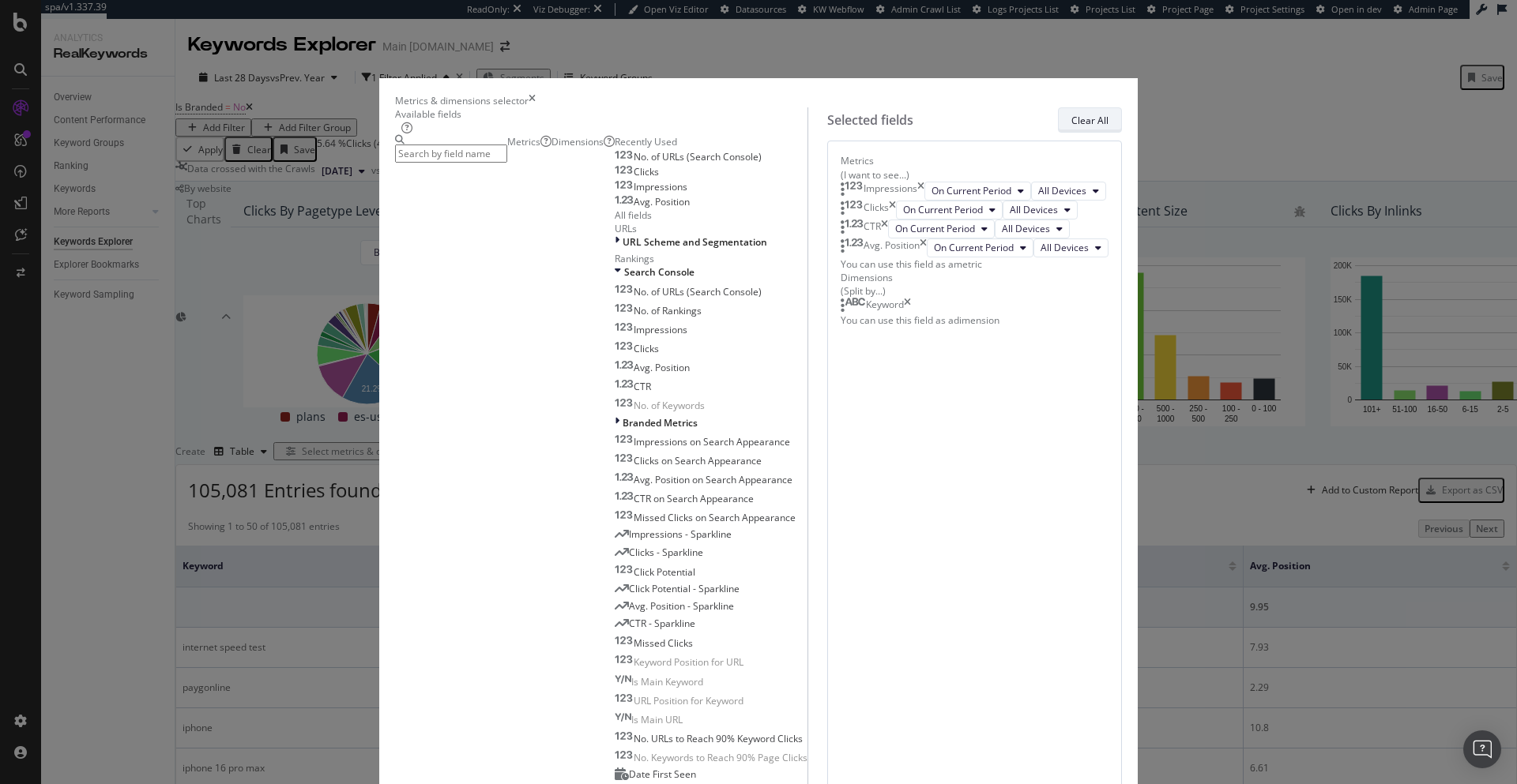
click at [1071, 128] on div "Clear All" at bounding box center [1089, 120] width 37 height 14
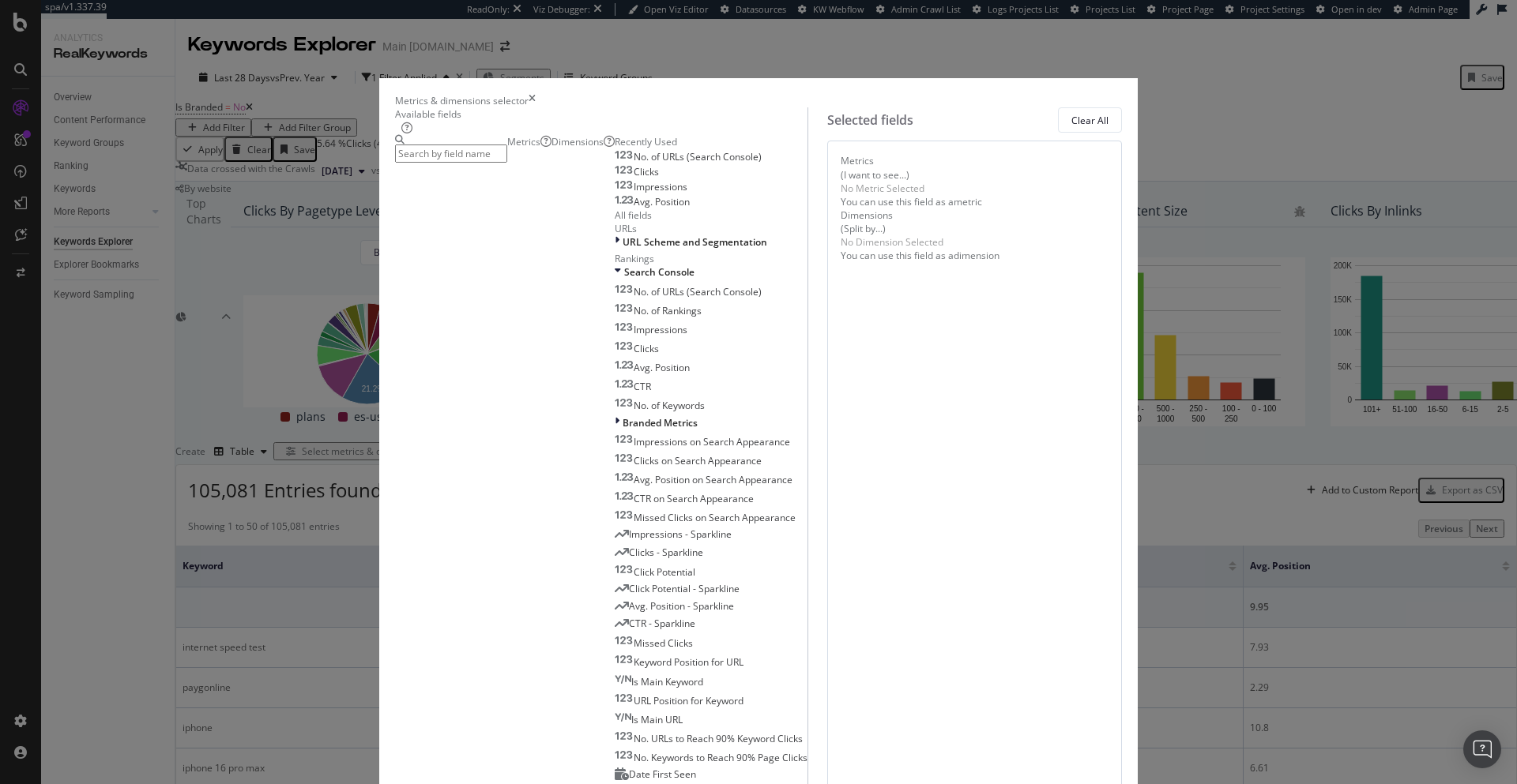
click at [552, 148] on div "Dimensions" at bounding box center [583, 141] width 63 height 14
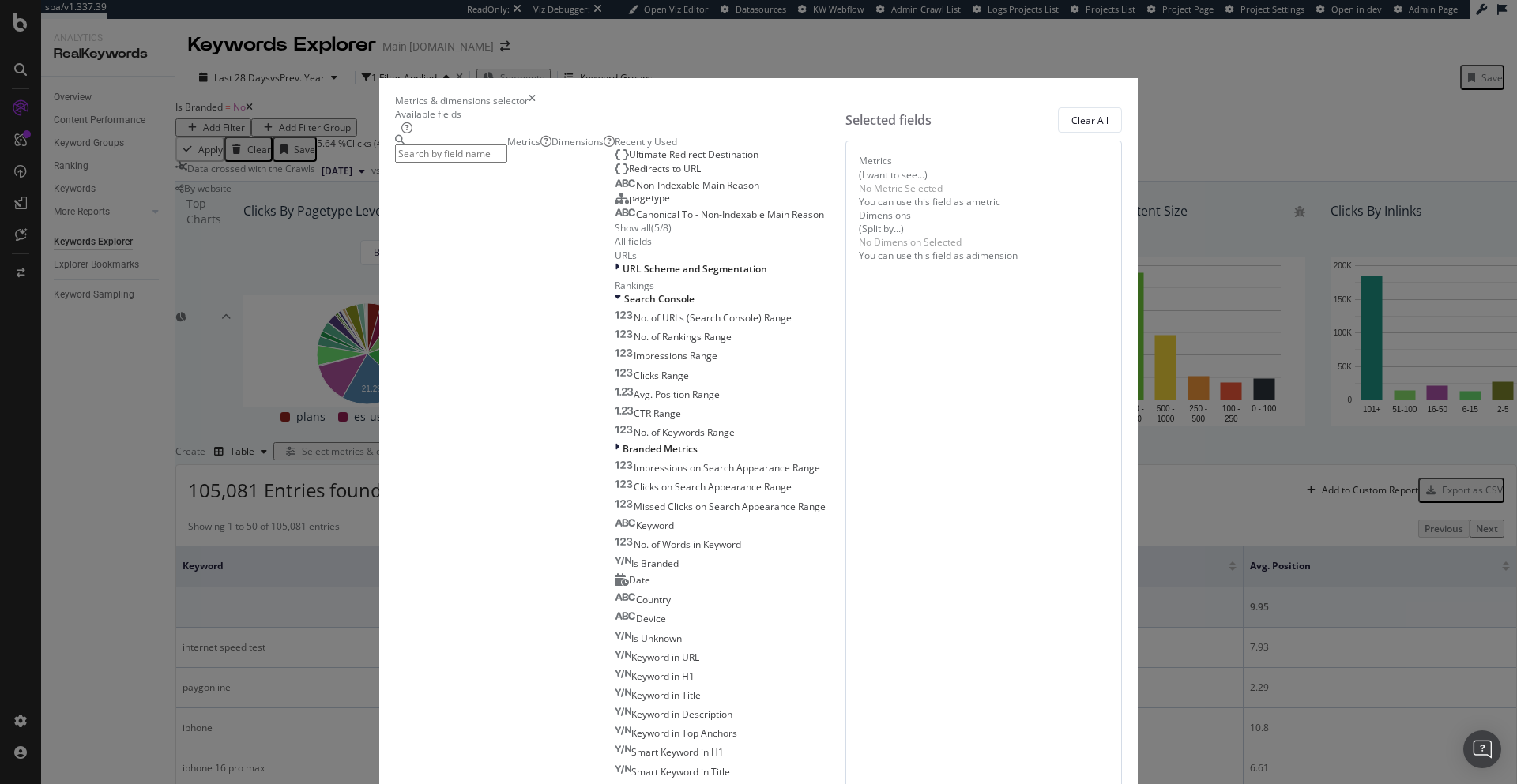
click at [507, 163] on input "modal" at bounding box center [451, 154] width 112 height 18
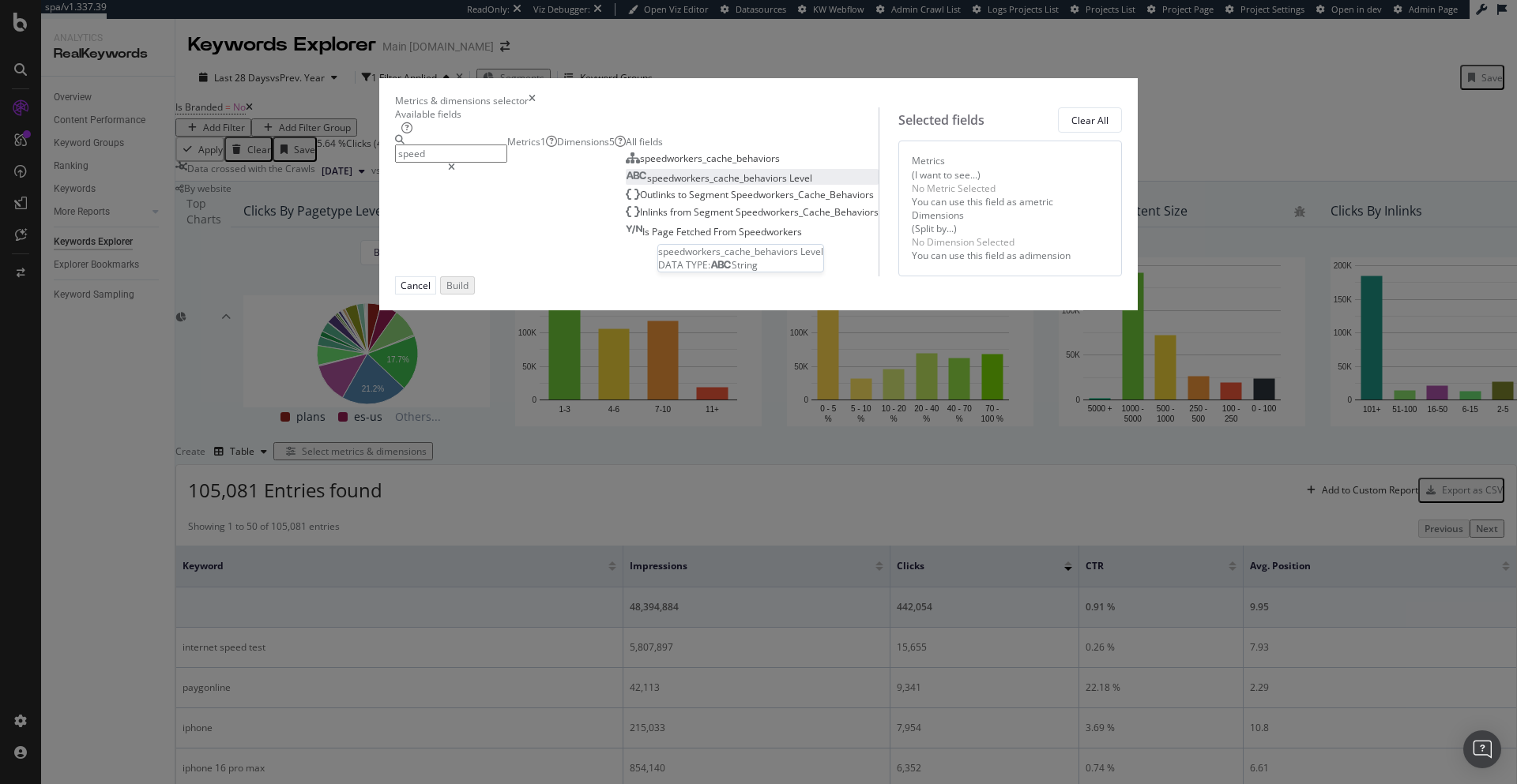
type input "speed"
click at [647, 184] on span "speedworkers_cache_behaviors" at bounding box center [717, 177] width 142 height 14
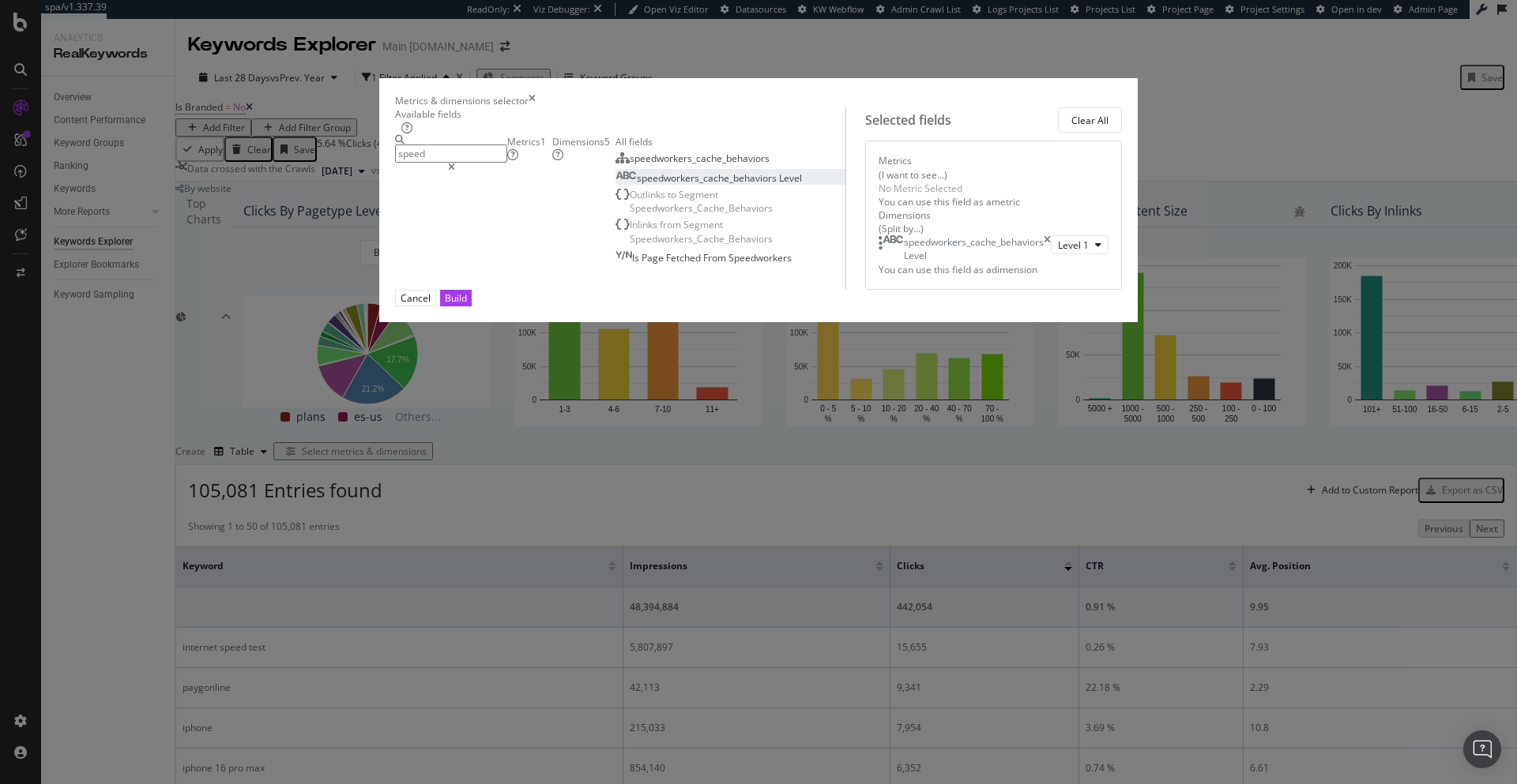
click at [507, 163] on input "speed" at bounding box center [451, 154] width 112 height 18
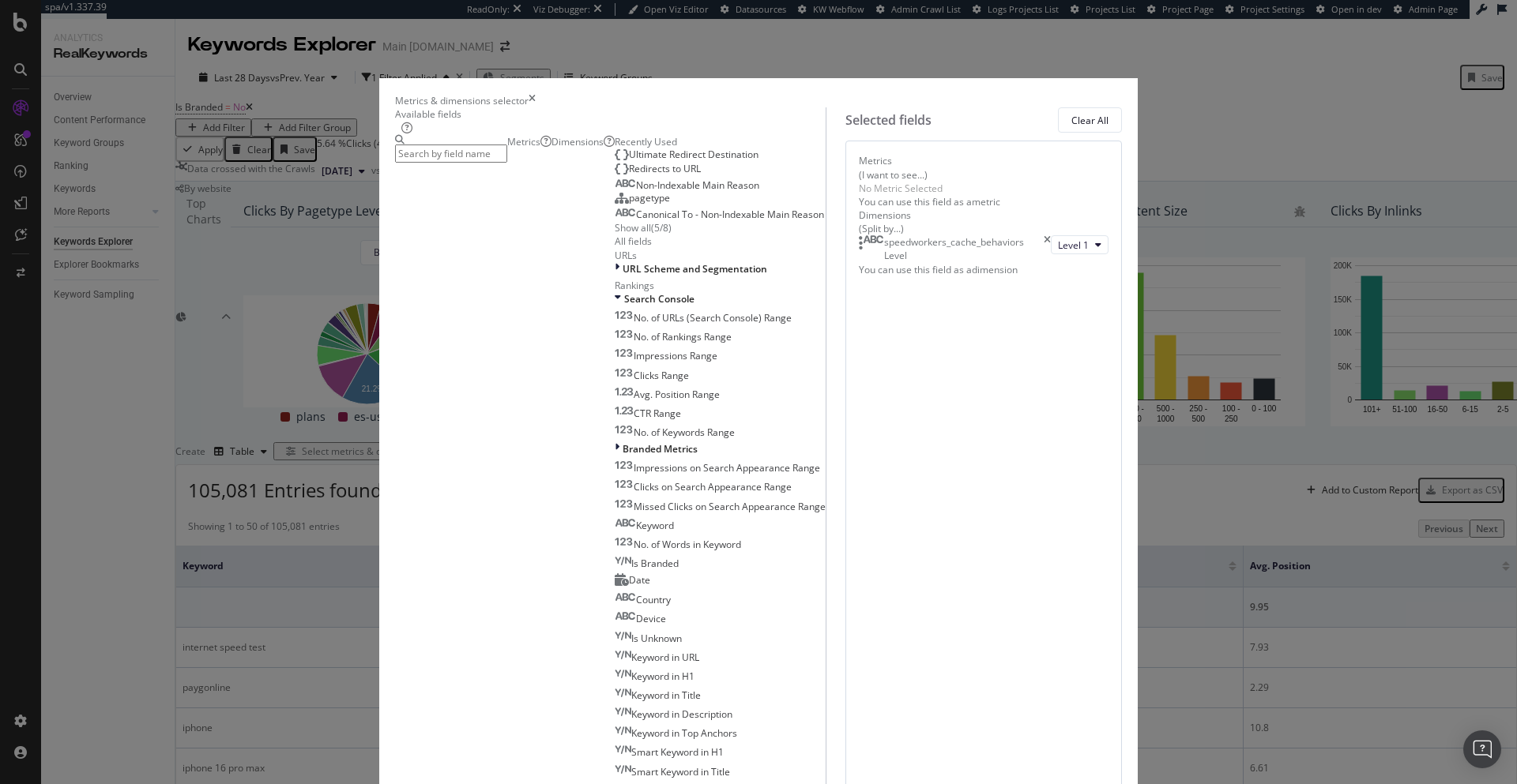
click at [507, 148] on div "Metrics" at bounding box center [529, 141] width 44 height 14
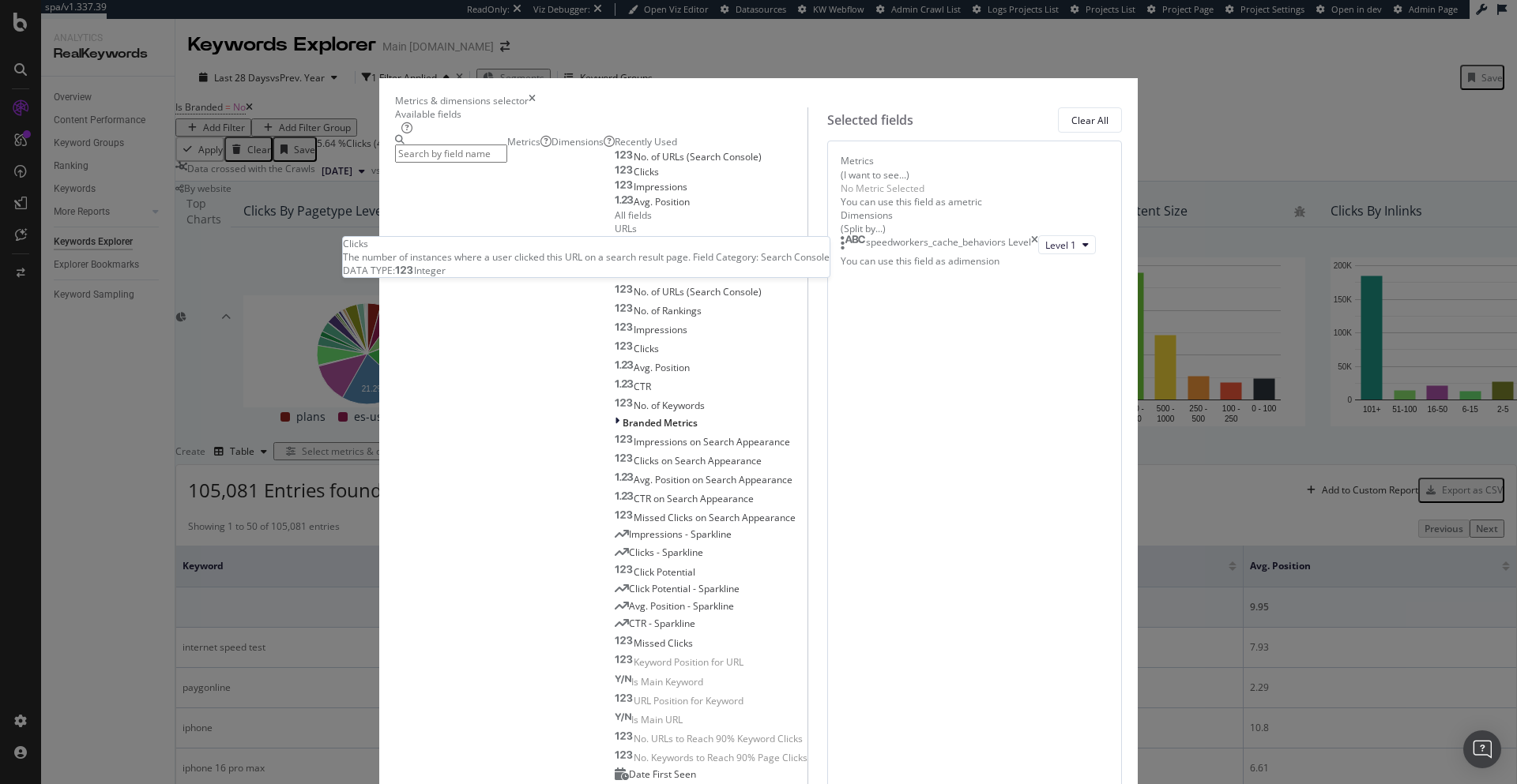
click at [633, 178] on span "Clicks" at bounding box center [646, 172] width 25 height 14
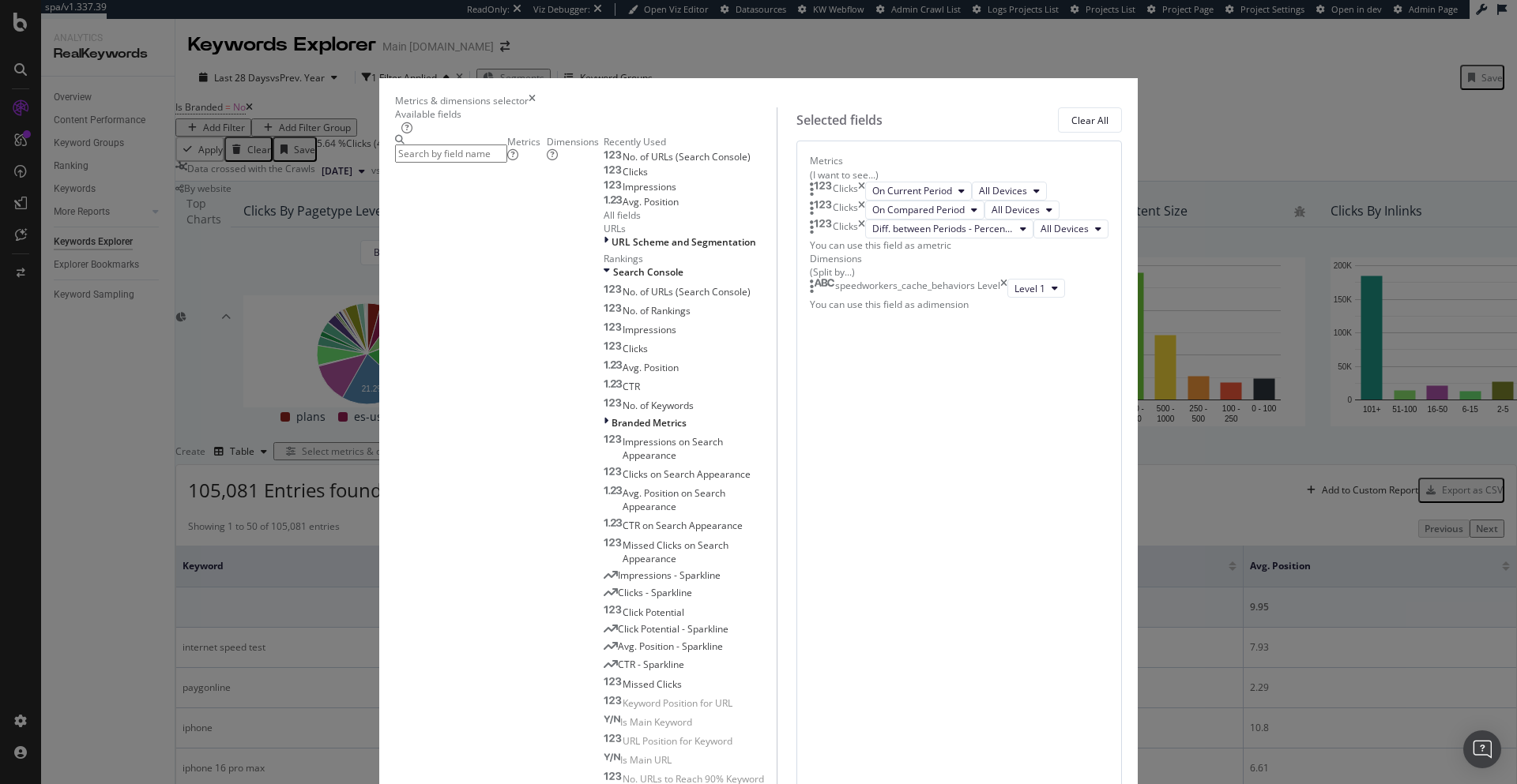
click at [622, 194] on span "Impressions" at bounding box center [649, 186] width 53 height 14
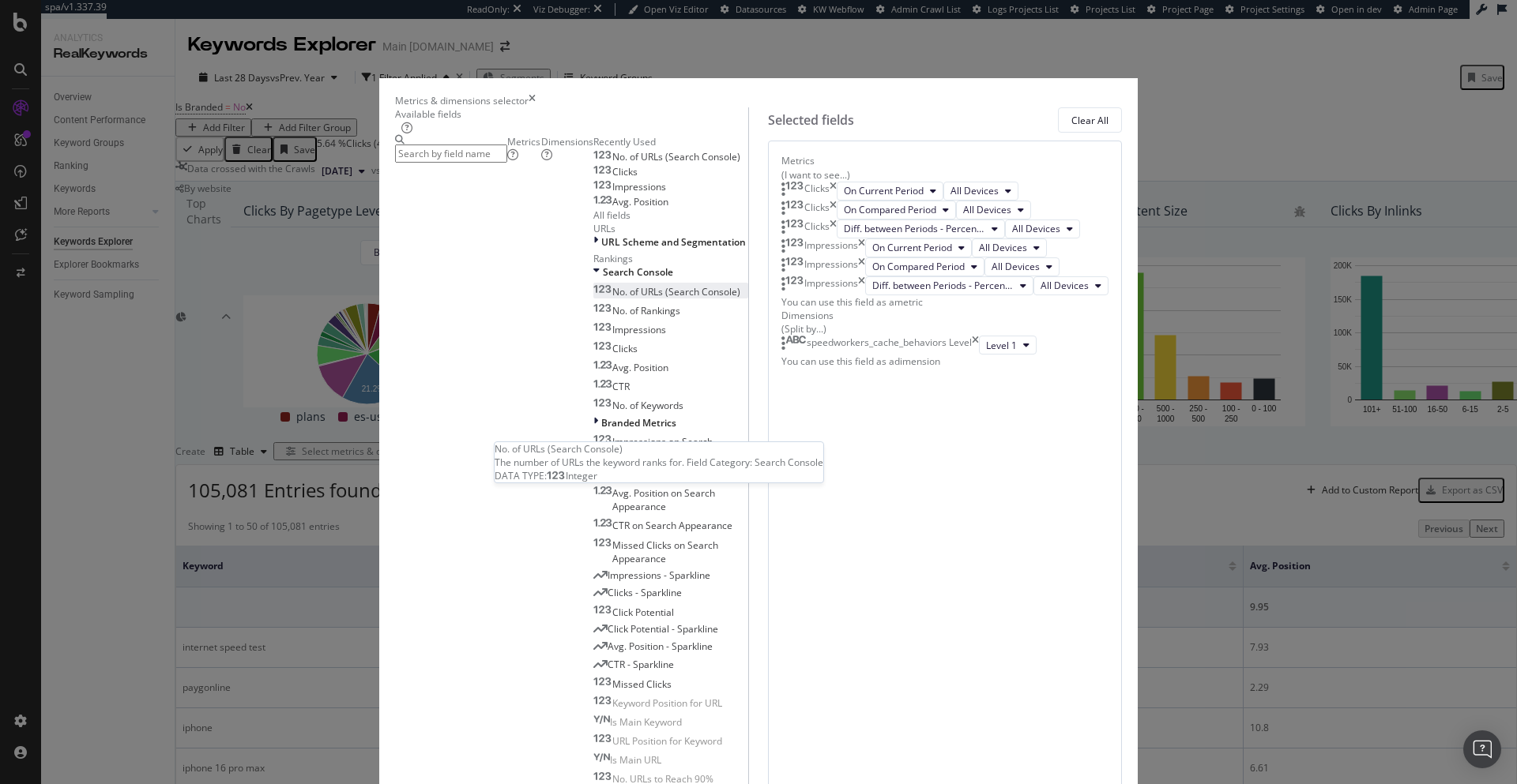
click at [612, 298] on span "No. of URLs (Search Console)" at bounding box center [676, 291] width 128 height 14
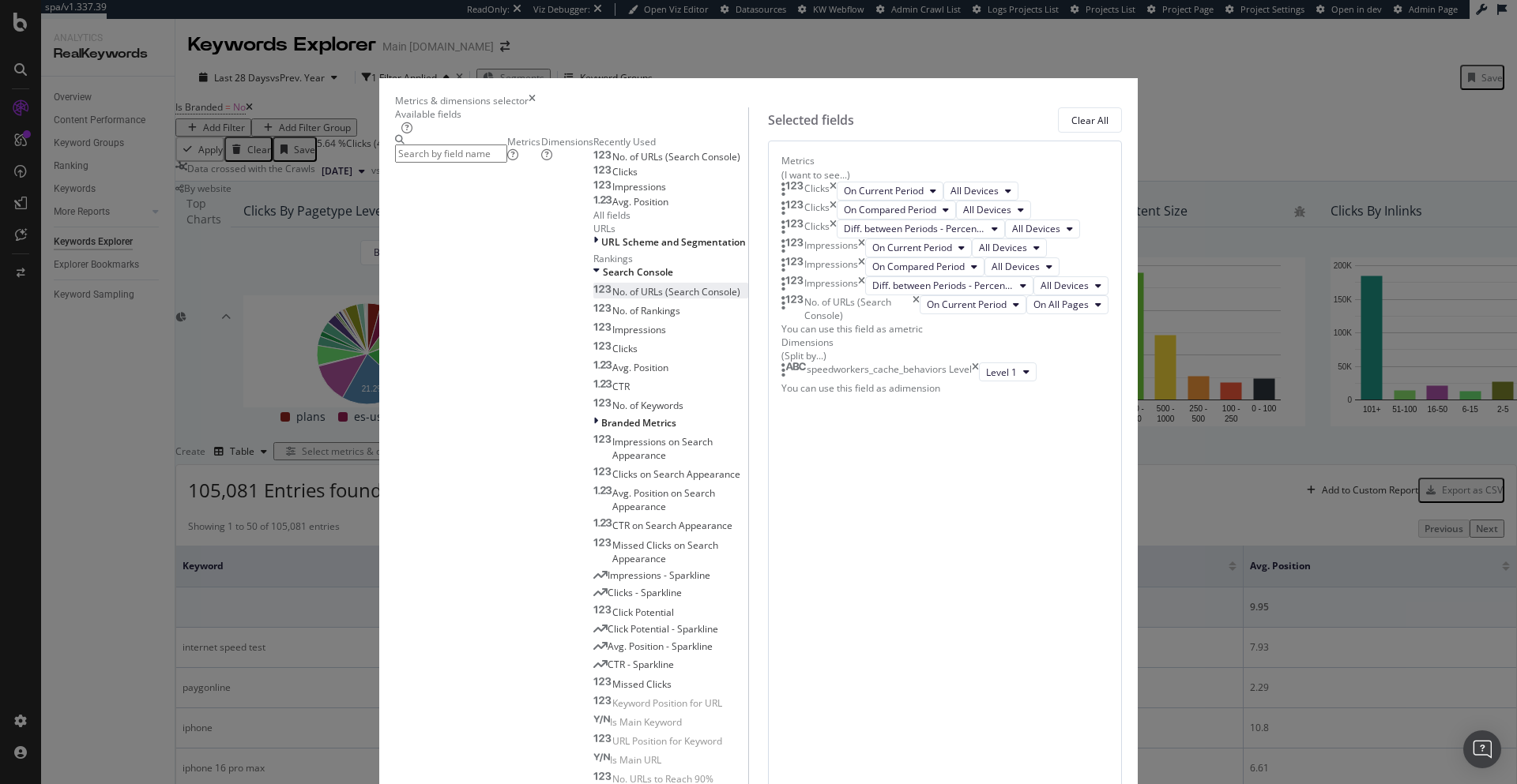
click at [612, 298] on span "No. of URLs (Search Console)" at bounding box center [676, 291] width 128 height 14
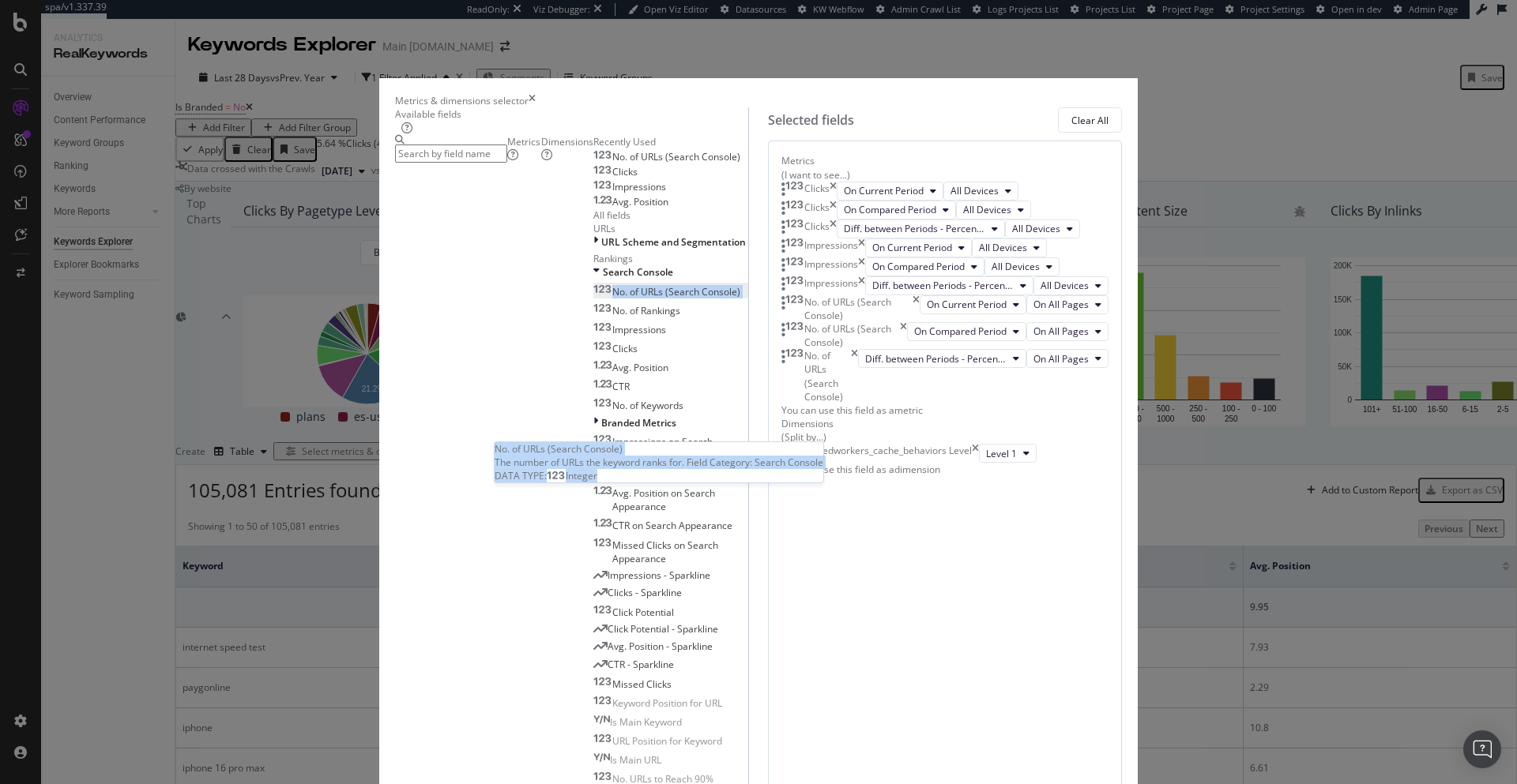
scroll to position [109, 0]
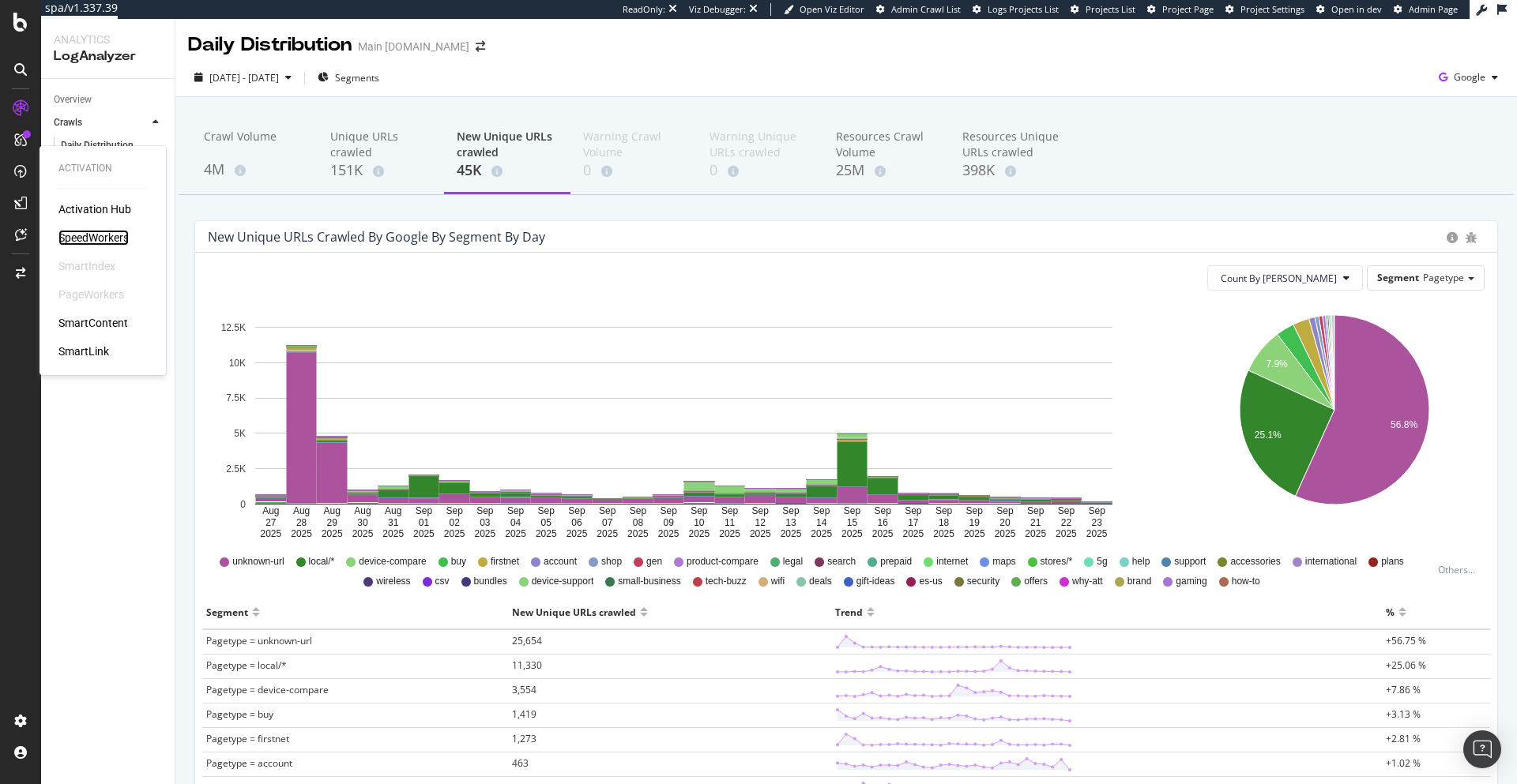
click at [88, 234] on div "SpeedWorkers" at bounding box center [94, 237] width 71 height 15
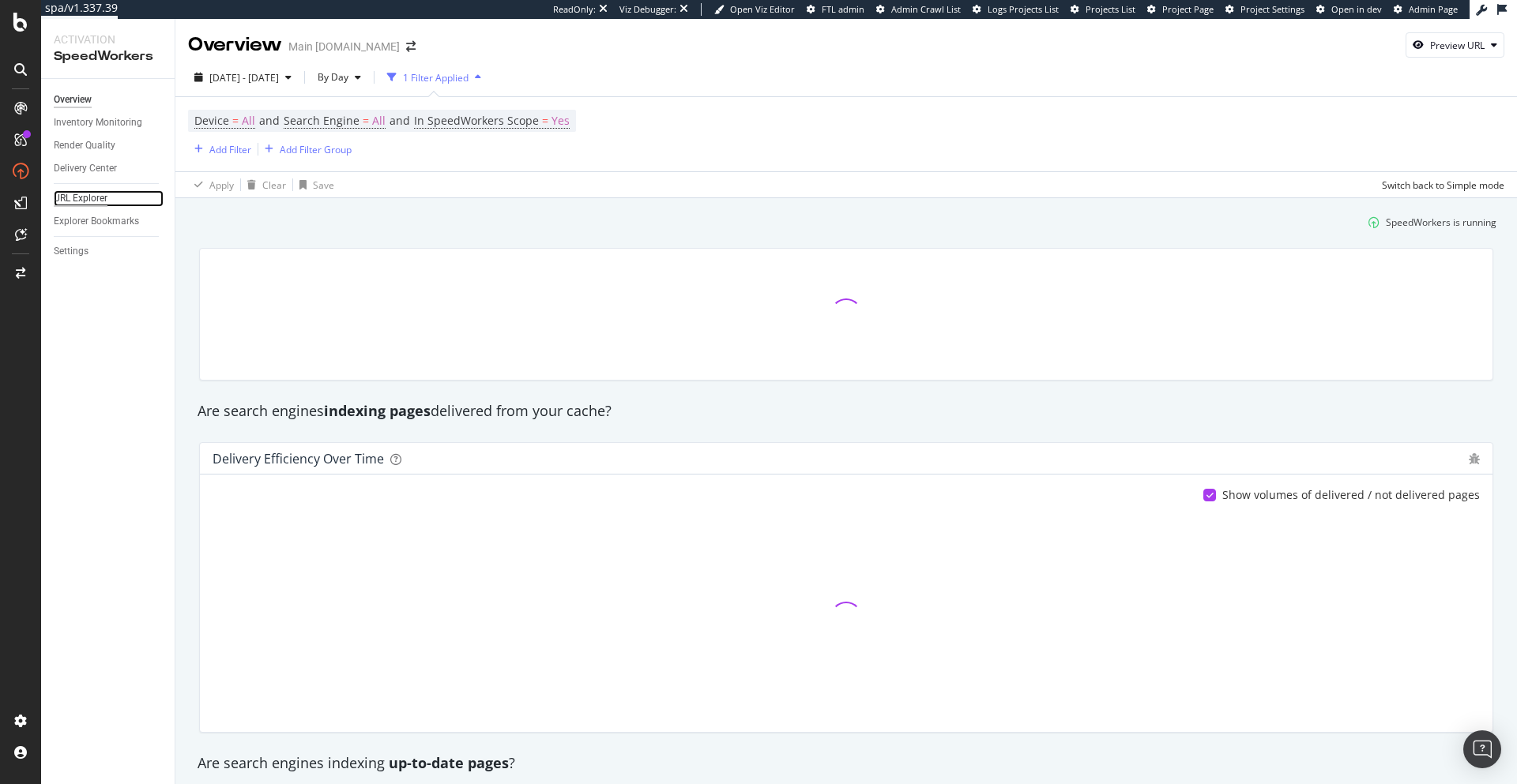
click at [71, 195] on div "URL Explorer" at bounding box center [80, 198] width 53 height 16
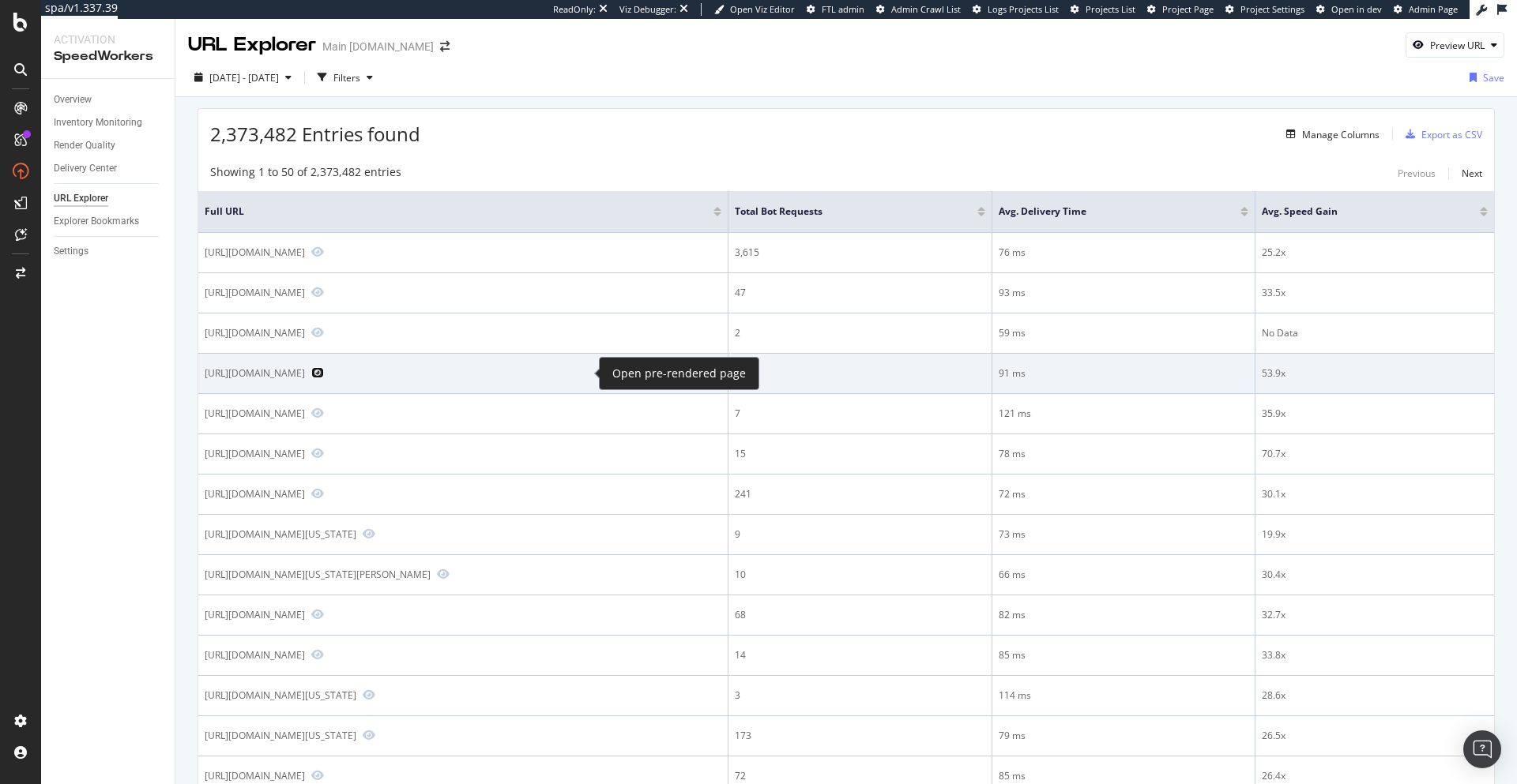
click at [324, 371] on icon "Preview https://www.att.com/buy/phones/apple-iphone-16-pro-256gb-natural-titani…" at bounding box center [318, 373] width 13 height 11
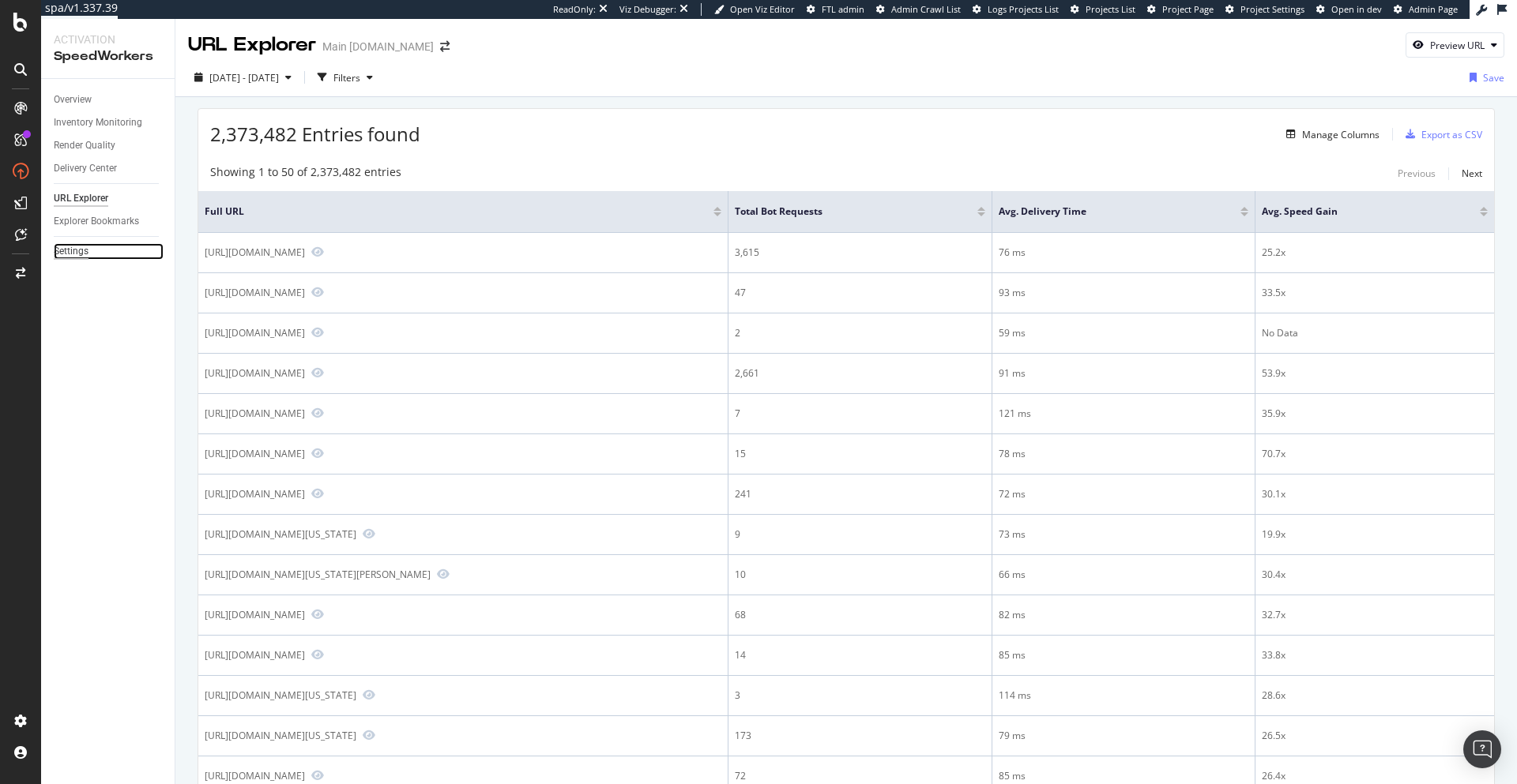
click at [69, 249] on div "Settings" at bounding box center [71, 251] width 34 height 16
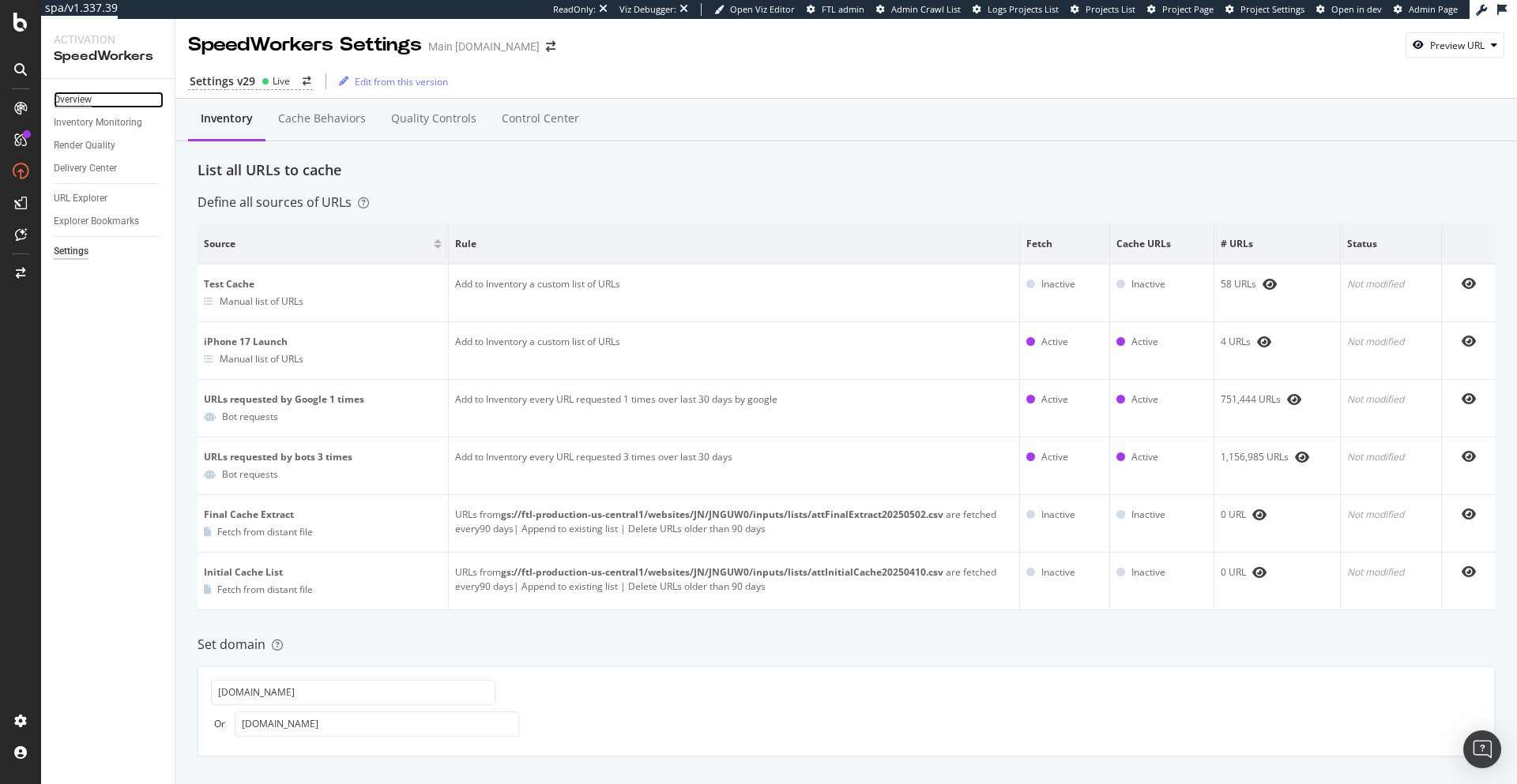
click at [69, 103] on div "Overview" at bounding box center [72, 99] width 38 height 16
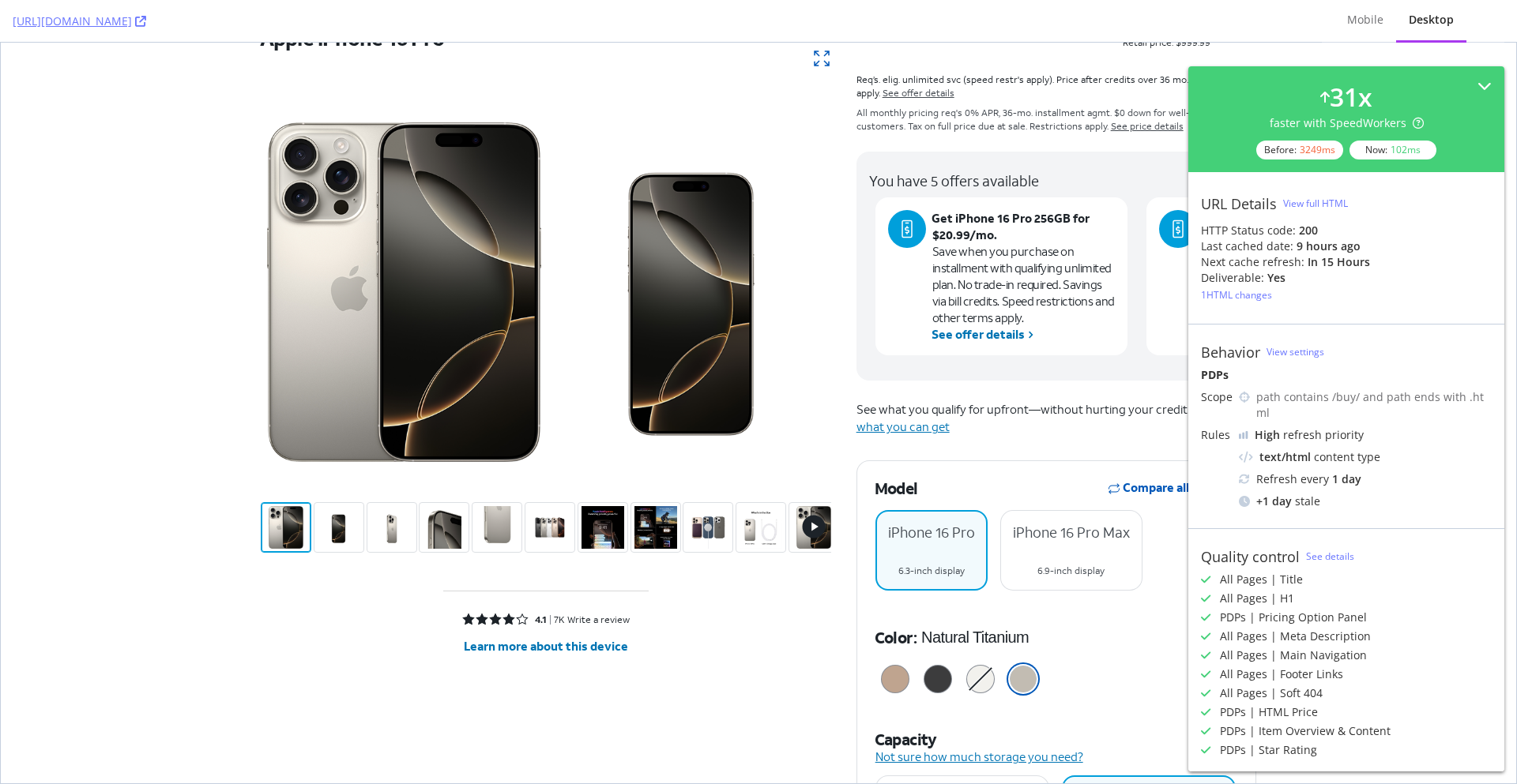
scroll to position [287, 0]
click at [1358, 23] on div "Mobile" at bounding box center [1365, 19] width 36 height 15
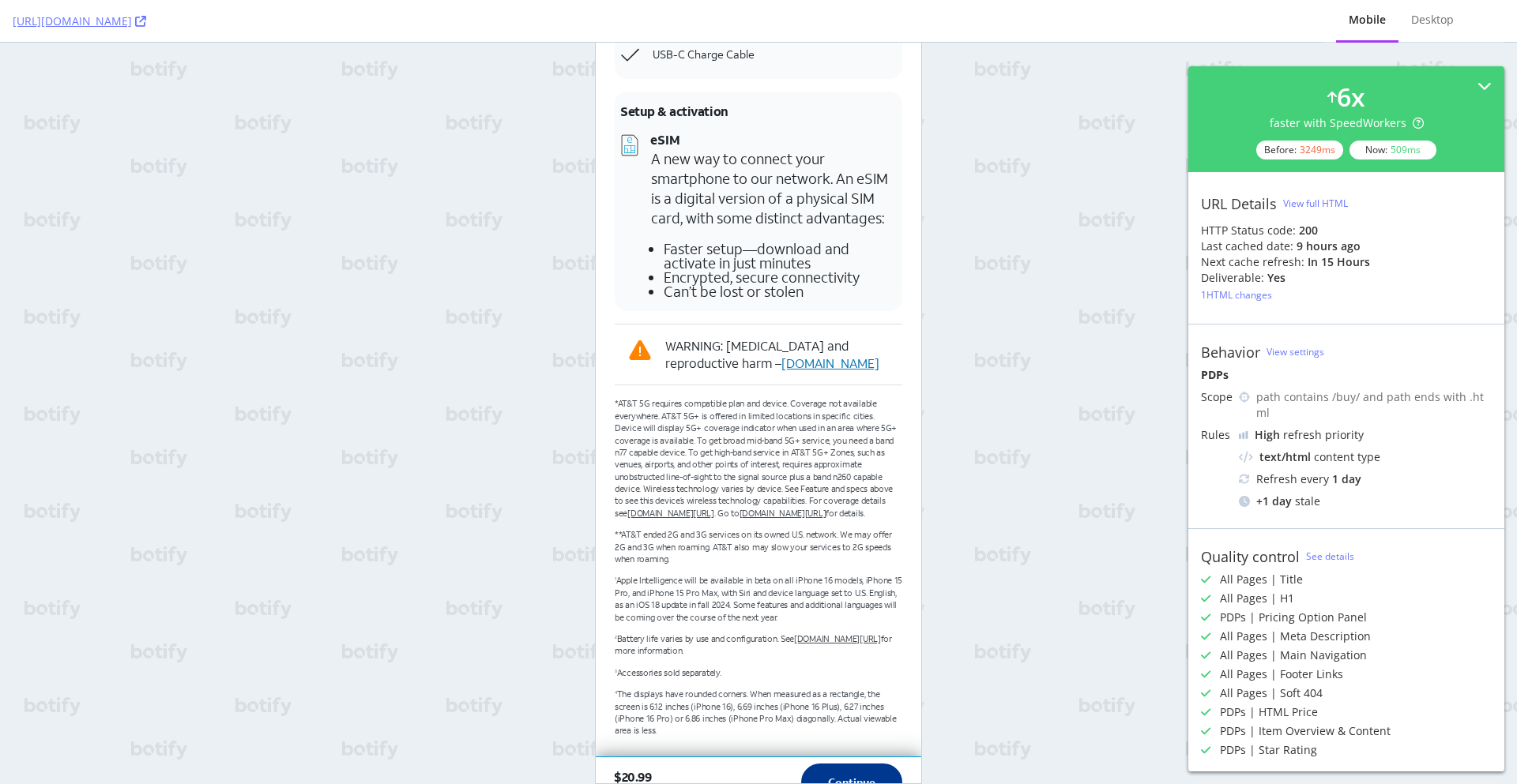
scroll to position [10640, 0]
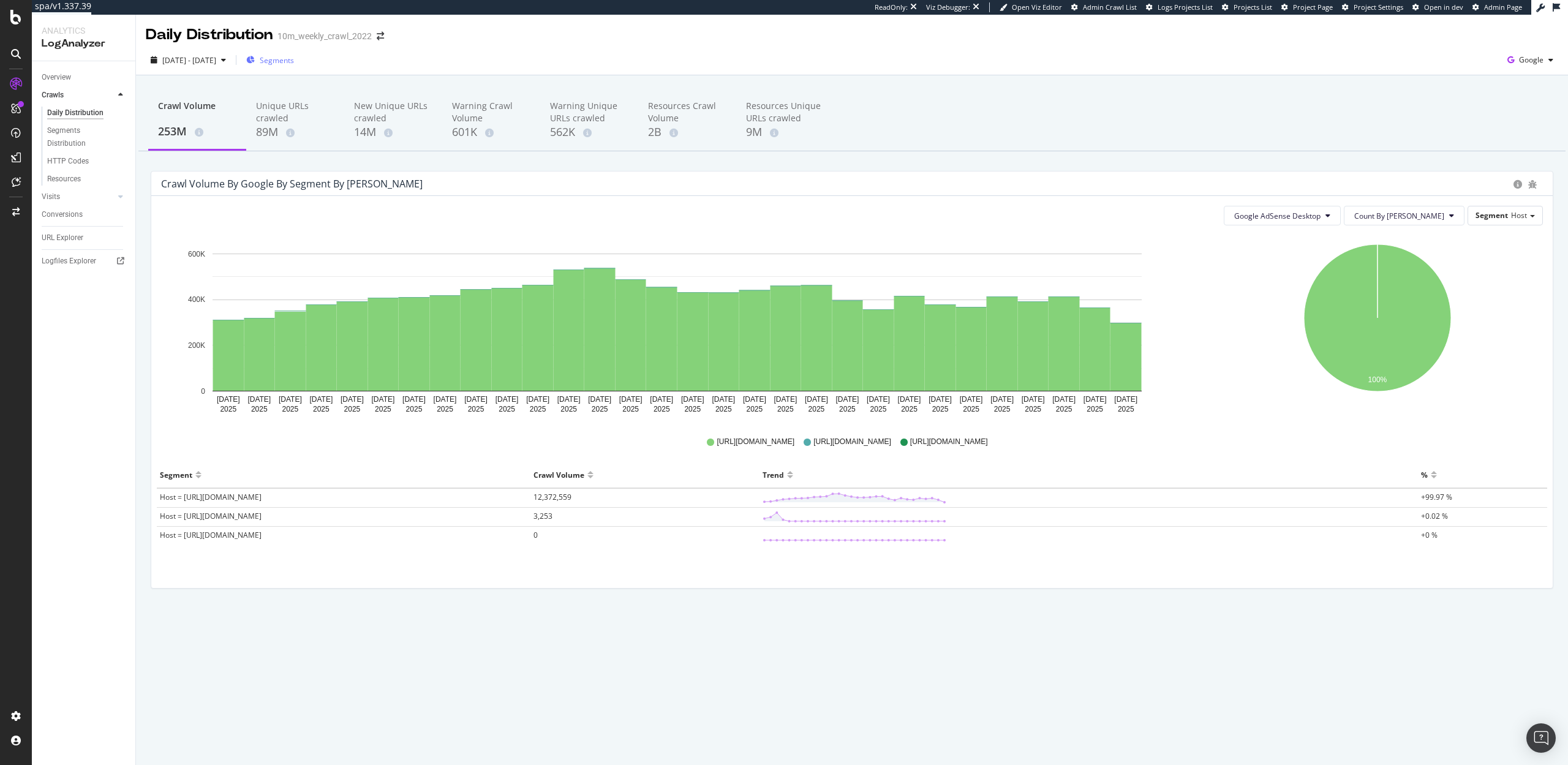
click at [294, 63] on span "Segments" at bounding box center [276, 60] width 34 height 11
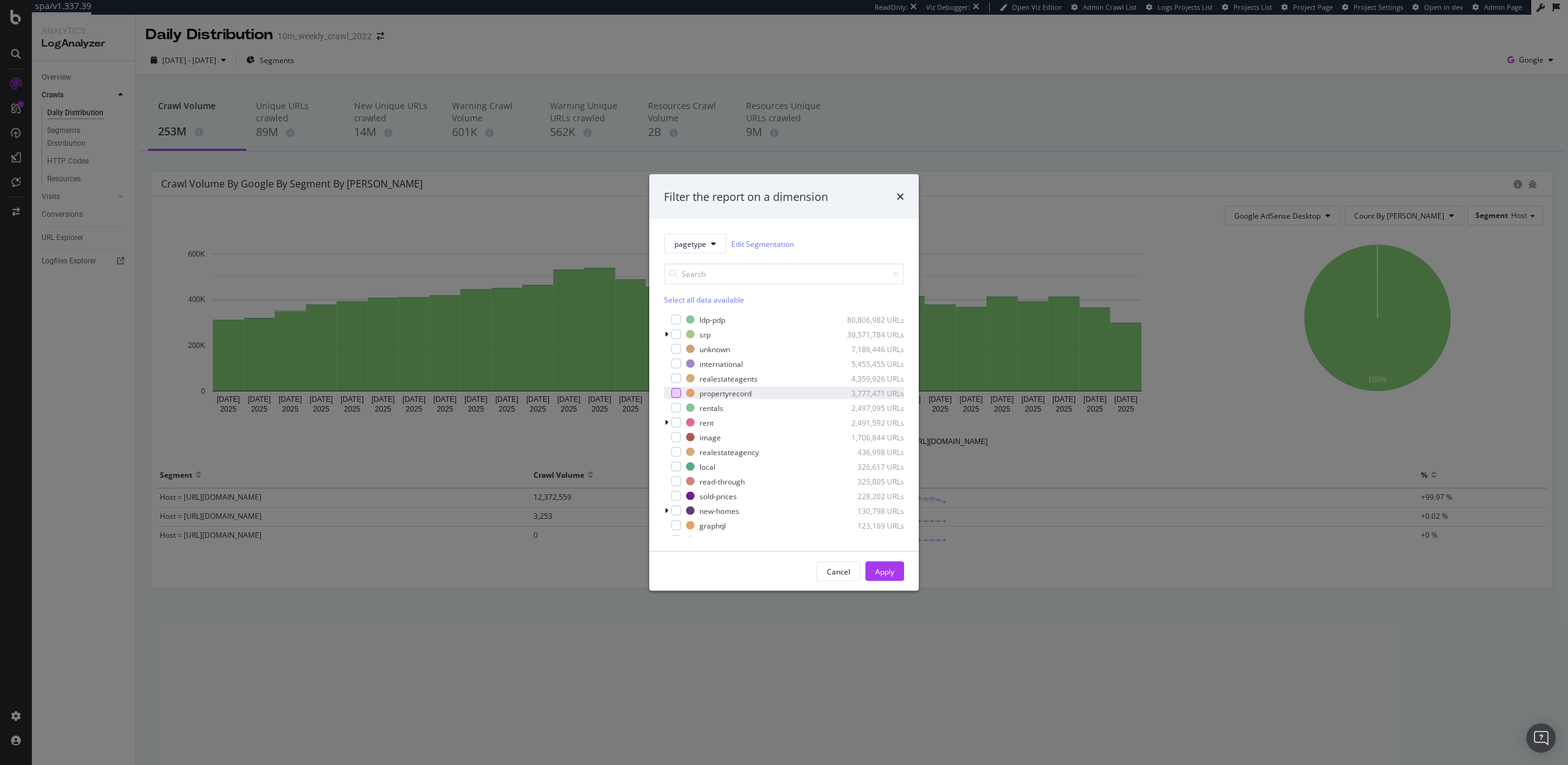
click at [677, 393] on div "modal" at bounding box center [676, 393] width 10 height 10
click at [890, 563] on div "Apply" at bounding box center [885, 571] width 19 height 18
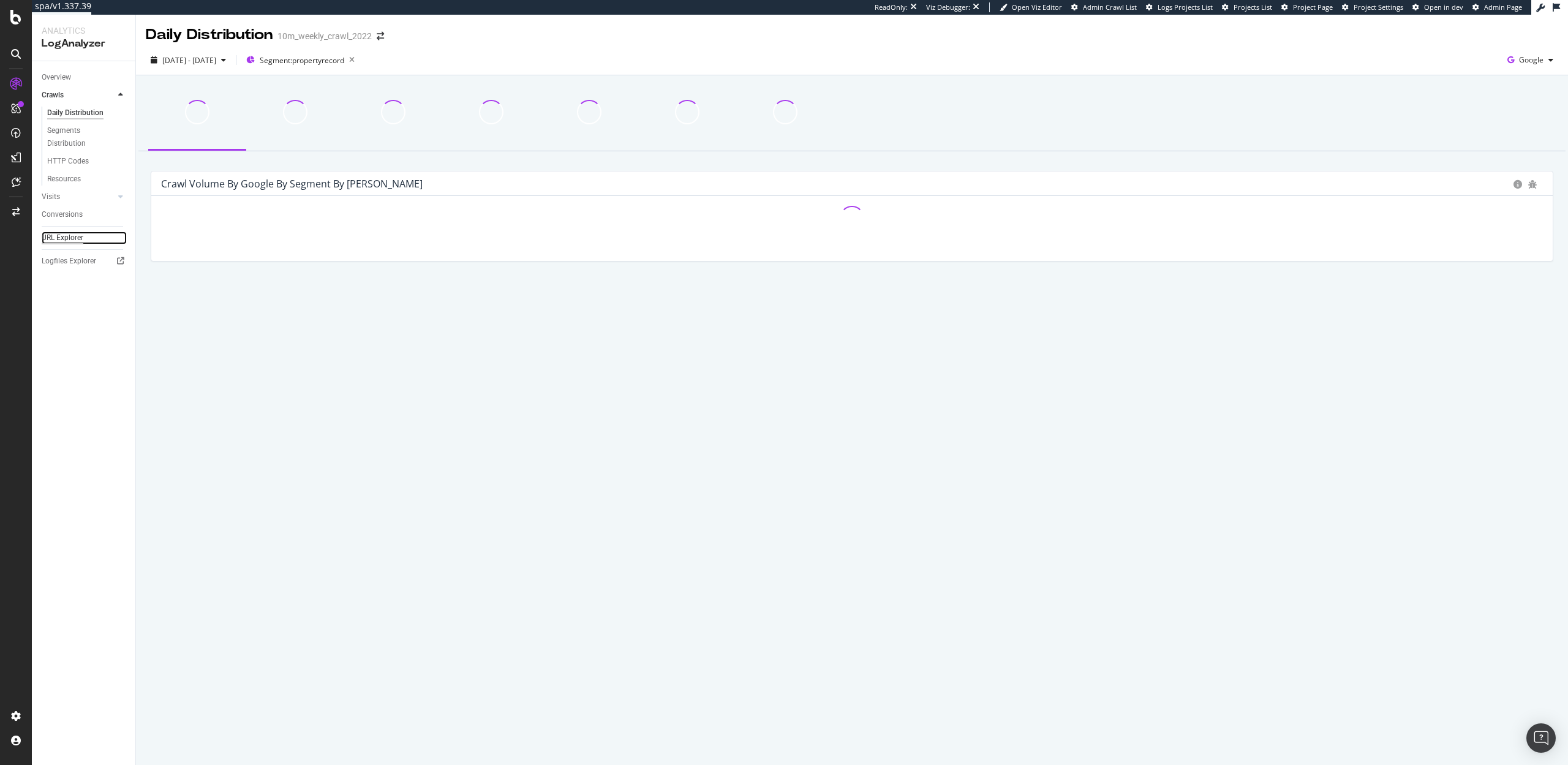
click at [69, 234] on div "URL Explorer" at bounding box center [62, 238] width 41 height 13
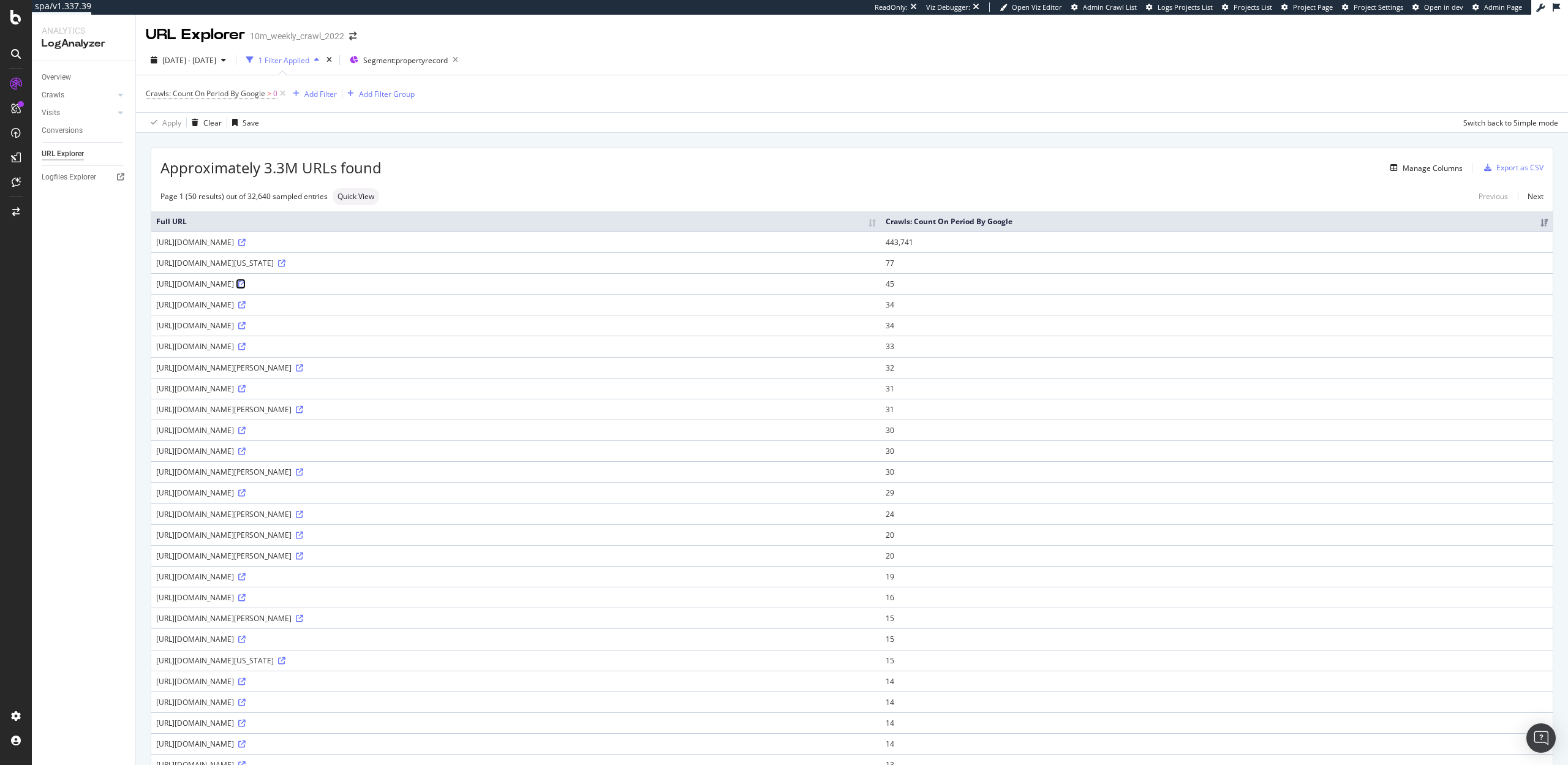
click at [246, 282] on icon at bounding box center [242, 284] width 7 height 7
click at [303, 556] on icon at bounding box center [300, 556] width 7 height 7
click at [532, 137] on div "Approximately 3.3M URLs found Manage Columns Export as CSV Page 1 (50 results) …" at bounding box center [853, 733] width 1435 height 1201
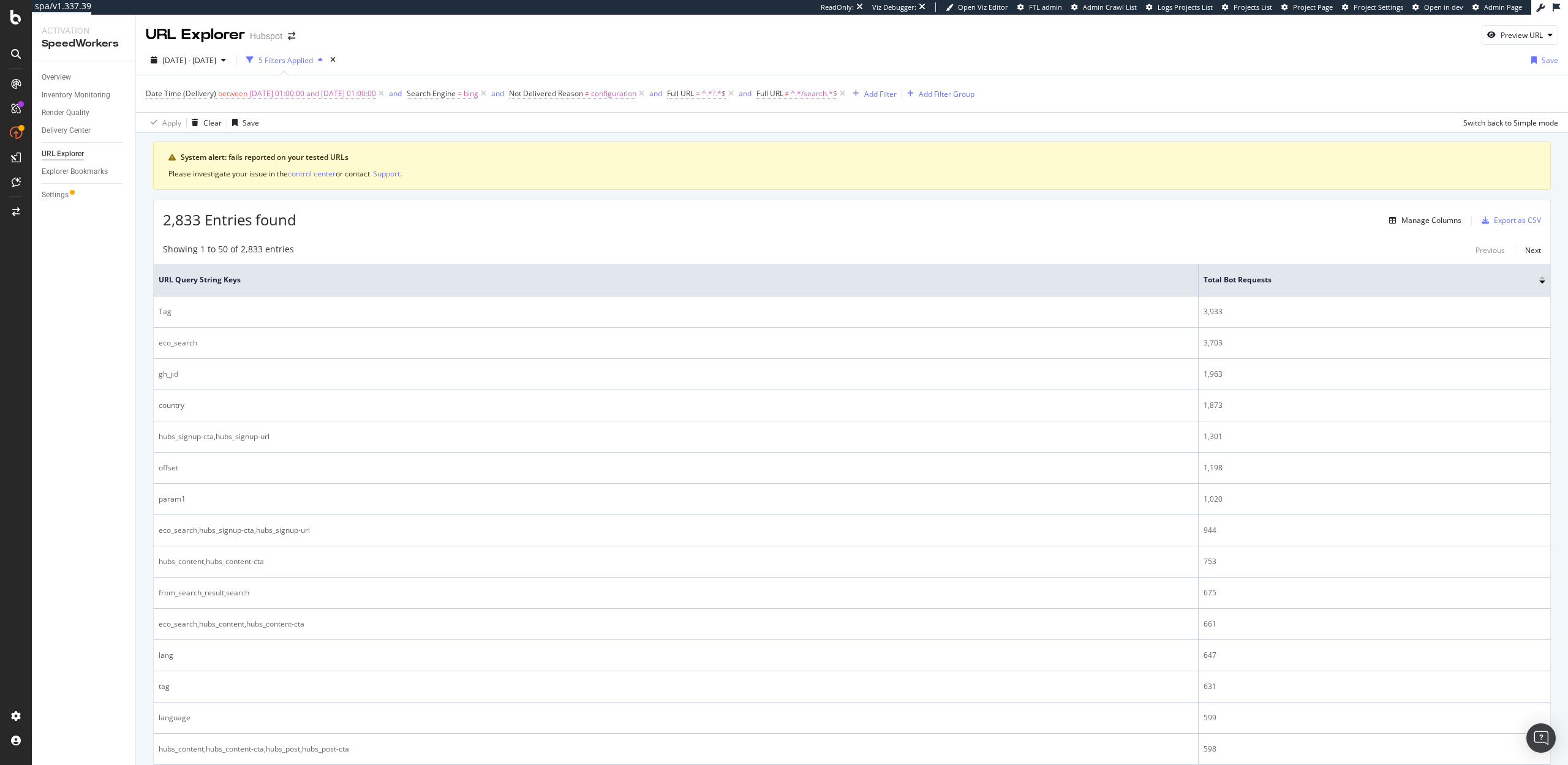
scroll to position [88, 0]
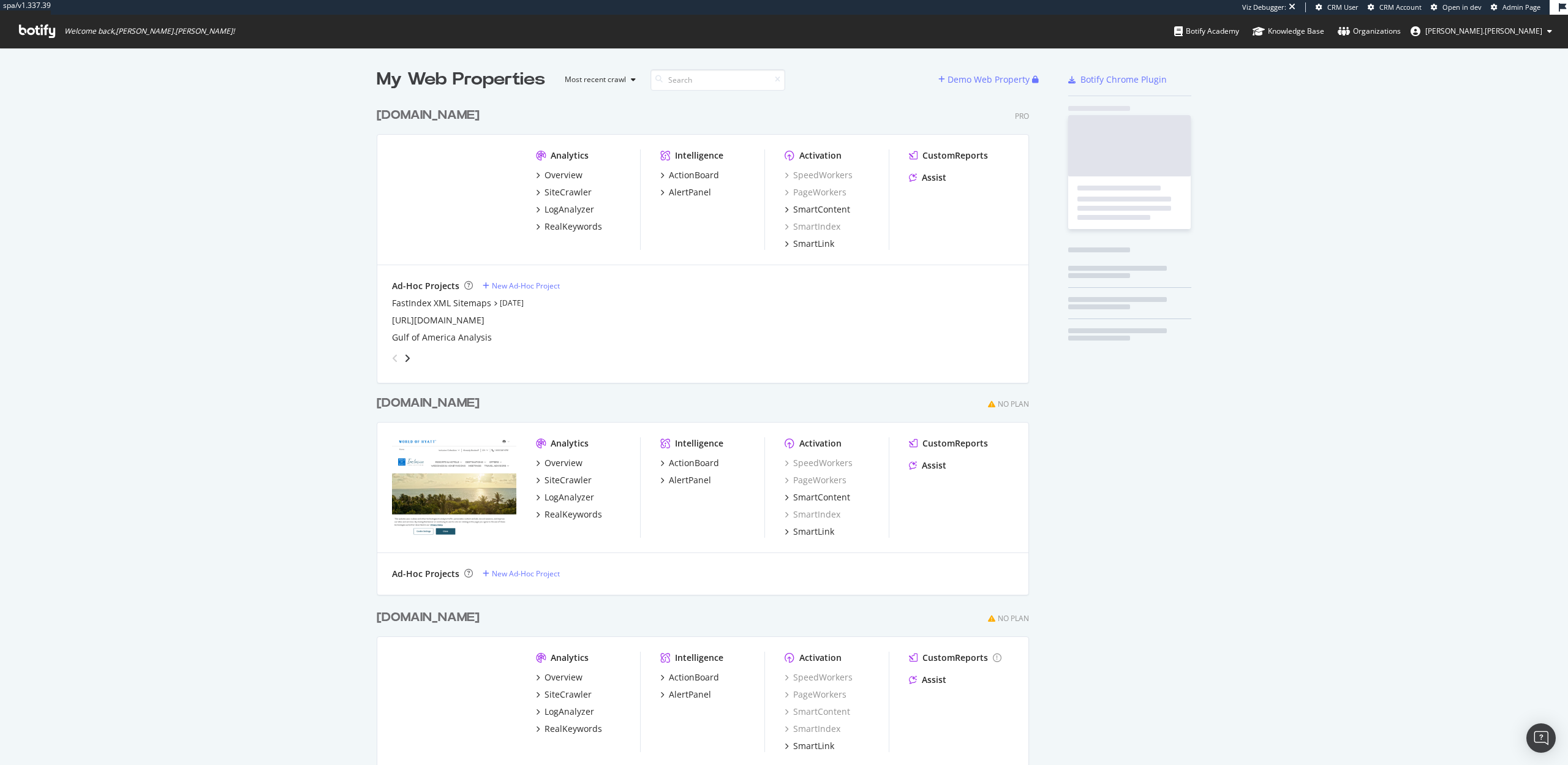
scroll to position [717, 662]
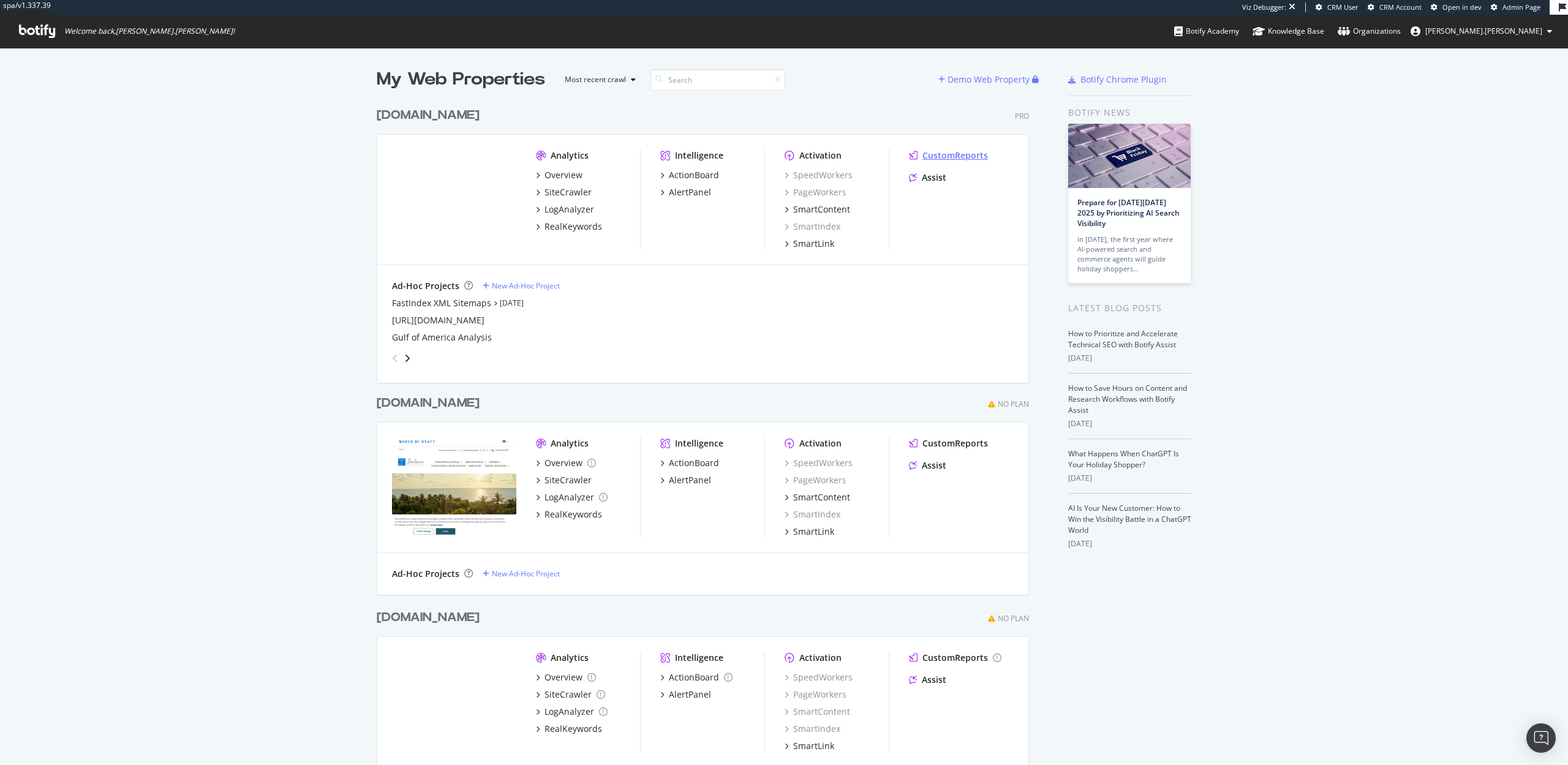
click at [944, 154] on div "CustomReports" at bounding box center [955, 155] width 65 height 12
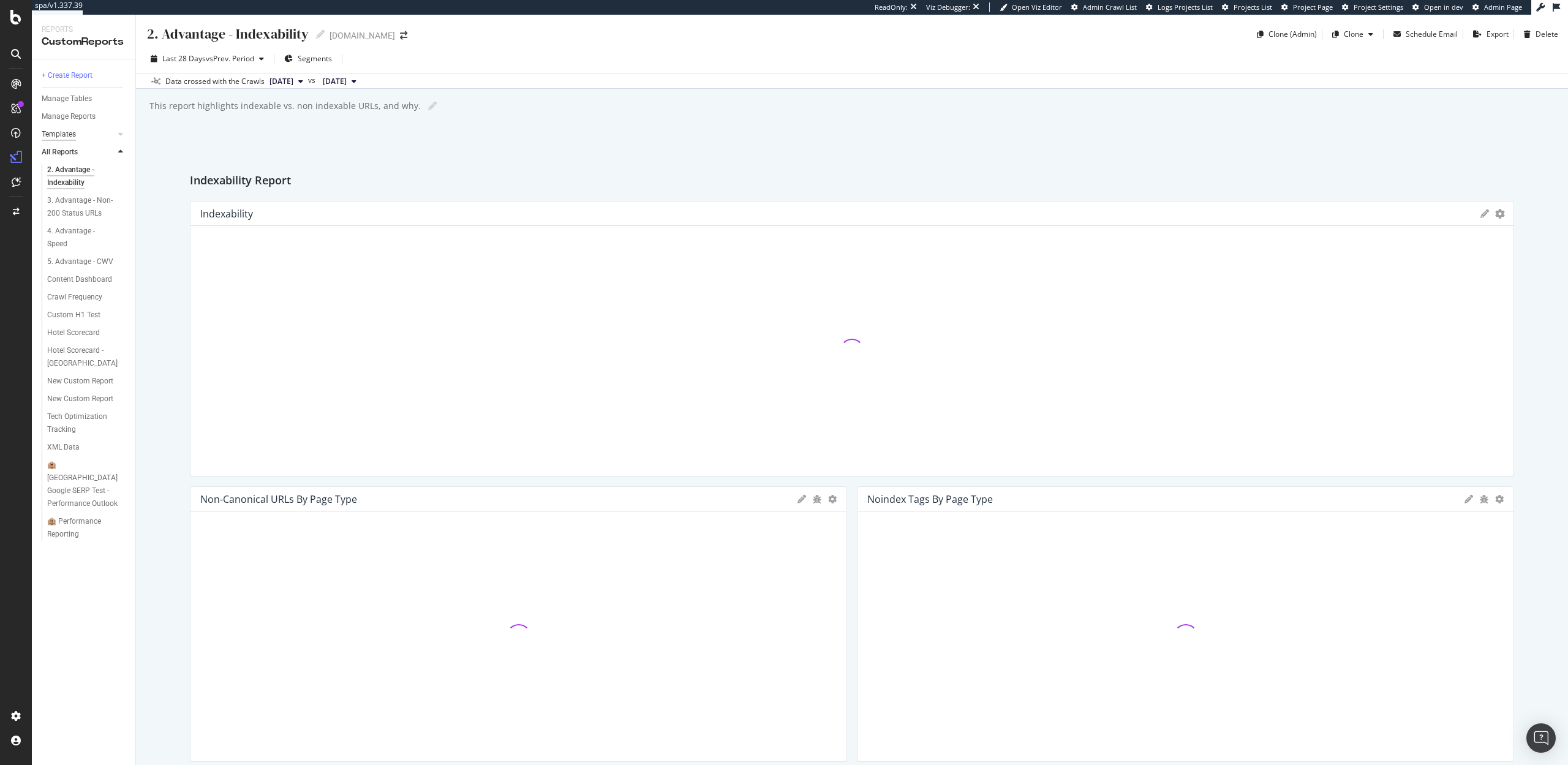
click at [55, 130] on div "Templates" at bounding box center [58, 135] width 34 height 13
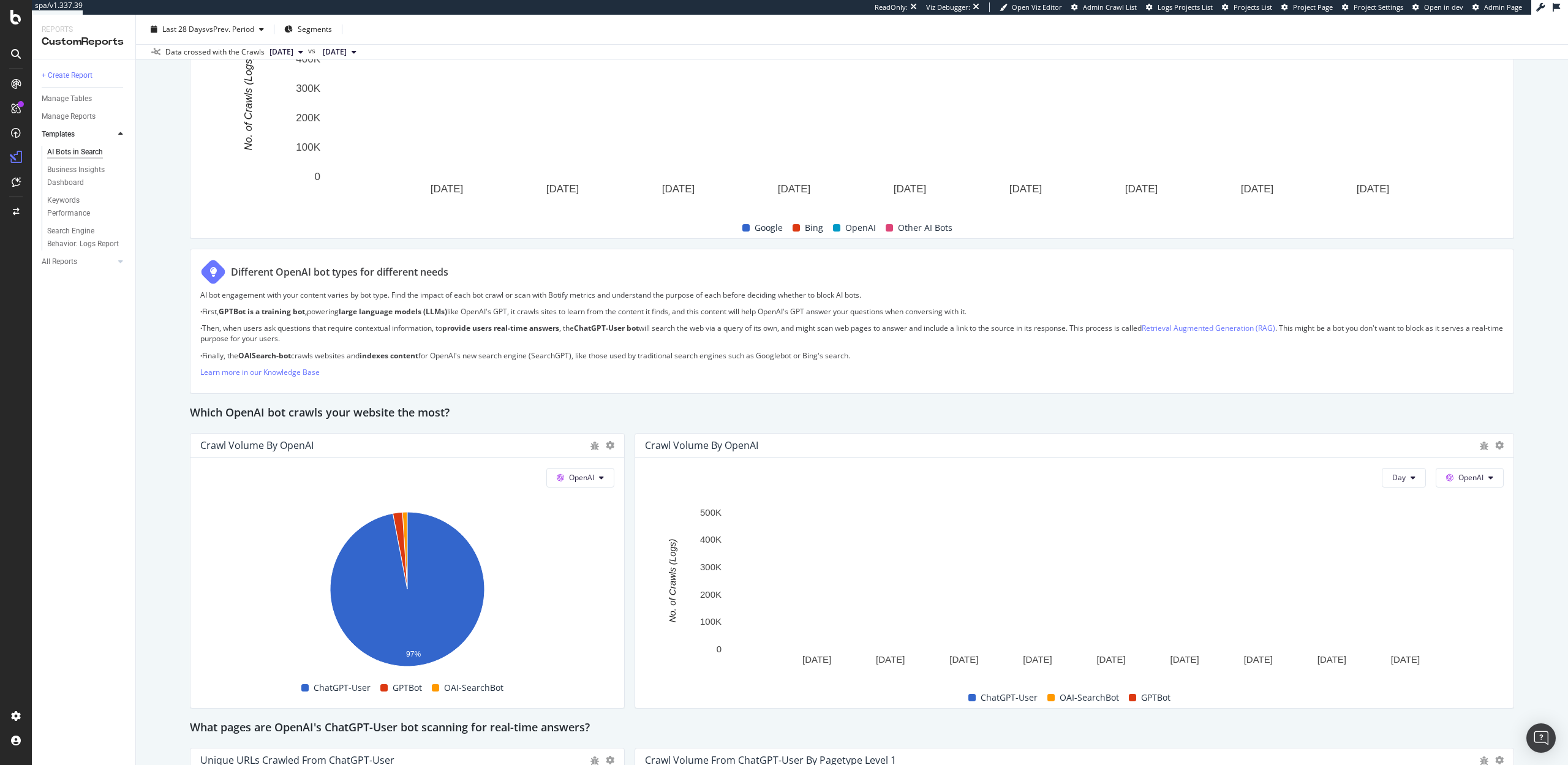
scroll to position [635, 0]
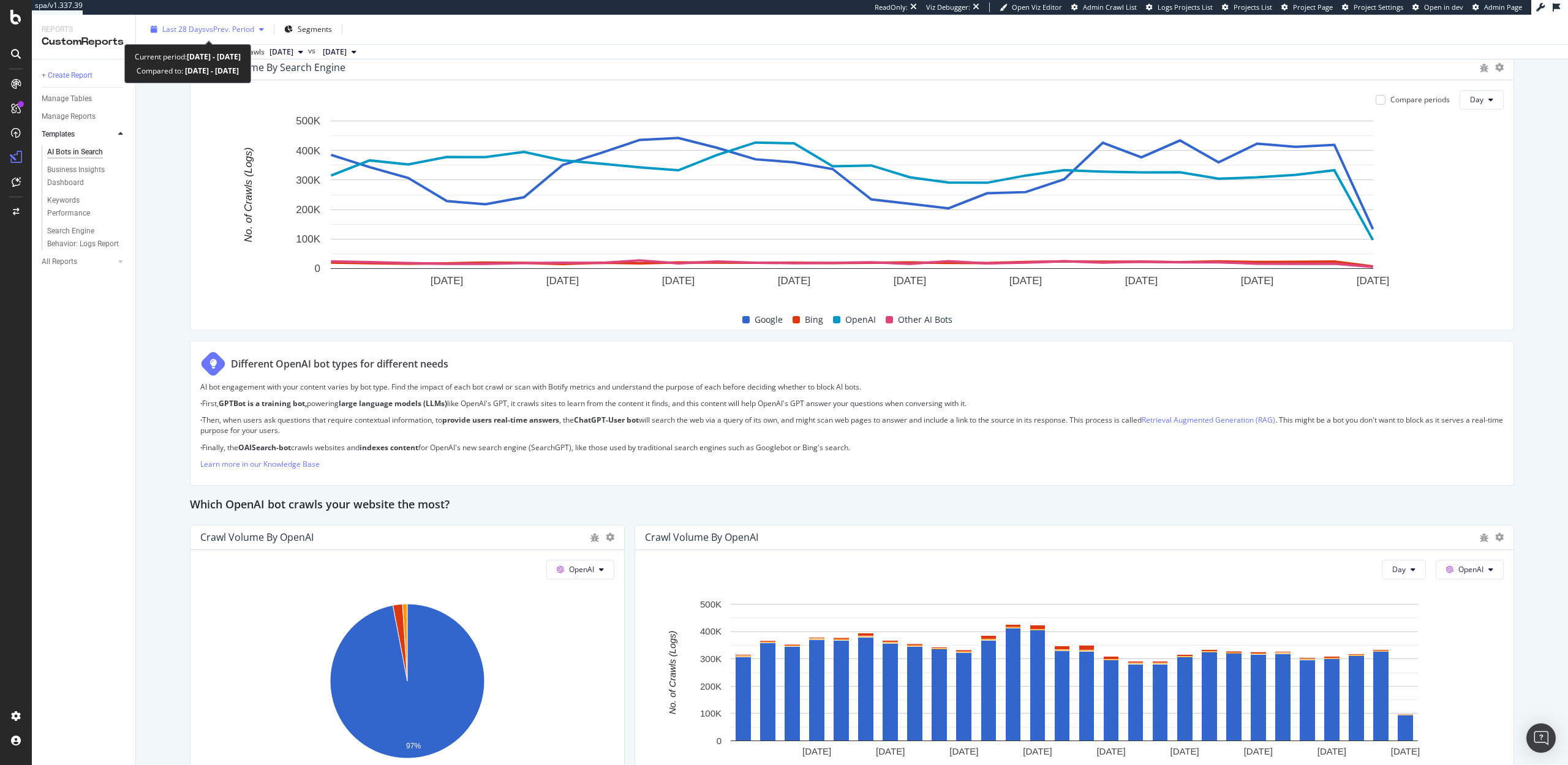
click at [224, 32] on span "vs Prev. Period" at bounding box center [229, 29] width 48 height 11
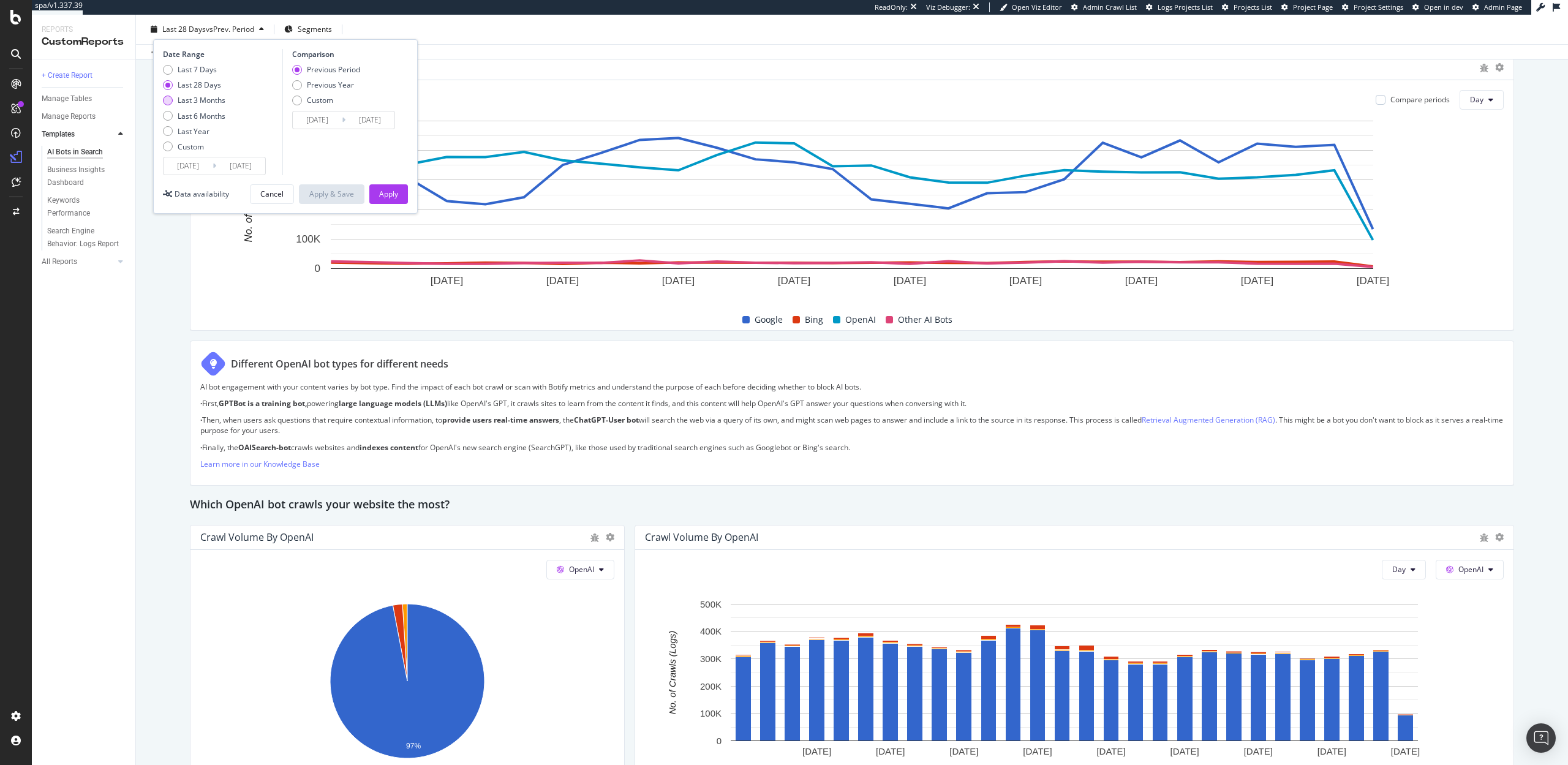
click at [201, 99] on div "Last 3 Months" at bounding box center [201, 100] width 48 height 11
type input "2025/06/24"
type input "2025/03/24"
type input "2025/06/23"
click at [372, 187] on button "Apply" at bounding box center [389, 194] width 39 height 20
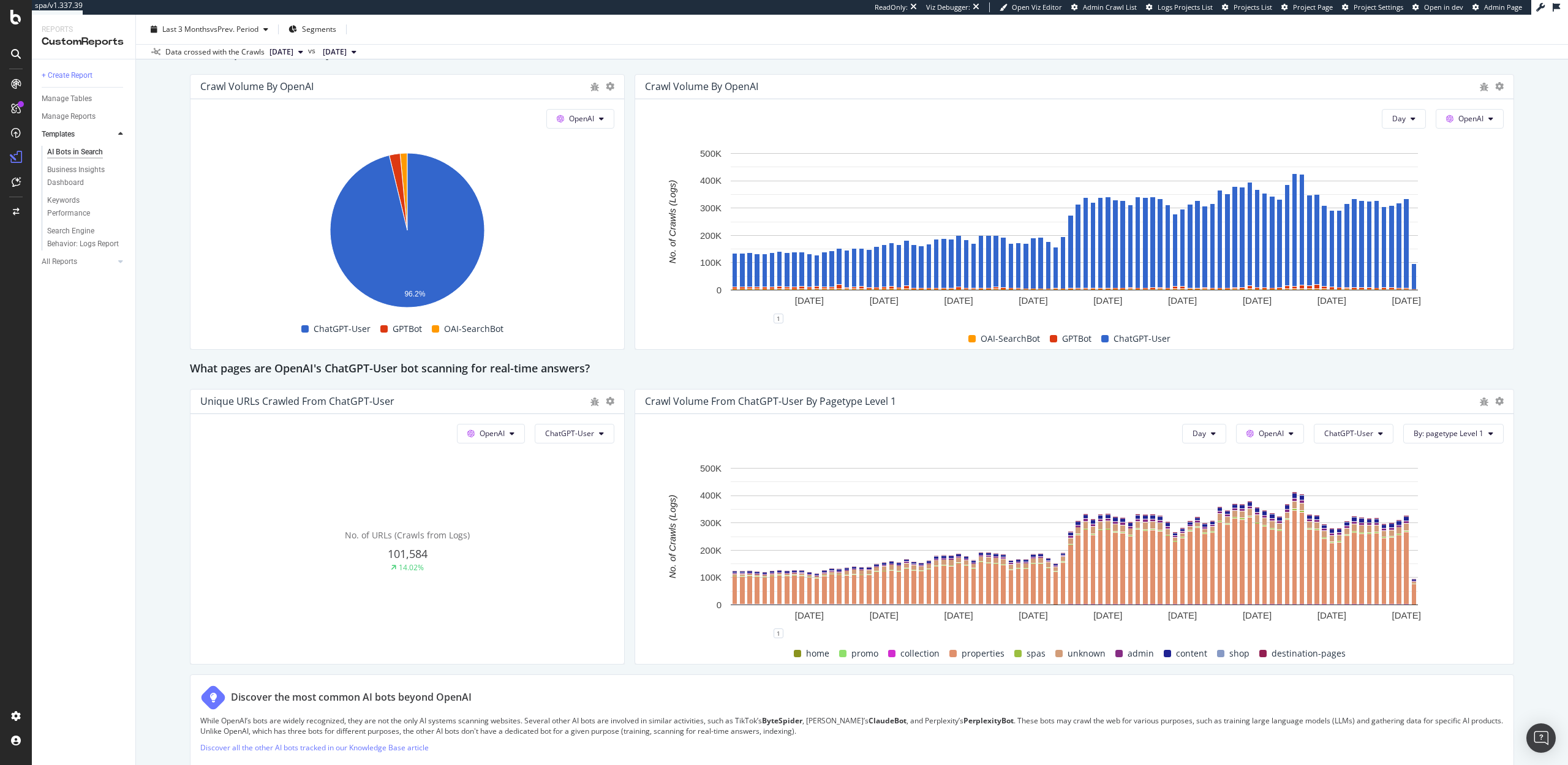
scroll to position [1200, 0]
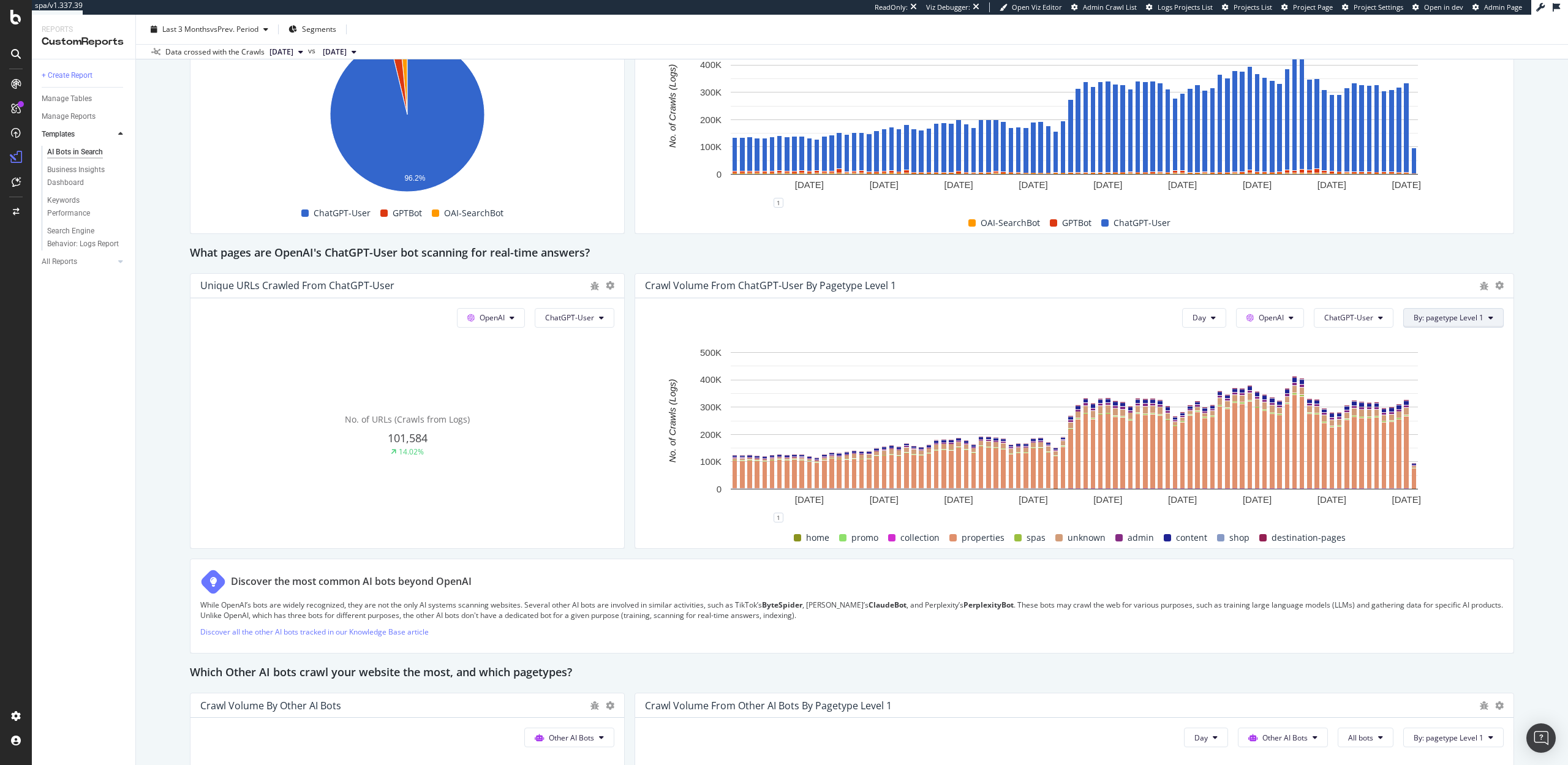
click at [1438, 325] on button "By: pagetype Level 1" at bounding box center [1454, 318] width 100 height 20
click at [1446, 356] on div "Select a Segment" at bounding box center [1445, 361] width 62 height 11
click at [1433, 384] on span "Segments" at bounding box center [1446, 384] width 34 height 11
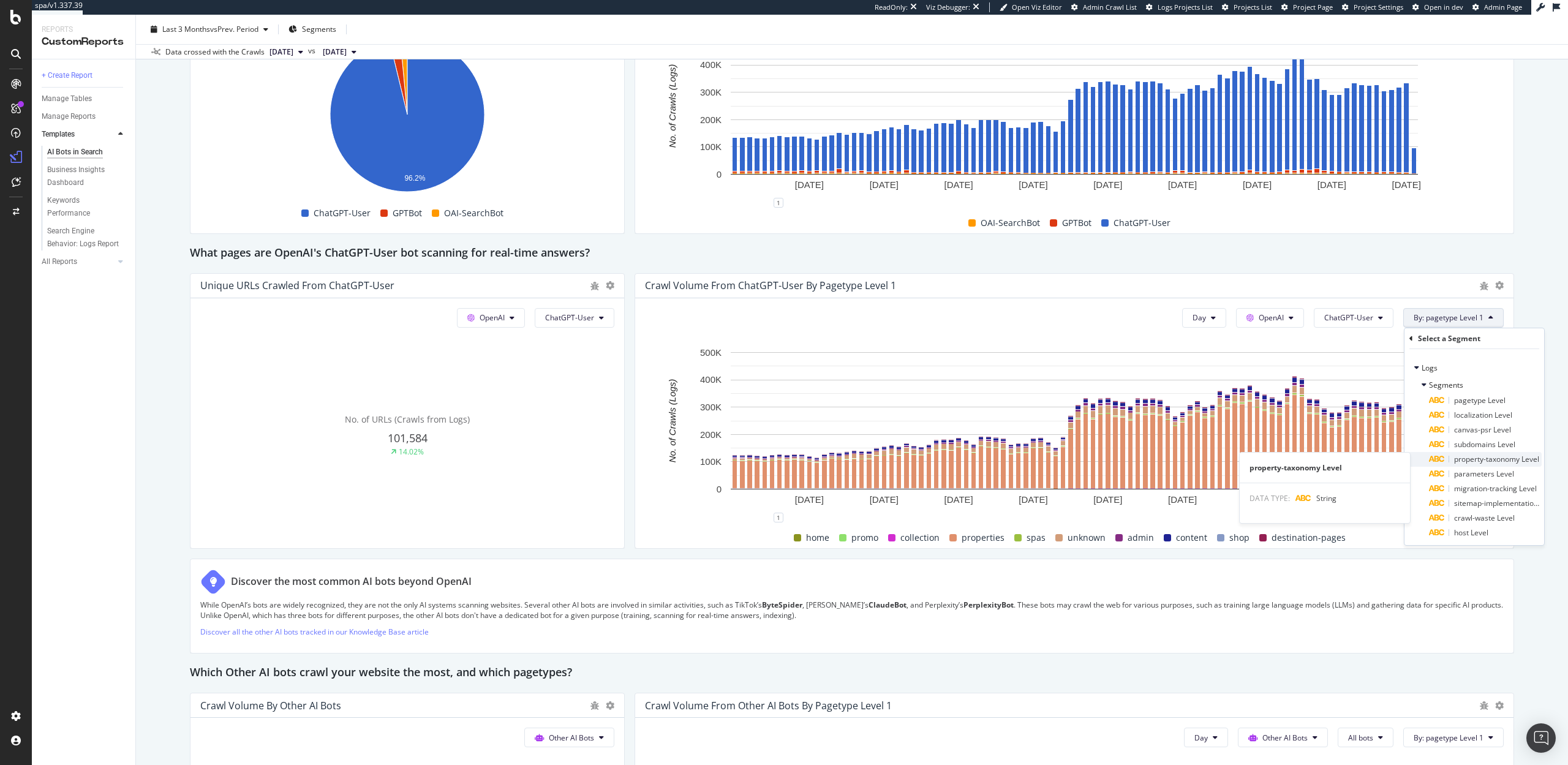
click at [1449, 452] on div "property-taxonomy Level" at bounding box center [1485, 459] width 113 height 15
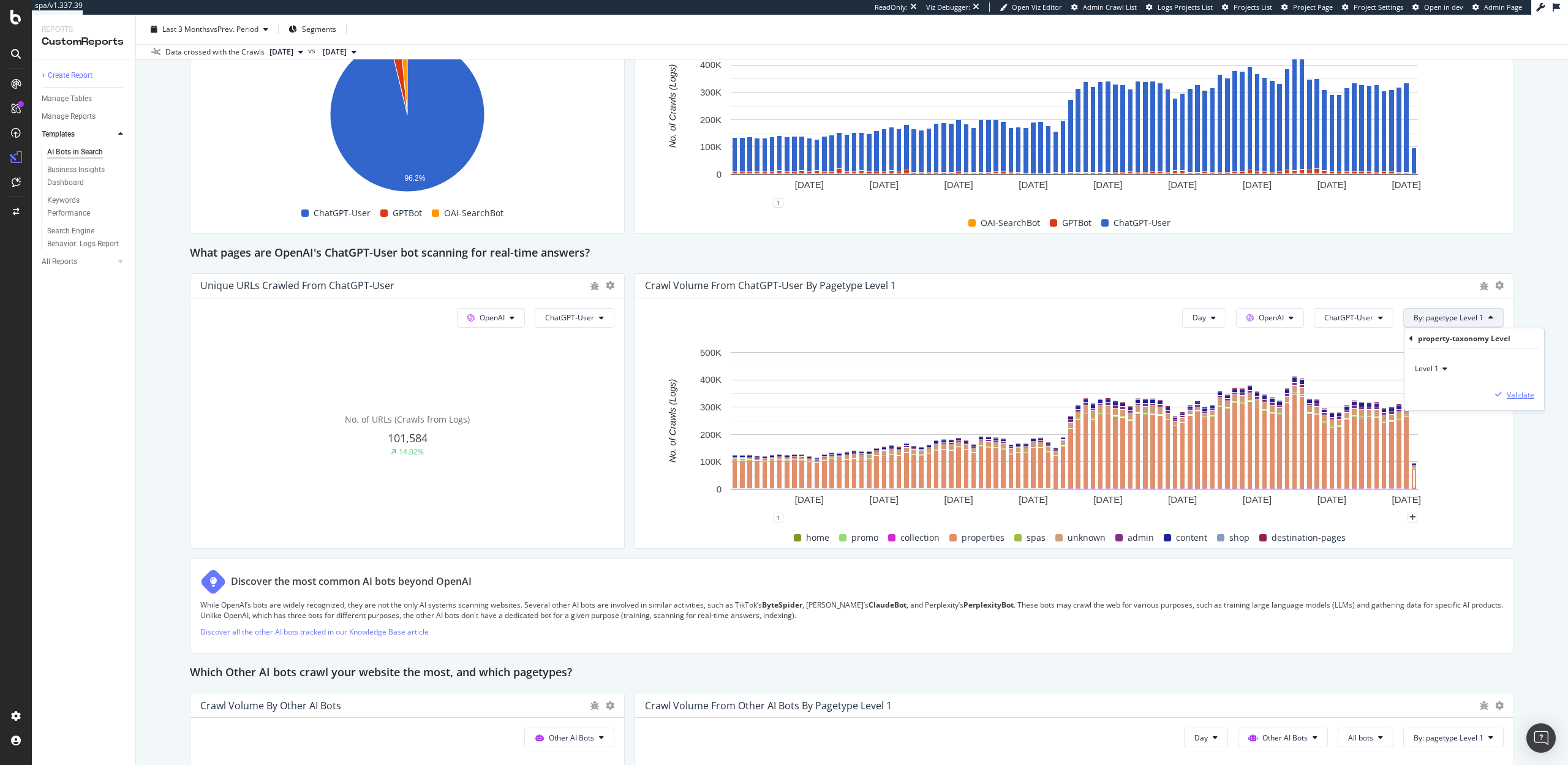
click at [1520, 398] on div "Validate" at bounding box center [1520, 394] width 27 height 11
